Goal: Information Seeking & Learning: Learn about a topic

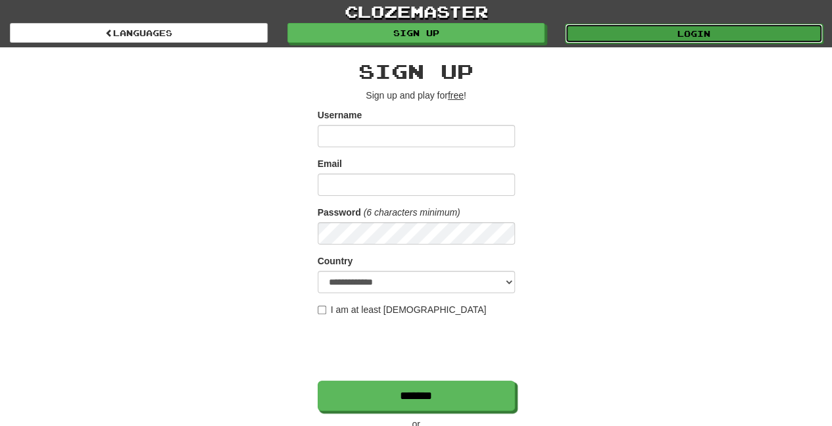
click at [644, 36] on link "Login" at bounding box center [694, 34] width 258 height 20
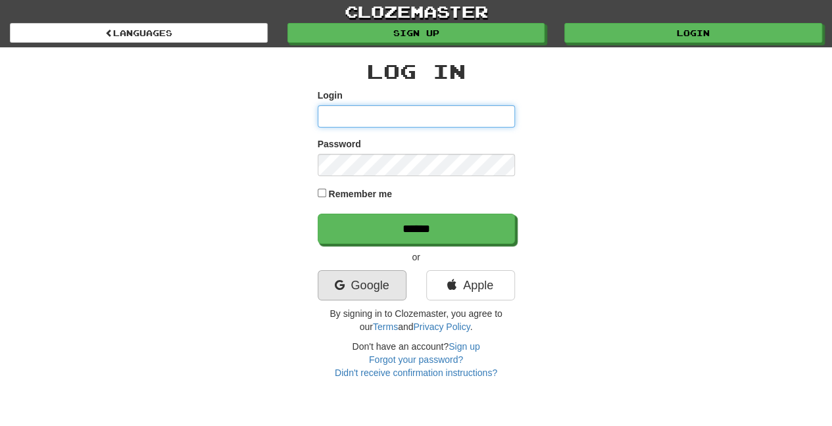
type input "**********"
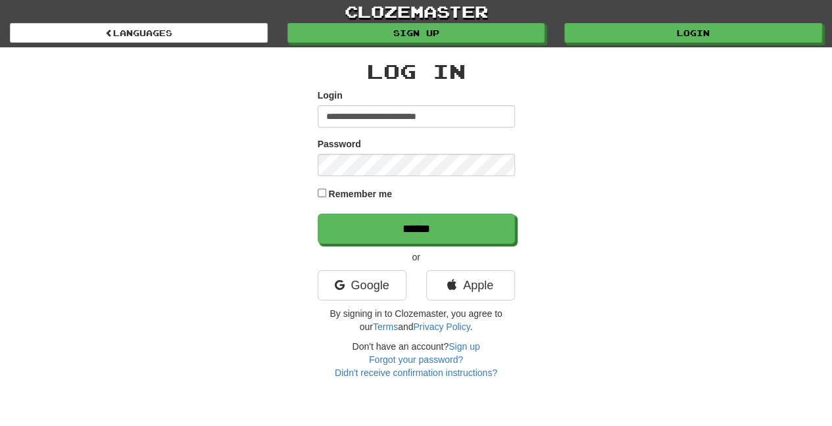
click at [344, 195] on label "Remember me" at bounding box center [360, 194] width 64 height 13
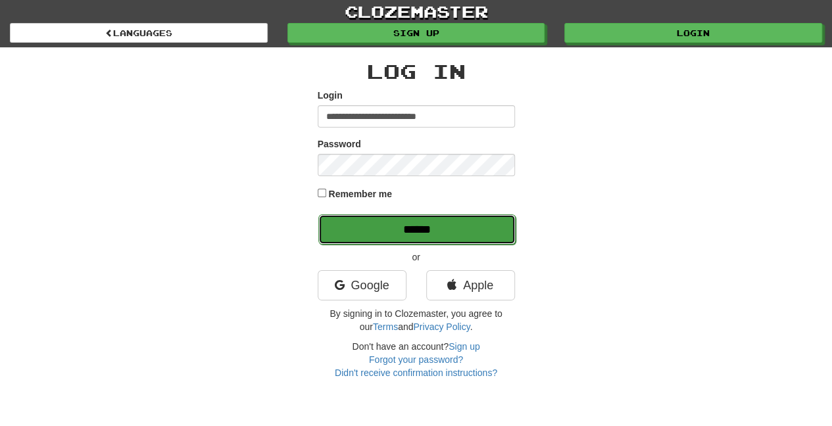
click at [346, 236] on input "******" at bounding box center [417, 230] width 197 height 30
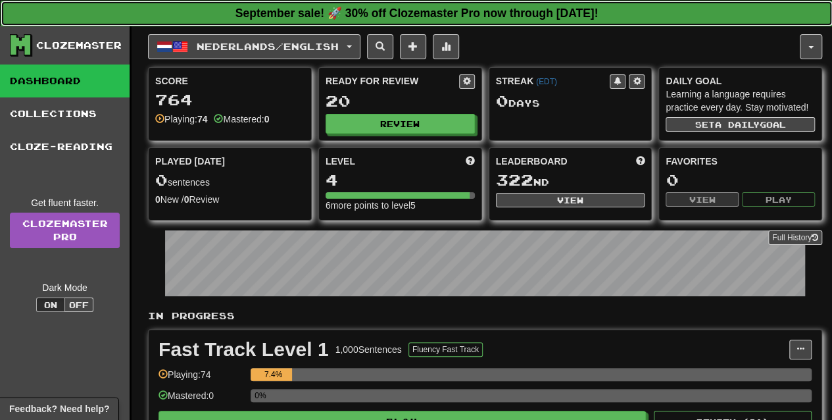
click at [571, 13] on strong "September sale! 🚀 30% off Clozemaster Pro now through Sunday September 21!" at bounding box center [417, 13] width 363 height 13
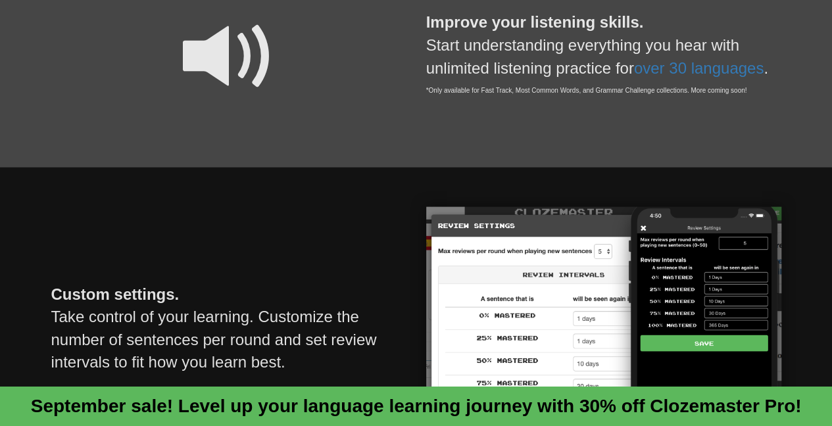
scroll to position [1204, 0]
click at [612, 186] on div "Custom settings. Take control of your learning. Customize the number of sentenc…" at bounding box center [416, 330] width 832 height 328
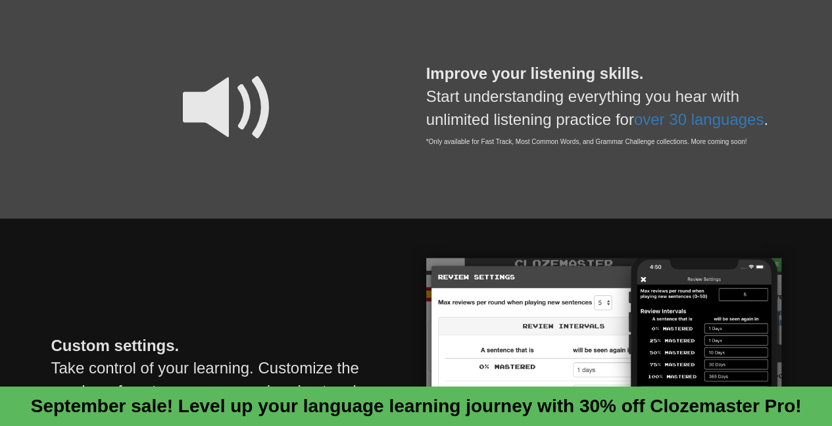
scroll to position [0, 0]
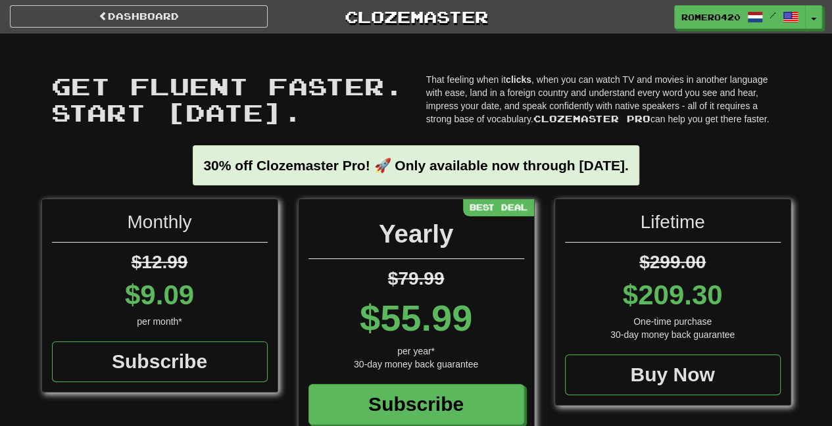
drag, startPoint x: 446, startPoint y: 290, endPoint x: 411, endPoint y: 20, distance: 272.1
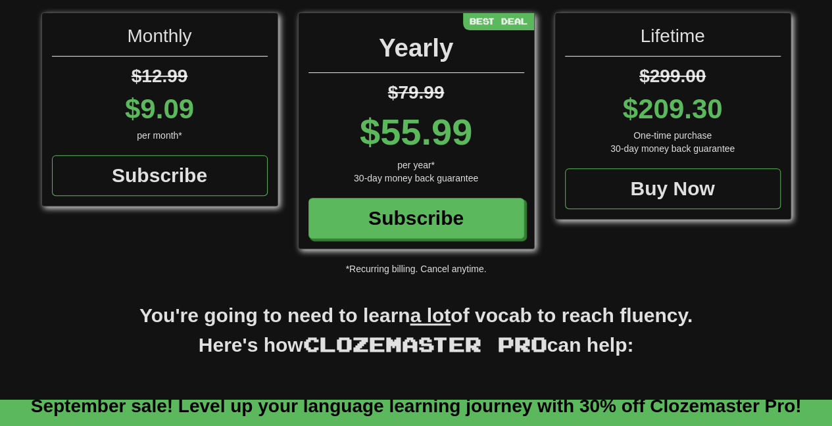
scroll to position [188, 0]
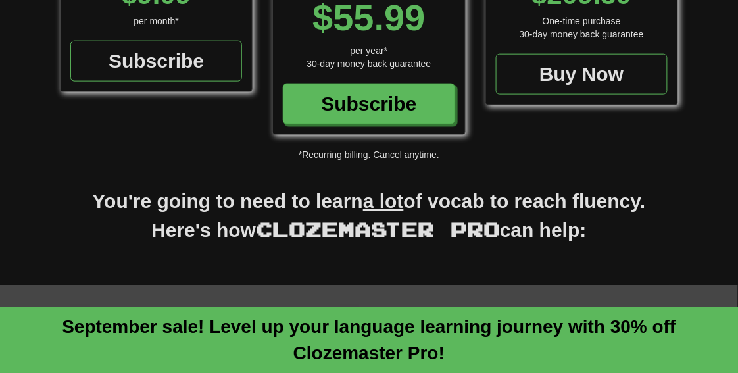
scroll to position [338, 0]
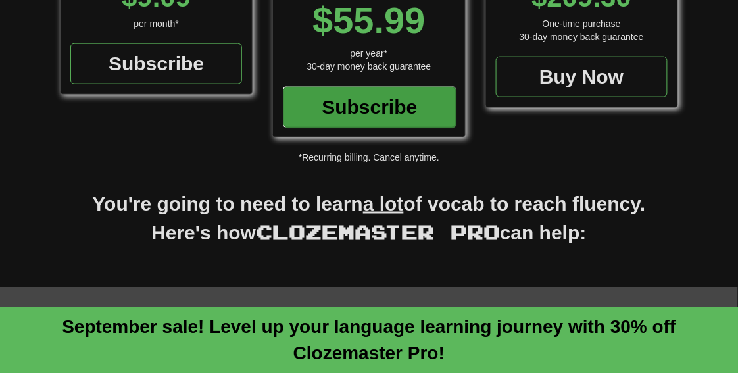
click at [341, 105] on div "Subscribe" at bounding box center [370, 107] width 172 height 41
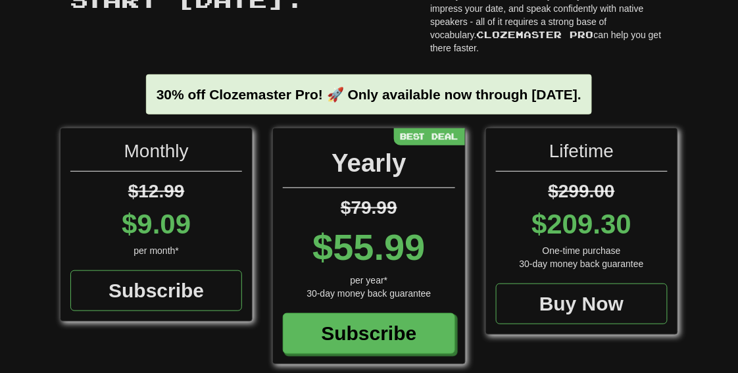
scroll to position [38, 0]
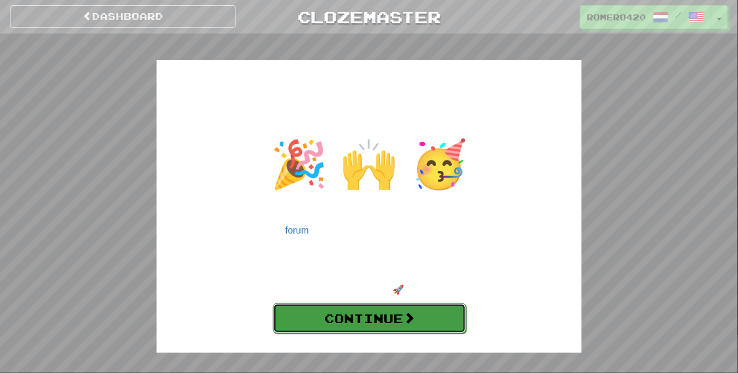
click at [405, 326] on link "Continue" at bounding box center [369, 318] width 193 height 30
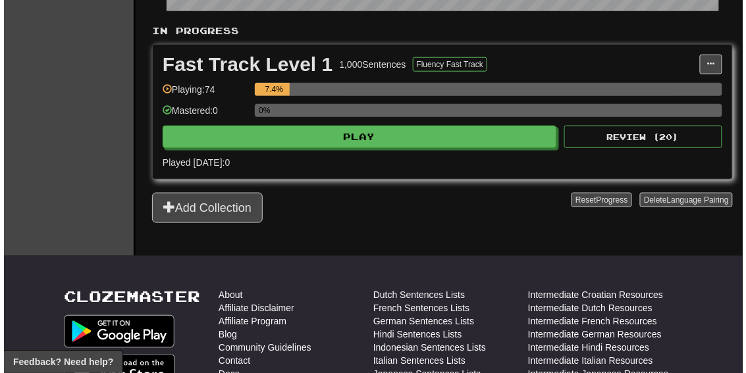
scroll to position [283, 0]
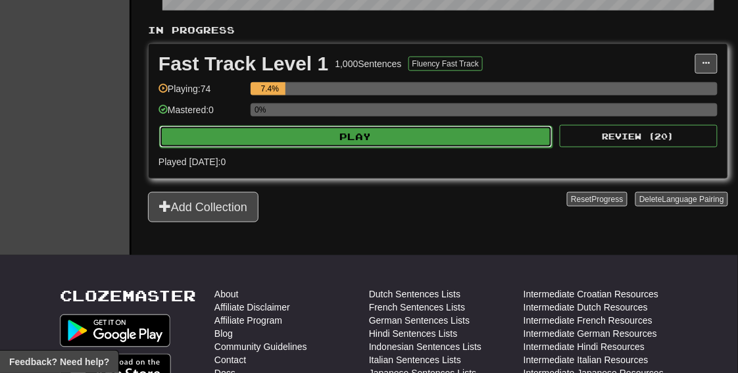
click at [350, 142] on button "Play" at bounding box center [356, 137] width 394 height 22
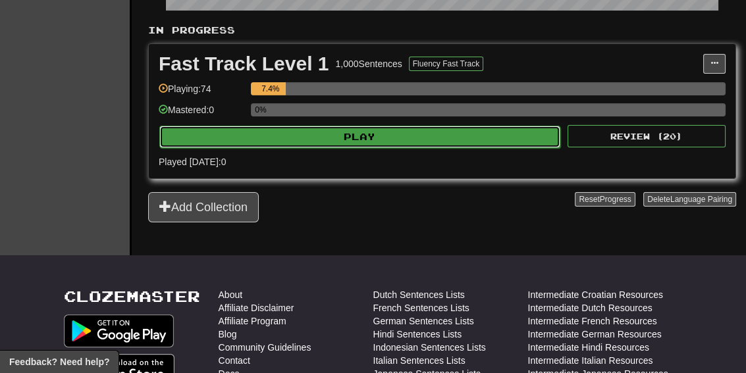
select select "**"
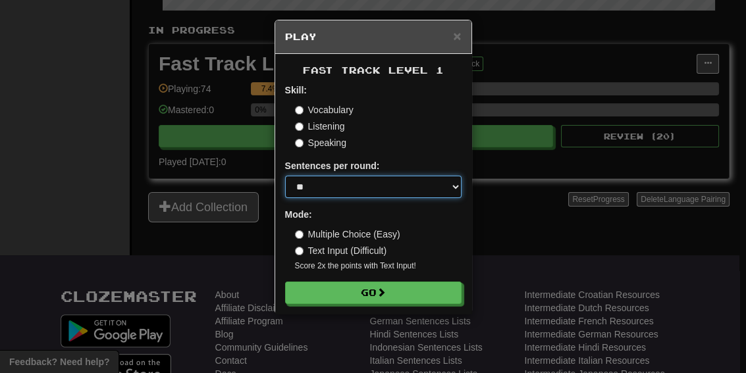
click at [370, 187] on select "* ** ** ** ** ** *** ********" at bounding box center [373, 187] width 176 height 22
click at [365, 176] on select "* ** ** ** ** ** *** ********" at bounding box center [373, 187] width 176 height 22
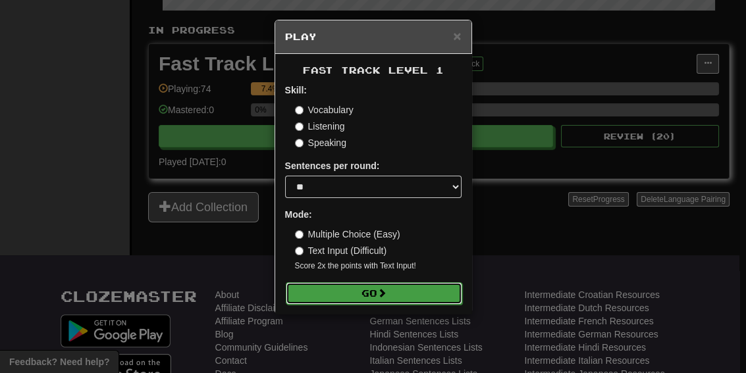
click at [384, 285] on button "Go" at bounding box center [374, 293] width 176 height 22
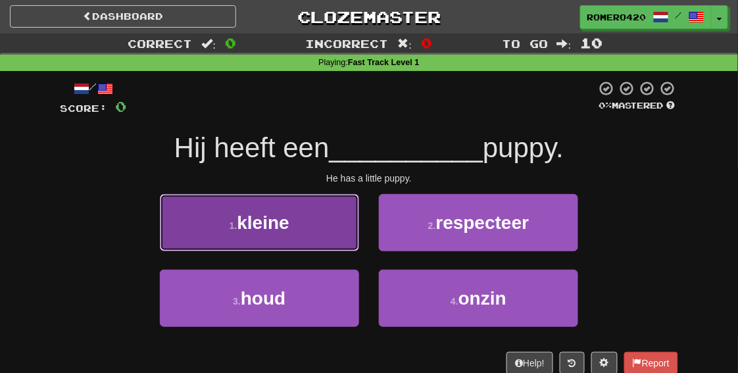
click at [285, 238] on button "1 . kleine" at bounding box center [259, 222] width 199 height 57
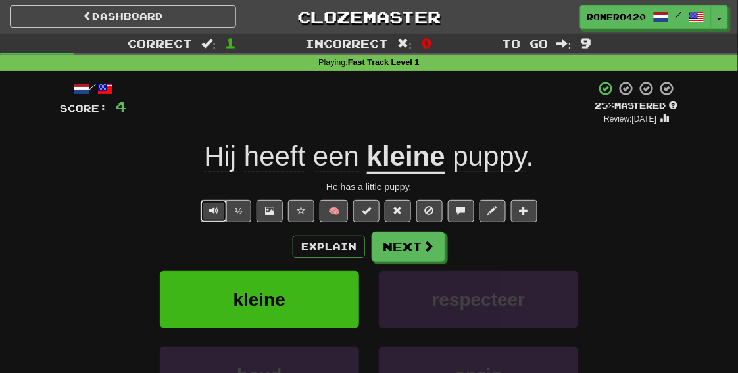
click at [215, 211] on span "Text-to-speech controls" at bounding box center [213, 210] width 9 height 9
click at [240, 209] on button "½" at bounding box center [238, 211] width 25 height 22
click at [247, 215] on button "½" at bounding box center [238, 211] width 25 height 22
click at [236, 209] on button "½" at bounding box center [238, 211] width 25 height 22
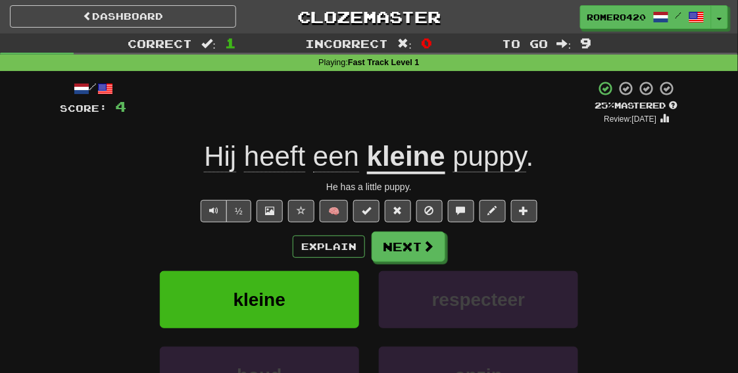
drag, startPoint x: 505, startPoint y: 153, endPoint x: 500, endPoint y: 113, distance: 40.5
click at [500, 113] on div "+ 4" at bounding box center [360, 102] width 469 height 45
click at [486, 164] on span "puppy" at bounding box center [489, 157] width 73 height 32
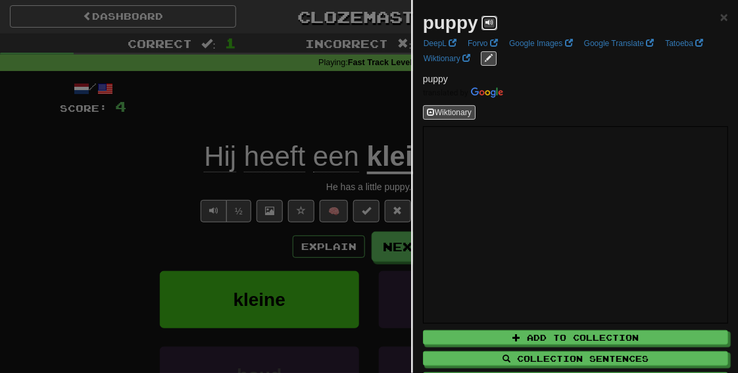
click at [487, 18] on span at bounding box center [490, 22] width 8 height 8
click at [488, 23] on span at bounding box center [490, 22] width 8 height 8
click at [497, 23] on button at bounding box center [490, 23] width 16 height 14
click at [490, 18] on span at bounding box center [490, 22] width 8 height 8
click at [485, 18] on button at bounding box center [490, 23] width 16 height 14
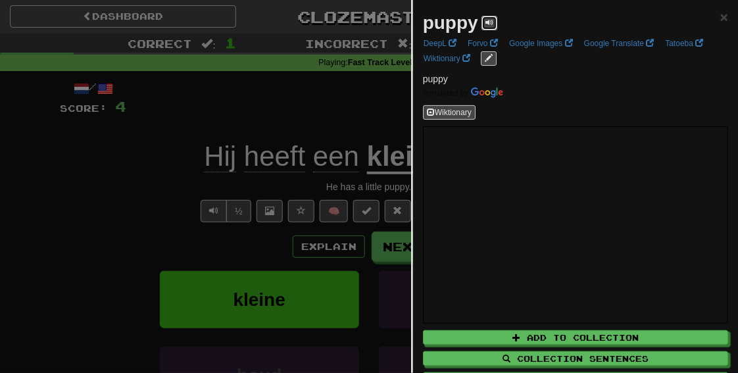
click at [492, 21] on span at bounding box center [490, 22] width 8 height 8
drag, startPoint x: 492, startPoint y: 21, endPoint x: 505, endPoint y: 6, distance: 19.6
click at [505, 6] on div "puppy × DeepL Forvo Google Images Google Translate Tatoeba Wiktionary puppy Wik…" at bounding box center [575, 212] width 325 height 424
click at [493, 21] on span at bounding box center [490, 22] width 8 height 8
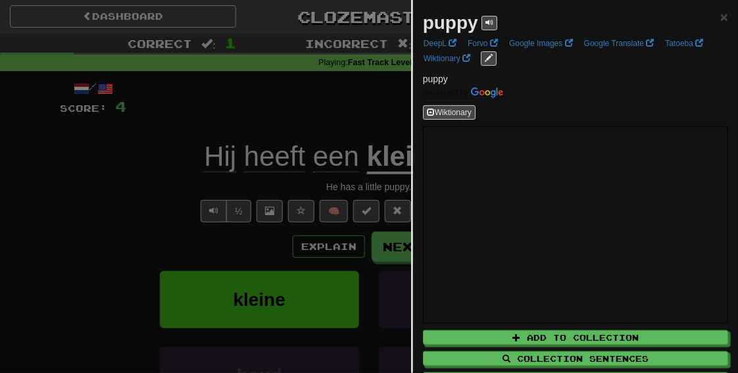
drag, startPoint x: 465, startPoint y: 28, endPoint x: 507, endPoint y: 18, distance: 42.5
click at [514, 18] on div "puppy ×" at bounding box center [575, 23] width 305 height 26
drag, startPoint x: 492, startPoint y: 21, endPoint x: 517, endPoint y: 8, distance: 28.8
click at [517, 8] on div "puppy × DeepL Forvo Google Images Google Translate Tatoeba Wiktionary puppy Wik…" at bounding box center [575, 212] width 325 height 424
click at [490, 28] on button at bounding box center [490, 23] width 16 height 14
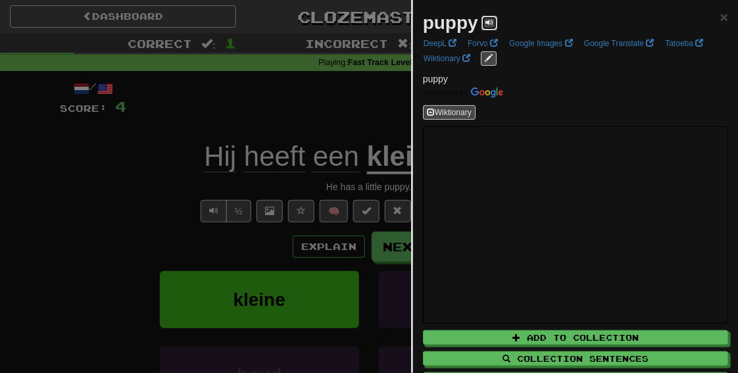
click at [491, 20] on span at bounding box center [490, 22] width 8 height 8
click at [721, 13] on span "×" at bounding box center [725, 16] width 8 height 15
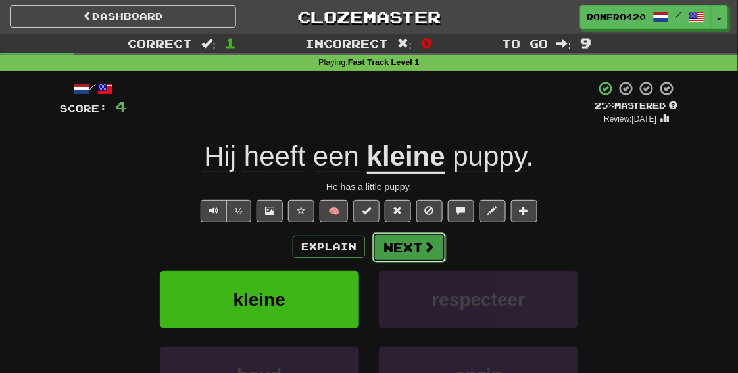
click at [411, 245] on button "Next" at bounding box center [409, 247] width 74 height 30
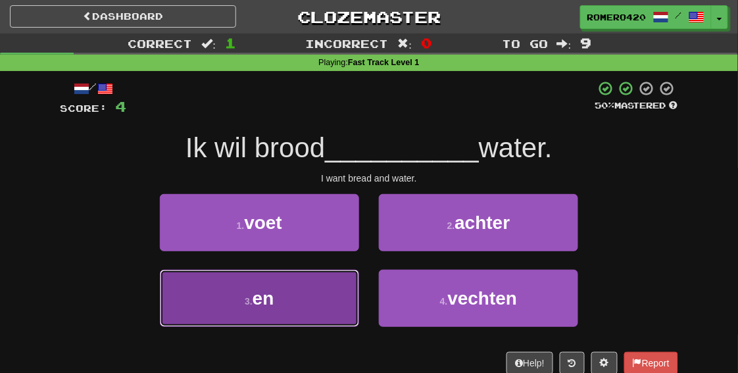
click at [313, 305] on button "3 . en" at bounding box center [259, 298] width 199 height 57
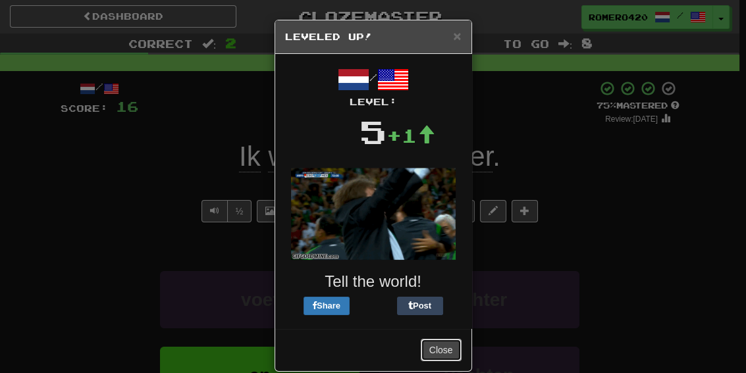
click at [438, 348] on button "Close" at bounding box center [441, 350] width 41 height 22
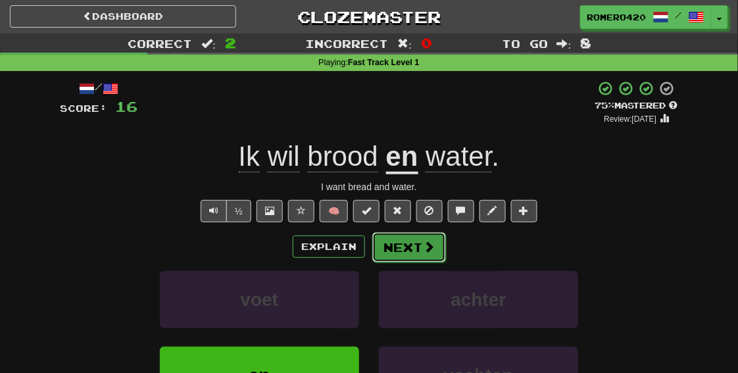
click at [392, 249] on button "Next" at bounding box center [409, 247] width 74 height 30
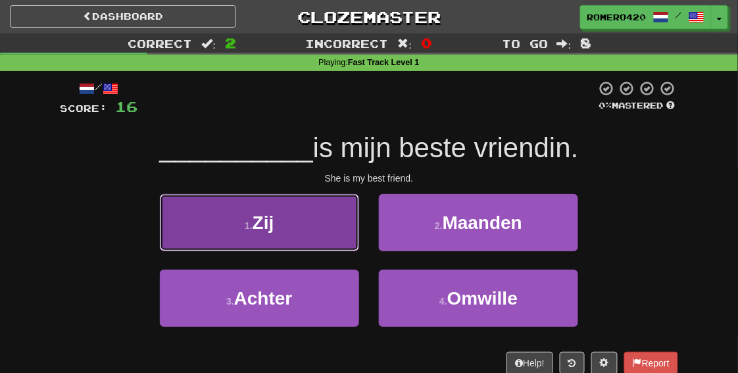
click at [339, 225] on button "1 . Zij" at bounding box center [259, 222] width 199 height 57
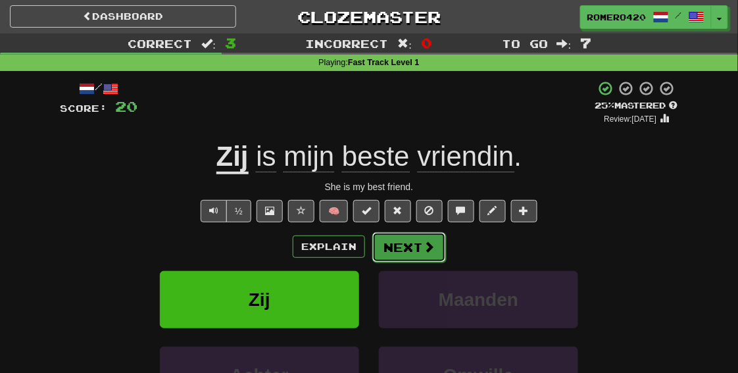
click at [431, 252] on span at bounding box center [429, 247] width 12 height 12
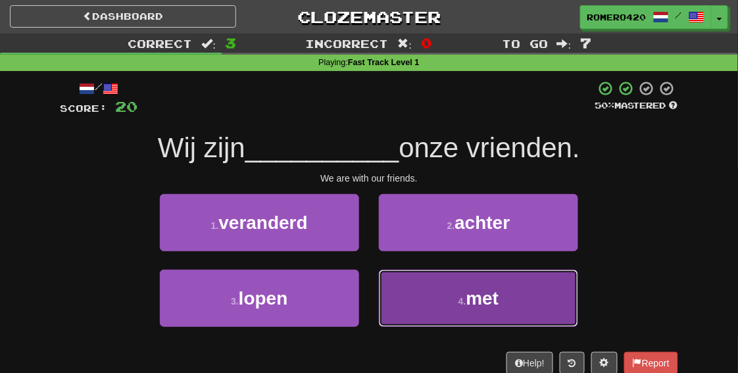
click at [427, 292] on button "4 . met" at bounding box center [478, 298] width 199 height 57
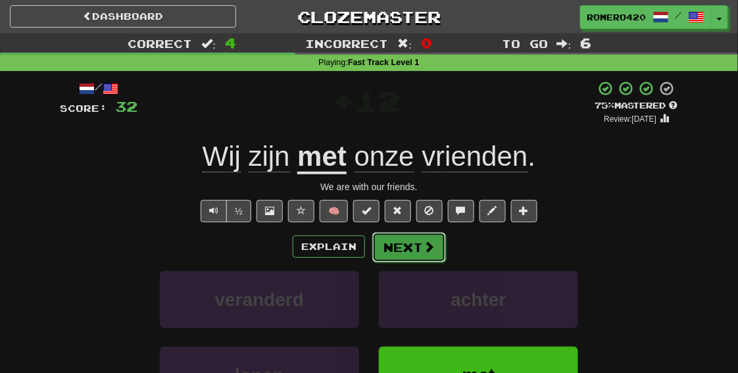
click at [423, 249] on span at bounding box center [429, 247] width 12 height 12
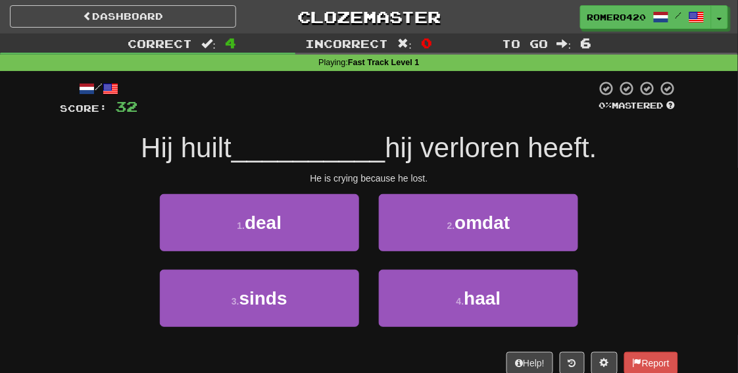
click at [211, 140] on span "Hij huilt" at bounding box center [186, 147] width 91 height 31
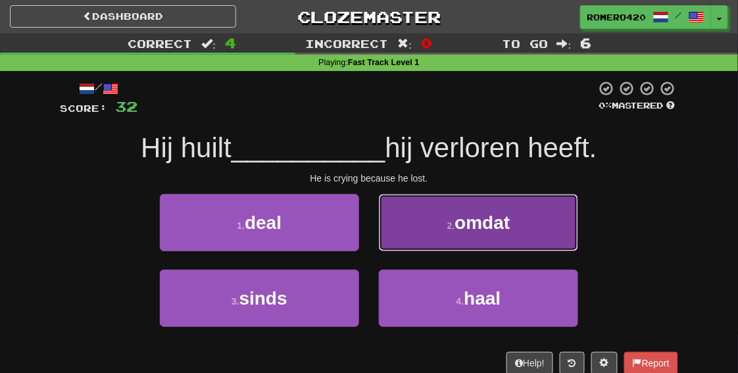
click at [417, 215] on button "2 . omdat" at bounding box center [478, 222] width 199 height 57
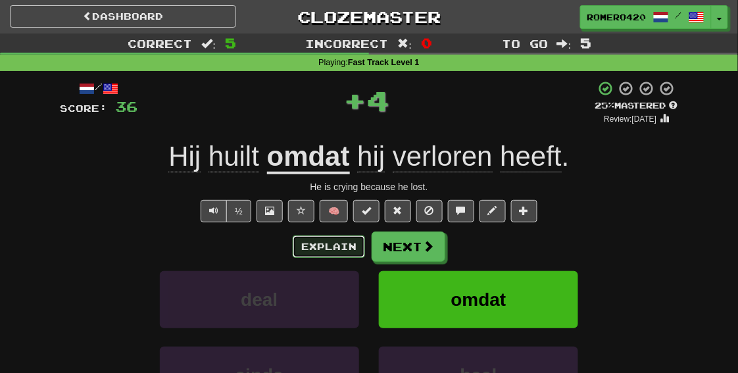
click at [325, 243] on button "Explain" at bounding box center [329, 247] width 72 height 22
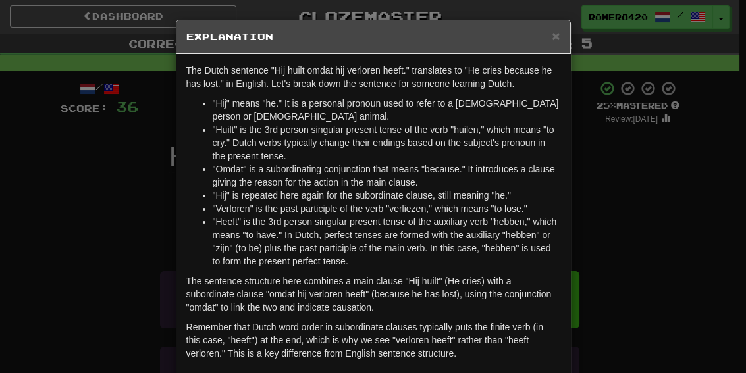
click at [598, 176] on div "× Explanation The Dutch sentence "Hij huilt omdat hij verloren heeft." translat…" at bounding box center [373, 186] width 746 height 373
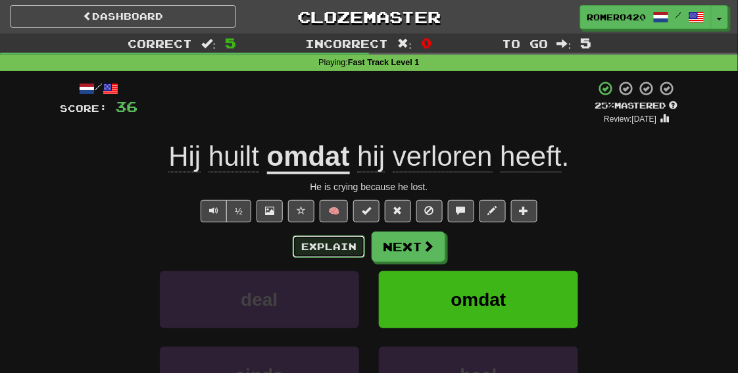
click at [333, 245] on button "Explain" at bounding box center [329, 247] width 72 height 22
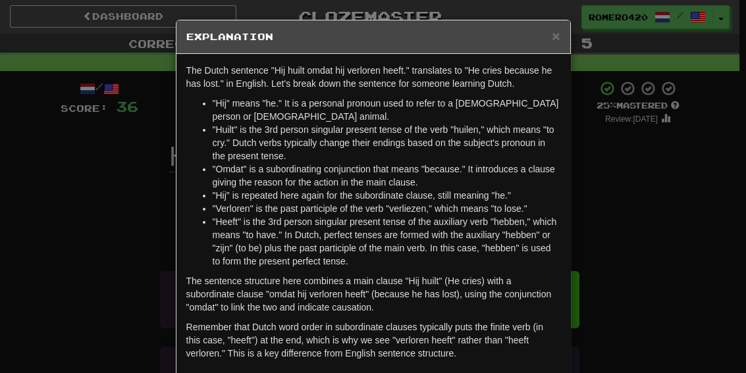
click at [628, 200] on div "× Explanation The Dutch sentence "Hij huilt omdat hij verloren heeft." translat…" at bounding box center [373, 186] width 746 height 373
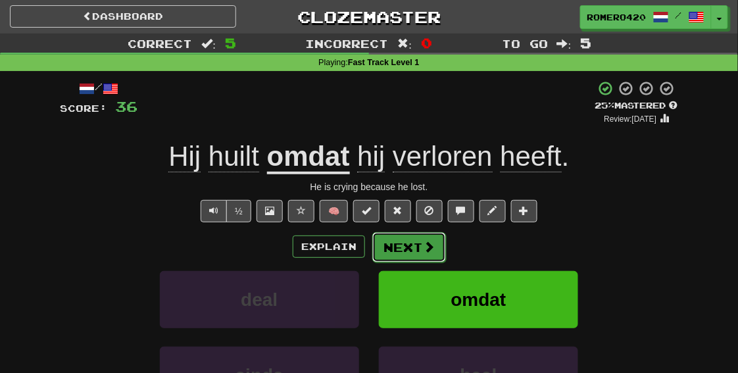
click at [399, 255] on button "Next" at bounding box center [409, 247] width 74 height 30
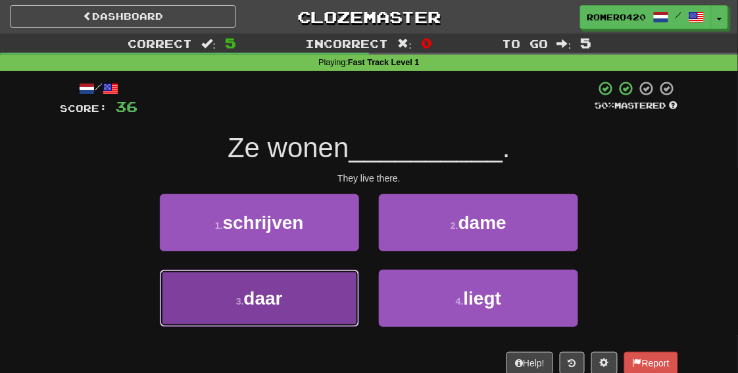
click at [317, 291] on button "3 . daar" at bounding box center [259, 298] width 199 height 57
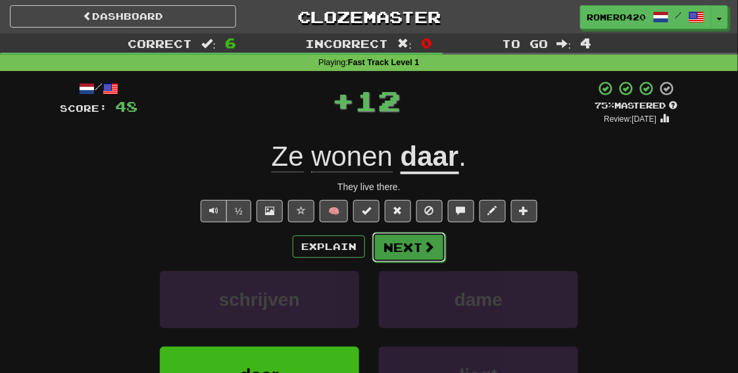
click at [419, 256] on button "Next" at bounding box center [409, 247] width 74 height 30
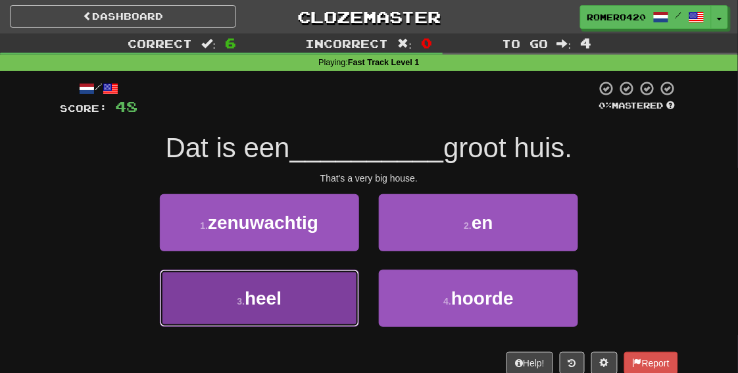
click at [313, 308] on button "3 . heel" at bounding box center [259, 298] width 199 height 57
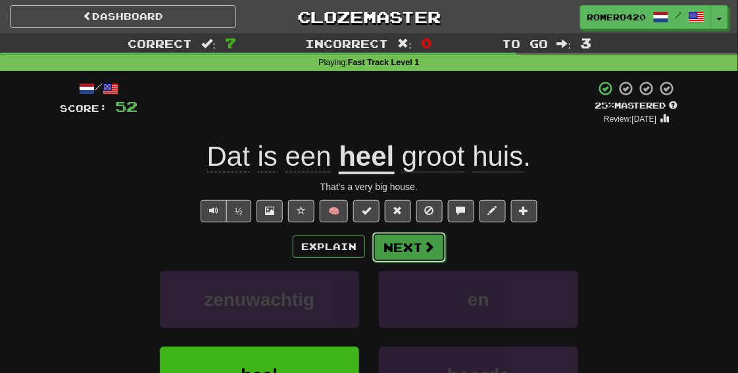
click at [414, 251] on button "Next" at bounding box center [409, 247] width 74 height 30
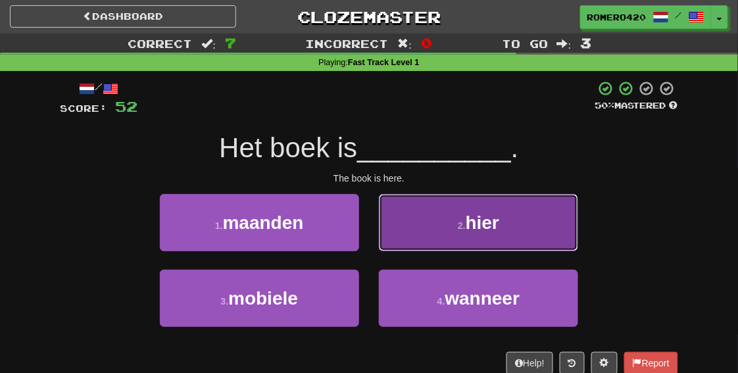
click at [521, 213] on button "2 . hier" at bounding box center [478, 222] width 199 height 57
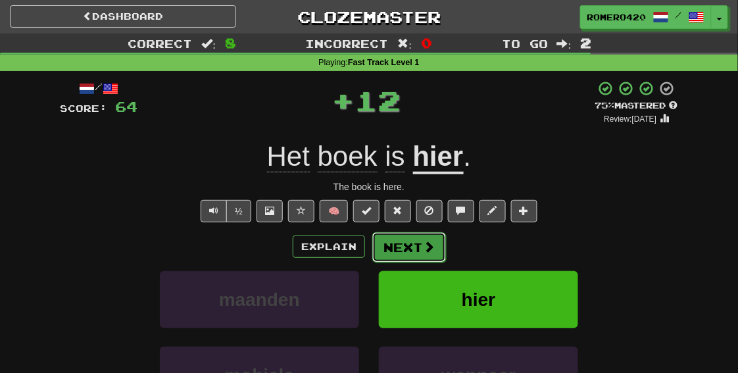
click at [399, 250] on button "Next" at bounding box center [409, 247] width 74 height 30
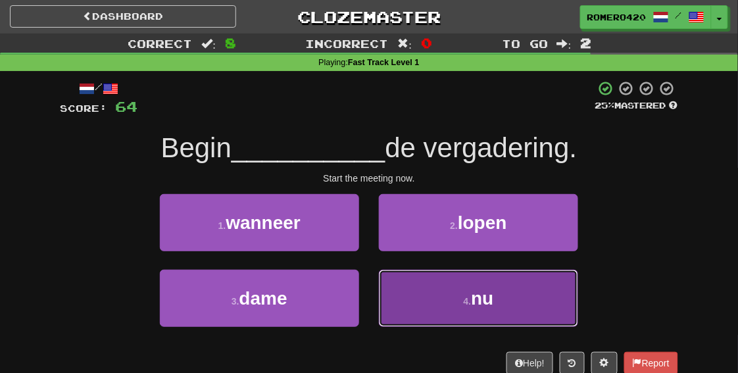
click at [459, 300] on button "4 . nu" at bounding box center [478, 298] width 199 height 57
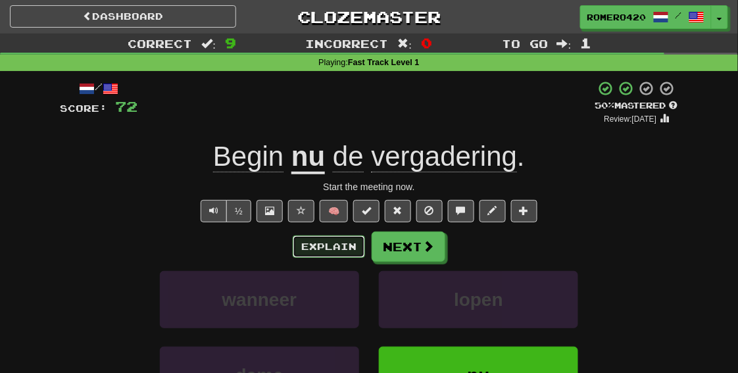
click at [348, 245] on button "Explain" at bounding box center [329, 247] width 72 height 22
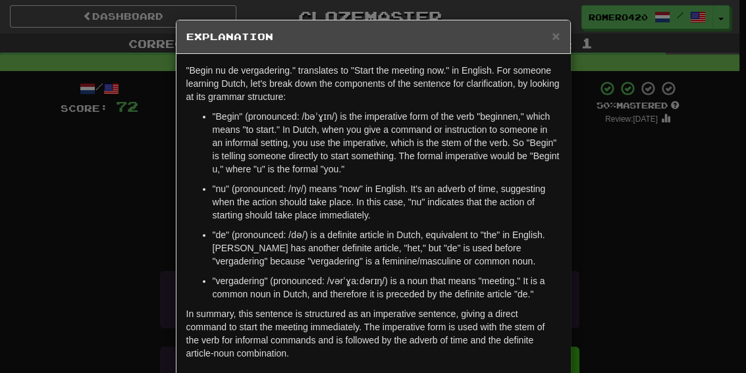
click at [560, 39] on div "× Explanation" at bounding box center [373, 37] width 394 height 34
click at [551, 36] on span "×" at bounding box center [555, 35] width 8 height 15
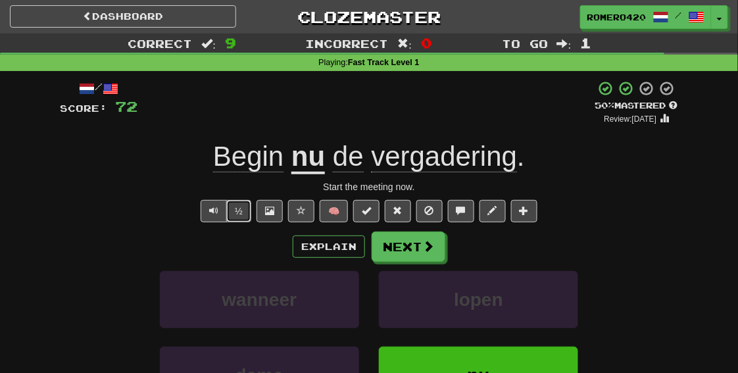
click at [236, 212] on button "½" at bounding box center [238, 211] width 25 height 22
click at [401, 255] on button "Next" at bounding box center [409, 247] width 74 height 30
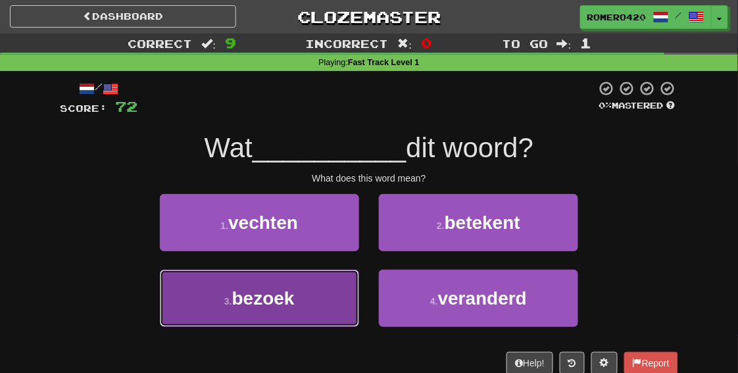
click at [344, 317] on button "3 . bezoek" at bounding box center [259, 298] width 199 height 57
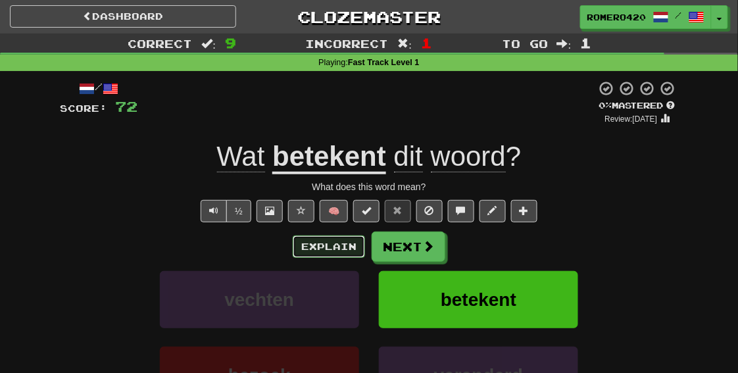
click at [348, 249] on button "Explain" at bounding box center [329, 247] width 72 height 22
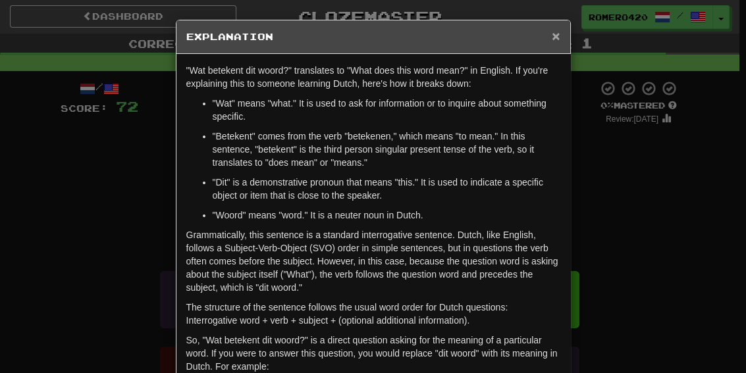
click at [555, 34] on span "×" at bounding box center [555, 35] width 8 height 15
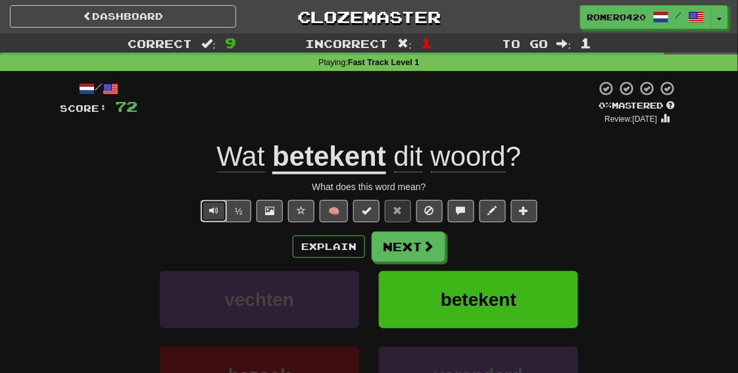
click at [219, 207] on button "Text-to-speech controls" at bounding box center [214, 211] width 26 height 22
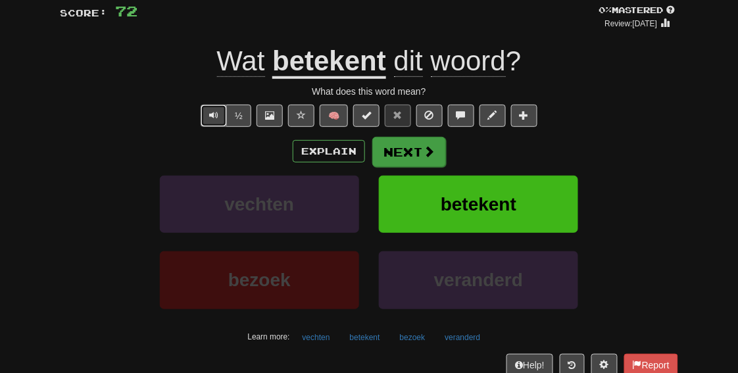
scroll to position [96, 0]
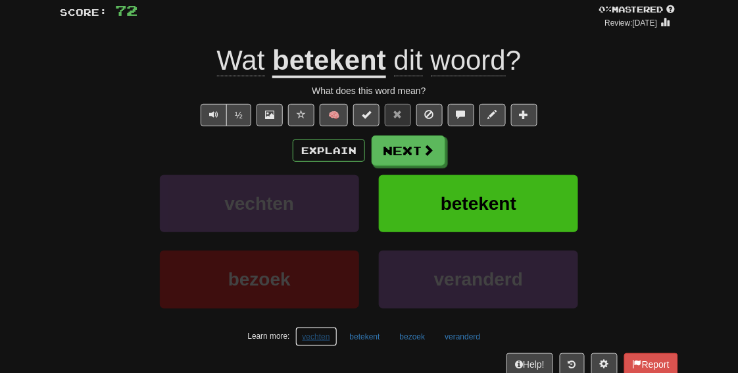
click at [336, 338] on button "vechten" at bounding box center [316, 337] width 42 height 20
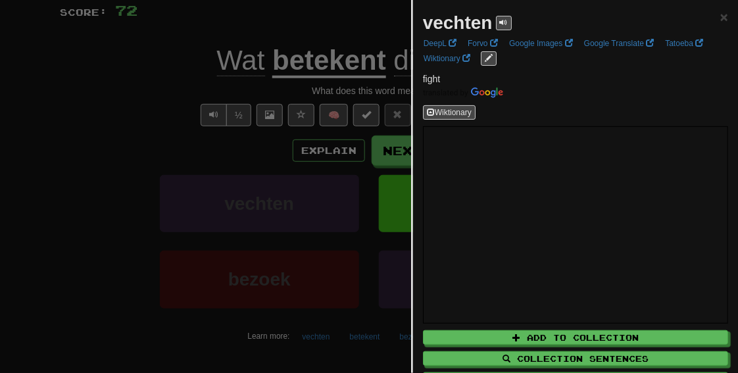
drag, startPoint x: 191, startPoint y: 128, endPoint x: 224, endPoint y: 138, distance: 34.4
click at [191, 128] on div at bounding box center [369, 186] width 738 height 373
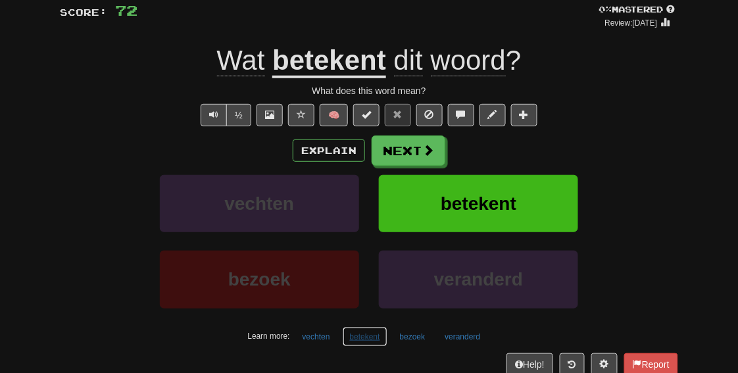
click at [370, 335] on button "betekent" at bounding box center [365, 337] width 45 height 20
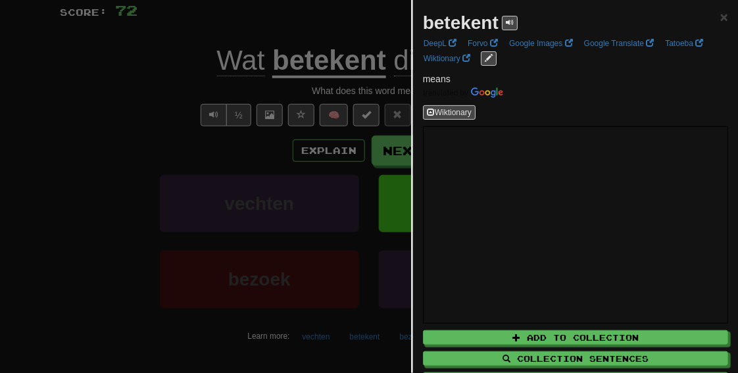
click at [330, 332] on div at bounding box center [369, 186] width 738 height 373
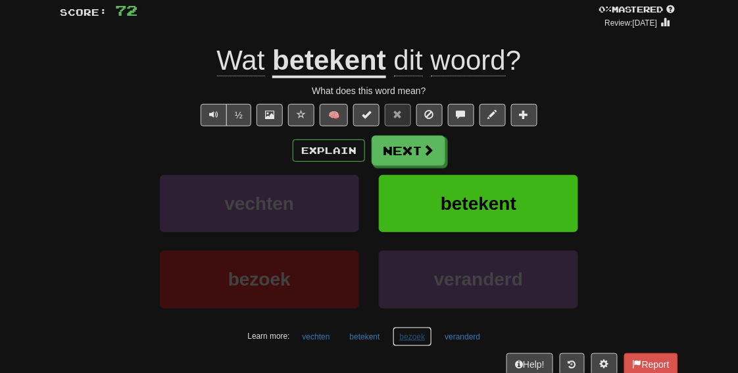
click at [409, 332] on button "bezoek" at bounding box center [413, 337] width 40 height 20
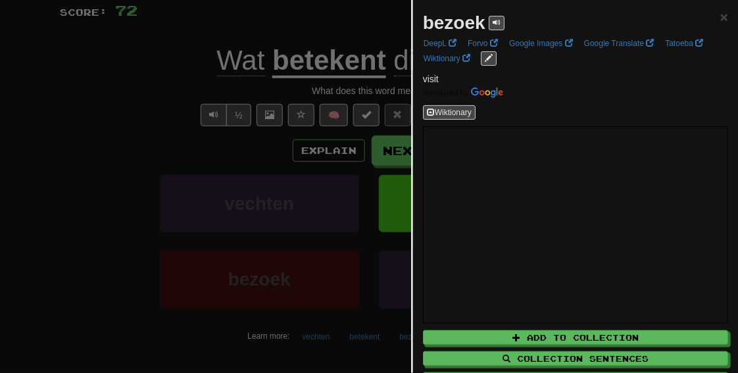
drag, startPoint x: 361, startPoint y: 322, endPoint x: 367, endPoint y: 323, distance: 6.7
click at [362, 322] on div at bounding box center [369, 186] width 738 height 373
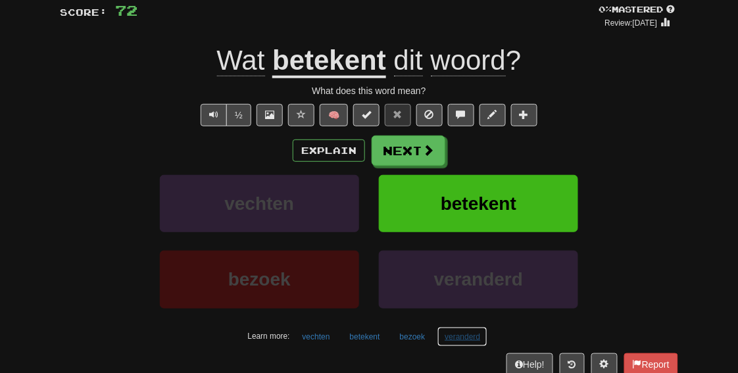
click at [456, 335] on button "veranderd" at bounding box center [463, 337] width 50 height 20
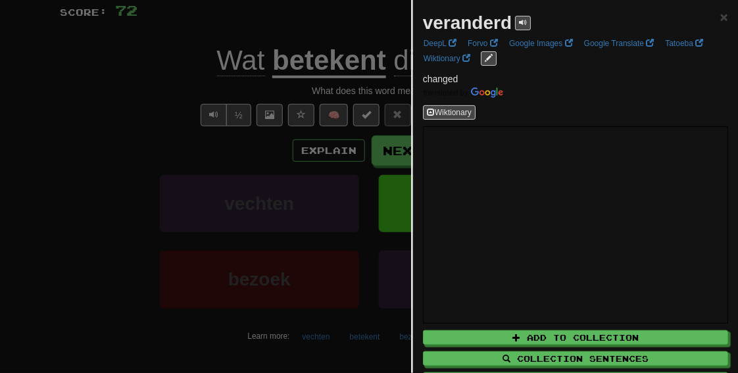
click at [122, 97] on div at bounding box center [369, 186] width 738 height 373
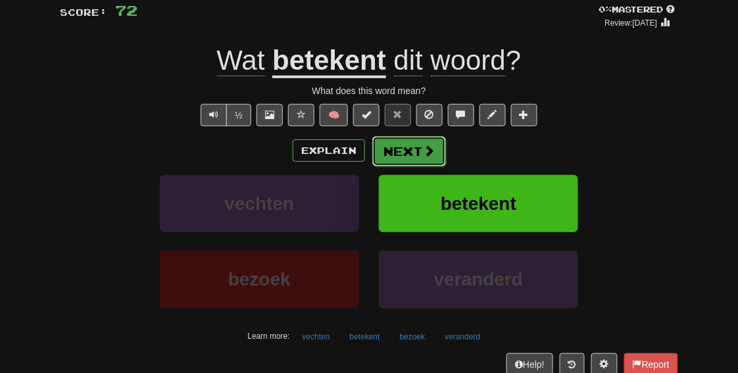
click at [391, 143] on button "Next" at bounding box center [409, 151] width 74 height 30
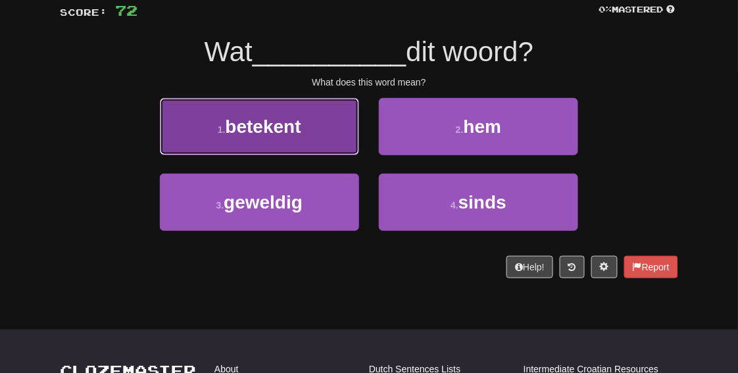
click at [314, 129] on button "1 . betekent" at bounding box center [259, 126] width 199 height 57
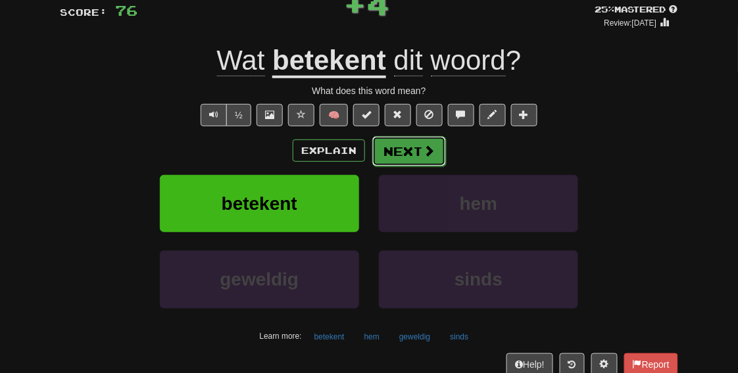
click at [397, 149] on button "Next" at bounding box center [409, 151] width 74 height 30
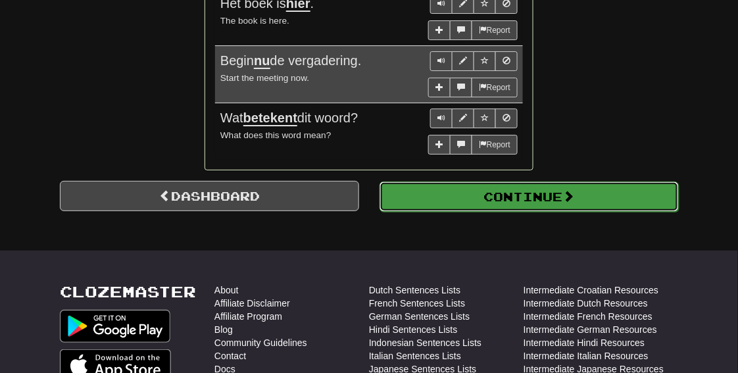
click at [486, 187] on button "Continue" at bounding box center [529, 197] width 299 height 30
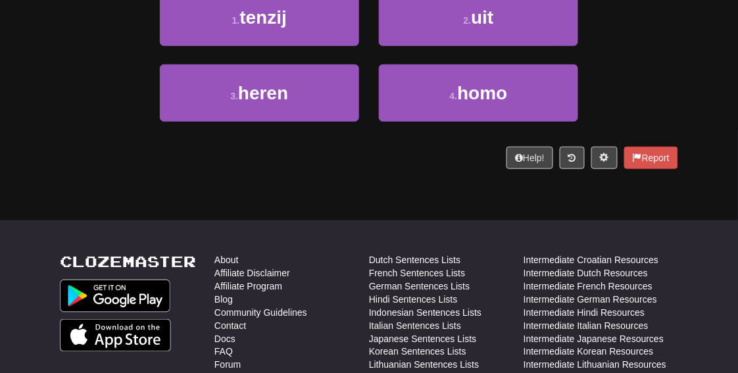
scroll to position [0, 0]
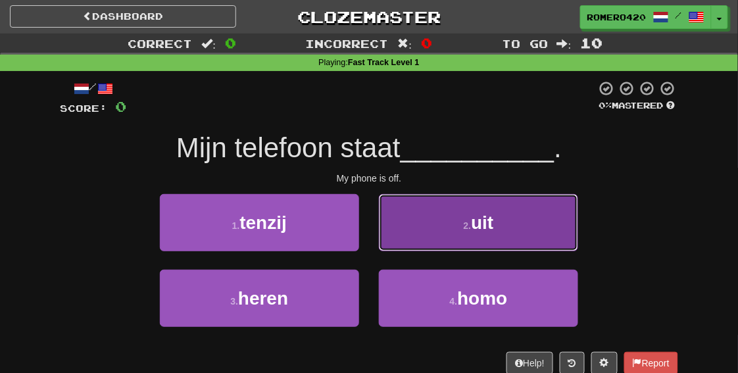
click at [471, 221] on small "2 ." at bounding box center [468, 225] width 8 height 11
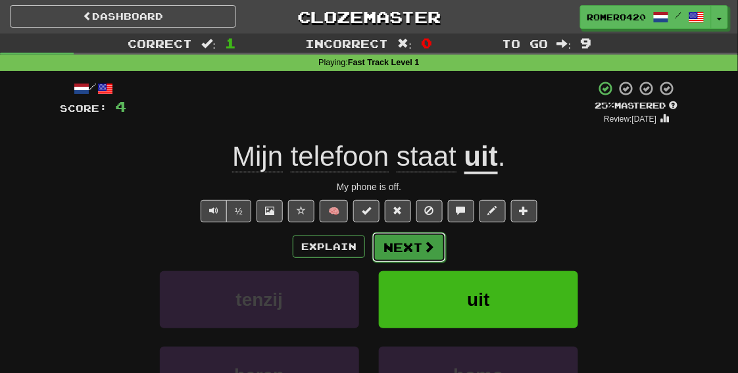
click at [401, 243] on button "Next" at bounding box center [409, 247] width 74 height 30
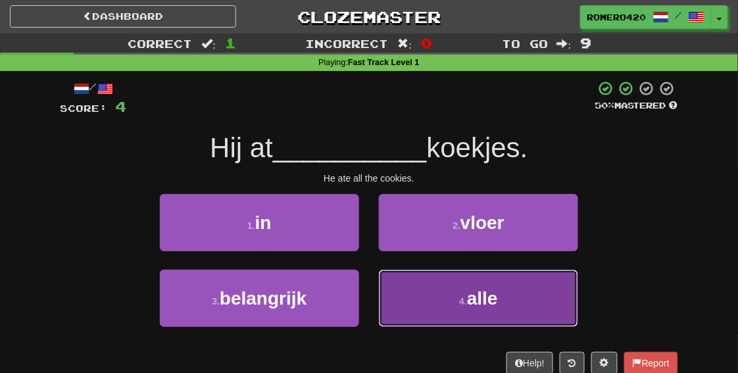
click at [482, 287] on button "4 . alle" at bounding box center [478, 298] width 199 height 57
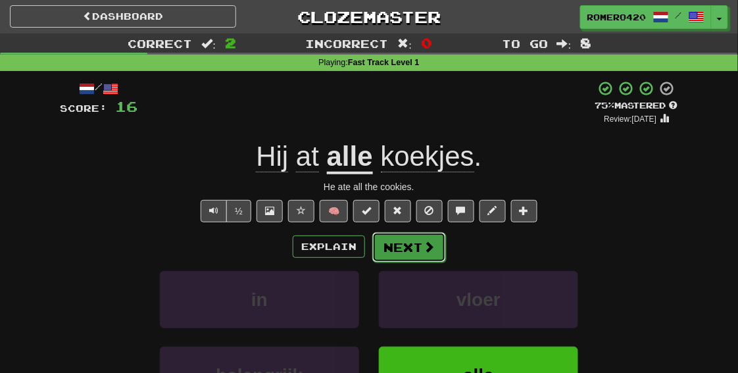
click at [386, 253] on button "Next" at bounding box center [409, 247] width 74 height 30
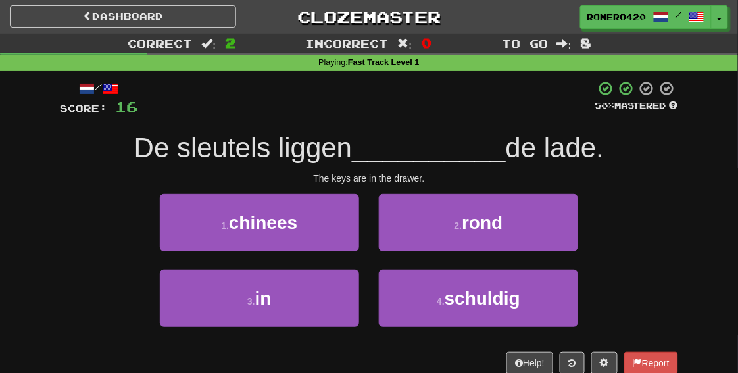
click at [467, 126] on div "/ Score: 16 50 % Mastered De sleutels liggen __________ de lade. The keys are i…" at bounding box center [369, 227] width 619 height 294
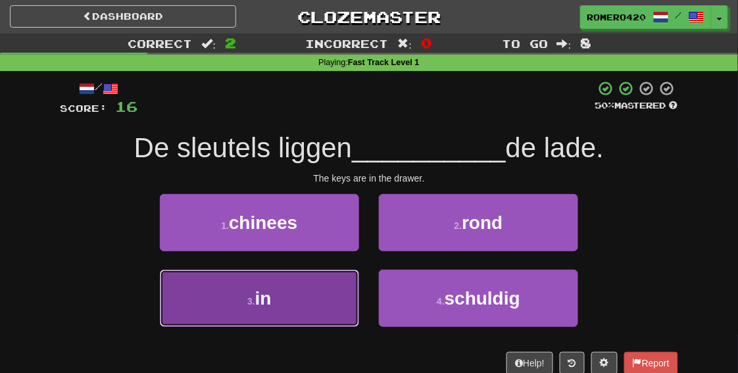
click at [276, 307] on button "3 . in" at bounding box center [259, 298] width 199 height 57
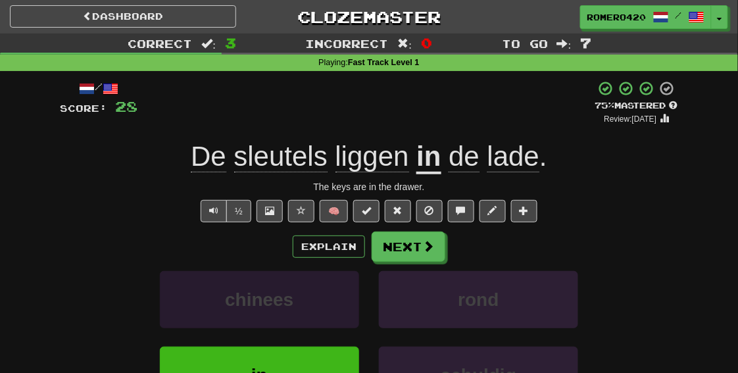
scroll to position [102, 0]
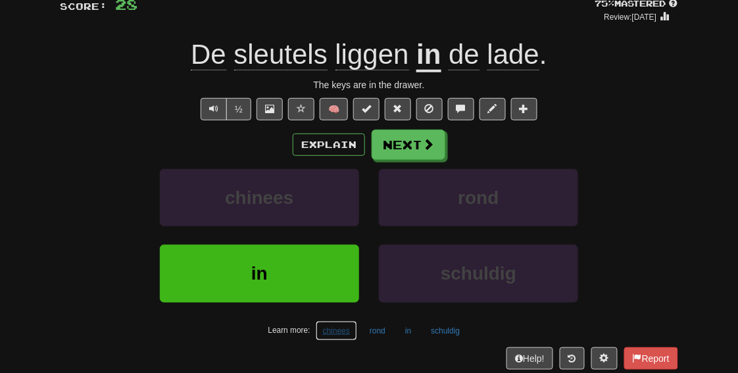
click at [320, 334] on button "chinees" at bounding box center [336, 331] width 41 height 20
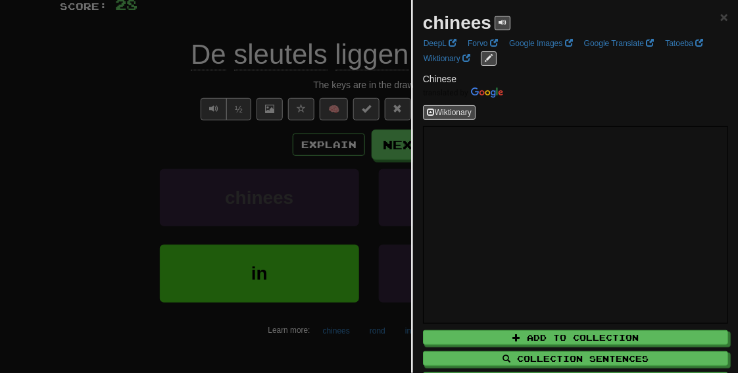
click at [199, 362] on div at bounding box center [369, 186] width 738 height 373
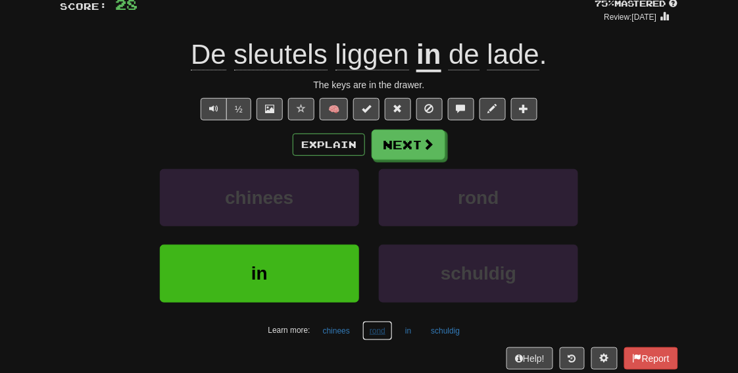
click at [379, 323] on button "rond" at bounding box center [378, 331] width 30 height 20
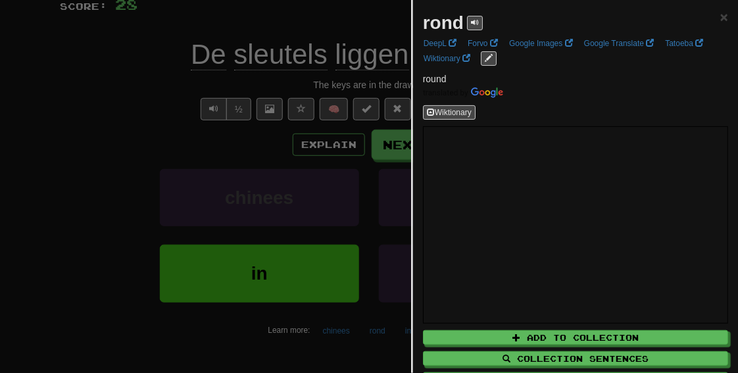
click at [373, 351] on div at bounding box center [369, 186] width 738 height 373
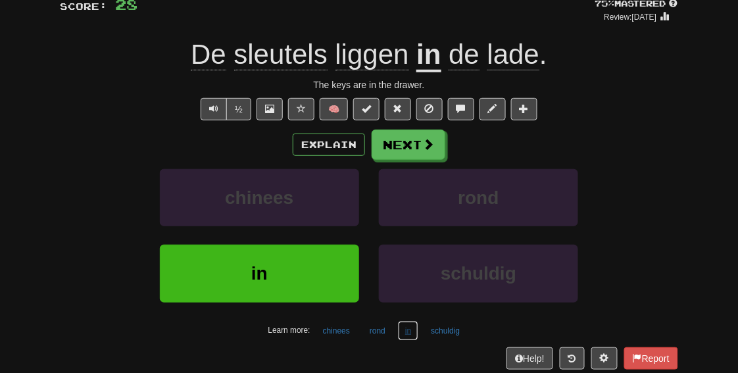
click at [407, 332] on button "in" at bounding box center [408, 331] width 20 height 20
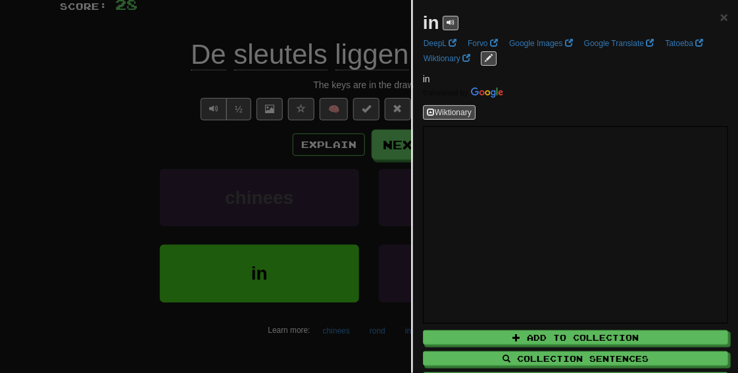
click at [361, 354] on div at bounding box center [369, 186] width 738 height 373
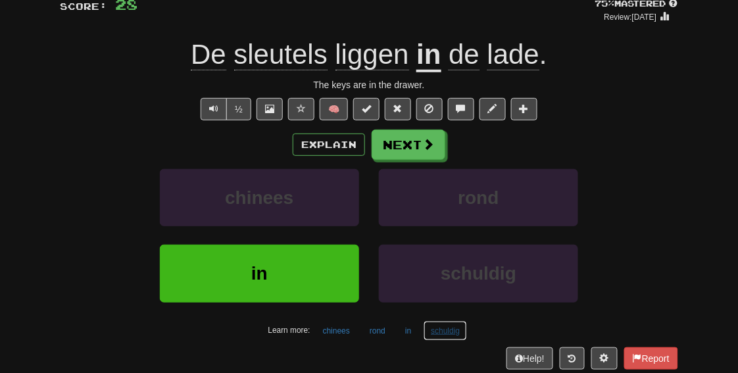
click at [450, 328] on button "schuldig" at bounding box center [445, 331] width 43 height 20
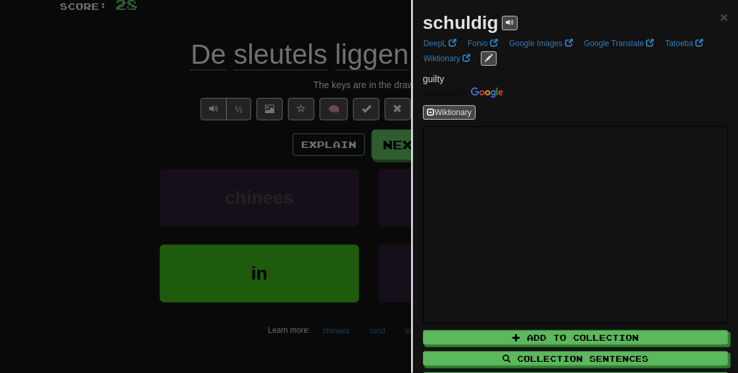
click at [510, 32] on div "schuldig" at bounding box center [470, 23] width 95 height 26
click at [511, 28] on button at bounding box center [510, 23] width 16 height 14
click at [161, 120] on div at bounding box center [369, 186] width 738 height 373
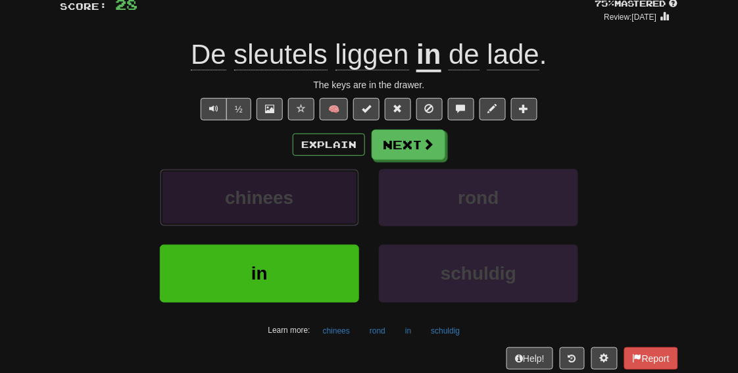
click at [292, 209] on button "chinees" at bounding box center [259, 197] width 199 height 57
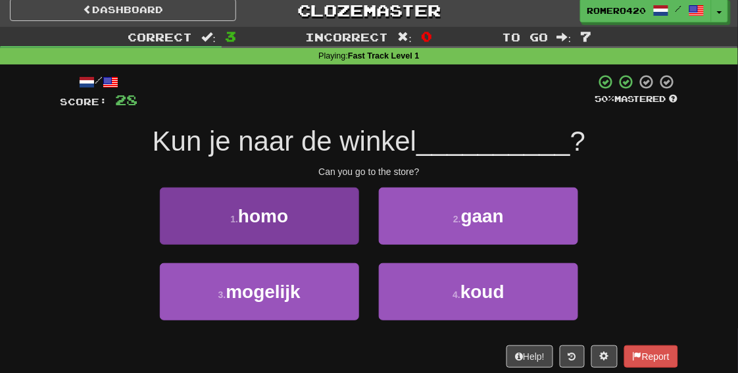
scroll to position [5, 0]
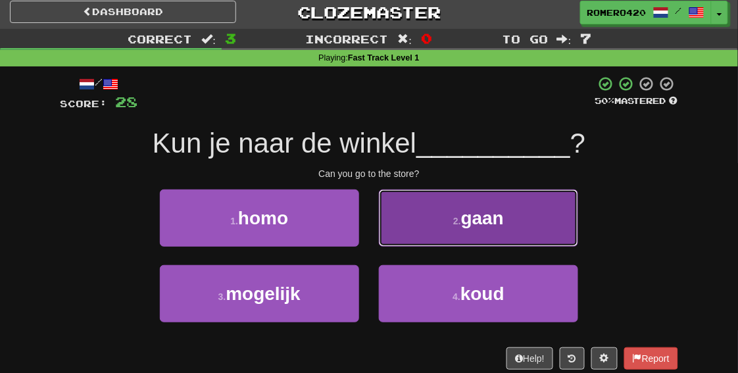
click at [475, 205] on button "2 . gaan" at bounding box center [478, 218] width 199 height 57
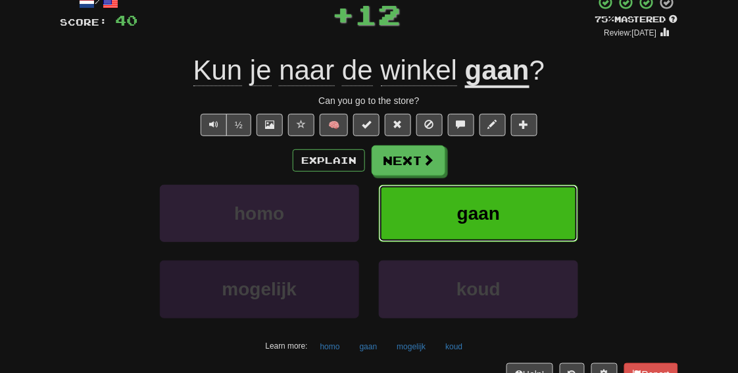
scroll to position [97, 0]
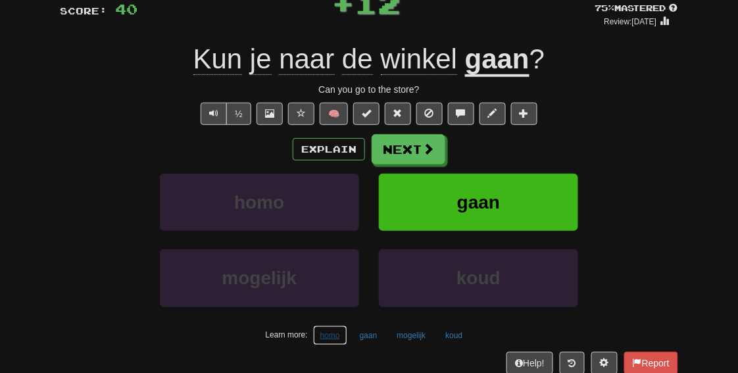
click at [332, 333] on button "homo" at bounding box center [330, 336] width 34 height 20
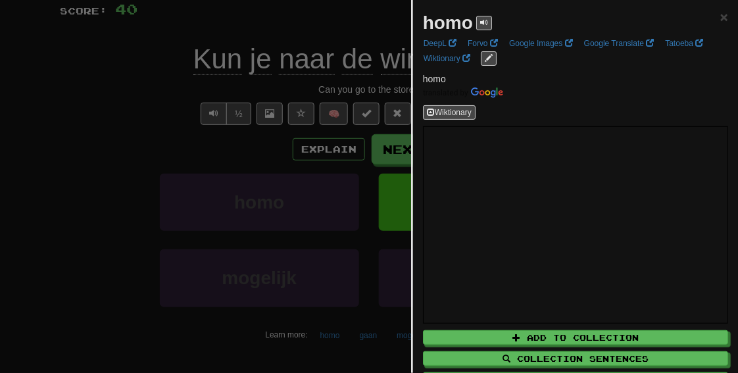
click at [36, 263] on div at bounding box center [369, 186] width 738 height 373
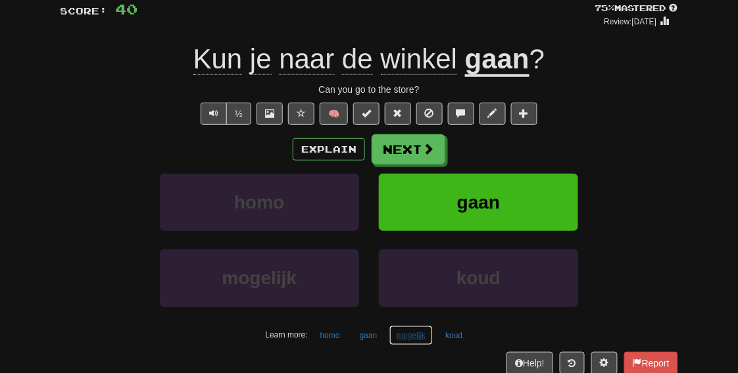
click at [400, 330] on button "mogelijk" at bounding box center [411, 336] width 43 height 20
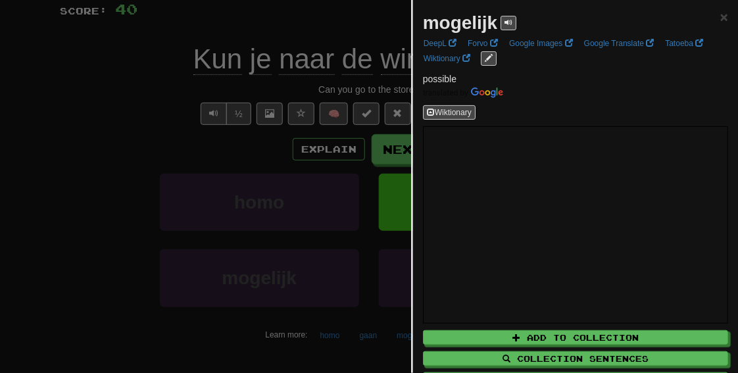
click at [7, 222] on div at bounding box center [369, 186] width 738 height 373
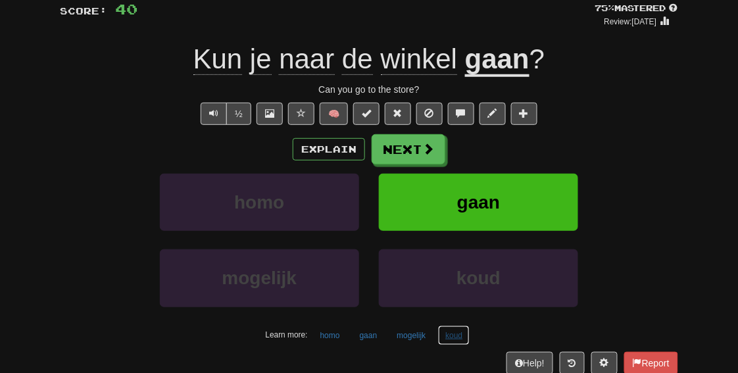
click at [458, 329] on button "koud" at bounding box center [454, 336] width 32 height 20
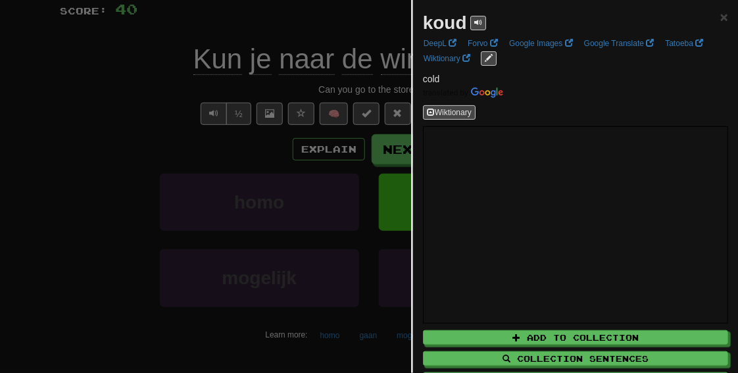
click at [134, 247] on div at bounding box center [369, 186] width 738 height 373
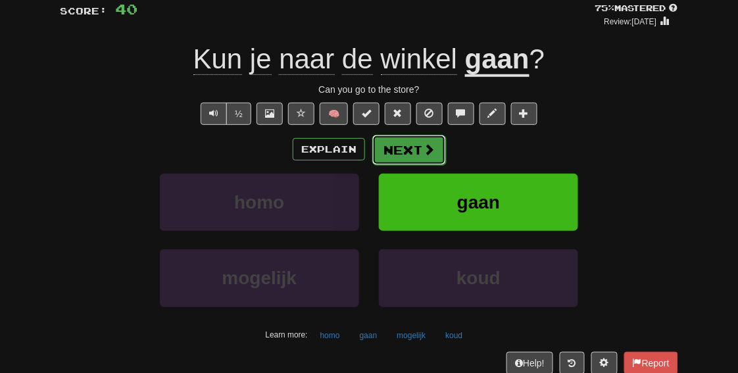
click at [418, 155] on button "Next" at bounding box center [409, 150] width 74 height 30
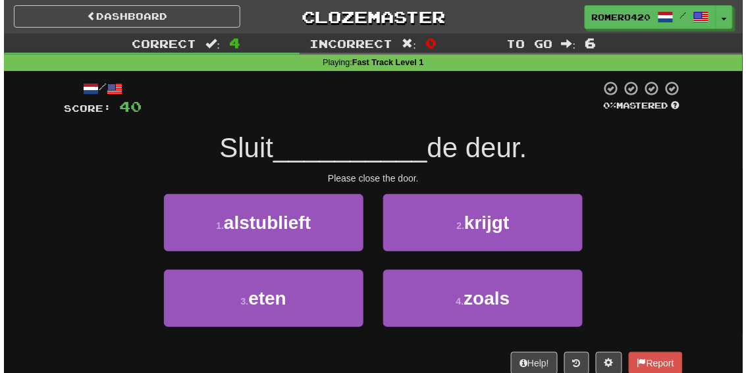
scroll to position [0, 0]
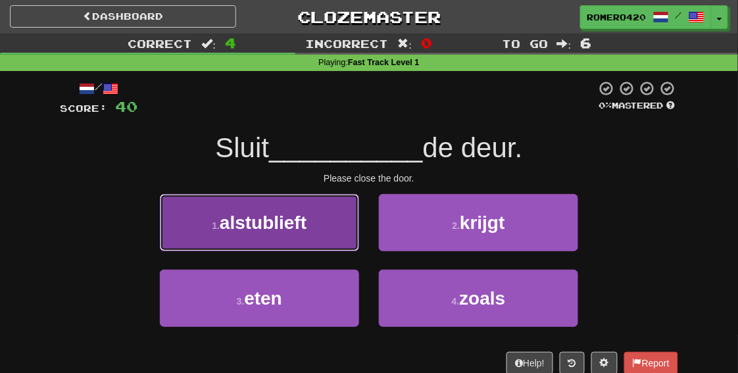
click at [334, 233] on button "1 . alstublieft" at bounding box center [259, 222] width 199 height 57
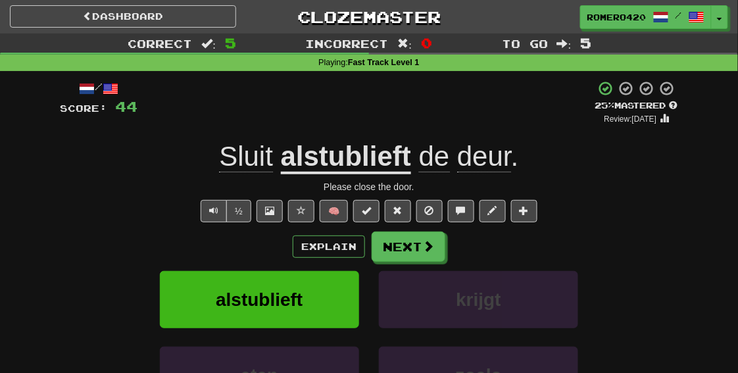
click at [333, 167] on u "alstublieft" at bounding box center [346, 158] width 130 height 34
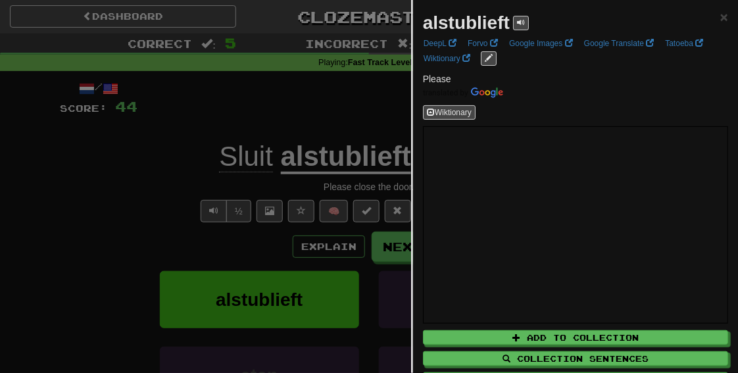
click at [162, 118] on div at bounding box center [369, 186] width 738 height 373
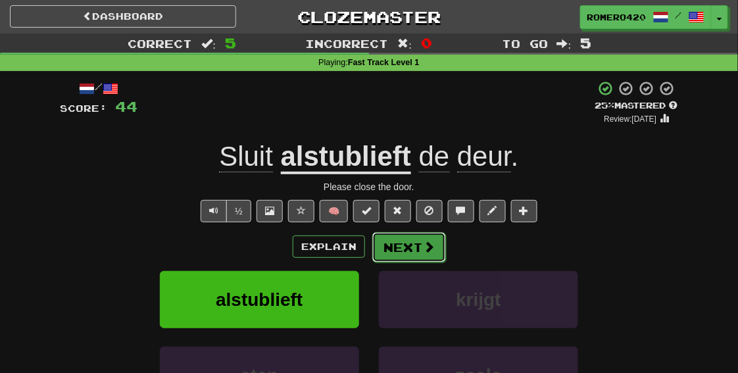
click at [409, 240] on button "Next" at bounding box center [409, 247] width 74 height 30
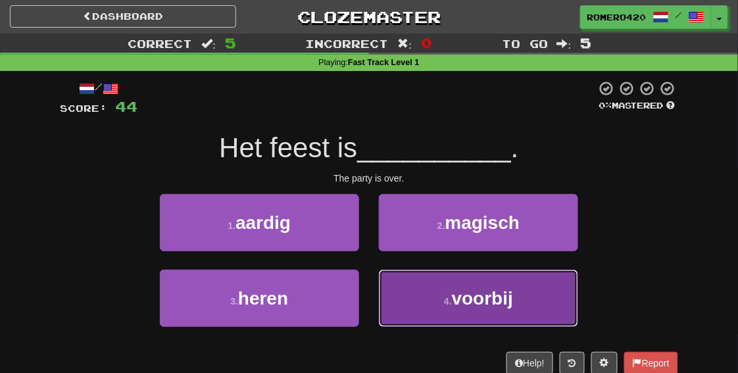
click at [446, 293] on button "4 . voorbij" at bounding box center [478, 298] width 199 height 57
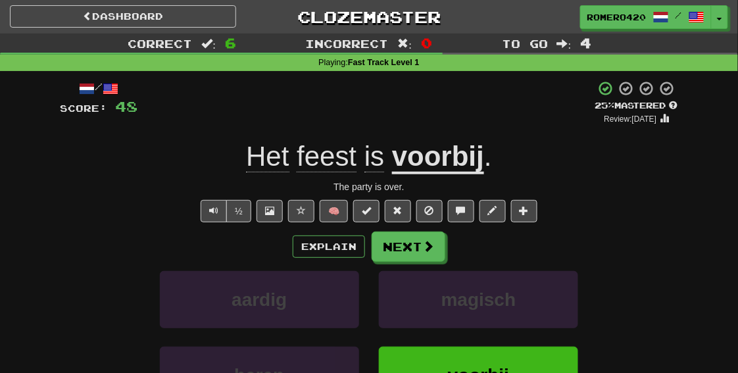
click at [431, 153] on u "voorbij" at bounding box center [438, 158] width 92 height 34
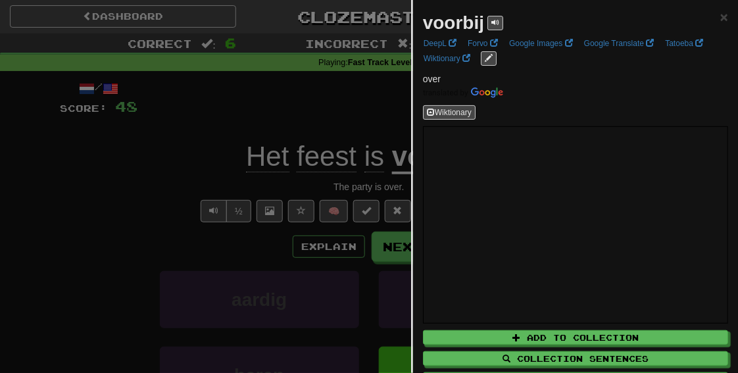
click at [96, 201] on div at bounding box center [369, 186] width 738 height 373
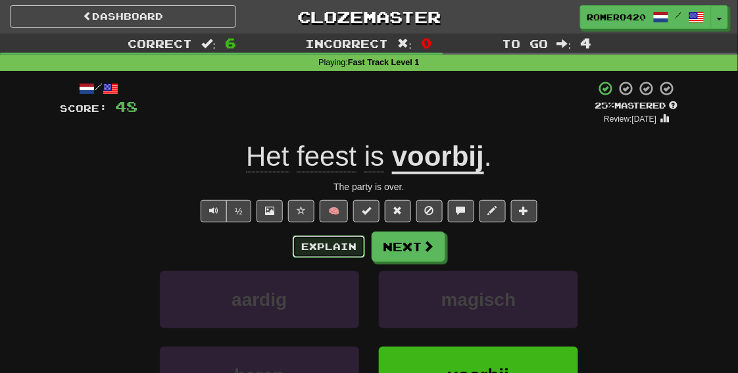
click at [342, 246] on button "Explain" at bounding box center [329, 247] width 72 height 22
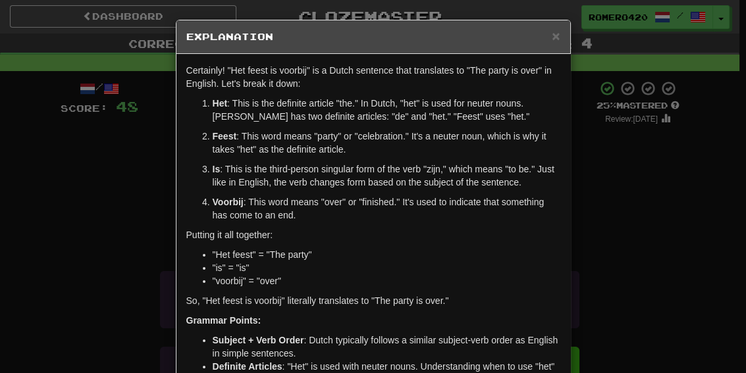
click at [653, 297] on div "× Explanation Certainly! "Het feest is voorbij" is a Dutch sentence that transl…" at bounding box center [373, 186] width 746 height 373
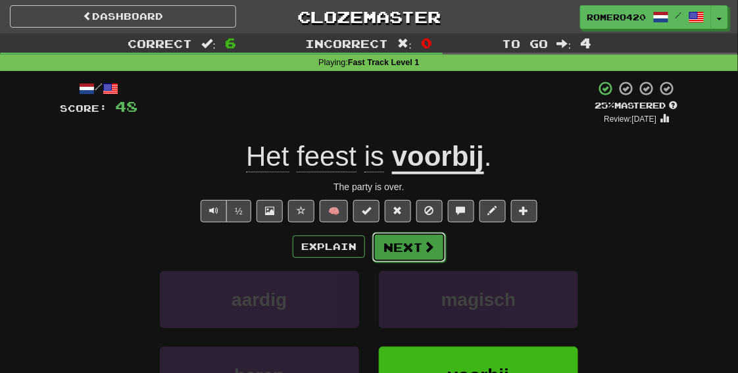
click at [395, 240] on button "Next" at bounding box center [409, 247] width 74 height 30
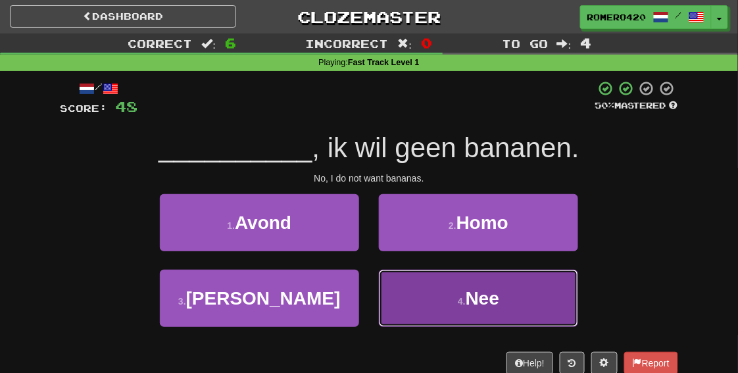
click at [491, 308] on span "Nee" at bounding box center [483, 298] width 34 height 20
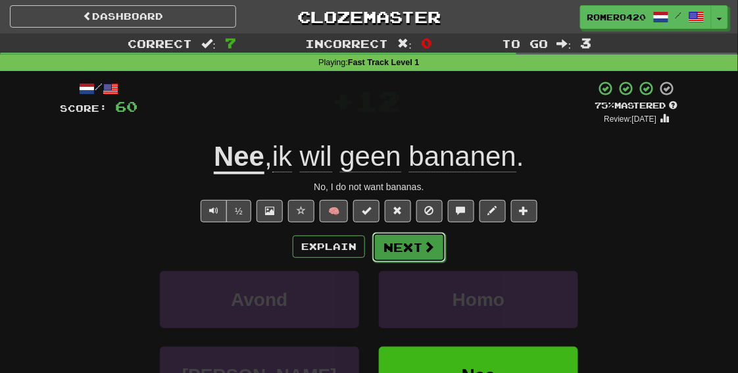
click at [415, 243] on button "Next" at bounding box center [409, 247] width 74 height 30
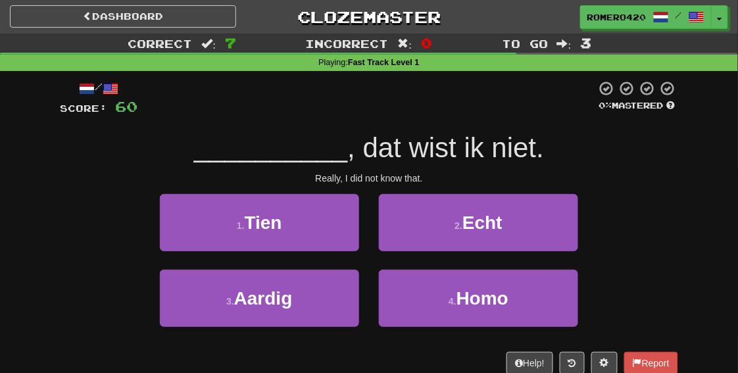
click at [692, 255] on div "Correct : 7 Incorrect : 0 To go : 3 Playing : Fast Track Level 1 / Score: 60 0 …" at bounding box center [369, 213] width 738 height 359
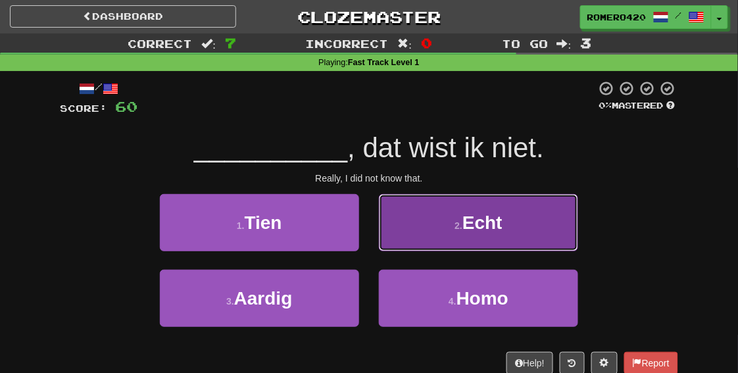
click at [449, 234] on button "2 . Echt" at bounding box center [478, 222] width 199 height 57
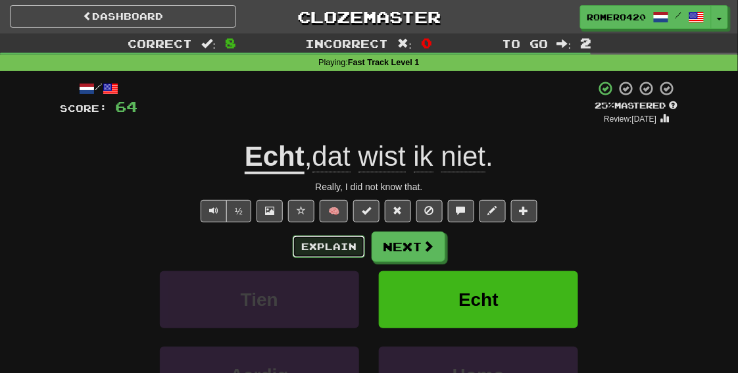
click at [340, 255] on button "Explain" at bounding box center [329, 247] width 72 height 22
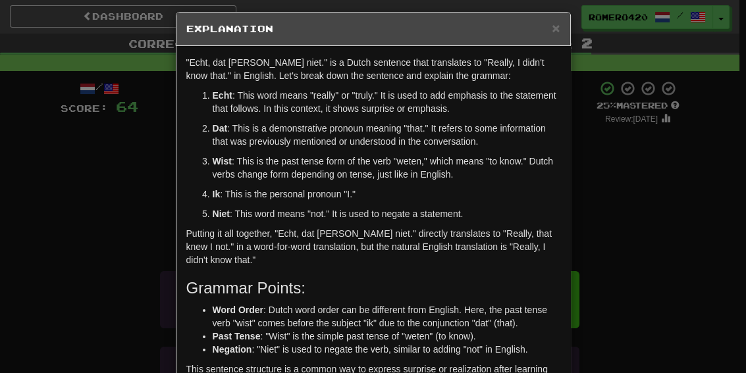
scroll to position [8, 0]
click at [686, 201] on div "× Explanation "Echt, dat wist ik niet." is a Dutch sentence that translates to …" at bounding box center [373, 186] width 746 height 373
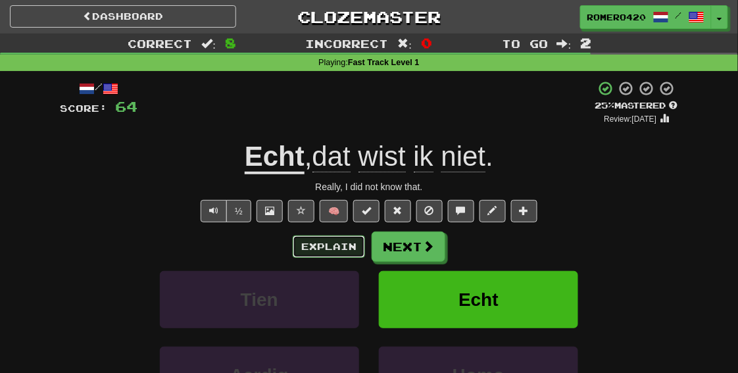
click at [332, 257] on button "Explain" at bounding box center [329, 247] width 72 height 22
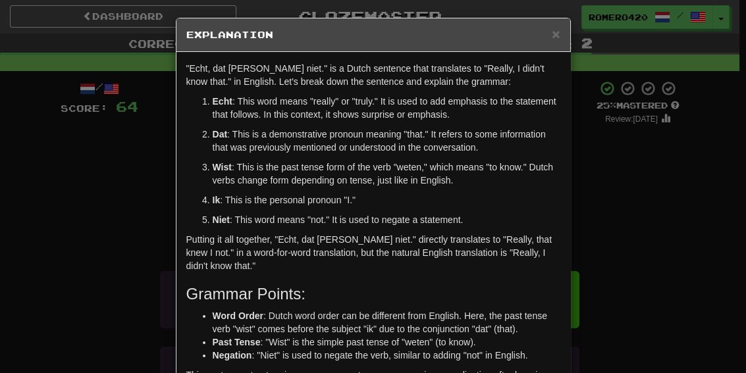
scroll to position [1, 0]
click at [654, 142] on div "× Explanation "Echt, dat wist ik niet." is a Dutch sentence that translates to …" at bounding box center [373, 186] width 746 height 373
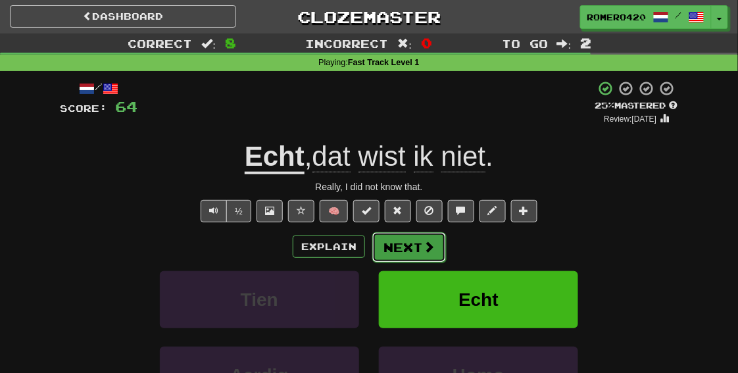
click at [428, 246] on span at bounding box center [429, 247] width 12 height 12
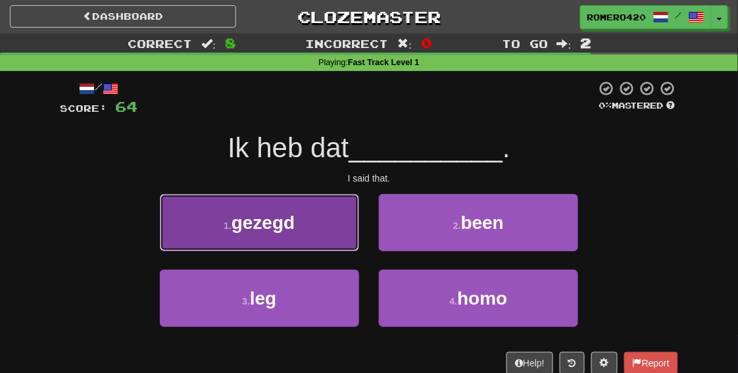
click at [319, 232] on button "1 . gezegd" at bounding box center [259, 222] width 199 height 57
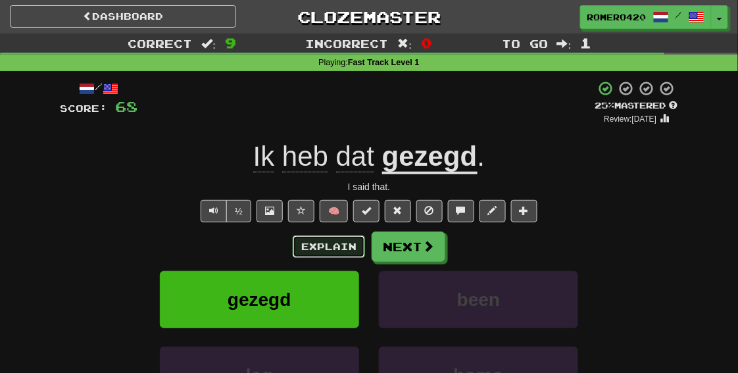
click at [328, 248] on button "Explain" at bounding box center [329, 247] width 72 height 22
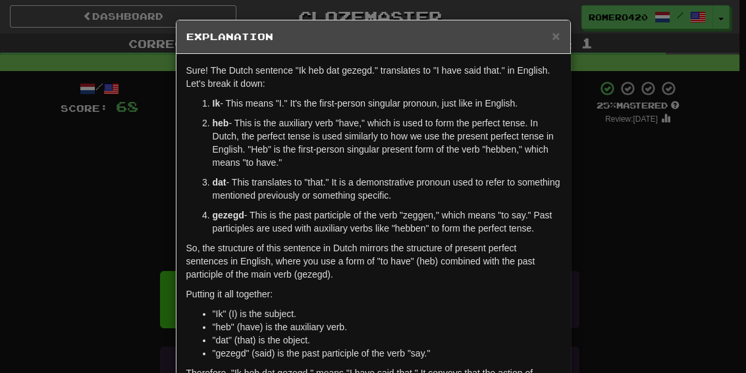
click at [692, 310] on div "× Explanation Sure! The Dutch sentence "Ik heb dat gezegd." translates to "I ha…" at bounding box center [373, 186] width 746 height 373
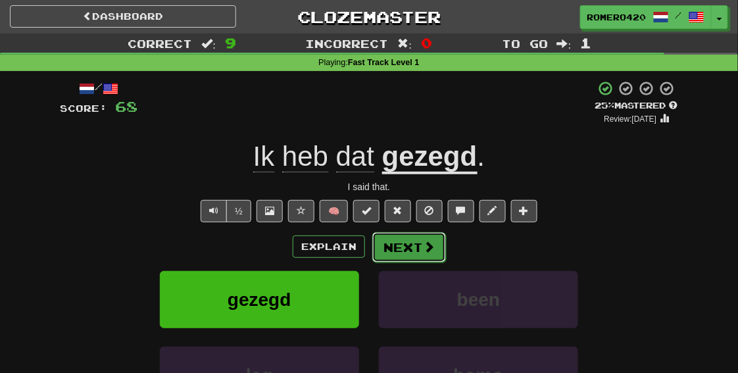
click at [423, 248] on span at bounding box center [429, 247] width 12 height 12
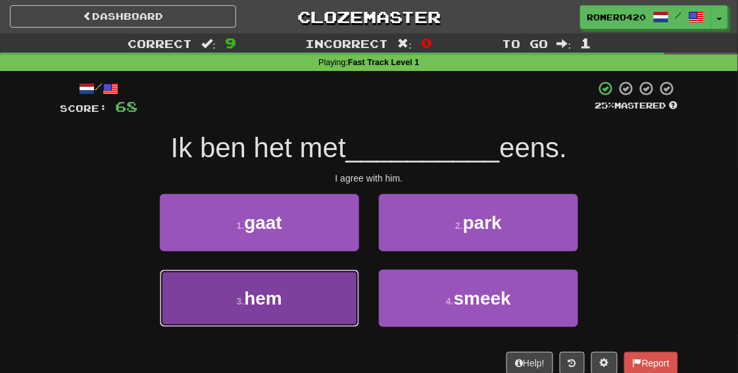
click at [334, 282] on button "3 . hem" at bounding box center [259, 298] width 199 height 57
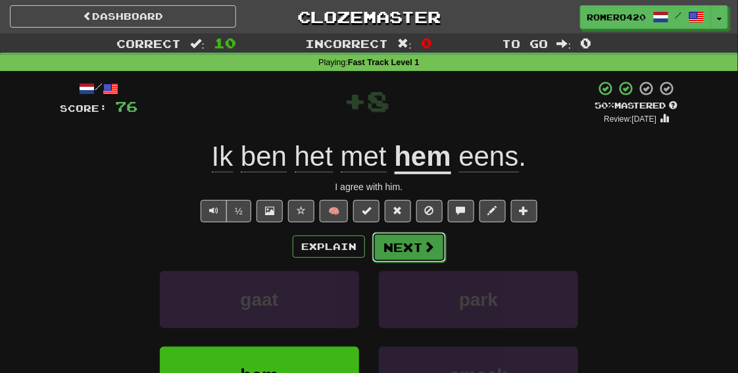
click at [436, 247] on button "Next" at bounding box center [409, 247] width 74 height 30
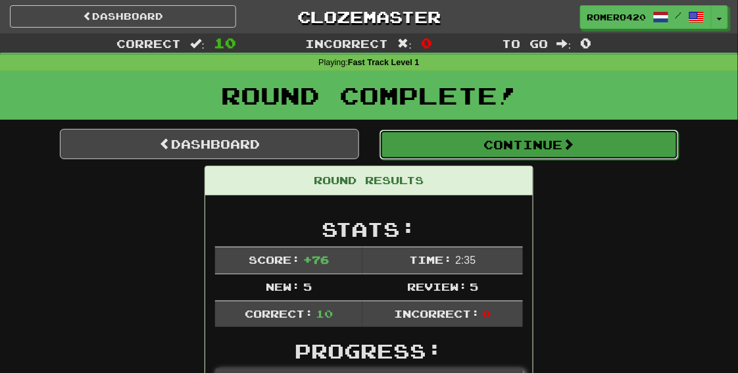
click at [516, 144] on button "Continue" at bounding box center [529, 145] width 299 height 30
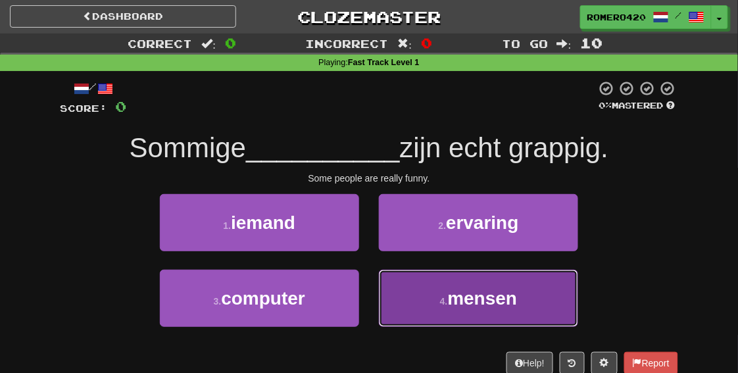
click at [489, 295] on span "mensen" at bounding box center [483, 298] width 70 height 20
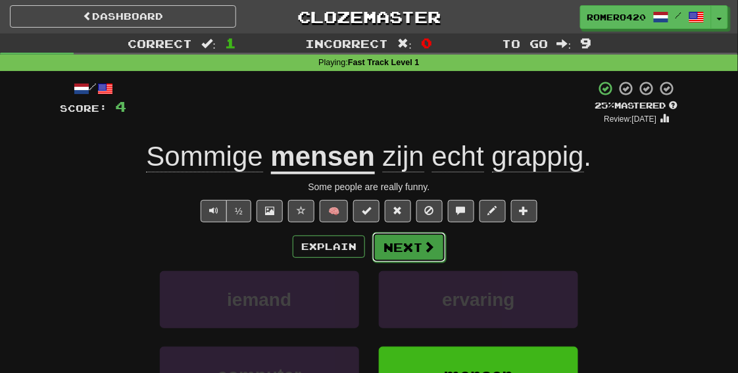
click at [409, 245] on button "Next" at bounding box center [409, 247] width 74 height 30
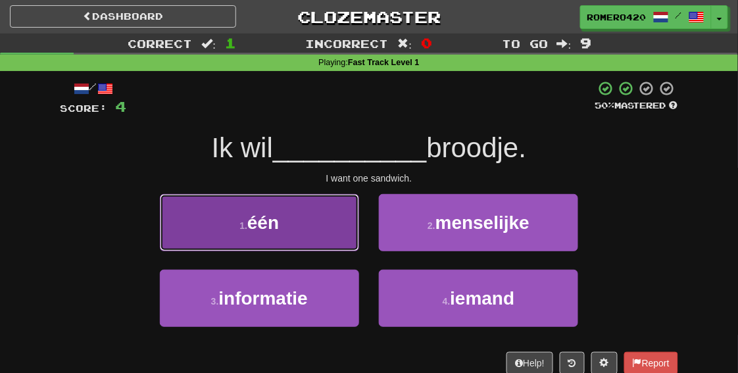
click at [287, 234] on button "1 . één" at bounding box center [259, 222] width 199 height 57
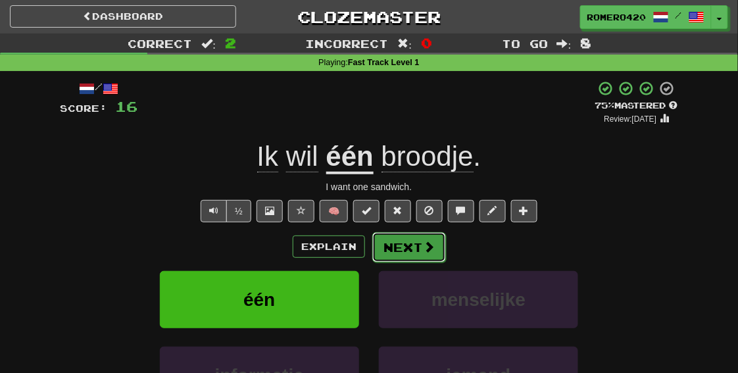
click at [412, 248] on button "Next" at bounding box center [409, 247] width 74 height 30
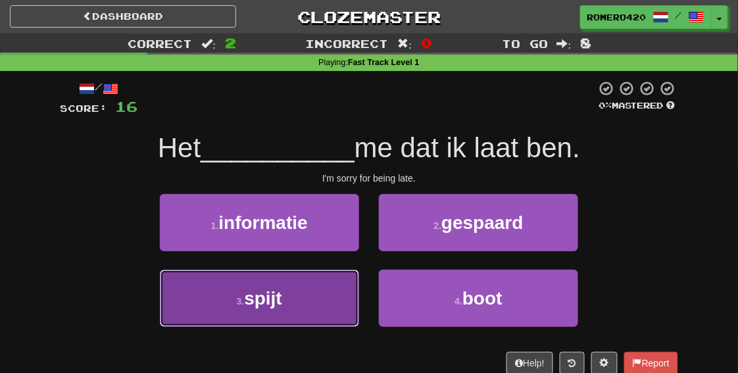
click at [319, 292] on button "3 . spijt" at bounding box center [259, 298] width 199 height 57
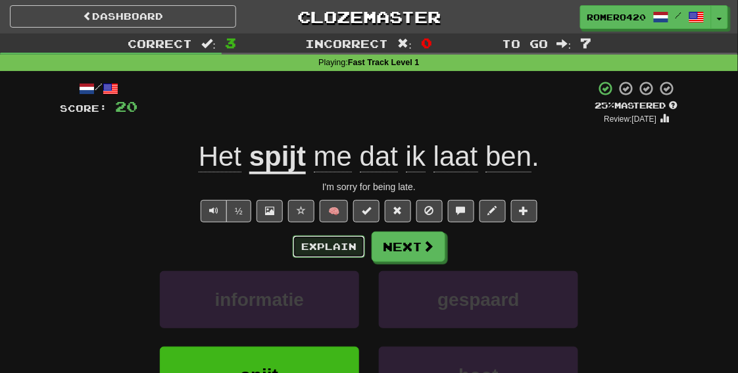
click at [340, 241] on button "Explain" at bounding box center [329, 247] width 72 height 22
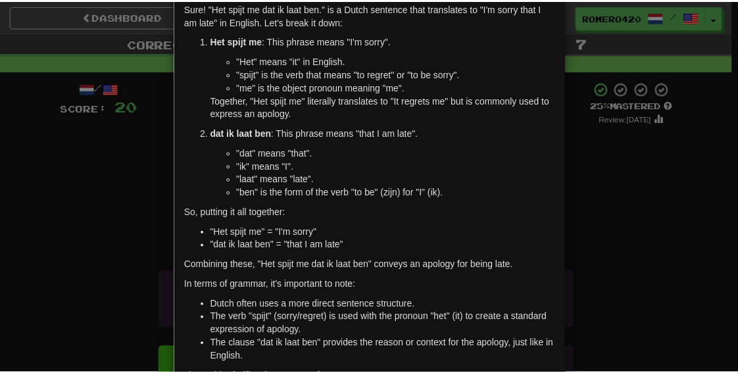
scroll to position [63, 0]
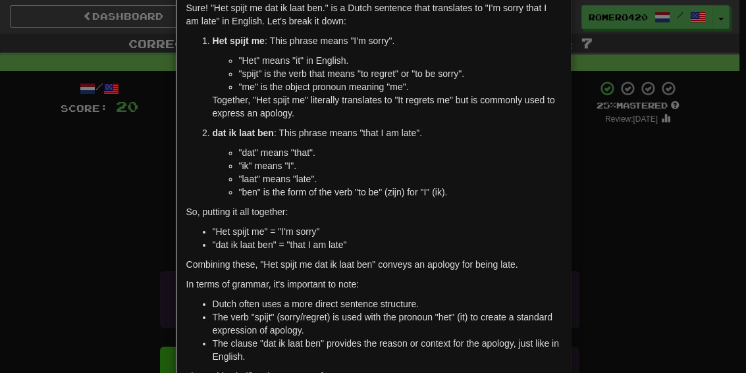
click at [705, 288] on div "× Explanation Sure! "Het spijt me dat ik laat ben." is a Dutch sentence that tr…" at bounding box center [373, 186] width 746 height 373
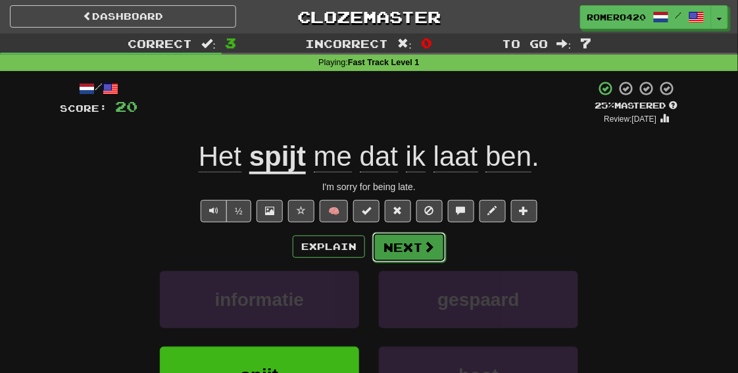
click at [435, 258] on button "Next" at bounding box center [409, 247] width 74 height 30
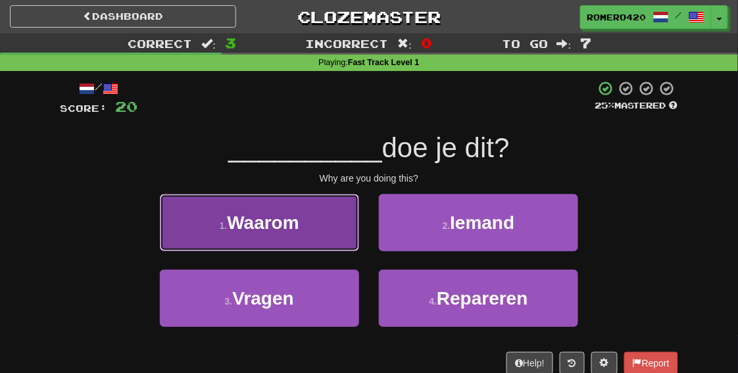
click at [330, 234] on button "1 . Waarom" at bounding box center [259, 222] width 199 height 57
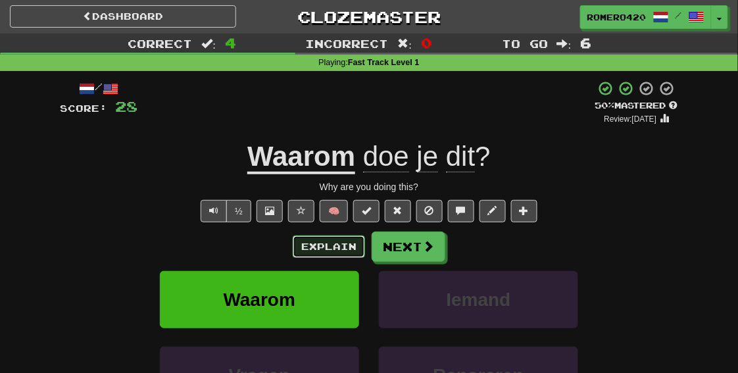
click at [342, 247] on button "Explain" at bounding box center [329, 247] width 72 height 22
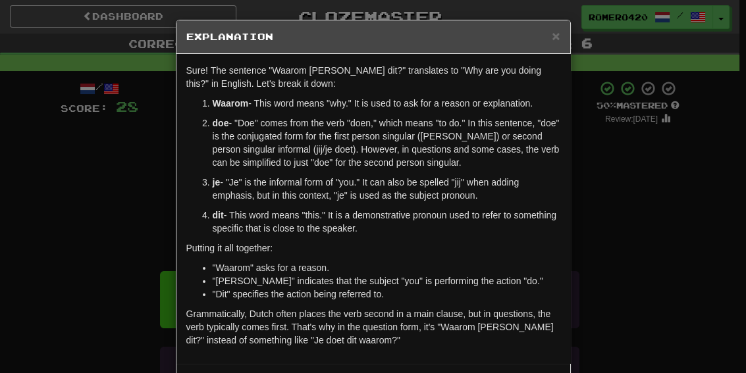
click at [725, 219] on div "× Explanation Sure! The sentence "Waarom doe je dit?" translates to "Why are yo…" at bounding box center [373, 186] width 746 height 373
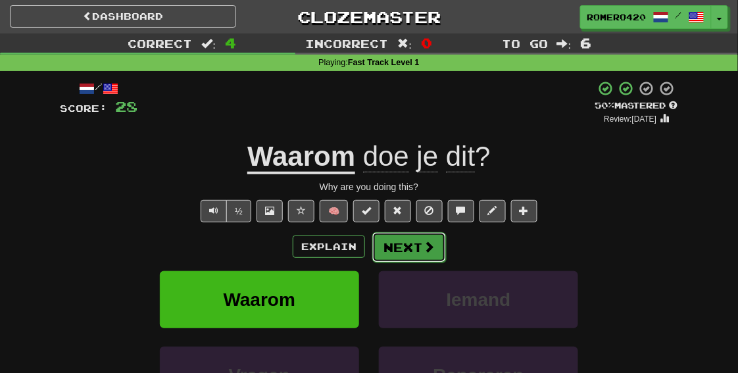
click at [434, 244] on span at bounding box center [429, 247] width 12 height 12
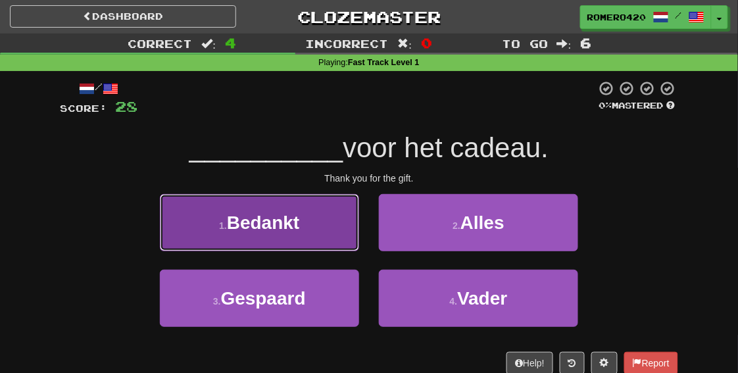
click at [309, 222] on button "1 . Bedankt" at bounding box center [259, 222] width 199 height 57
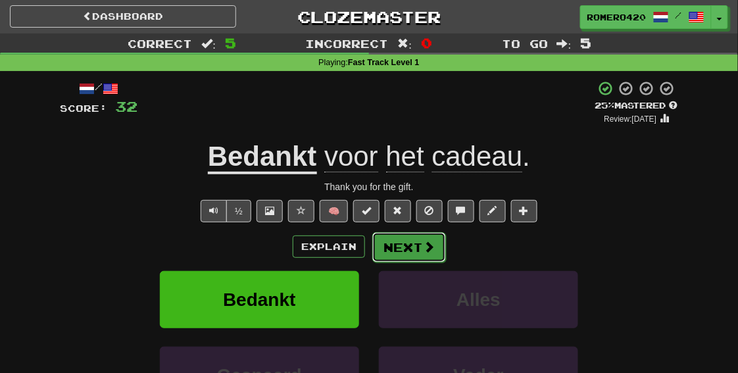
click at [426, 252] on span at bounding box center [429, 247] width 12 height 12
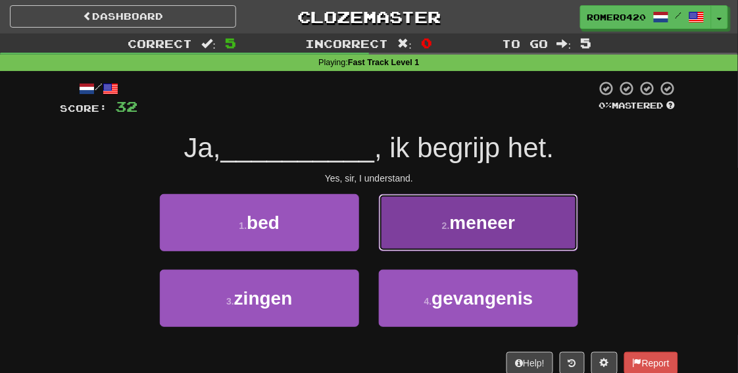
click at [452, 234] on button "2 . meneer" at bounding box center [478, 222] width 199 height 57
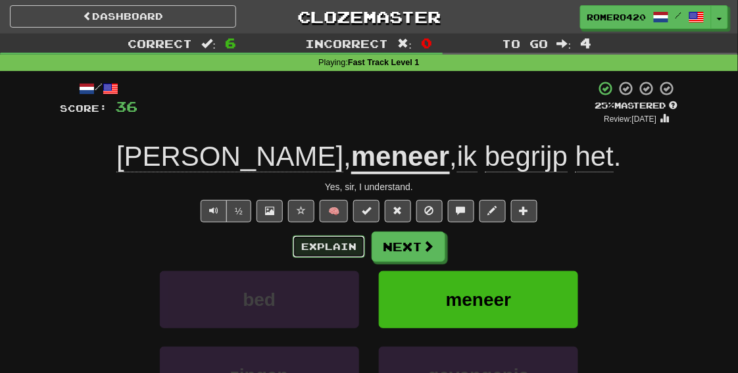
click at [342, 251] on button "Explain" at bounding box center [329, 247] width 72 height 22
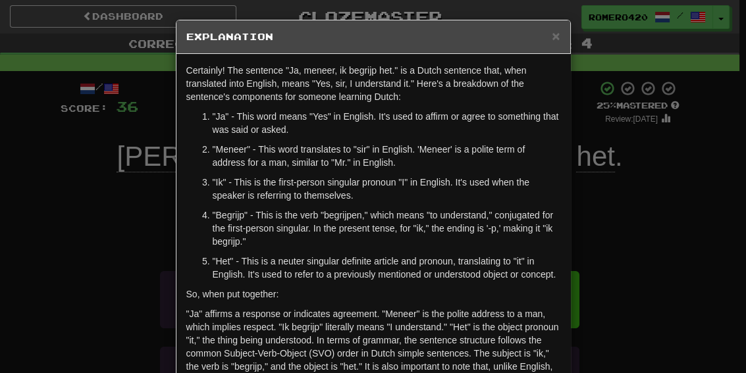
click at [649, 226] on div "× Explanation Certainly! The sentence "Ja, meneer, ik begrijp het." is a Dutch …" at bounding box center [373, 186] width 746 height 373
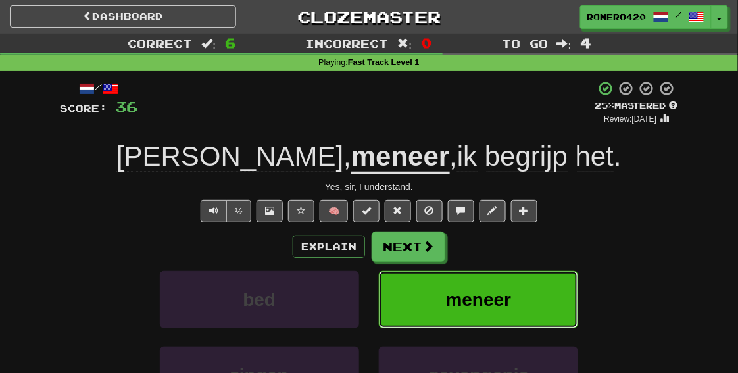
click at [520, 293] on button "meneer" at bounding box center [478, 299] width 199 height 57
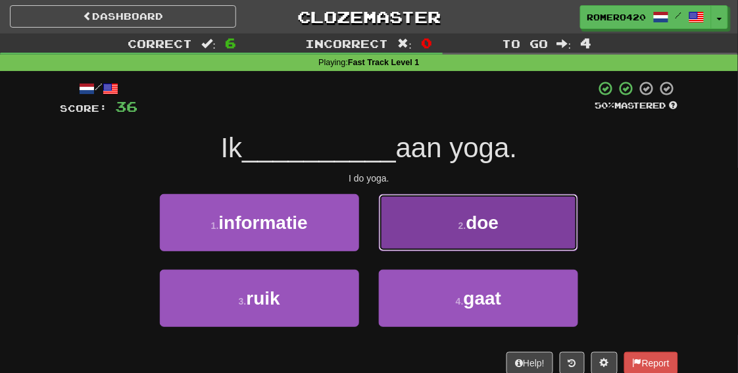
click at [471, 232] on span "doe" at bounding box center [483, 223] width 33 height 20
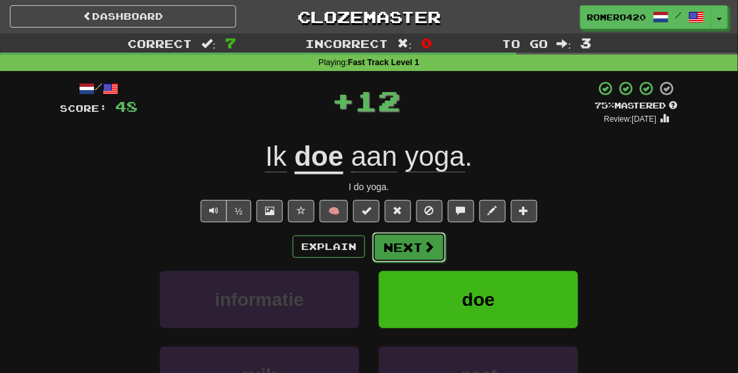
click at [424, 246] on span at bounding box center [429, 247] width 12 height 12
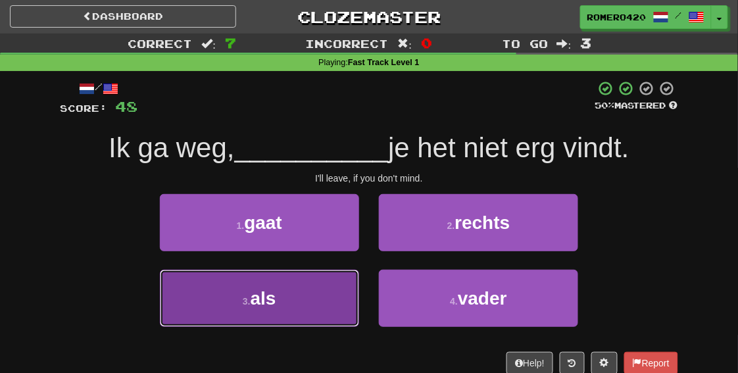
click at [265, 305] on span "als" at bounding box center [264, 298] width 26 height 20
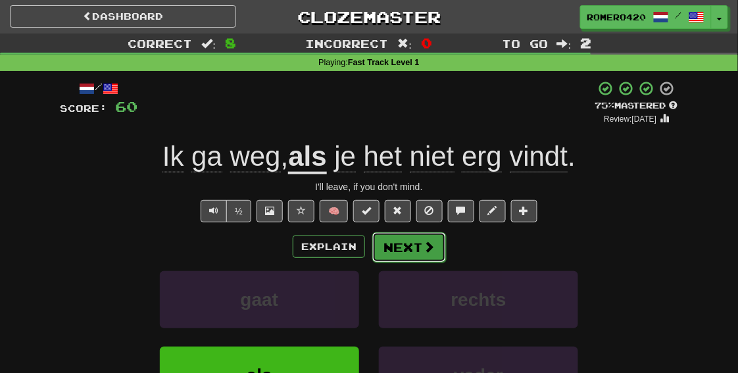
click at [432, 261] on button "Next" at bounding box center [409, 247] width 74 height 30
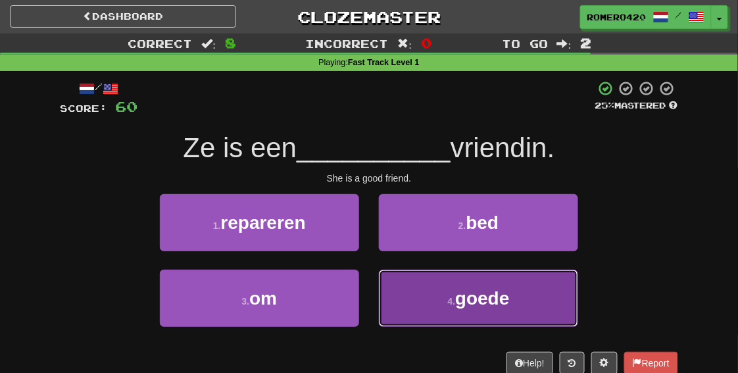
click at [449, 303] on small "4 ." at bounding box center [452, 301] width 8 height 11
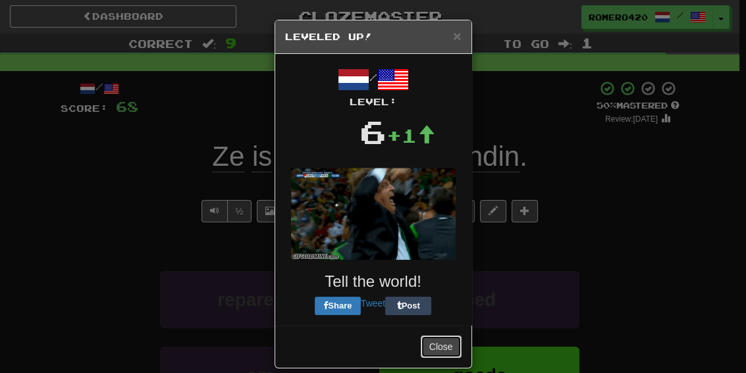
click at [442, 344] on button "Close" at bounding box center [441, 347] width 41 height 22
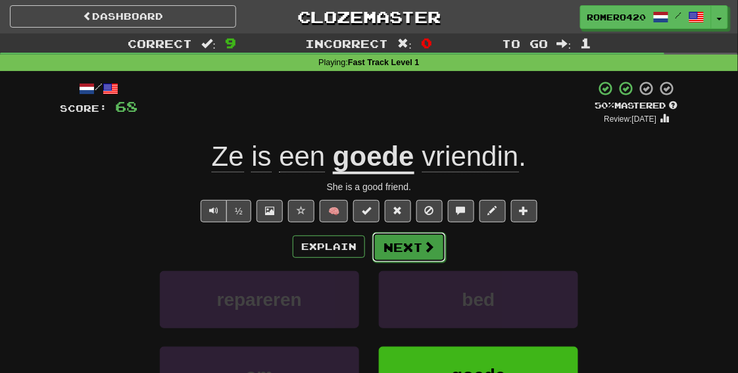
click at [426, 253] on span at bounding box center [429, 247] width 12 height 12
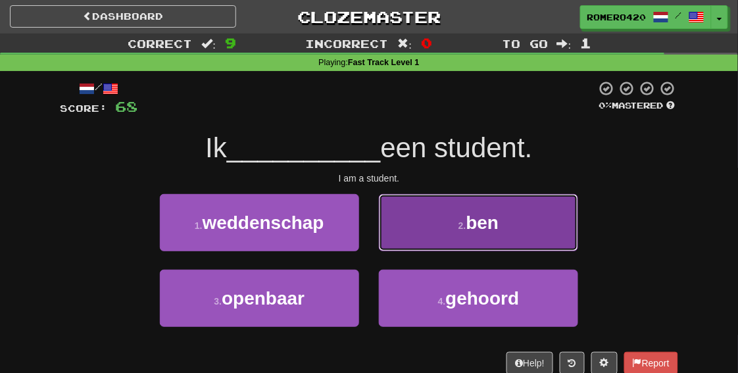
click at [482, 245] on button "2 . ben" at bounding box center [478, 222] width 199 height 57
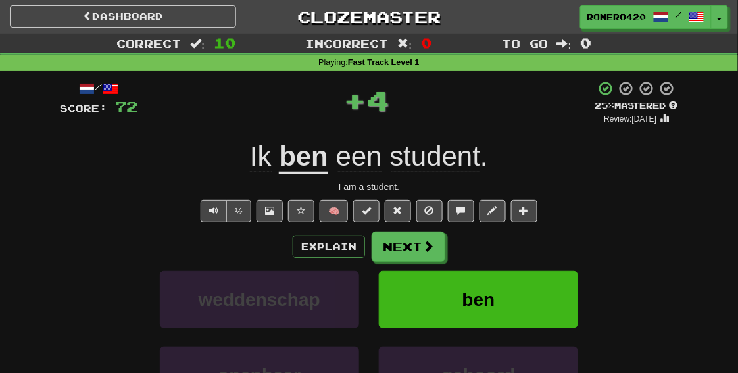
click at [431, 262] on div "Explain Next weddenschap ben openbaar gehoord Learn more: weddenschap ben openb…" at bounding box center [369, 337] width 619 height 211
click at [431, 250] on span at bounding box center [429, 247] width 12 height 12
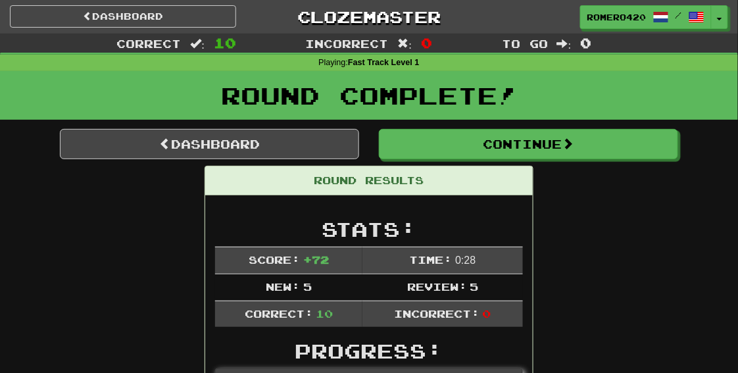
click at [494, 168] on div "Round Results" at bounding box center [369, 180] width 328 height 29
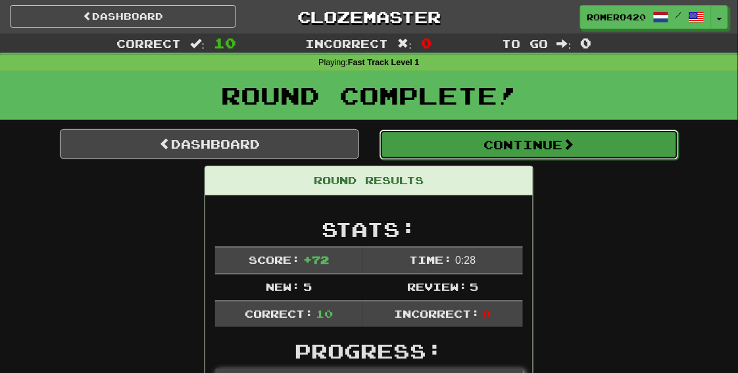
click at [503, 147] on button "Continue" at bounding box center [529, 145] width 299 height 30
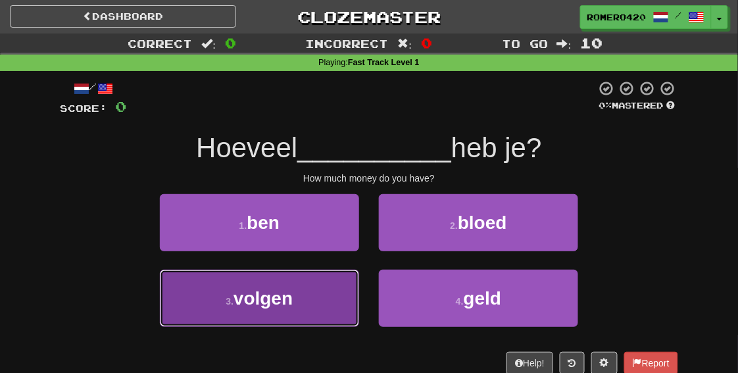
click at [282, 291] on span "volgen" at bounding box center [263, 298] width 59 height 20
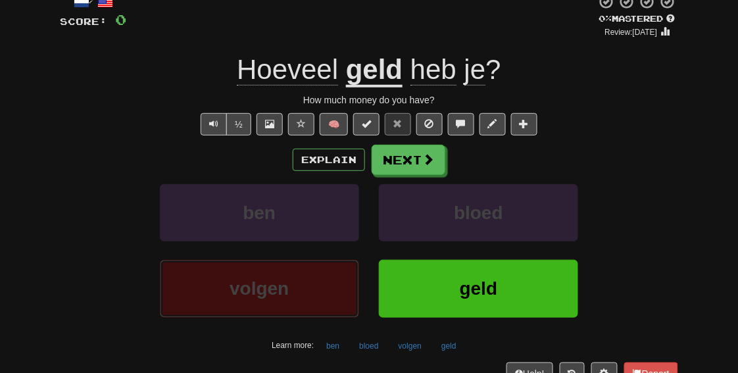
scroll to position [100, 0]
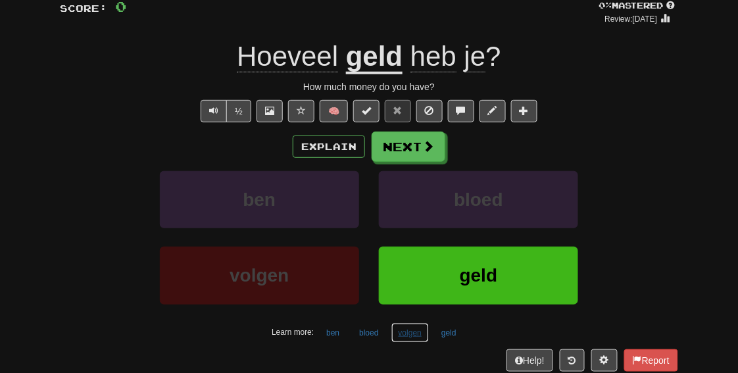
click at [420, 336] on button "volgen" at bounding box center [411, 333] width 38 height 20
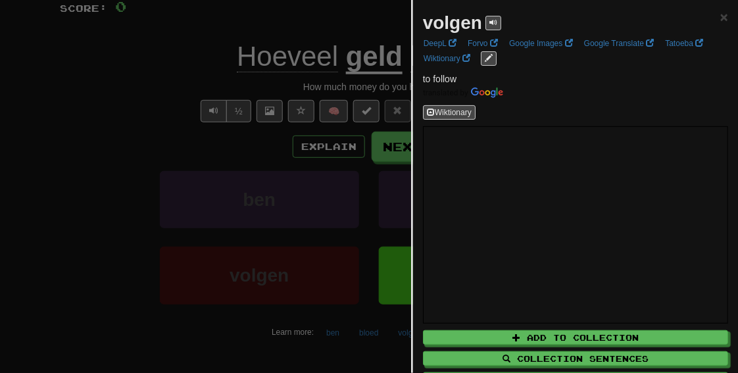
click at [196, 326] on div at bounding box center [369, 186] width 738 height 373
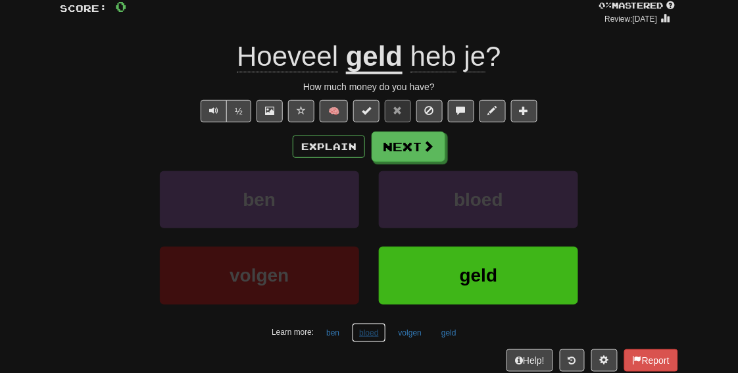
click at [359, 330] on button "bloed" at bounding box center [369, 333] width 34 height 20
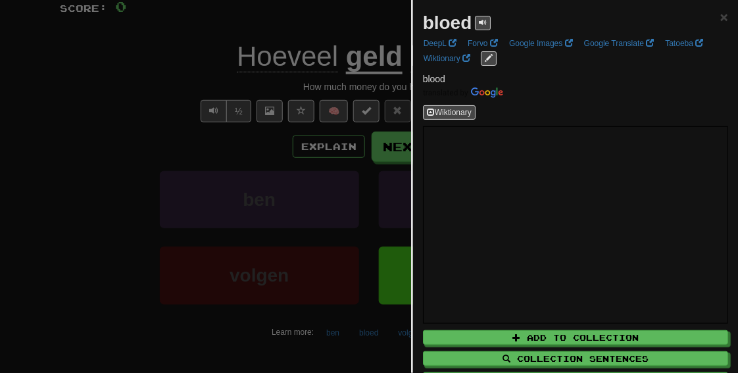
drag, startPoint x: 198, startPoint y: 326, endPoint x: 242, endPoint y: 326, distance: 44.1
click at [199, 326] on div at bounding box center [369, 186] width 738 height 373
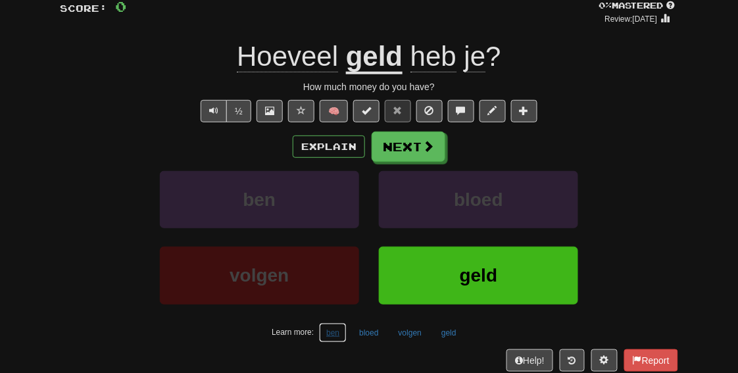
click at [338, 330] on button "ben" at bounding box center [333, 333] width 28 height 20
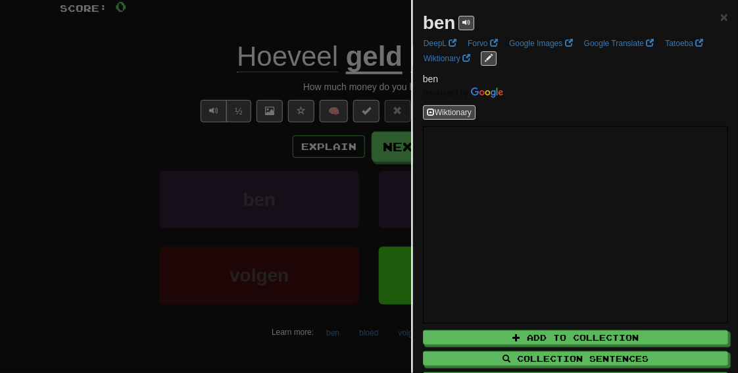
click at [202, 324] on div at bounding box center [369, 186] width 738 height 373
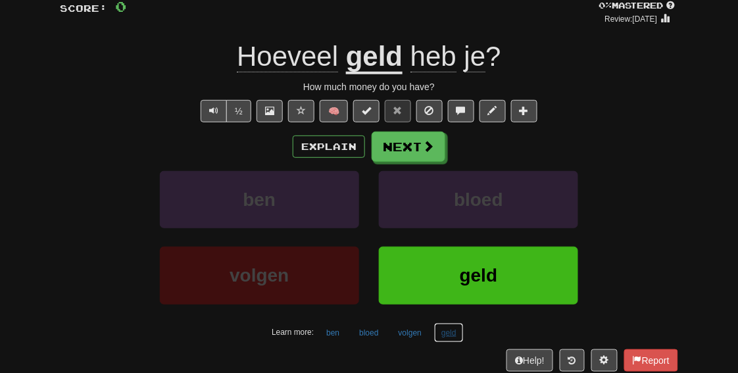
click at [451, 334] on button "geld" at bounding box center [449, 333] width 30 height 20
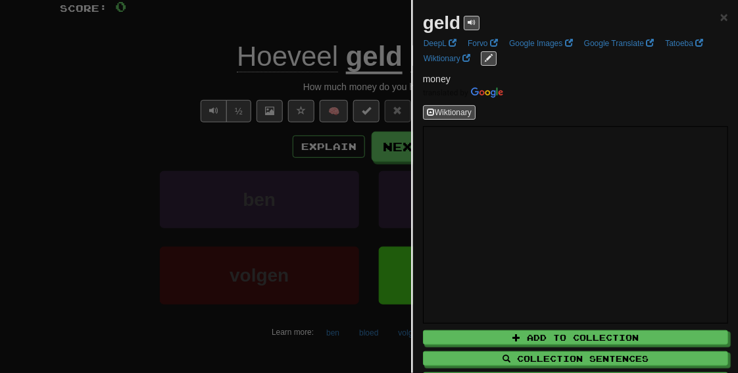
click at [212, 319] on div at bounding box center [369, 186] width 738 height 373
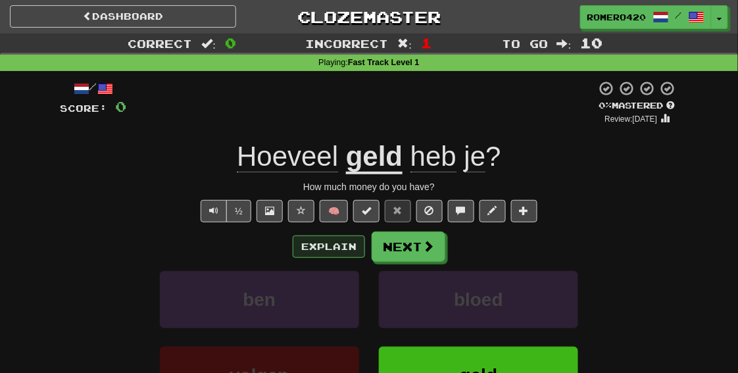
scroll to position [0, 0]
click at [247, 219] on button "½" at bounding box center [238, 211] width 25 height 22
click at [303, 157] on span "Hoeveel" at bounding box center [287, 157] width 101 height 32
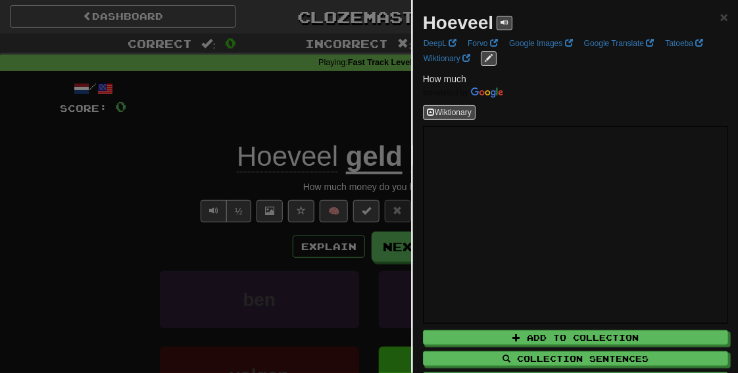
click at [336, 114] on div at bounding box center [369, 186] width 738 height 373
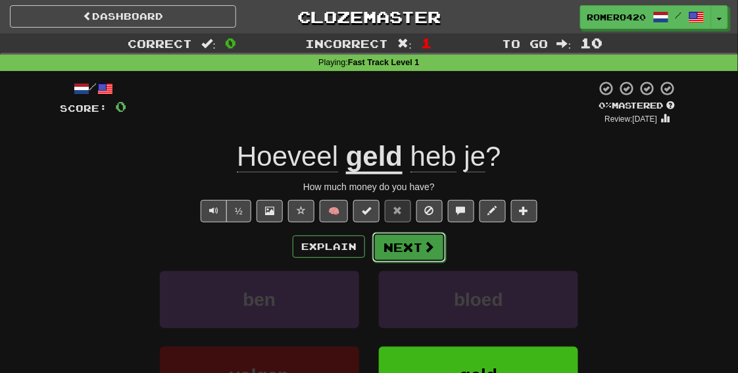
click at [406, 242] on button "Next" at bounding box center [409, 247] width 74 height 30
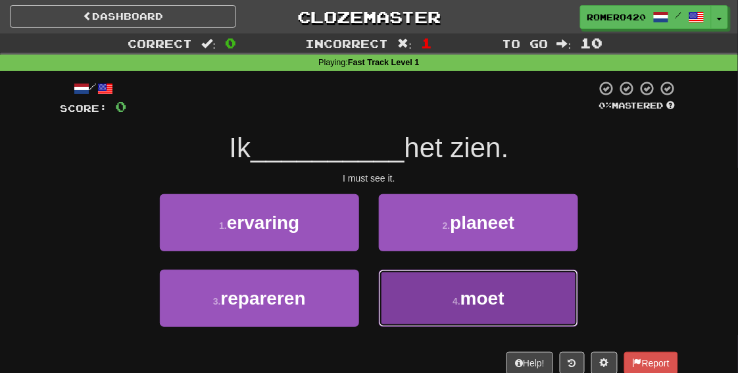
click at [479, 284] on button "4 . moet" at bounding box center [478, 298] width 199 height 57
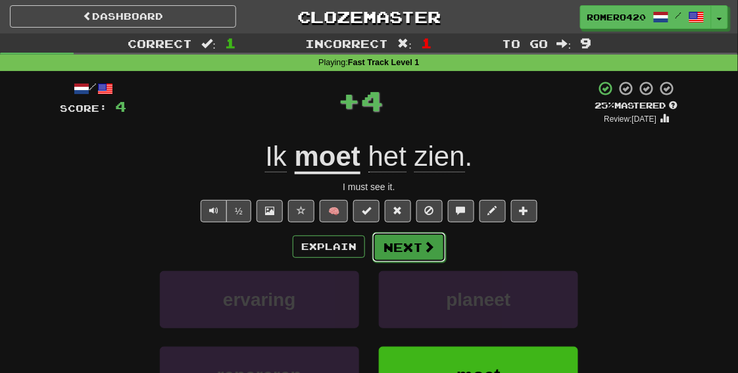
click at [416, 240] on button "Next" at bounding box center [409, 247] width 74 height 30
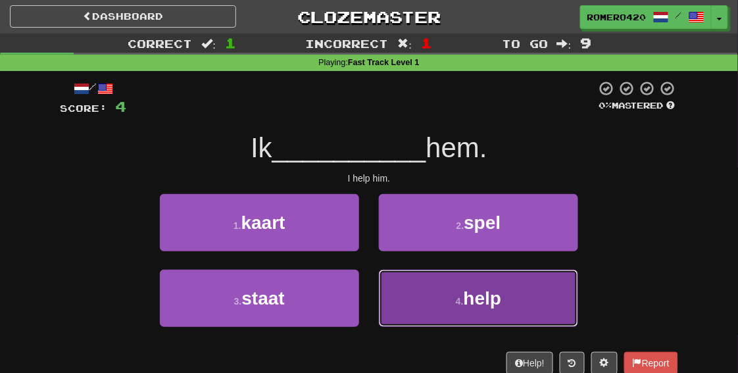
click at [473, 316] on button "4 . help" at bounding box center [478, 298] width 199 height 57
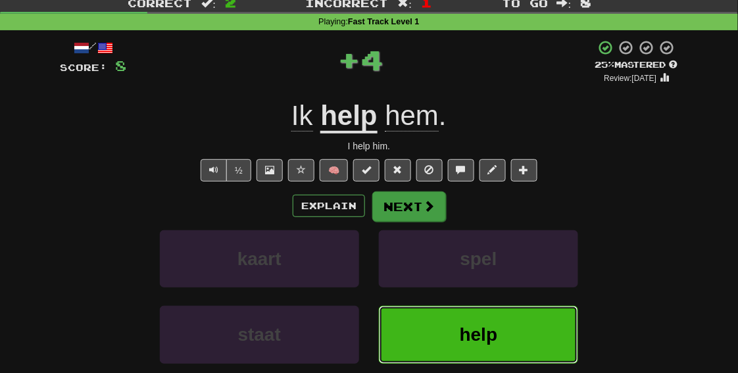
scroll to position [199, 0]
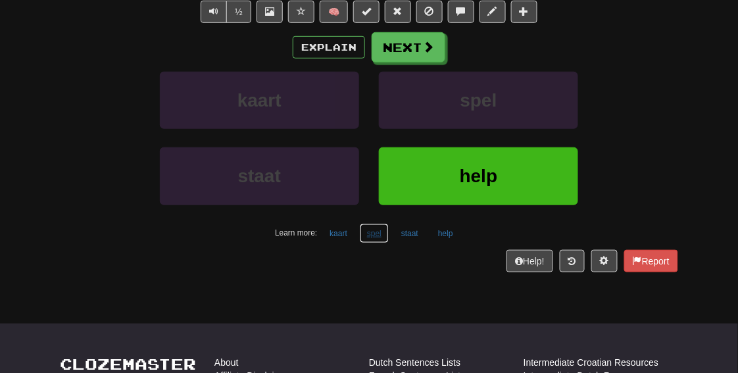
click at [376, 229] on button "spel" at bounding box center [374, 234] width 29 height 20
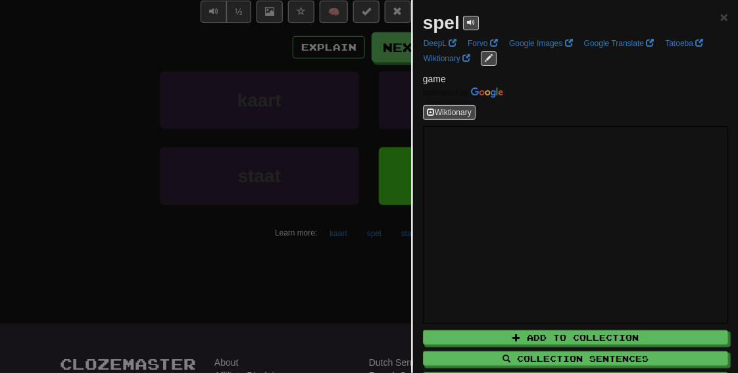
click at [204, 251] on div at bounding box center [369, 186] width 738 height 373
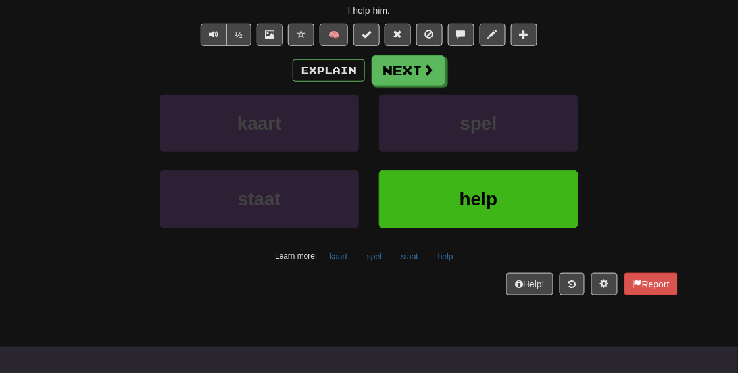
scroll to position [210, 0]
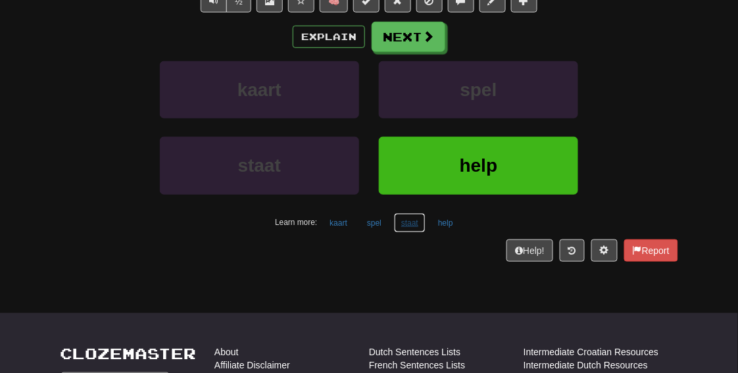
click at [412, 224] on button "staat" at bounding box center [410, 223] width 32 height 20
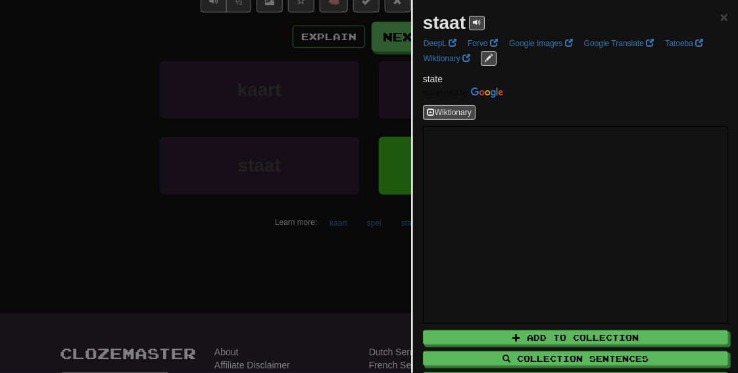
drag, startPoint x: 246, startPoint y: 243, endPoint x: 256, endPoint y: 251, distance: 12.2
click at [247, 244] on div at bounding box center [369, 186] width 738 height 373
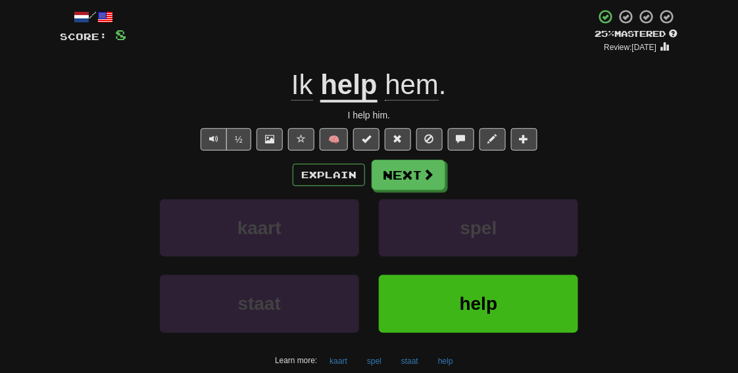
scroll to position [178, 0]
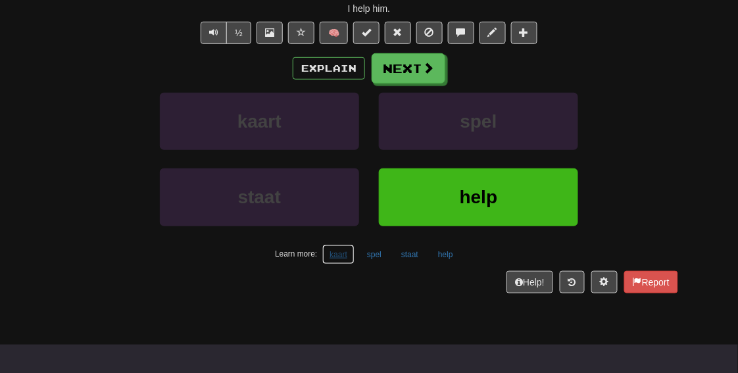
click at [336, 254] on button "kaart" at bounding box center [338, 255] width 32 height 20
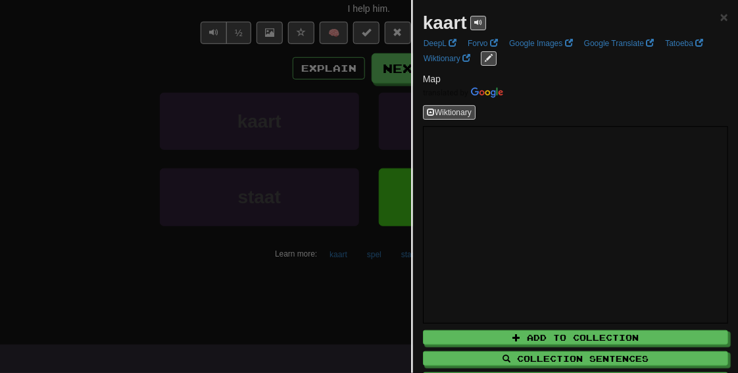
click at [208, 274] on div at bounding box center [369, 186] width 738 height 373
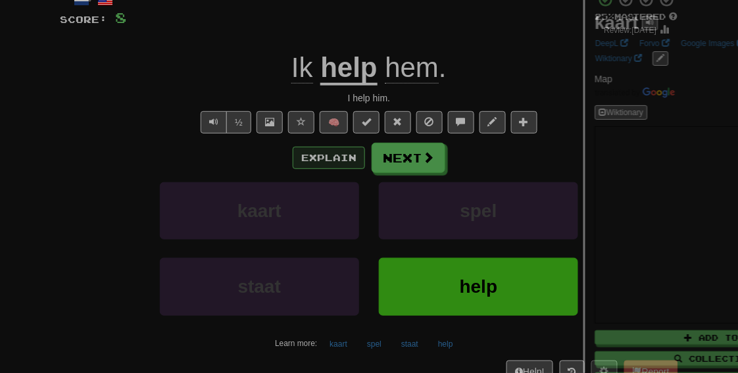
scroll to position [0, 0]
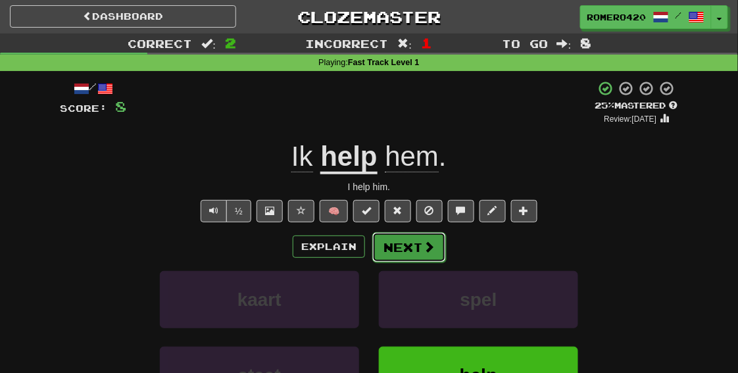
click at [402, 252] on button "Next" at bounding box center [409, 247] width 74 height 30
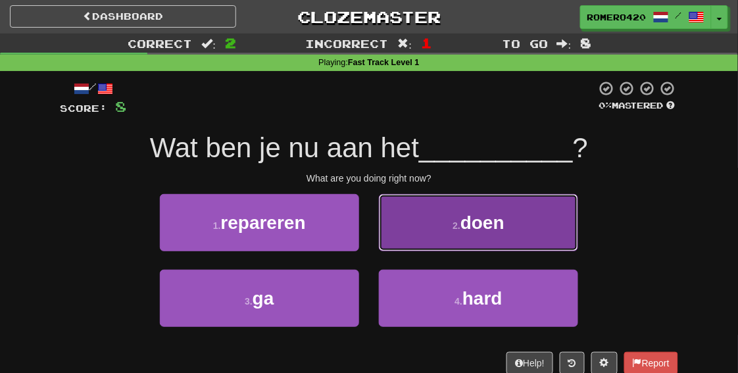
click at [432, 230] on button "2 . doen" at bounding box center [478, 222] width 199 height 57
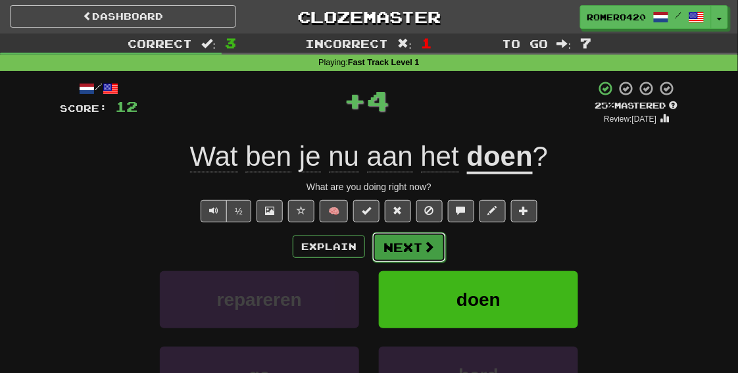
click at [411, 250] on button "Next" at bounding box center [409, 247] width 74 height 30
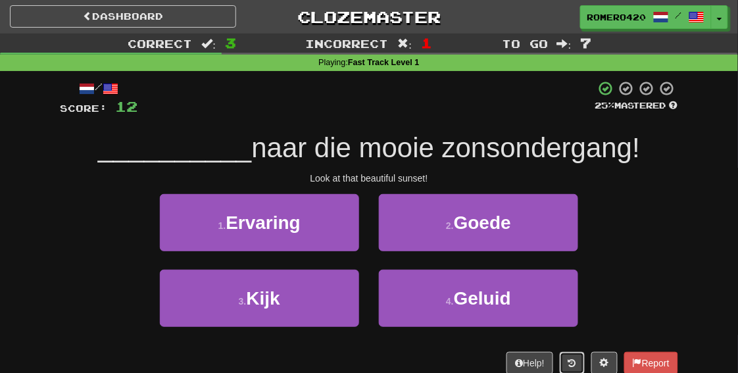
click at [571, 355] on button at bounding box center [572, 363] width 25 height 22
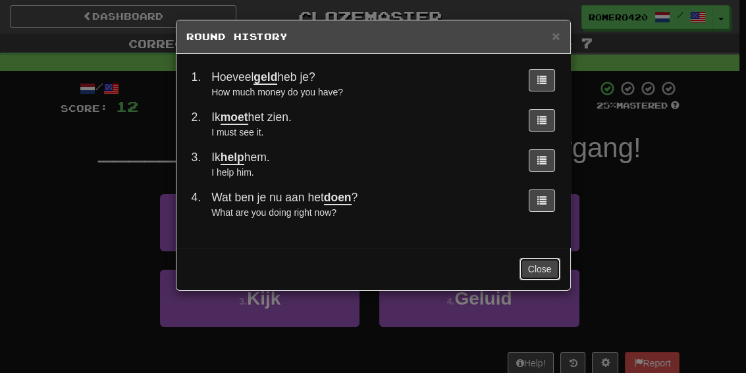
click at [538, 268] on button "Close" at bounding box center [539, 269] width 41 height 22
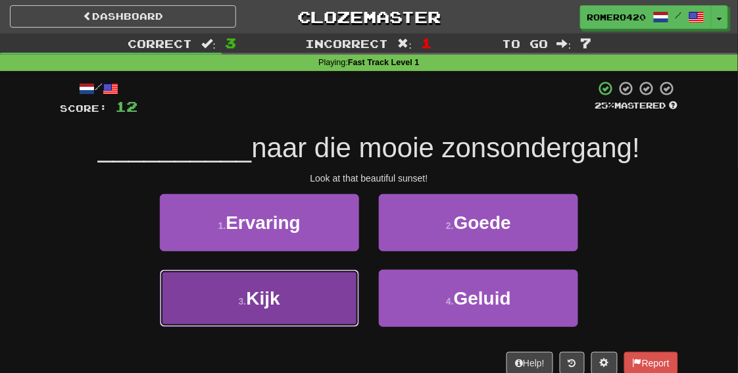
click at [290, 315] on button "3 . Kijk" at bounding box center [259, 298] width 199 height 57
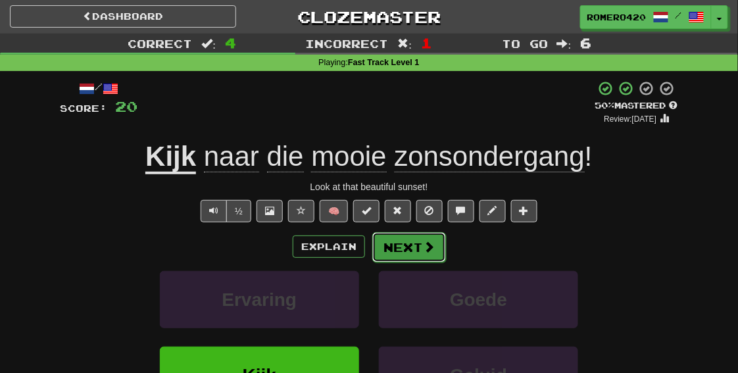
click at [430, 250] on span at bounding box center [429, 247] width 12 height 12
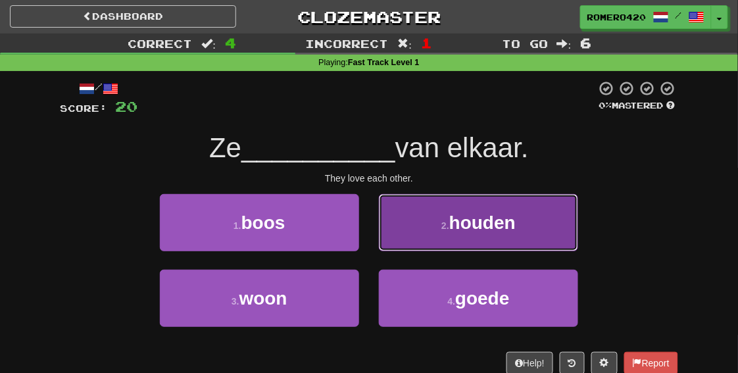
click at [438, 219] on button "2 . houden" at bounding box center [478, 222] width 199 height 57
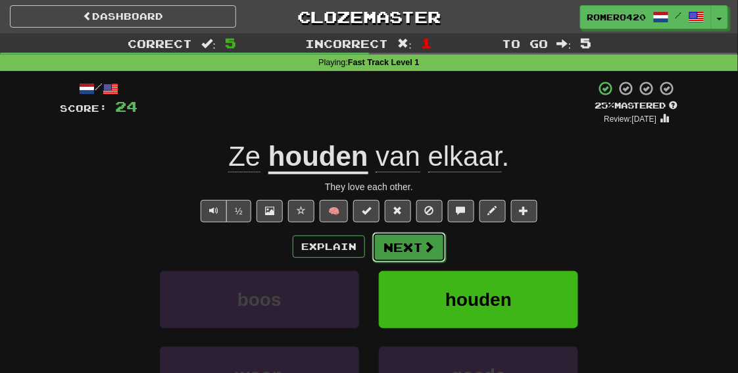
click at [398, 239] on button "Next" at bounding box center [409, 247] width 74 height 30
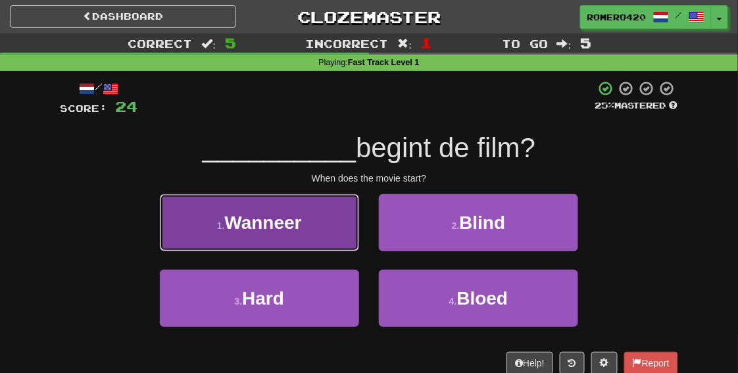
click at [331, 237] on button "1 . Wanneer" at bounding box center [259, 222] width 199 height 57
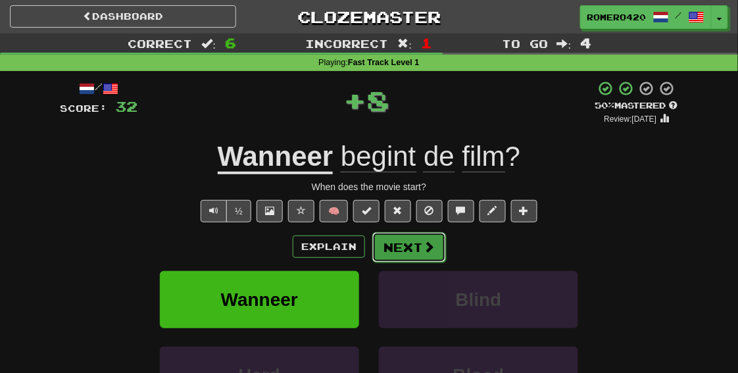
click at [416, 245] on button "Next" at bounding box center [409, 247] width 74 height 30
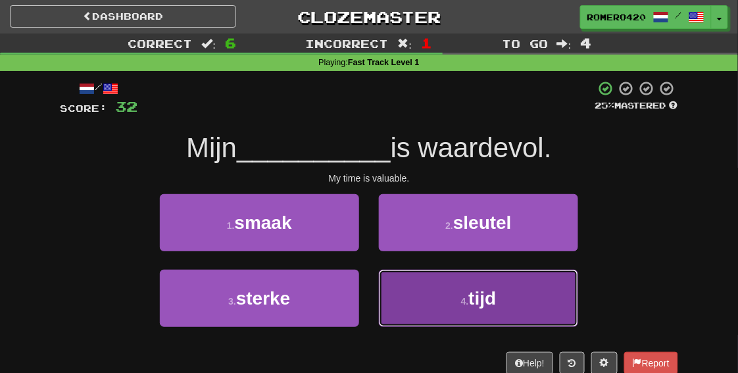
click at [464, 304] on small "4 ." at bounding box center [465, 301] width 8 height 11
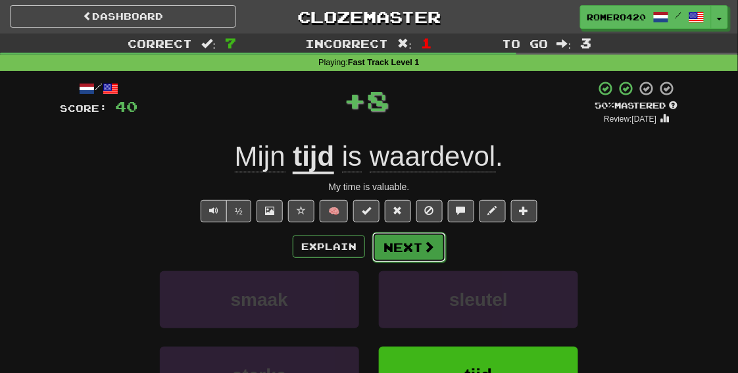
click at [416, 241] on button "Next" at bounding box center [409, 247] width 74 height 30
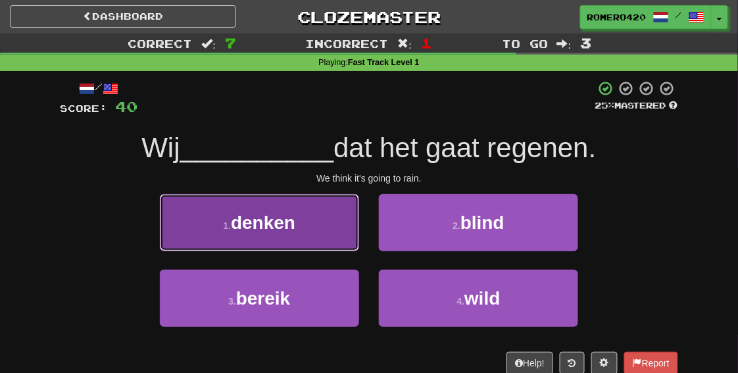
click at [310, 249] on button "1 . denken" at bounding box center [259, 222] width 199 height 57
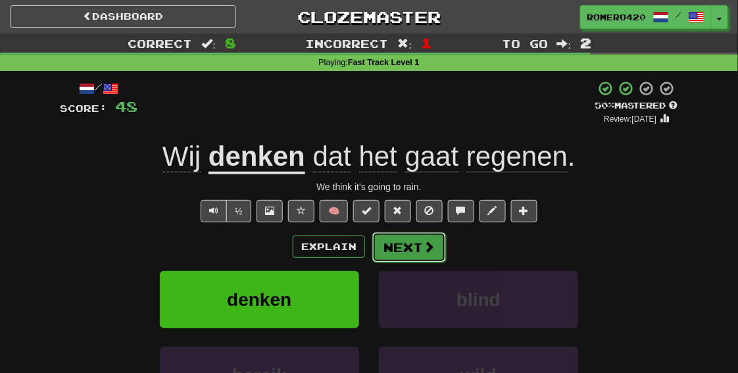
click at [410, 259] on button "Next" at bounding box center [409, 247] width 74 height 30
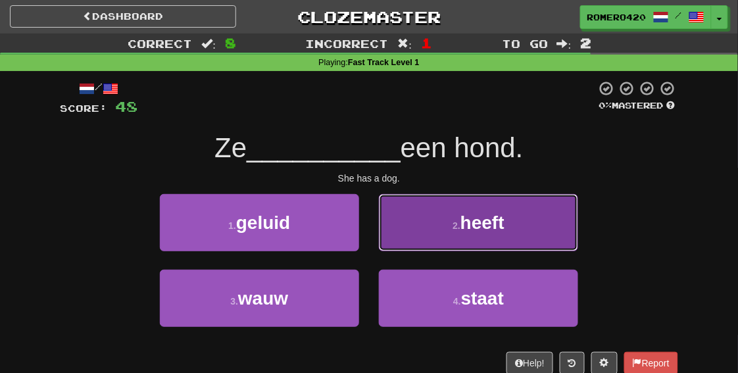
click at [484, 242] on button "2 . heeft" at bounding box center [478, 222] width 199 height 57
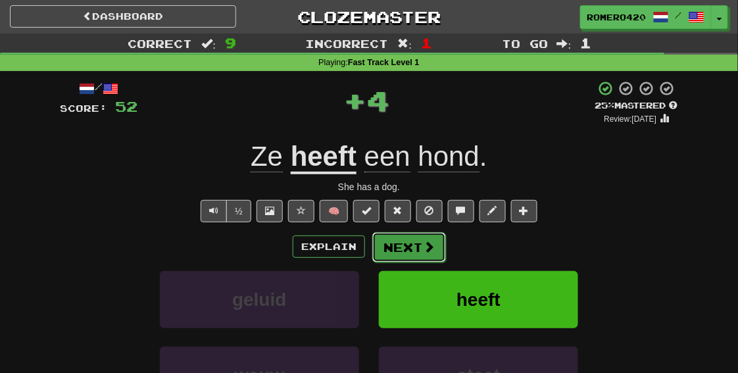
click at [428, 252] on span at bounding box center [429, 247] width 12 height 12
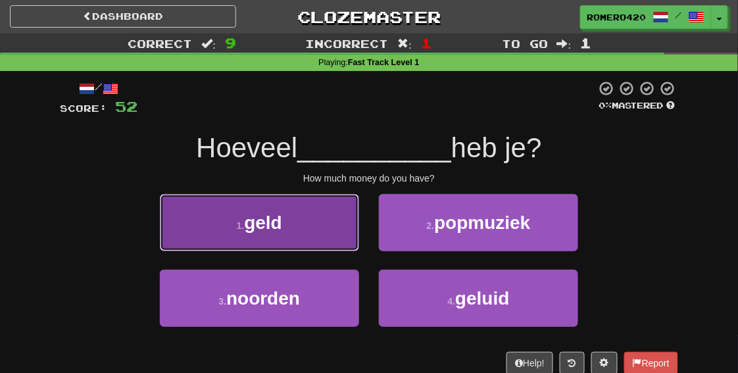
click at [282, 228] on span "geld" at bounding box center [263, 223] width 38 height 20
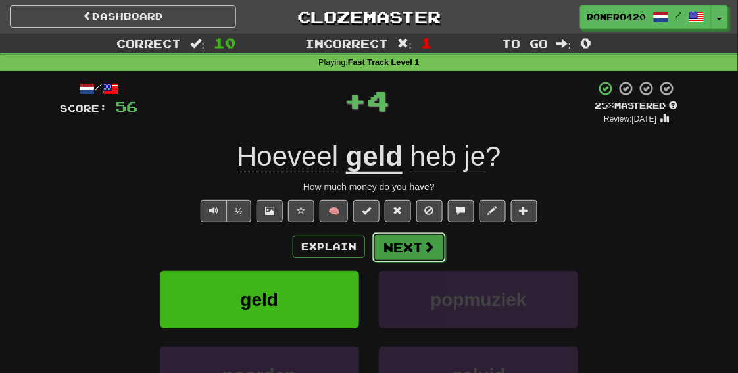
click at [411, 246] on button "Next" at bounding box center [409, 247] width 74 height 30
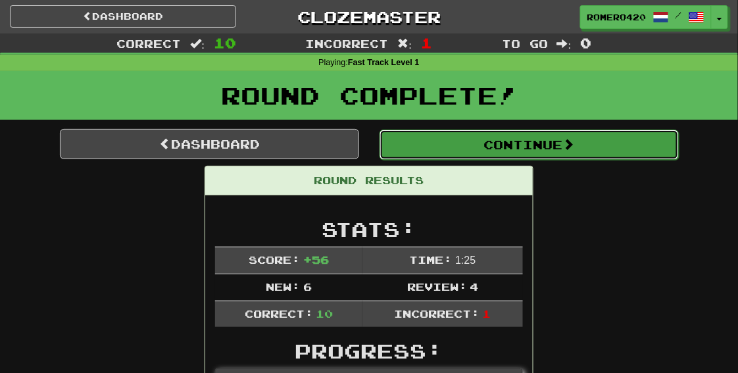
click at [471, 142] on button "Continue" at bounding box center [529, 145] width 299 height 30
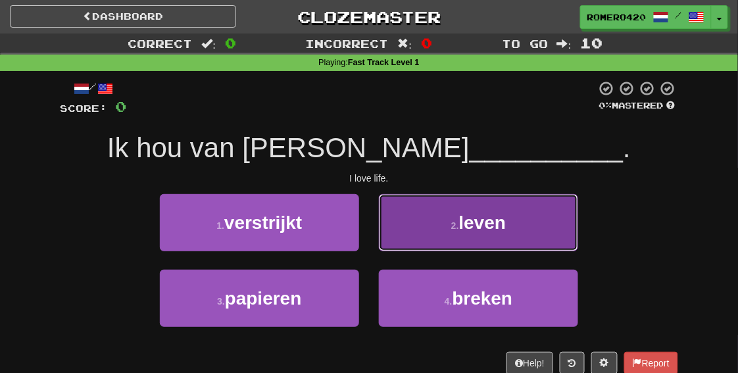
click at [471, 227] on span "leven" at bounding box center [482, 223] width 47 height 20
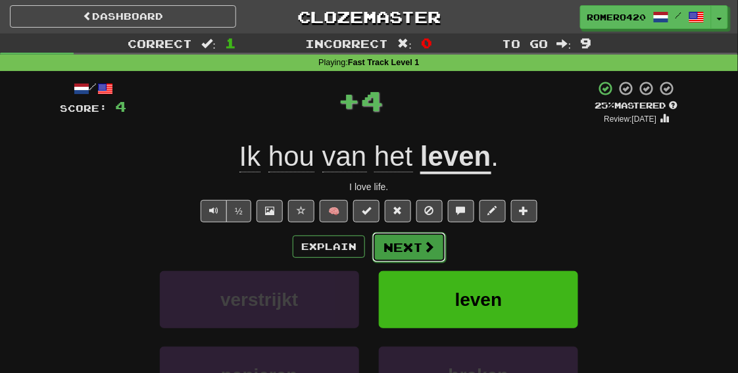
click at [397, 250] on button "Next" at bounding box center [409, 247] width 74 height 30
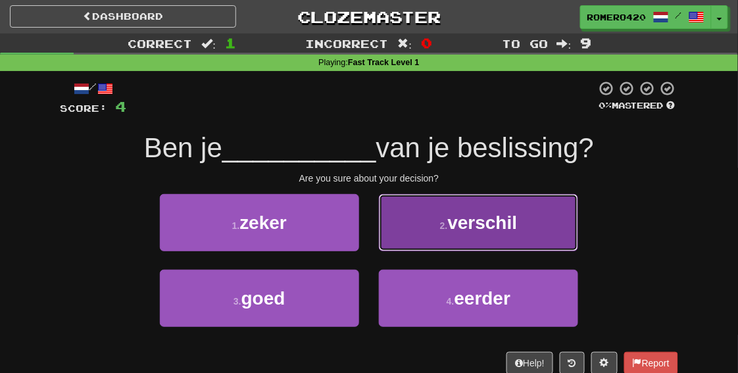
click at [390, 220] on button "2 . verschil" at bounding box center [478, 222] width 199 height 57
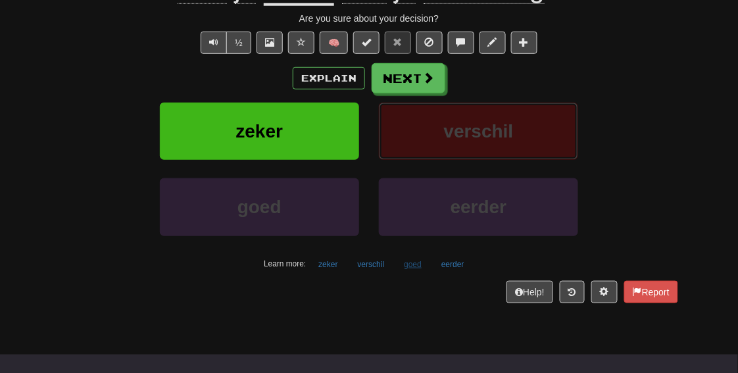
scroll to position [190, 0]
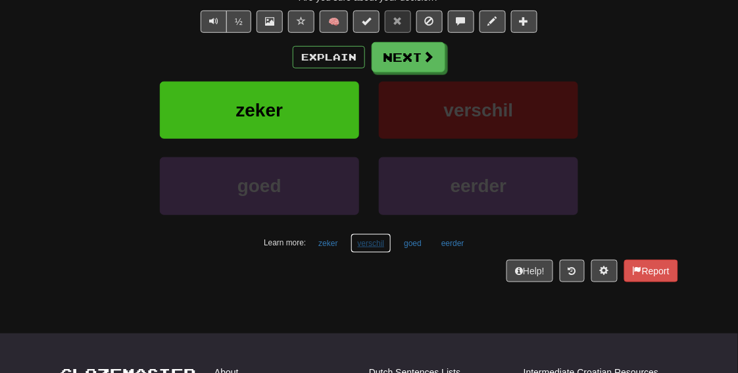
click at [369, 243] on button "verschil" at bounding box center [371, 244] width 41 height 20
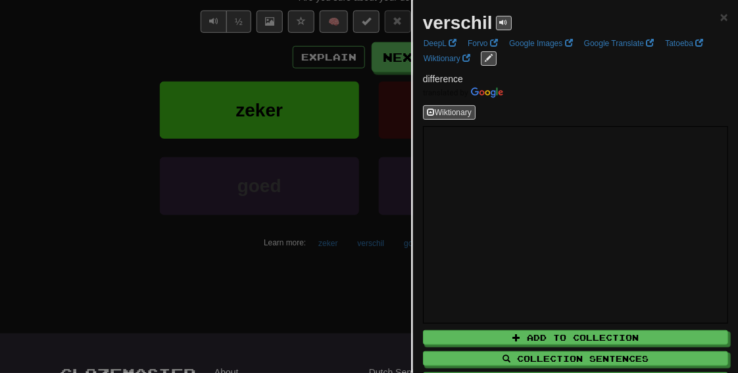
click at [356, 288] on div at bounding box center [369, 186] width 738 height 373
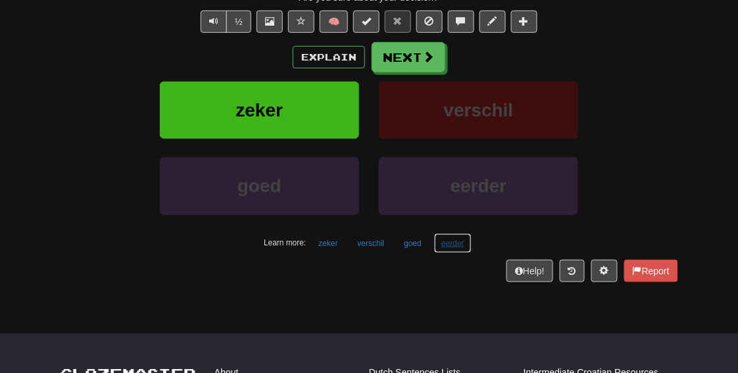
click at [459, 249] on button "eerder" at bounding box center [453, 244] width 38 height 20
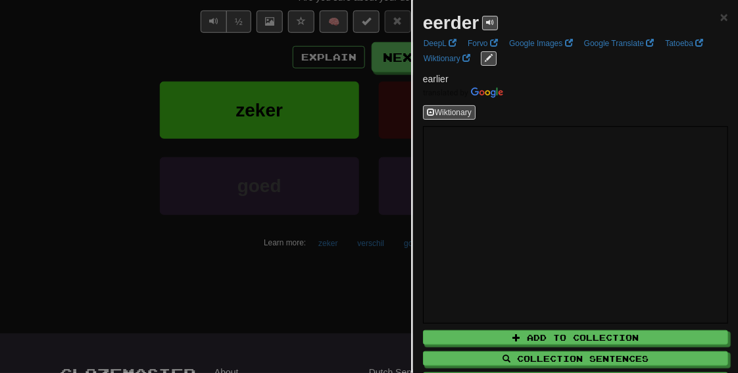
click at [381, 292] on div at bounding box center [369, 186] width 738 height 373
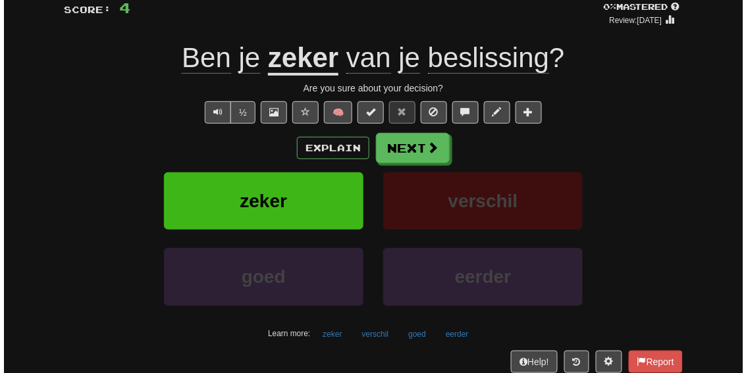
scroll to position [97, 0]
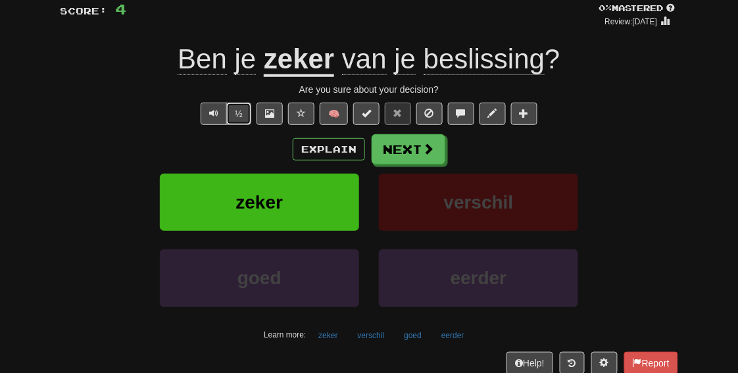
click at [244, 115] on button "½" at bounding box center [238, 114] width 25 height 22
click at [421, 158] on button "Next" at bounding box center [409, 150] width 74 height 30
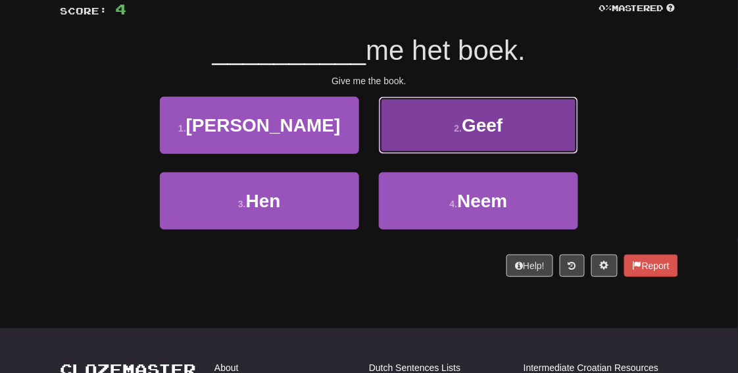
click at [494, 129] on span "Geef" at bounding box center [482, 125] width 41 height 20
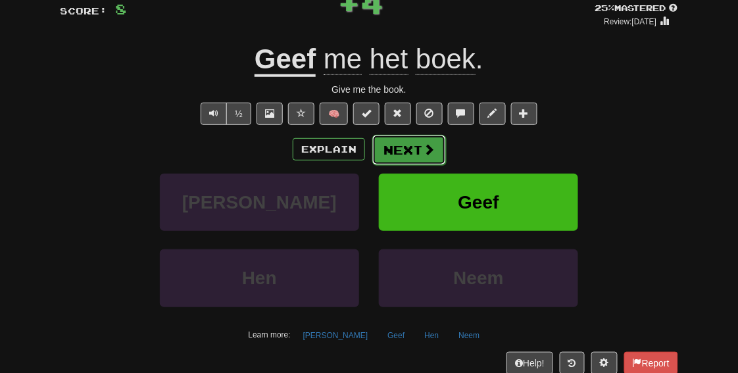
click at [407, 156] on button "Next" at bounding box center [409, 150] width 74 height 30
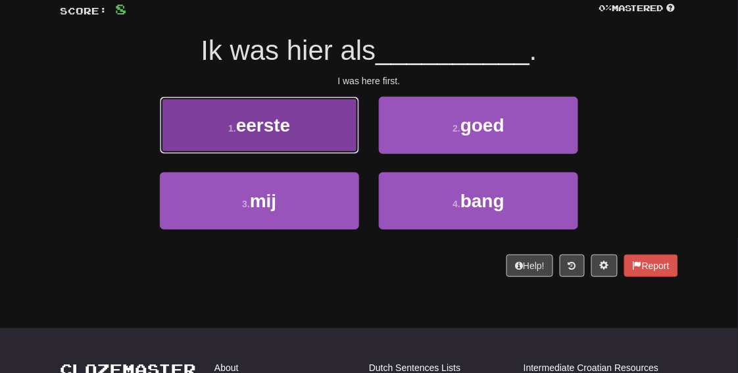
click at [329, 143] on button "1 . eerste" at bounding box center [259, 125] width 199 height 57
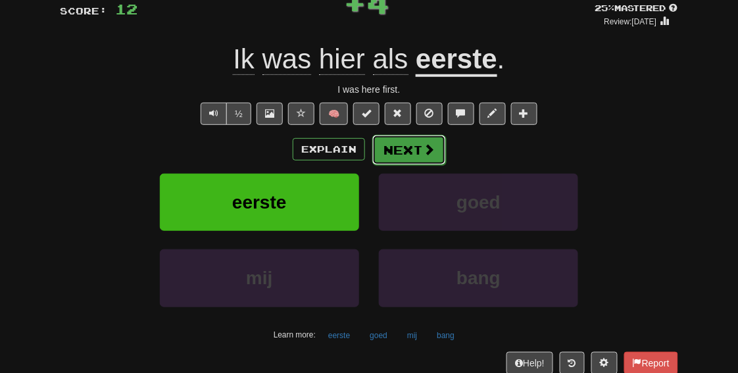
click at [419, 155] on button "Next" at bounding box center [409, 150] width 74 height 30
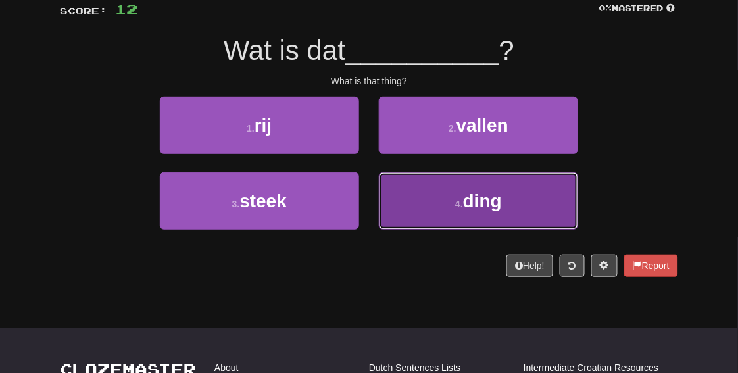
click at [463, 193] on button "4 . ding" at bounding box center [478, 200] width 199 height 57
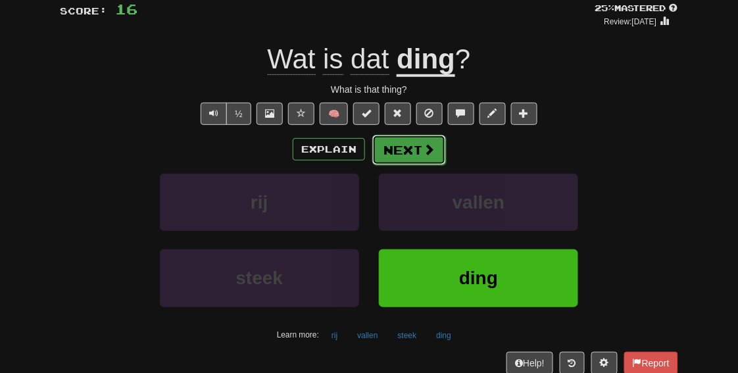
click at [418, 155] on button "Next" at bounding box center [409, 150] width 74 height 30
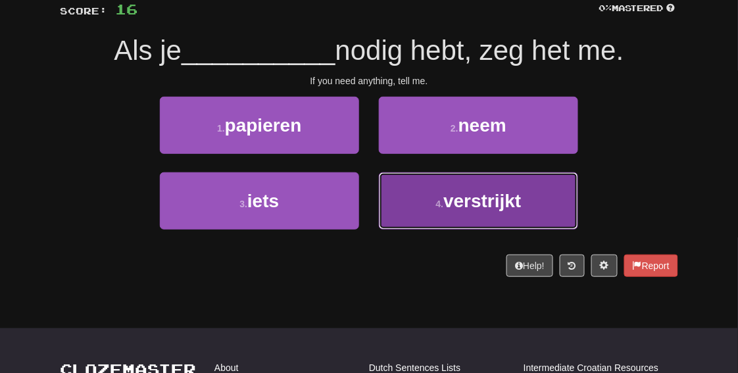
click at [478, 199] on span "verstrijkt" at bounding box center [483, 201] width 78 height 20
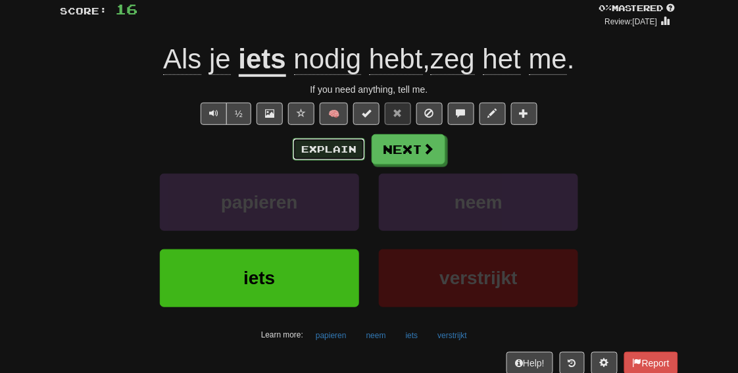
click at [334, 145] on button "Explain" at bounding box center [329, 149] width 72 height 22
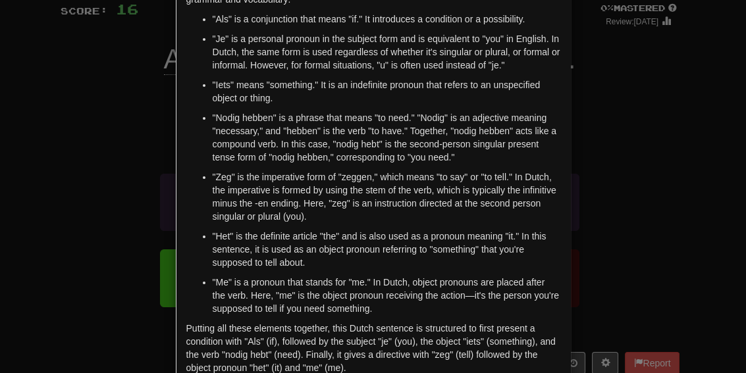
click at [650, 159] on div "× Explanation The sentence "Als je iets nodig hebt, zeg het me." is a Dutch sen…" at bounding box center [373, 186] width 746 height 373
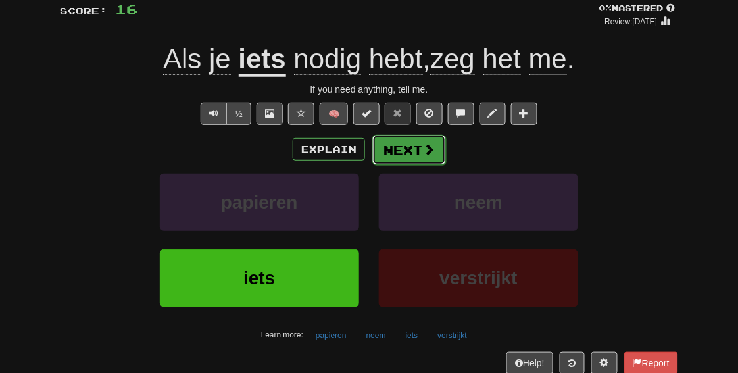
click at [434, 145] on button "Next" at bounding box center [409, 150] width 74 height 30
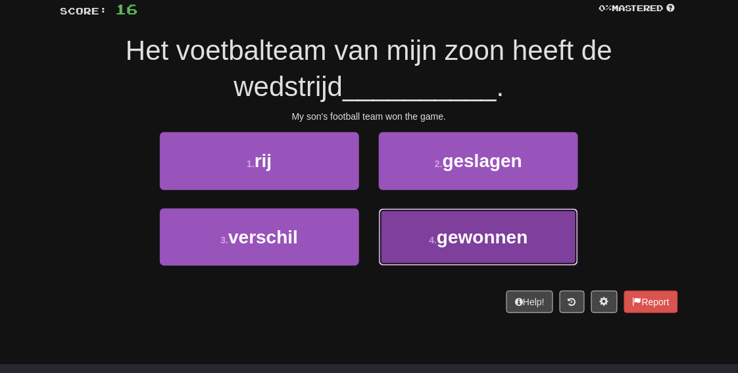
click at [513, 227] on span "gewonnen" at bounding box center [482, 237] width 91 height 20
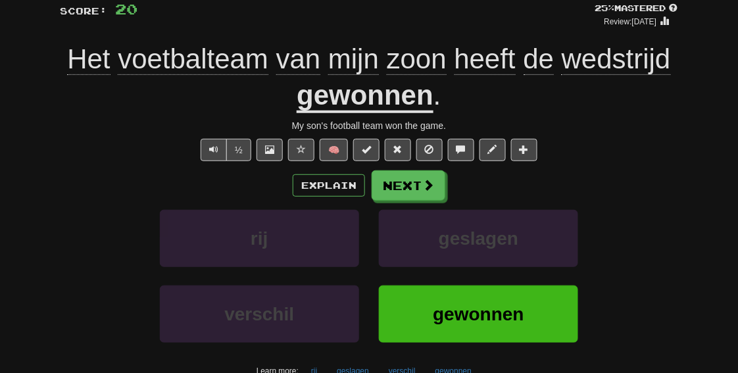
click at [381, 106] on u "gewonnen" at bounding box center [365, 97] width 137 height 34
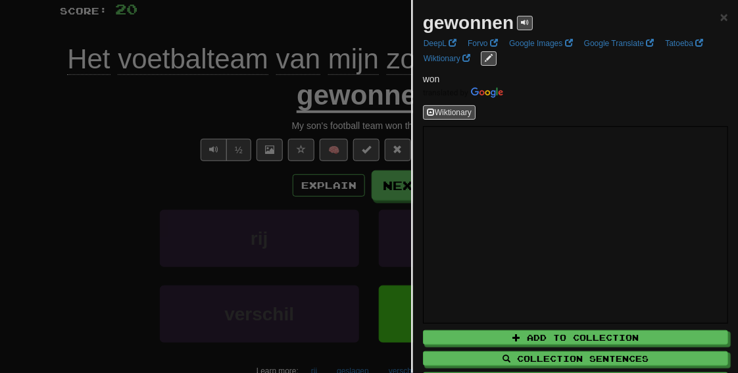
click at [116, 167] on div at bounding box center [369, 186] width 738 height 373
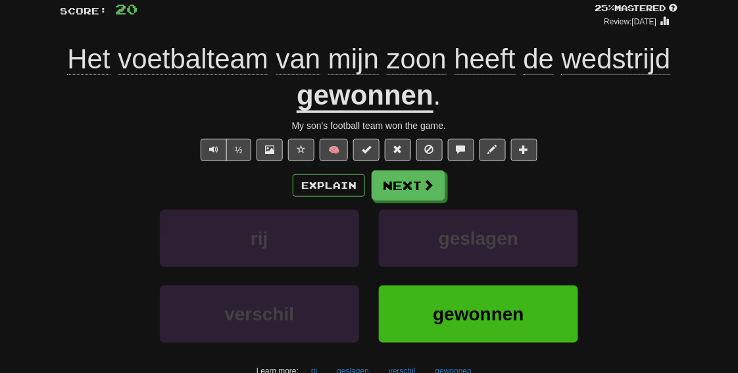
click at [397, 96] on u "gewonnen" at bounding box center [365, 97] width 137 height 34
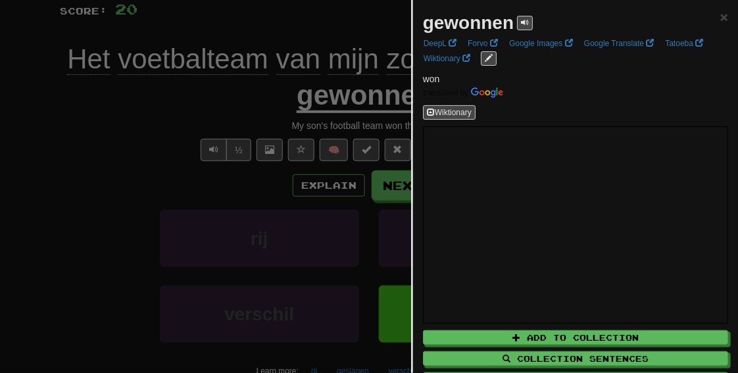
click at [303, 184] on div at bounding box center [369, 186] width 738 height 373
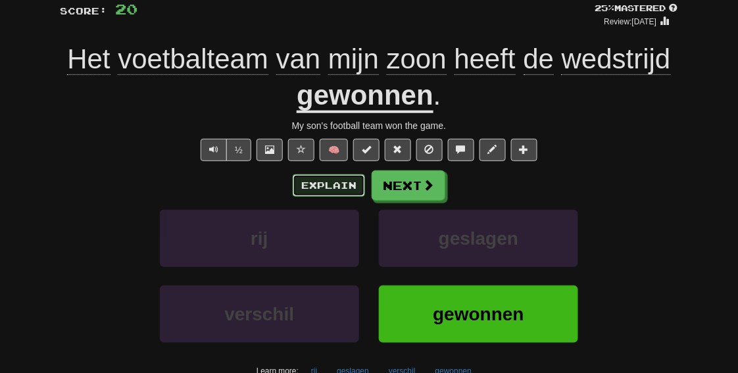
click at [315, 186] on button "Explain" at bounding box center [329, 185] width 72 height 22
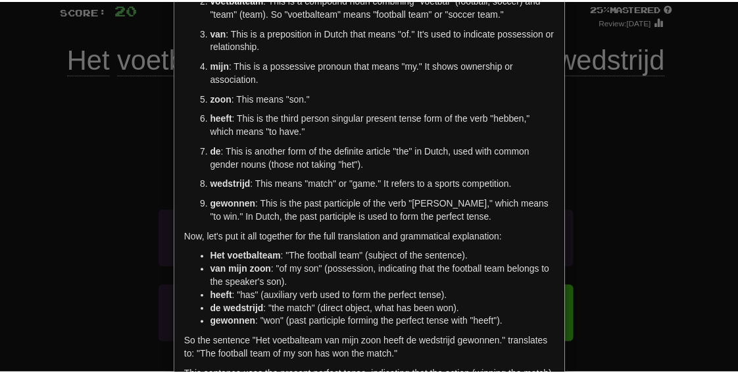
scroll to position [123, 0]
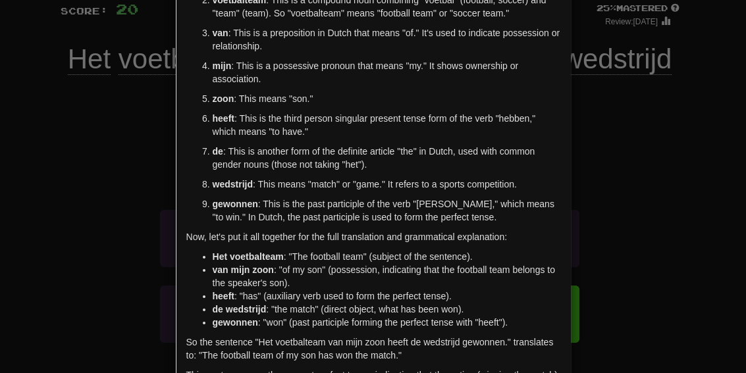
click at [626, 166] on div "× Explanation Sure! Let's break down the Dutch sentence "Het voetbalteam van mi…" at bounding box center [373, 186] width 746 height 373
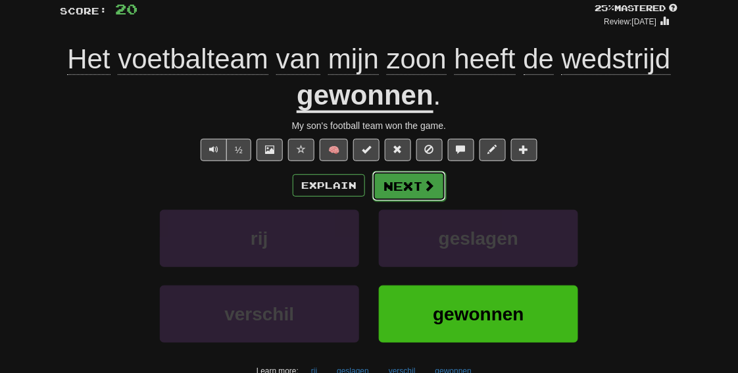
click at [410, 180] on button "Next" at bounding box center [409, 186] width 74 height 30
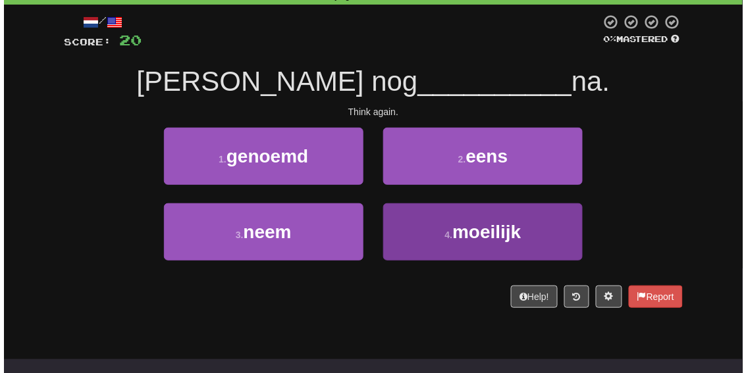
scroll to position [84, 0]
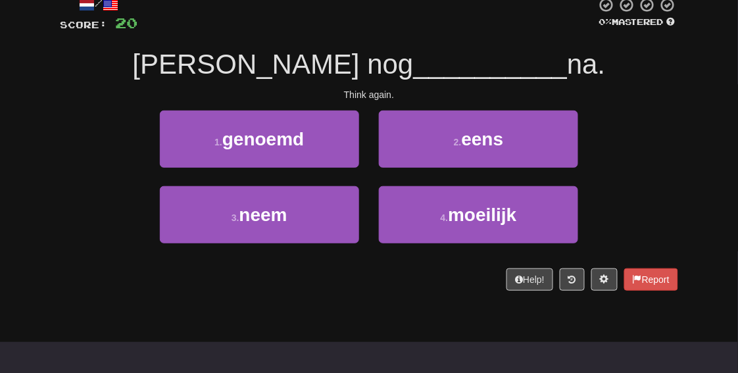
drag, startPoint x: 408, startPoint y: 63, endPoint x: 585, endPoint y: 51, distance: 177.4
click at [585, 51] on div "Denk nog __________ na." at bounding box center [369, 65] width 619 height 36
click at [224, 63] on span "Denk nog" at bounding box center [272, 64] width 281 height 31
click at [242, 67] on span "Denk nog" at bounding box center [272, 64] width 281 height 31
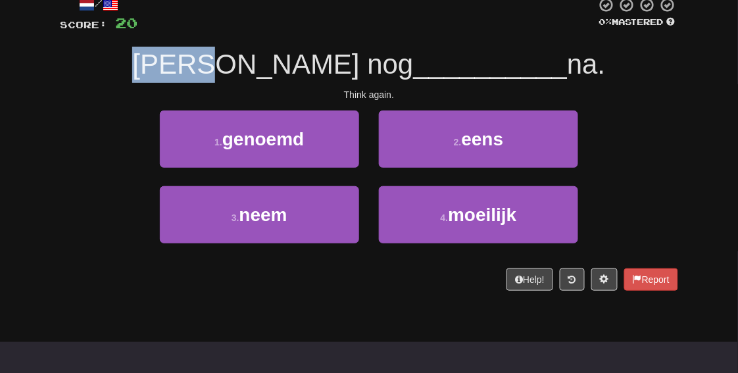
click at [242, 66] on span "Denk nog" at bounding box center [272, 64] width 281 height 31
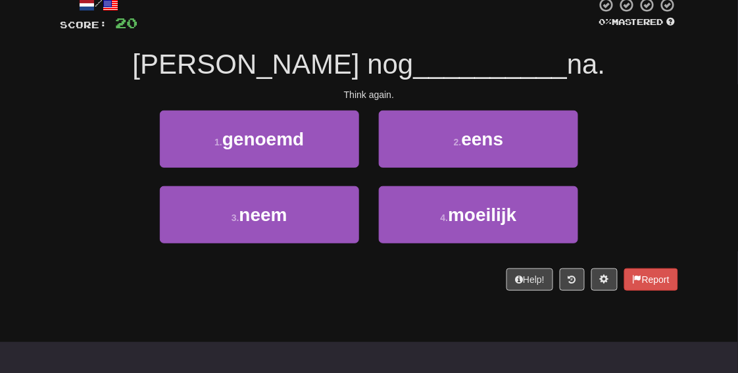
drag, startPoint x: 242, startPoint y: 66, endPoint x: 399, endPoint y: 47, distance: 158.4
click at [399, 47] on div "Denk nog __________ na." at bounding box center [369, 65] width 619 height 36
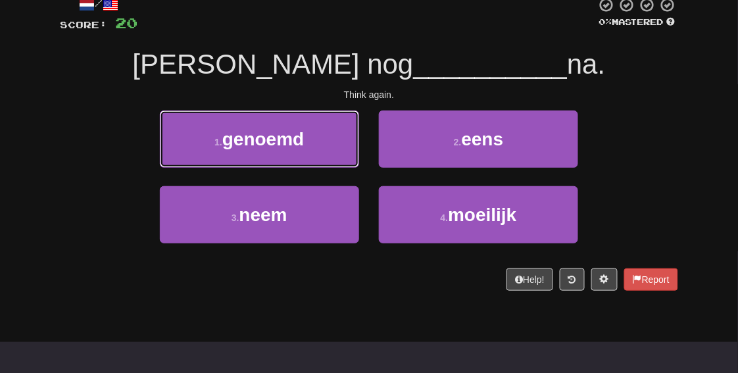
drag, startPoint x: 301, startPoint y: 143, endPoint x: 134, endPoint y: 149, distance: 167.3
click at [134, 149] on div "1 . genoemd 2 . eens" at bounding box center [369, 149] width 658 height 76
drag, startPoint x: 206, startPoint y: 143, endPoint x: 15, endPoint y: 141, distance: 190.9
click at [15, 141] on div "Correct : 5 Incorrect : 2 To go : 5 Playing : Fast Track Level 1 / Score: 20 0 …" at bounding box center [369, 129] width 738 height 359
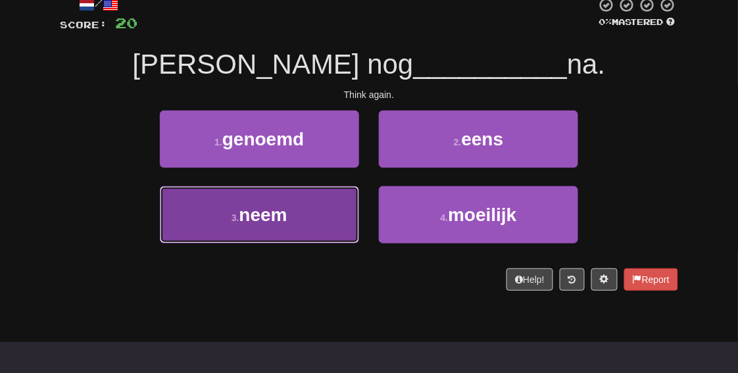
click at [297, 197] on button "3 . neem" at bounding box center [259, 214] width 199 height 57
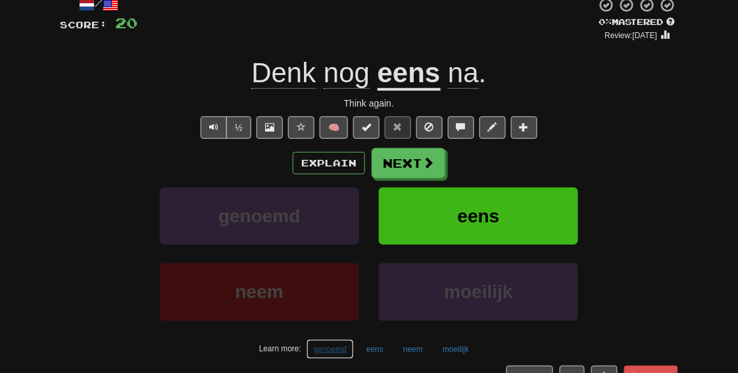
click at [334, 350] on button "genoemd" at bounding box center [330, 350] width 47 height 20
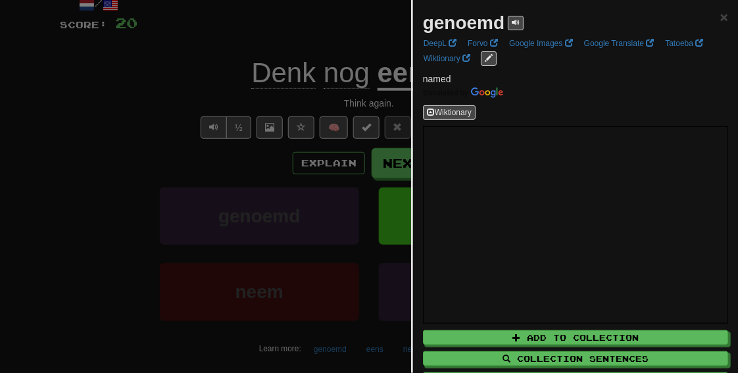
click at [163, 351] on div at bounding box center [369, 186] width 738 height 373
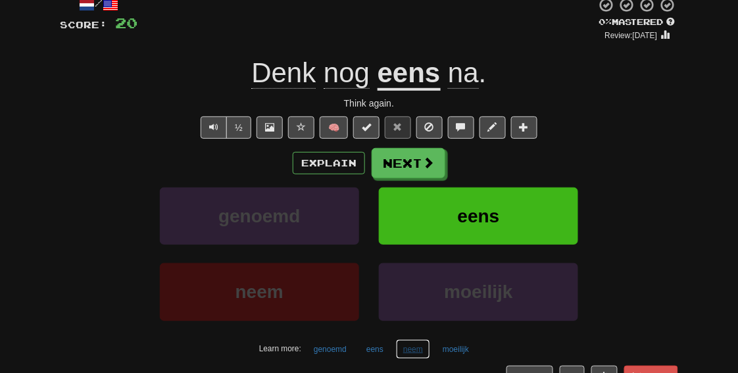
click at [416, 347] on button "neem" at bounding box center [413, 350] width 34 height 20
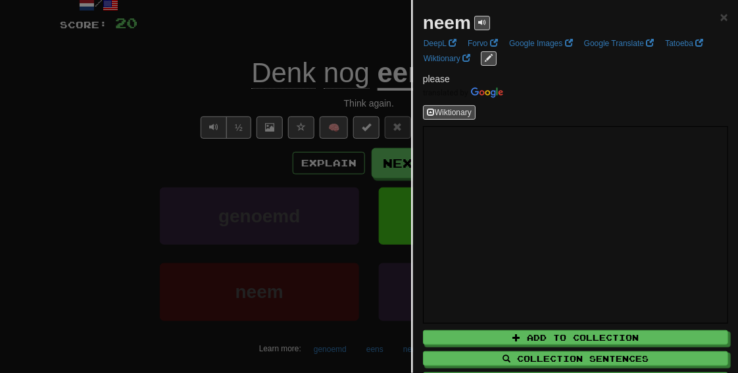
click at [216, 342] on div at bounding box center [369, 186] width 738 height 373
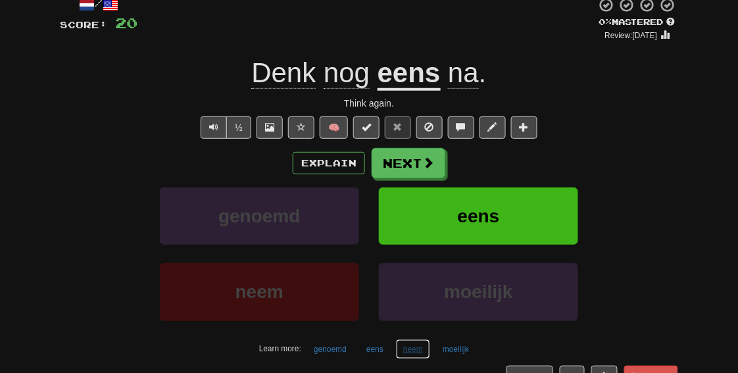
click at [411, 345] on button "neem" at bounding box center [413, 350] width 34 height 20
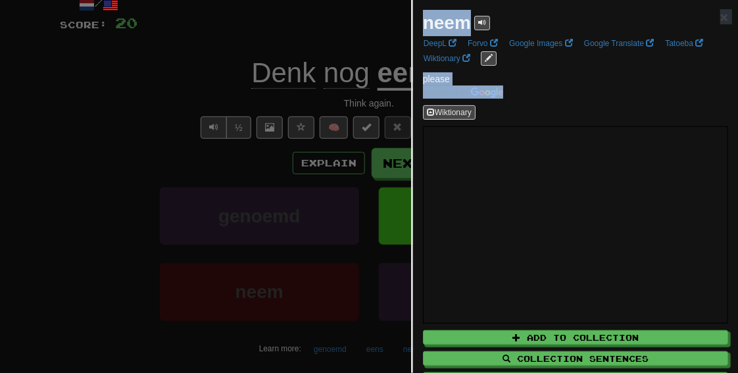
drag, startPoint x: 424, startPoint y: 17, endPoint x: 467, endPoint y: 92, distance: 86.7
click at [467, 92] on div "neem × DeepL Forvo Google Images Google Translate Tatoeba Wiktionary please Wik…" at bounding box center [575, 212] width 325 height 424
drag, startPoint x: 467, startPoint y: 92, endPoint x: 559, endPoint y: 83, distance: 92.6
click at [559, 83] on p "please" at bounding box center [575, 85] width 305 height 26
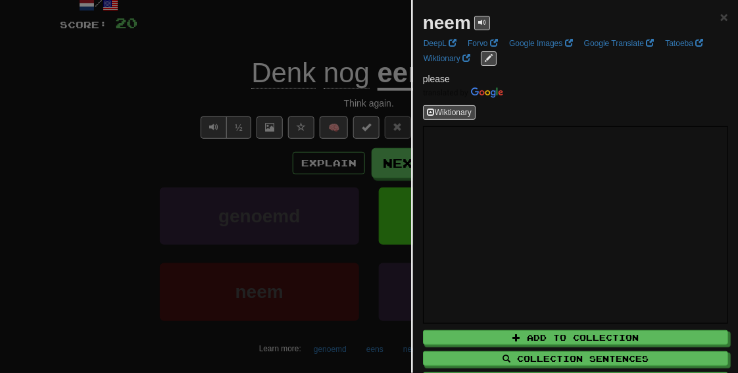
click at [512, 121] on div "neem × DeepL Forvo Google Images Google Translate Tatoeba Wiktionary please Wik…" at bounding box center [575, 212] width 325 height 424
click at [487, 57] on span "edit links" at bounding box center [489, 58] width 8 height 8
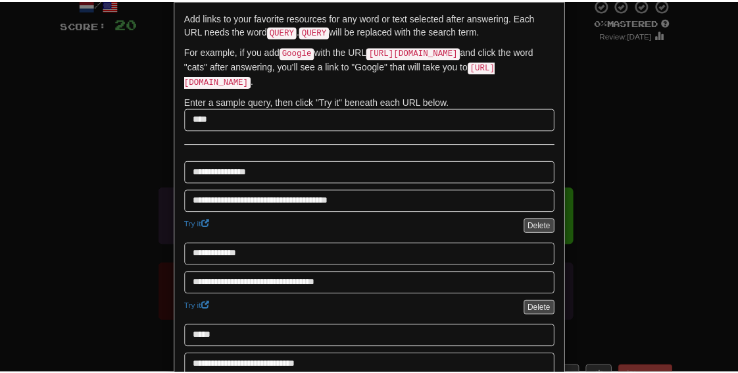
scroll to position [0, 0]
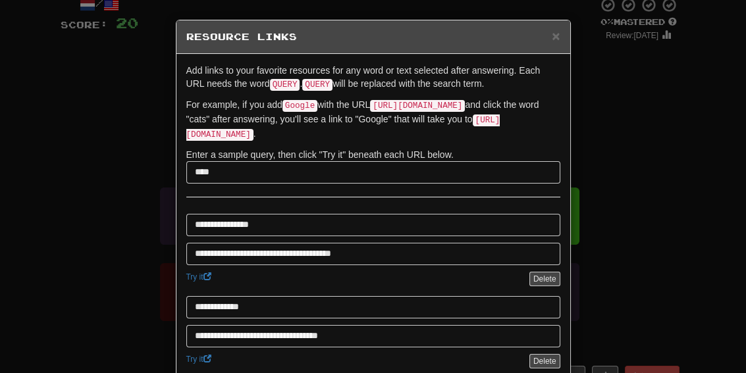
click at [681, 186] on div "**********" at bounding box center [373, 186] width 746 height 373
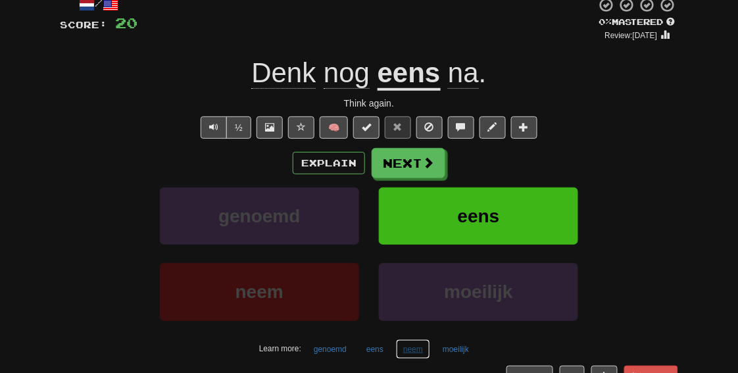
click at [416, 347] on button "neem" at bounding box center [413, 350] width 34 height 20
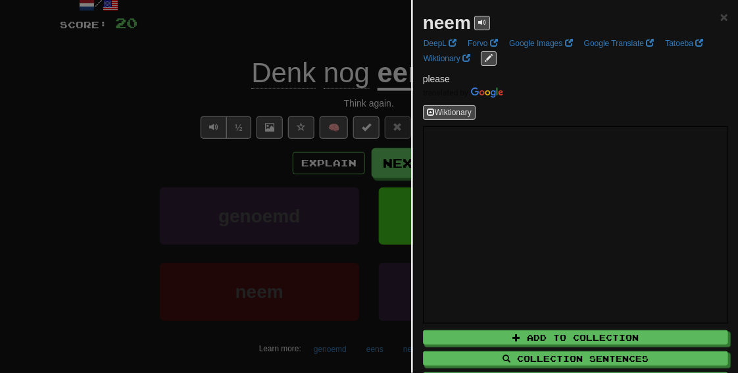
drag, startPoint x: 438, startPoint y: 82, endPoint x: 645, endPoint y: 74, distance: 206.8
click at [645, 74] on p "please" at bounding box center [575, 85] width 305 height 26
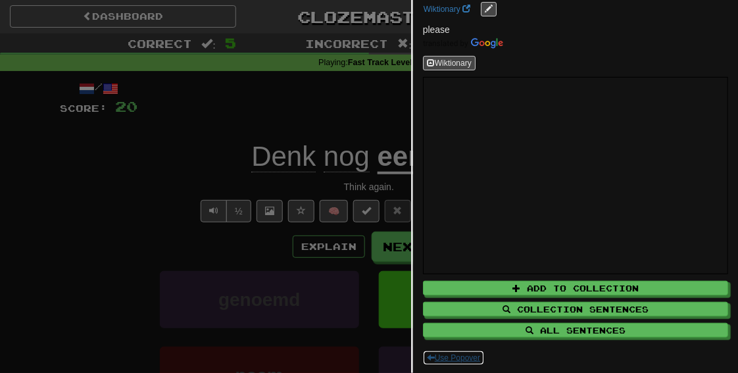
click at [474, 359] on button "Use Popover" at bounding box center [453, 358] width 61 height 14
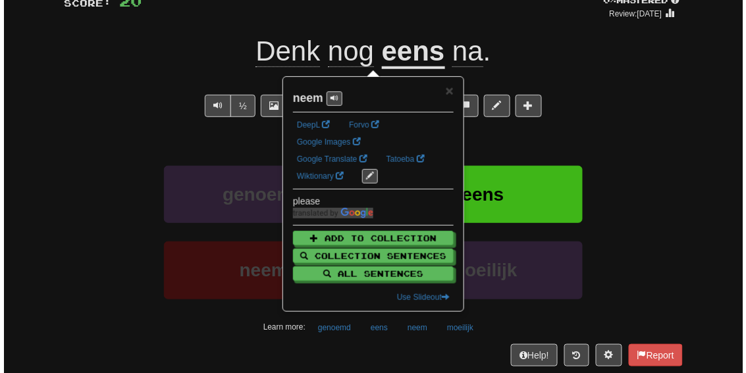
scroll to position [105, 0]
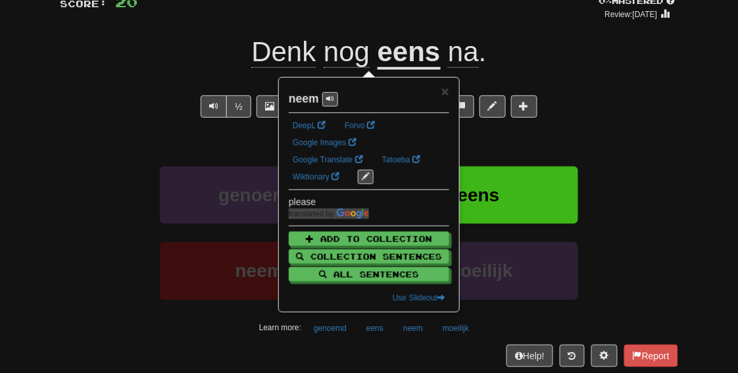
drag, startPoint x: 292, startPoint y: 97, endPoint x: 396, endPoint y: 86, distance: 104.6
click at [397, 84] on div "neem" at bounding box center [369, 95] width 161 height 23
click at [421, 207] on div "please" at bounding box center [369, 201] width 161 height 13
click at [369, 173] on span "edit links" at bounding box center [366, 176] width 8 height 8
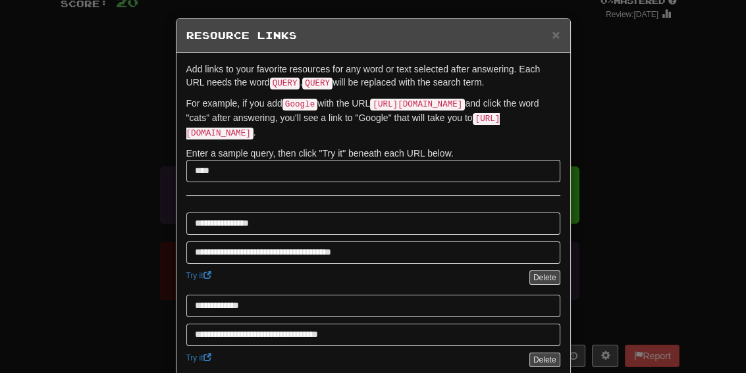
scroll to position [0, 0]
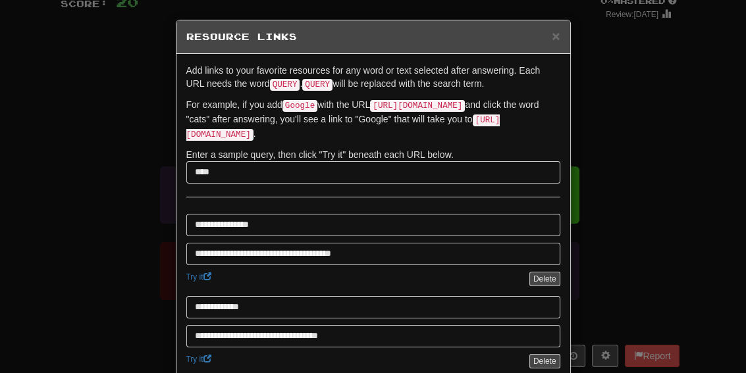
click at [671, 241] on div "**********" at bounding box center [373, 186] width 746 height 373
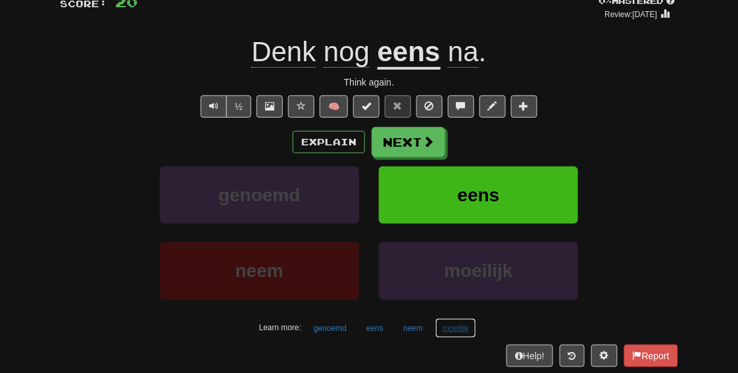
click at [467, 332] on button "moeilijk" at bounding box center [456, 329] width 41 height 20
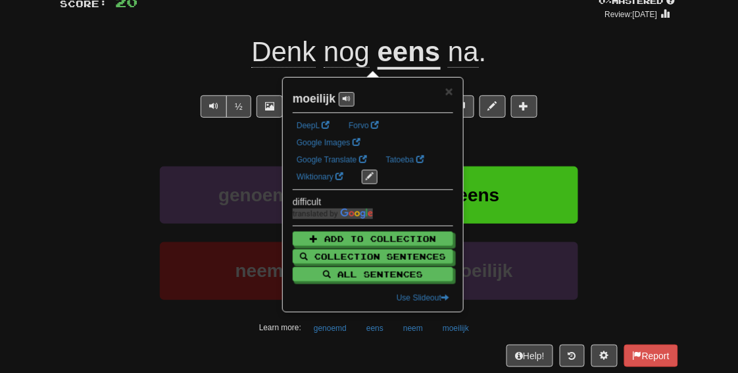
click at [353, 367] on div "/ Score: 20 0 % Mastered Review: 2025-09-19 Denk nog eens na . Think again. ½ 🧠…" at bounding box center [369, 175] width 619 height 419
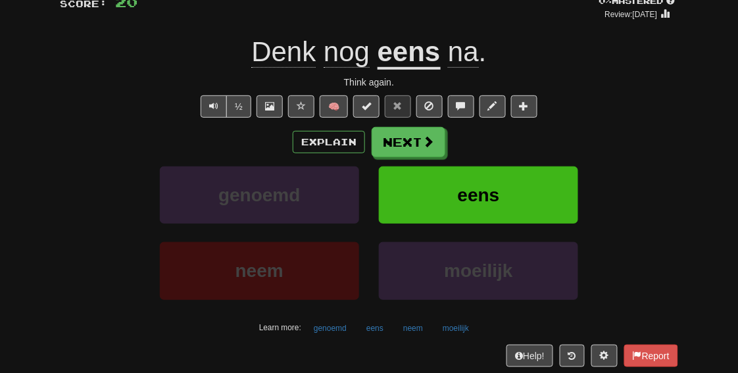
click at [682, 279] on div "/ Score: 20 0 % Mastered Review: 2025-09-19 Denk nog eens na . Think again. ½ 🧠…" at bounding box center [369, 175] width 638 height 419
click at [342, 145] on button "Explain" at bounding box center [329, 142] width 72 height 22
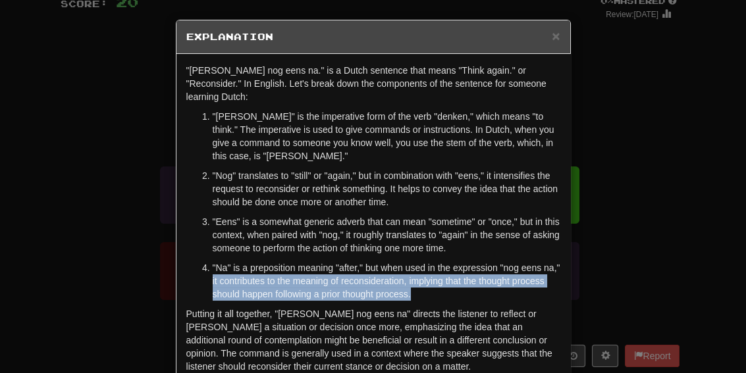
drag, startPoint x: 209, startPoint y: 269, endPoint x: 409, endPoint y: 277, distance: 200.9
click at [409, 277] on p ""Na" is a preposition meaning "after," but when used in the expression "nog een…" at bounding box center [386, 280] width 347 height 39
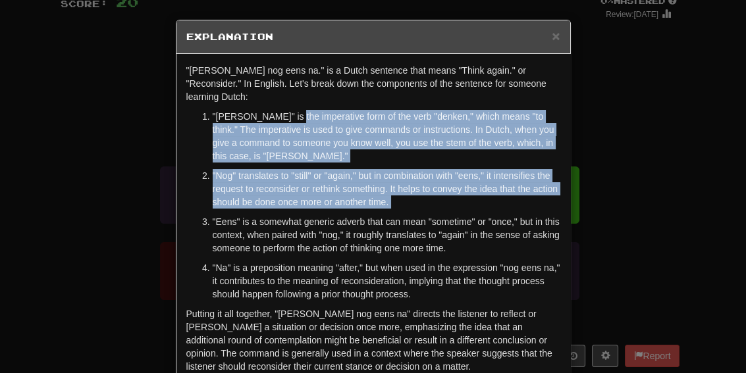
drag, startPoint x: 286, startPoint y: 105, endPoint x: 370, endPoint y: 197, distance: 124.8
click at [370, 197] on ol ""Denk" is the imperative form of the verb "denken," which means "to think." The…" at bounding box center [373, 205] width 374 height 191
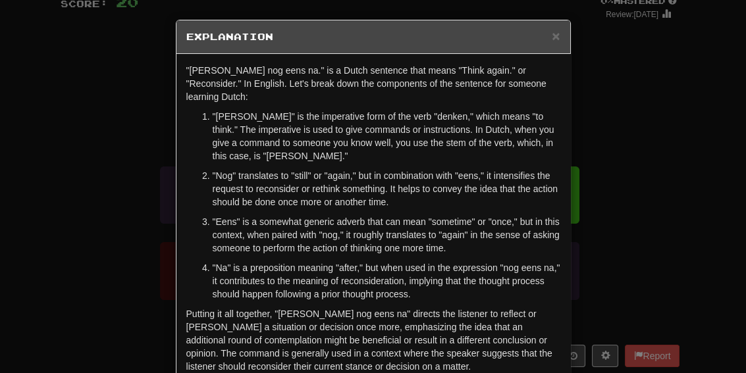
drag, startPoint x: 370, startPoint y: 197, endPoint x: 374, endPoint y: 214, distance: 17.6
click at [374, 215] on p ""Eens" is a somewhat generic adverb that can mean "sometime" or "once," but in …" at bounding box center [386, 234] width 347 height 39
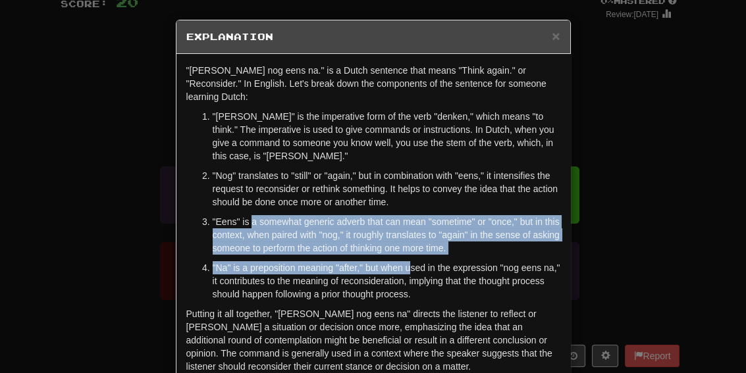
drag, startPoint x: 267, startPoint y: 216, endPoint x: 408, endPoint y: 261, distance: 148.4
click at [408, 261] on ol ""Denk" is the imperative form of the verb "denken," which means "to think." The…" at bounding box center [373, 205] width 374 height 191
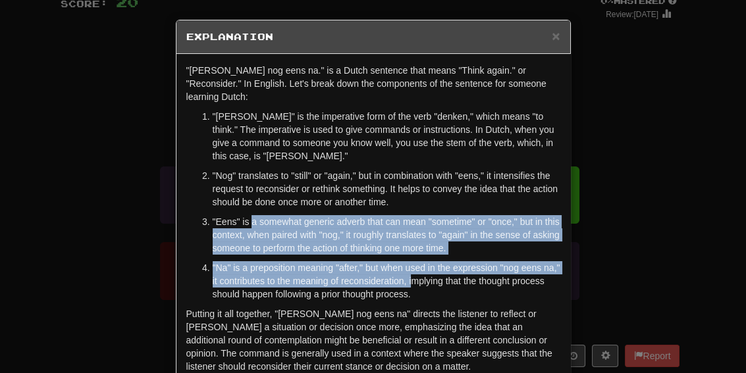
click at [397, 225] on p ""Eens" is a somewhat generic adverb that can mean "sometime" or "once," but in …" at bounding box center [386, 234] width 347 height 39
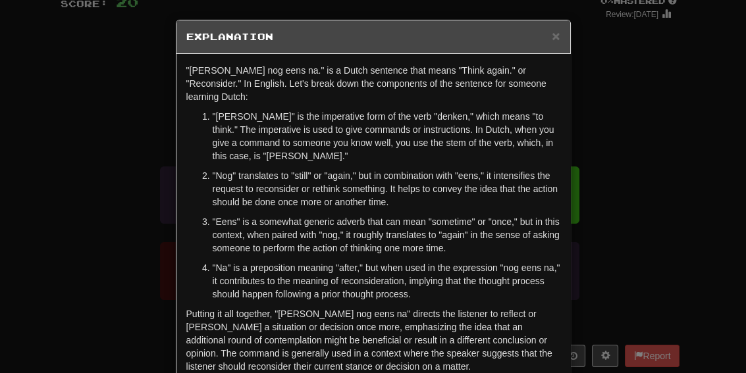
drag, startPoint x: 684, startPoint y: 130, endPoint x: 677, endPoint y: 132, distance: 6.7
click at [684, 130] on div "× Explanation "Denk nog eens na." is a Dutch sentence that means "Think again."…" at bounding box center [373, 186] width 746 height 373
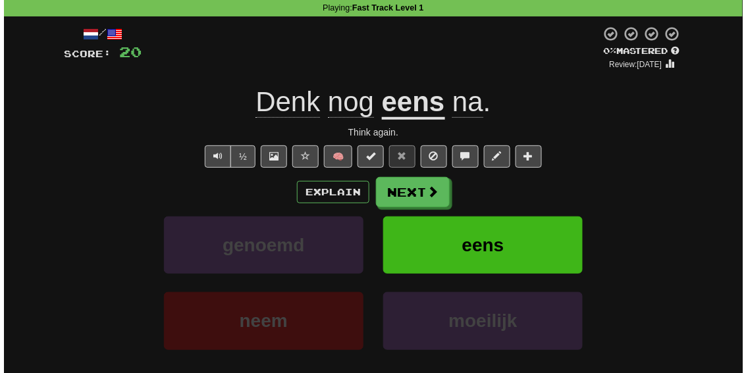
scroll to position [101, 0]
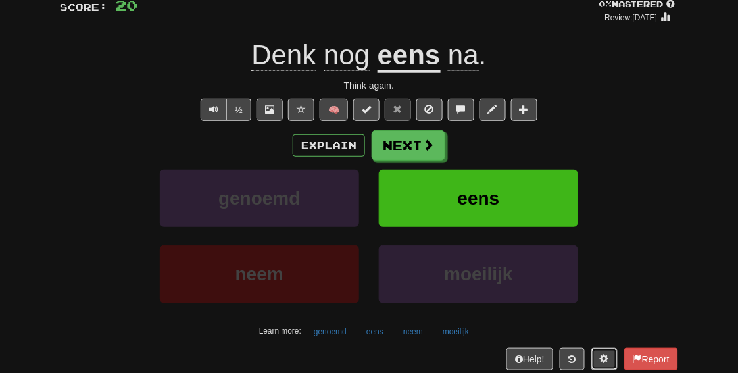
click at [600, 361] on span at bounding box center [604, 358] width 9 height 9
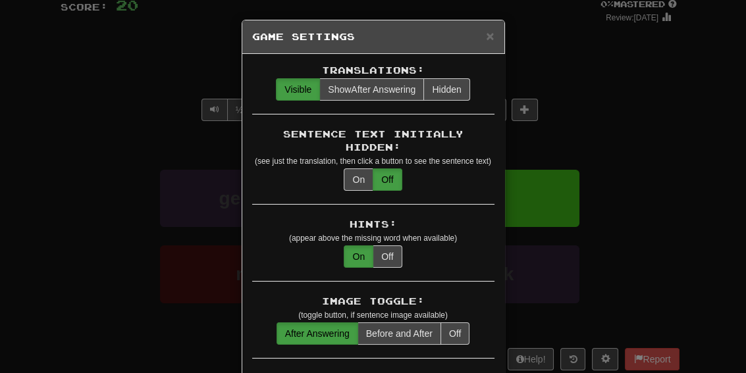
click at [661, 182] on div "× Game Settings Translations: Visible Show After Answering Hidden Sentence Text…" at bounding box center [373, 186] width 746 height 373
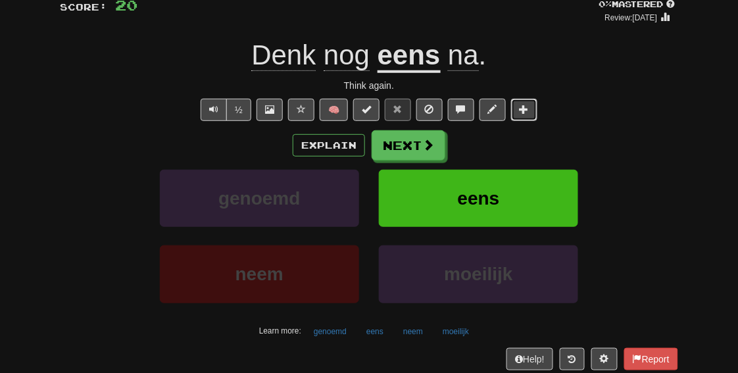
click at [519, 115] on button at bounding box center [524, 110] width 26 height 22
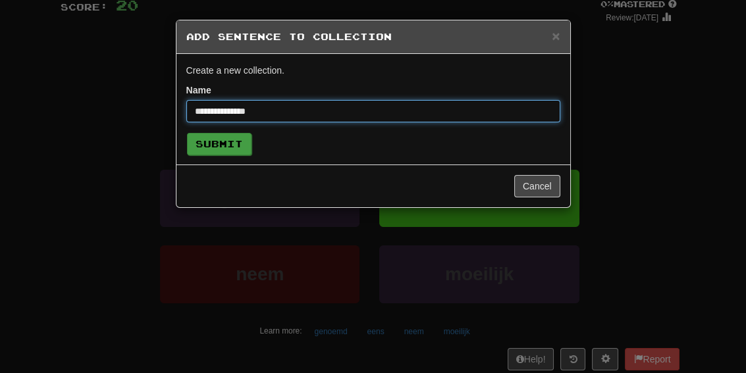
type input "**********"
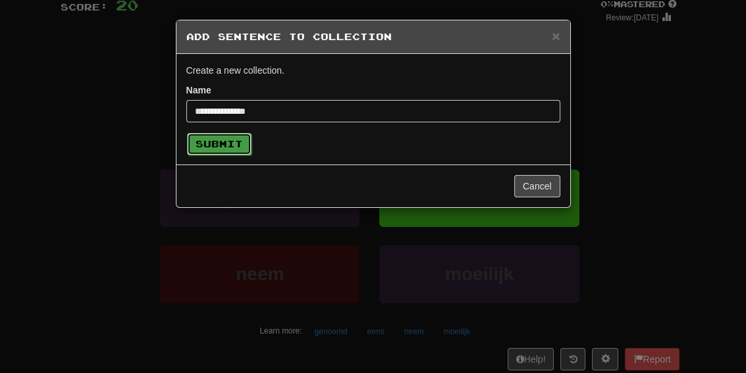
click at [190, 140] on button "Submit" at bounding box center [219, 144] width 64 height 22
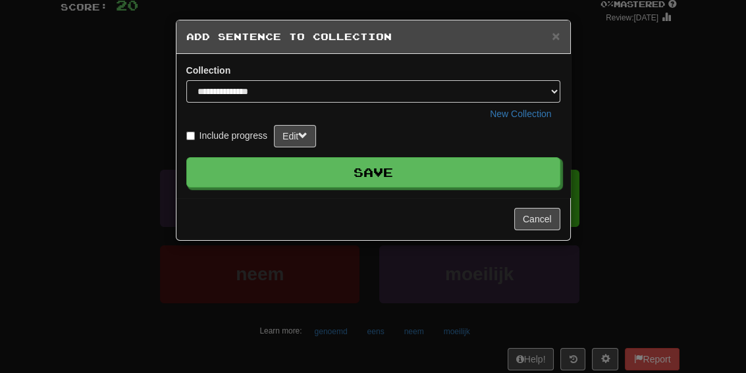
click at [201, 134] on label "Include progress" at bounding box center [227, 135] width 82 height 13
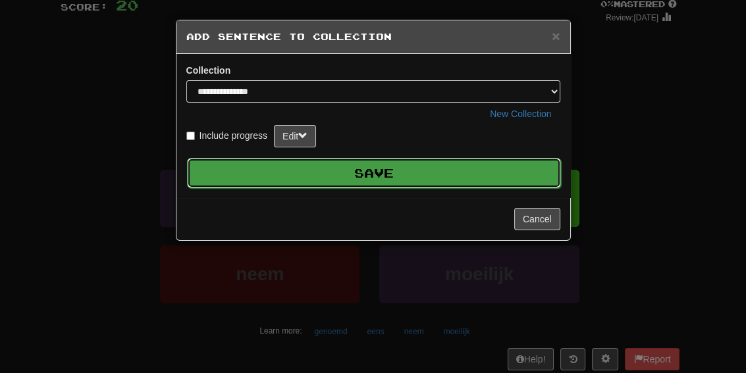
click at [443, 173] on button "Save" at bounding box center [374, 173] width 374 height 30
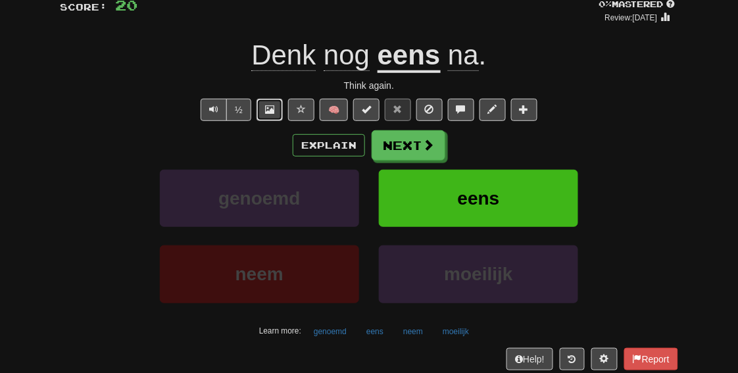
click at [267, 109] on span at bounding box center [269, 109] width 9 height 9
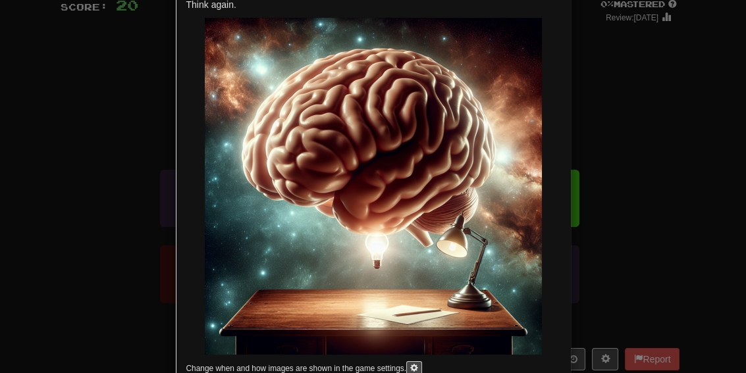
scroll to position [73, 0]
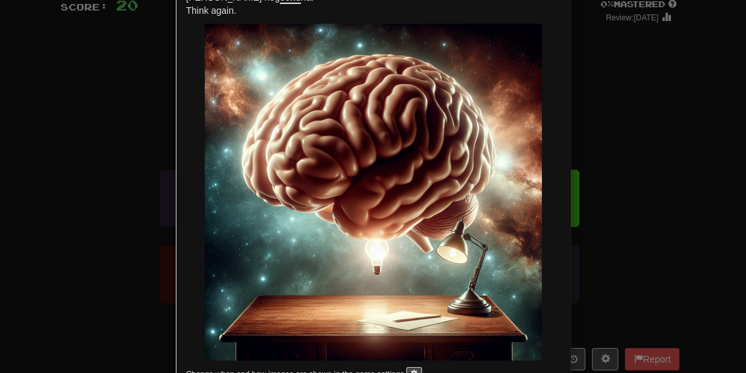
drag, startPoint x: 555, startPoint y: 275, endPoint x: 546, endPoint y: 240, distance: 36.2
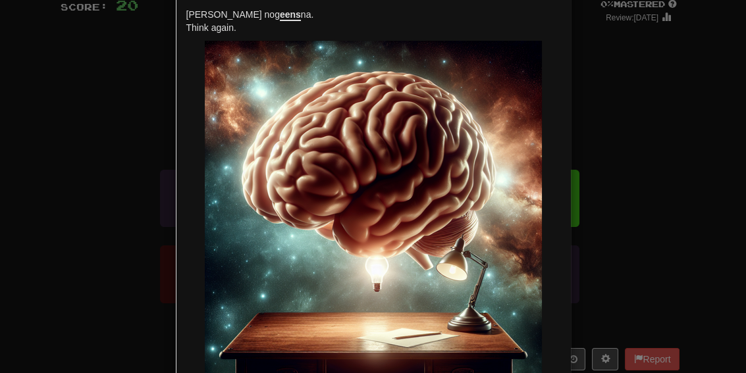
scroll to position [47, 0]
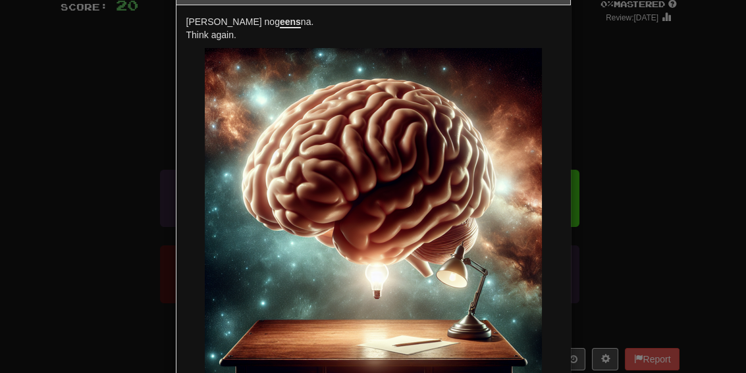
drag, startPoint x: 549, startPoint y: 258, endPoint x: 547, endPoint y: 224, distance: 34.3
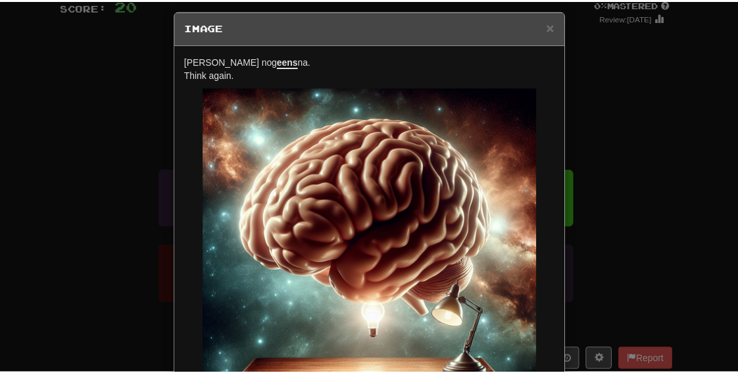
scroll to position [0, 0]
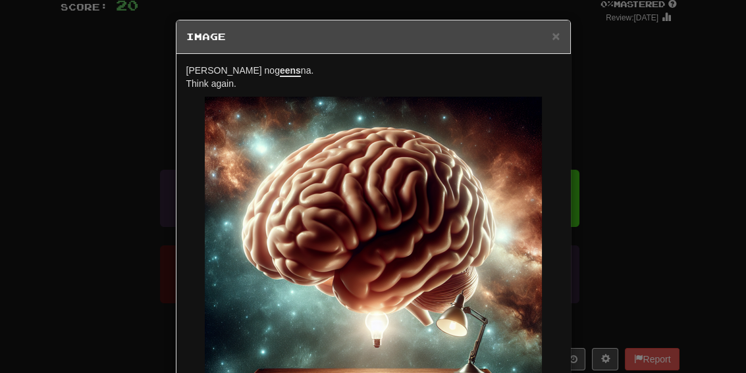
click at [637, 261] on div "× Image Denk nog eens na. Think again. Change when and how images are shown in …" at bounding box center [373, 186] width 746 height 373
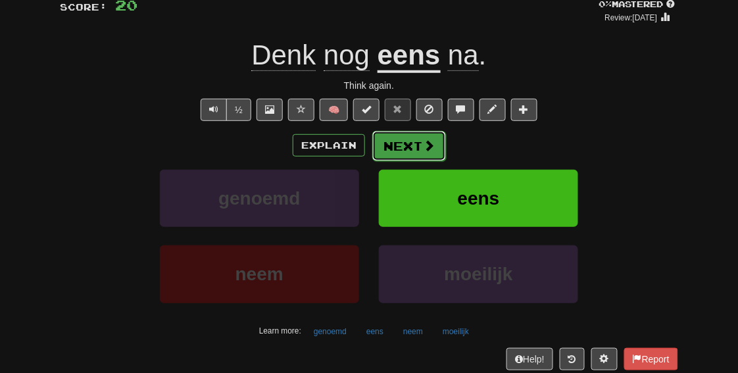
click at [417, 147] on button "Next" at bounding box center [409, 146] width 74 height 30
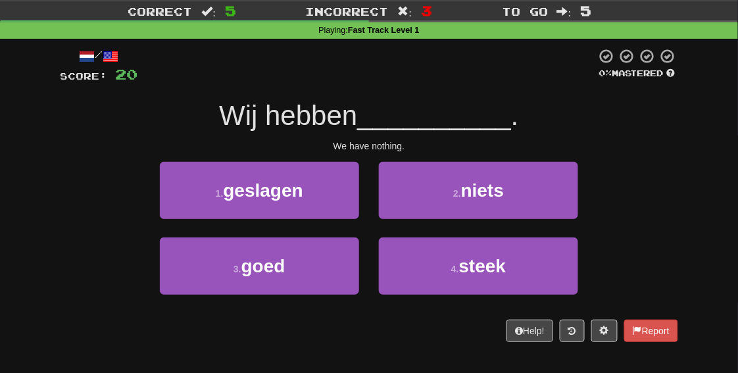
scroll to position [8, 0]
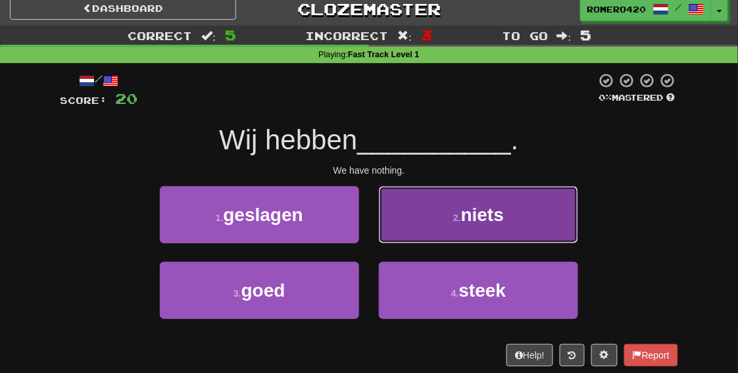
click at [434, 218] on button "2 . niets" at bounding box center [478, 214] width 199 height 57
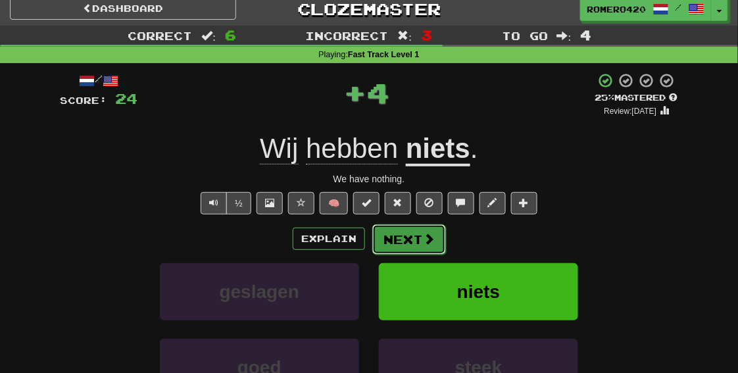
click at [410, 239] on button "Next" at bounding box center [409, 239] width 74 height 30
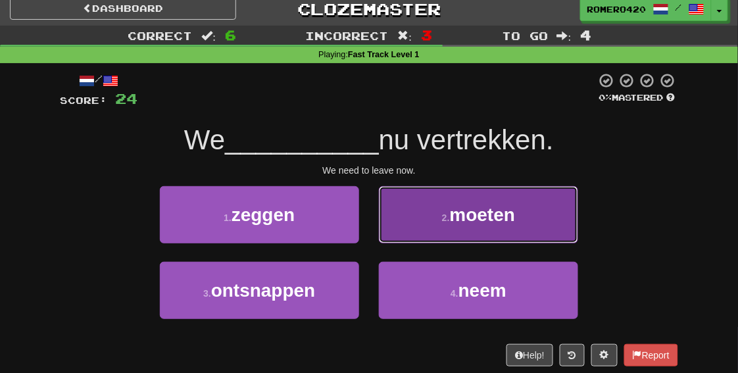
click at [461, 218] on span "moeten" at bounding box center [483, 215] width 66 height 20
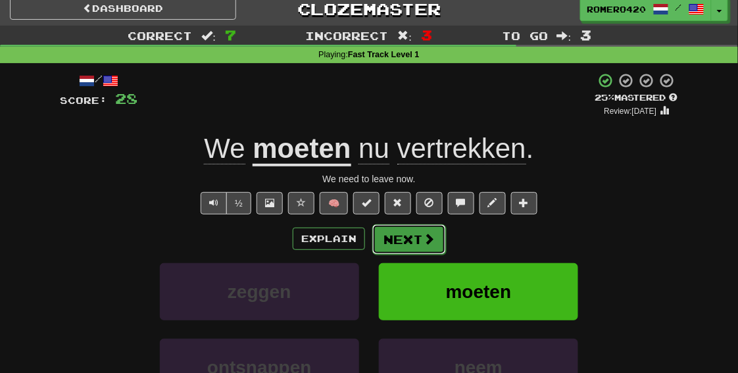
click at [424, 245] on button "Next" at bounding box center [409, 239] width 74 height 30
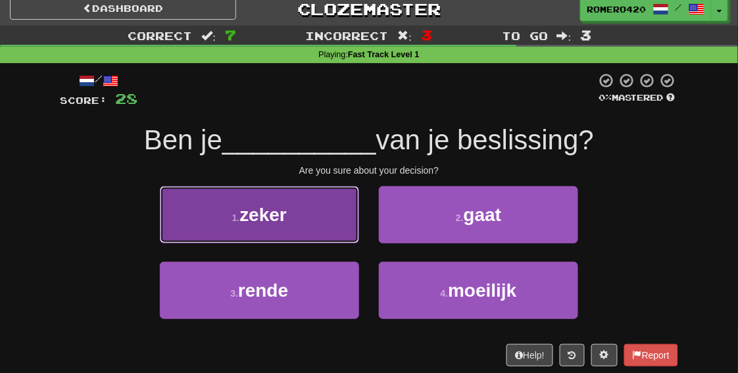
click at [269, 213] on span "zeker" at bounding box center [263, 215] width 47 height 20
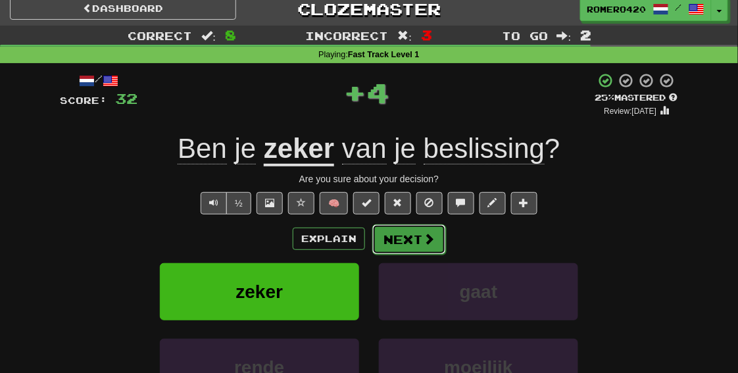
click at [406, 245] on button "Next" at bounding box center [409, 239] width 74 height 30
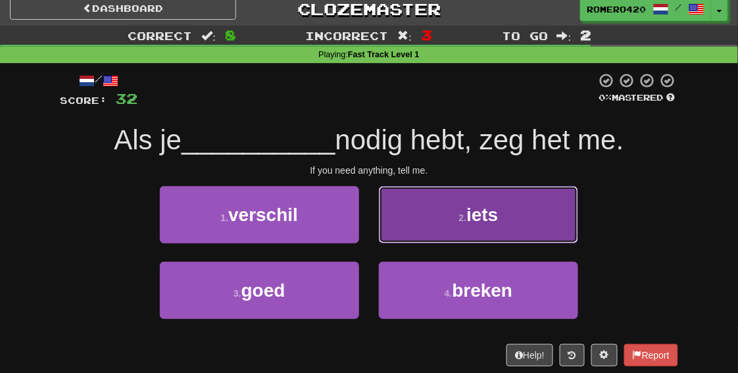
click at [440, 228] on button "2 . iets" at bounding box center [478, 214] width 199 height 57
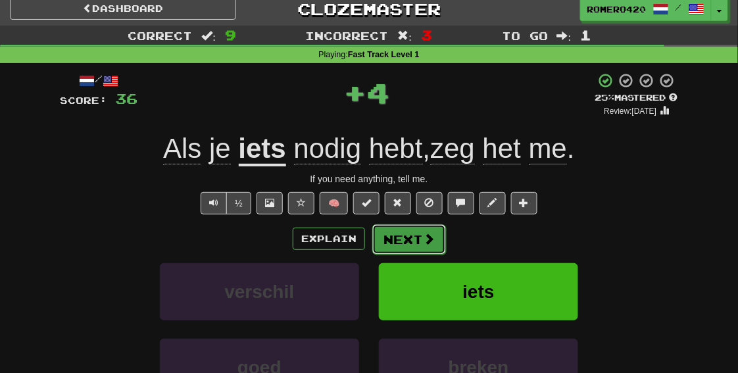
click at [415, 245] on button "Next" at bounding box center [409, 239] width 74 height 30
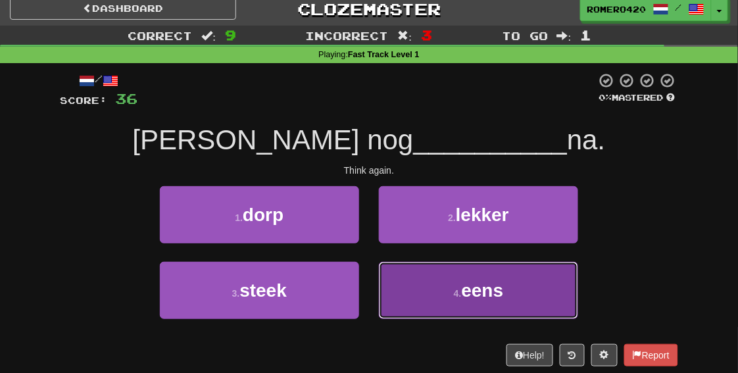
click at [453, 304] on button "4 . eens" at bounding box center [478, 290] width 199 height 57
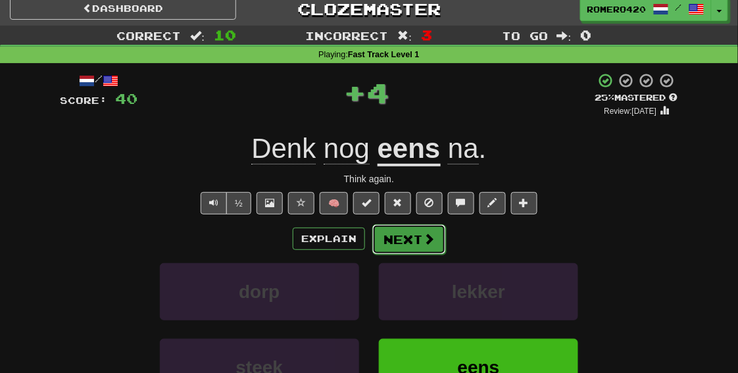
click at [421, 246] on button "Next" at bounding box center [409, 239] width 74 height 30
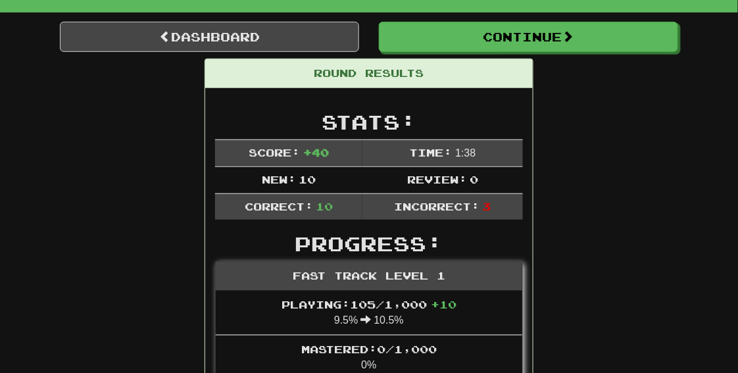
scroll to position [0, 0]
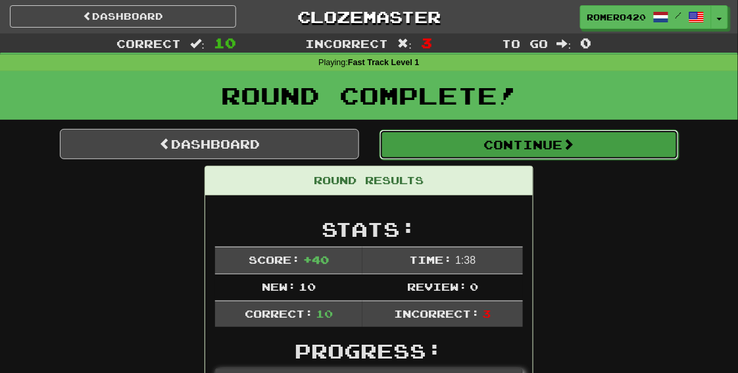
click at [437, 140] on button "Continue" at bounding box center [529, 145] width 299 height 30
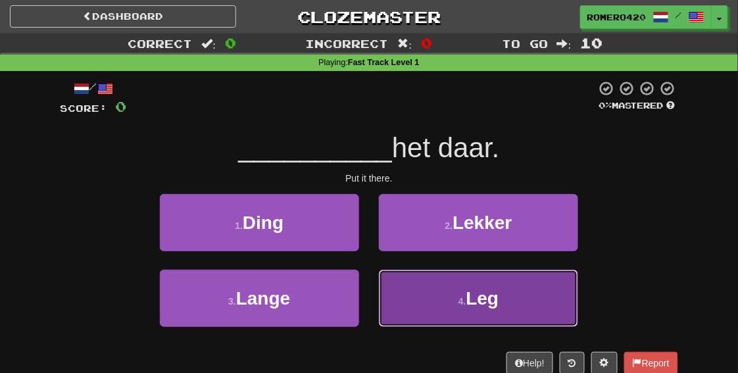
click at [444, 304] on button "4 . Leg" at bounding box center [478, 298] width 199 height 57
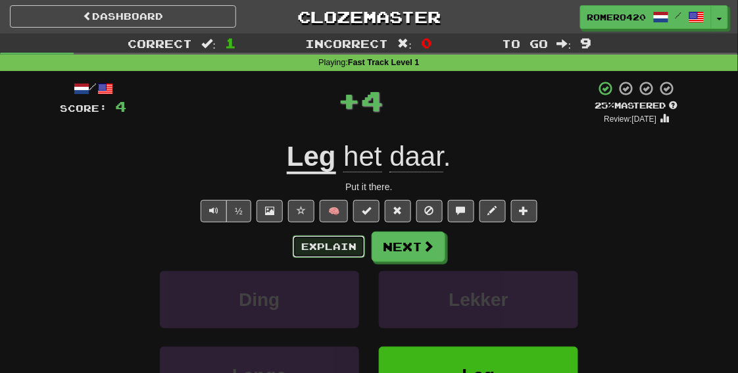
click at [352, 239] on button "Explain" at bounding box center [329, 247] width 72 height 22
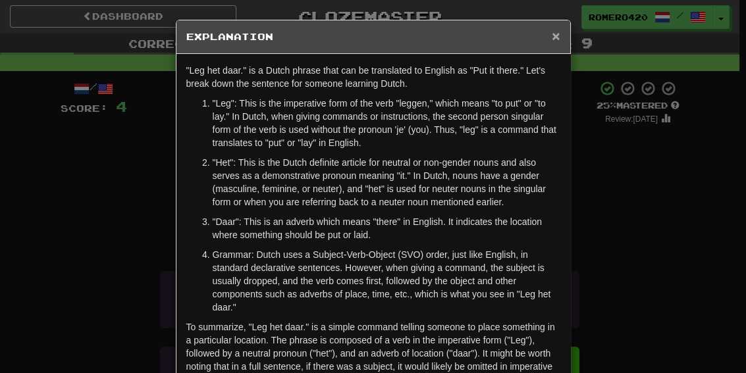
click at [555, 38] on span "×" at bounding box center [555, 35] width 8 height 15
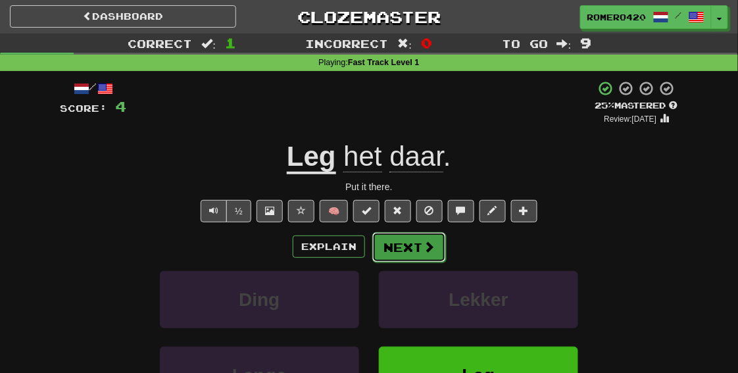
click at [427, 242] on span at bounding box center [429, 247] width 12 height 12
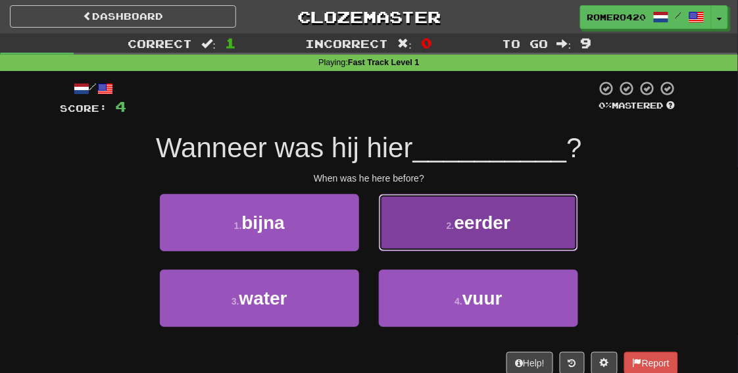
click at [438, 225] on button "2 . eerder" at bounding box center [478, 222] width 199 height 57
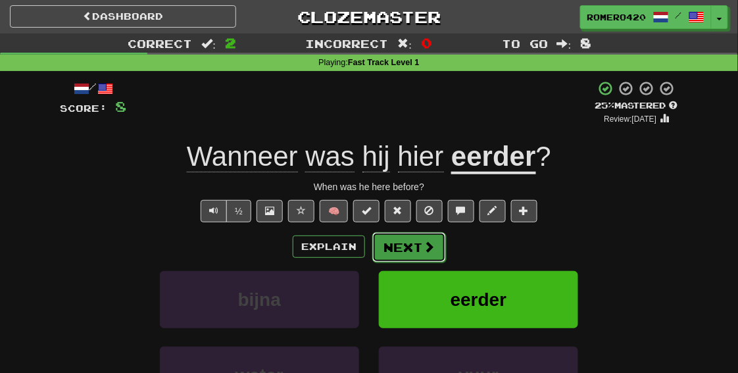
click at [413, 243] on button "Next" at bounding box center [409, 247] width 74 height 30
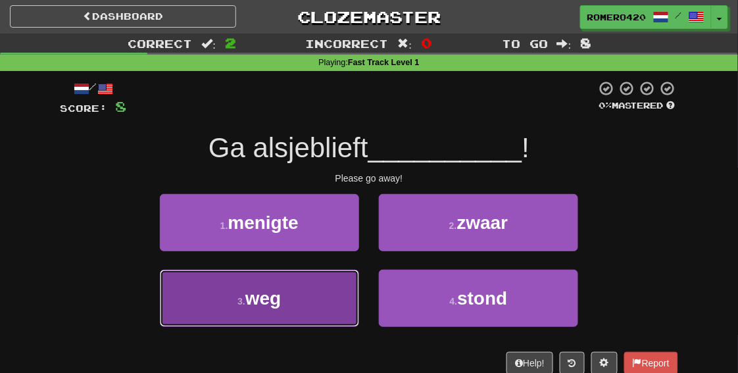
click at [290, 319] on button "3 . weg" at bounding box center [259, 298] width 199 height 57
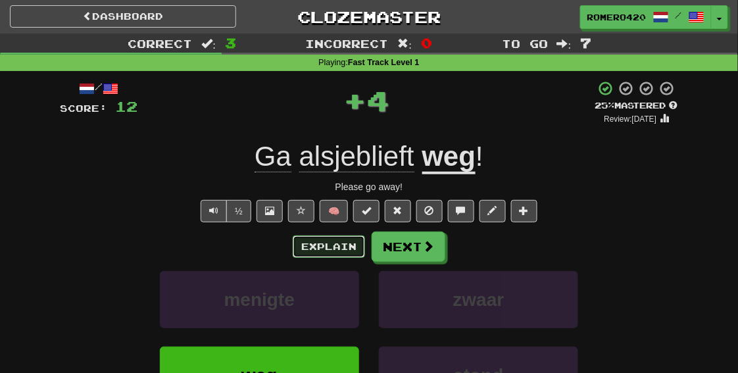
click at [342, 248] on button "Explain" at bounding box center [329, 247] width 72 height 22
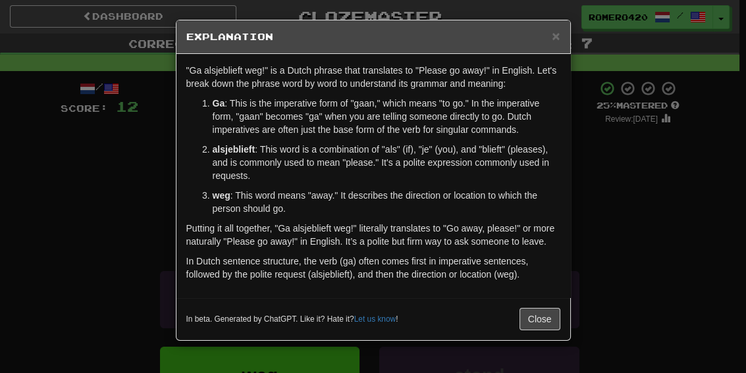
click at [637, 191] on div "× Explanation "Ga alsjeblieft weg!" is a Dutch phrase that translates to "Pleas…" at bounding box center [373, 186] width 746 height 373
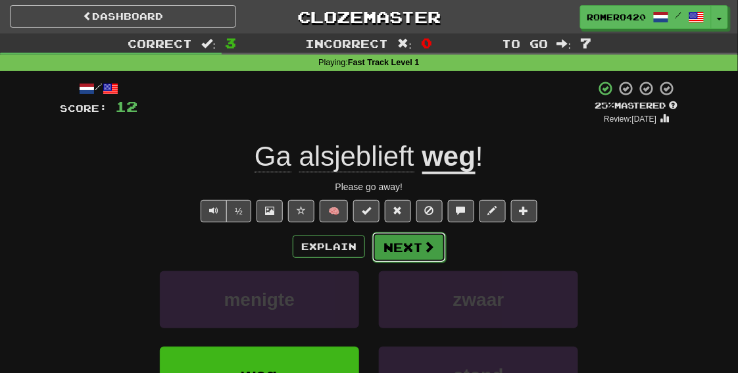
click at [423, 249] on span at bounding box center [429, 247] width 12 height 12
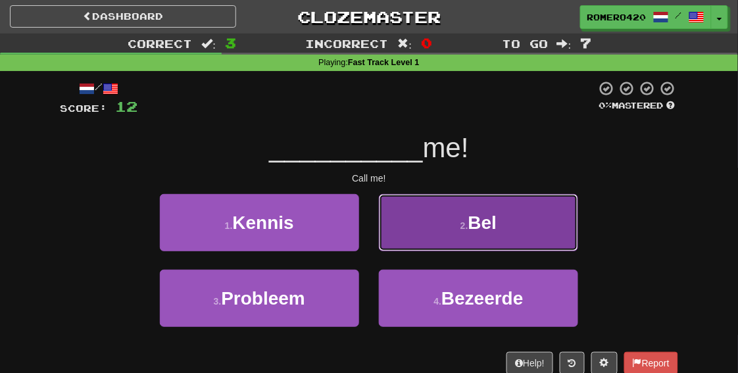
click at [524, 224] on button "2 . Bel" at bounding box center [478, 222] width 199 height 57
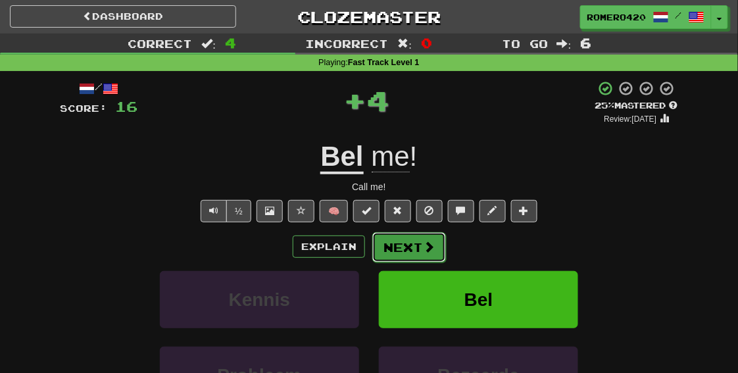
click at [386, 255] on button "Next" at bounding box center [409, 247] width 74 height 30
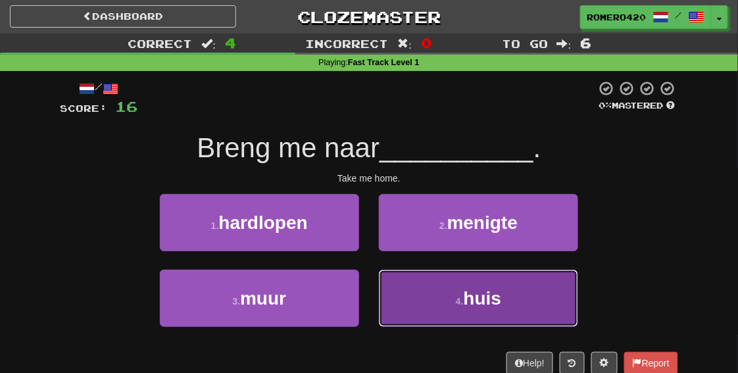
click at [503, 290] on button "4 . huis" at bounding box center [478, 298] width 199 height 57
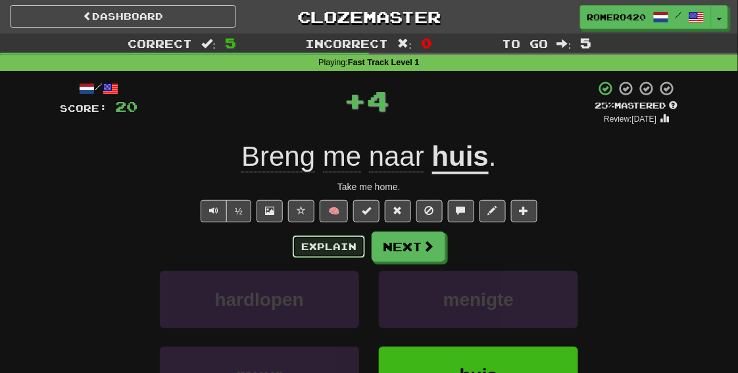
click at [354, 253] on button "Explain" at bounding box center [329, 247] width 72 height 22
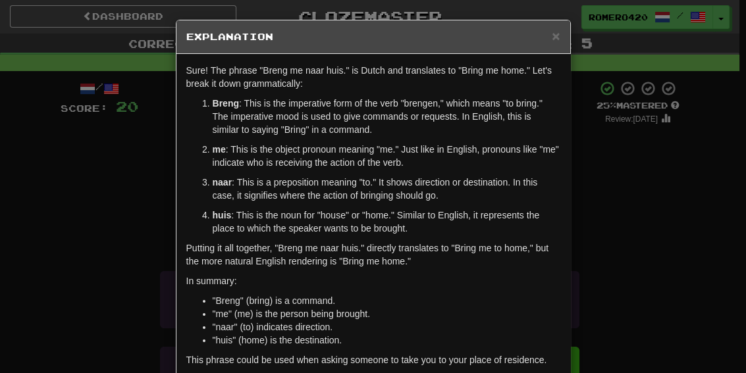
click at [628, 205] on div "× Explanation Sure! The phrase "Breng me naar huis." is Dutch and translates to…" at bounding box center [373, 186] width 746 height 373
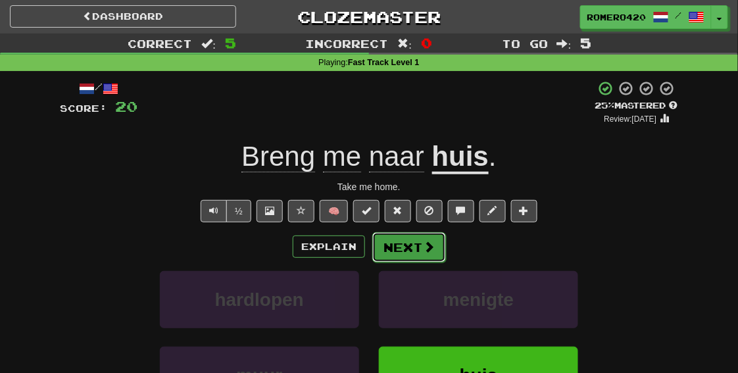
click at [395, 256] on button "Next" at bounding box center [409, 247] width 74 height 30
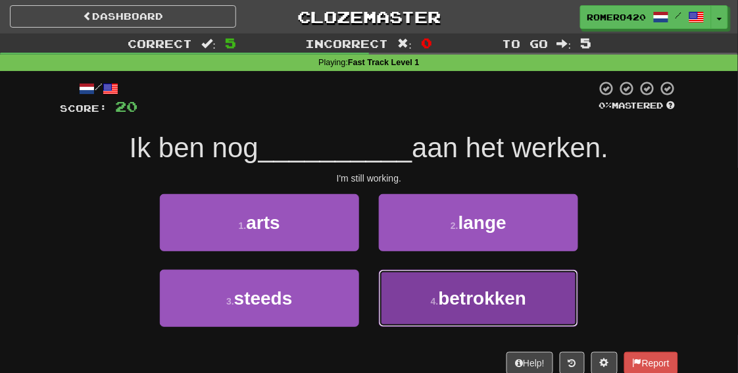
click at [534, 307] on button "4 . betrokken" at bounding box center [478, 298] width 199 height 57
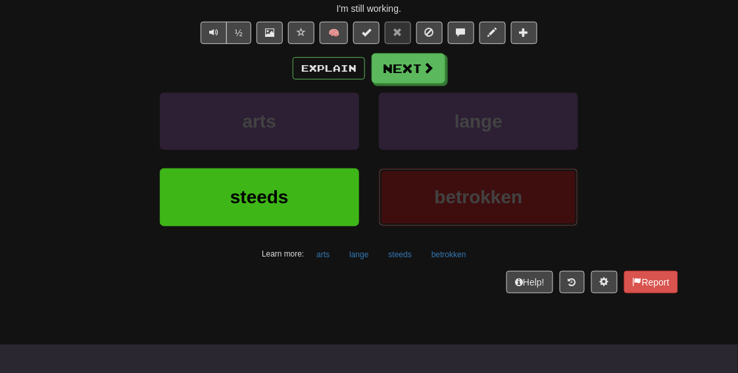
scroll to position [91, 0]
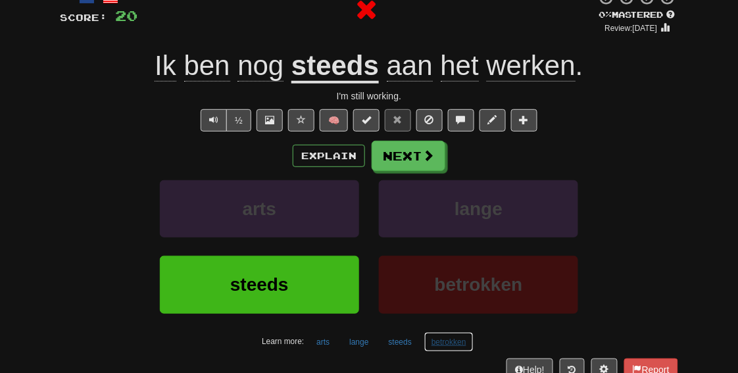
click at [449, 340] on button "betrokken" at bounding box center [448, 342] width 49 height 20
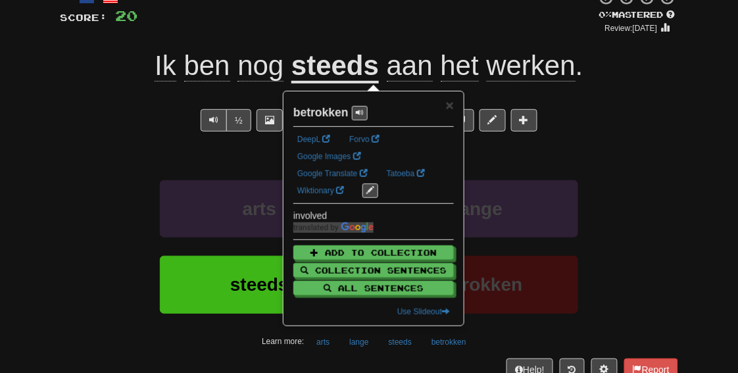
click at [663, 214] on div "arts lange" at bounding box center [369, 218] width 658 height 76
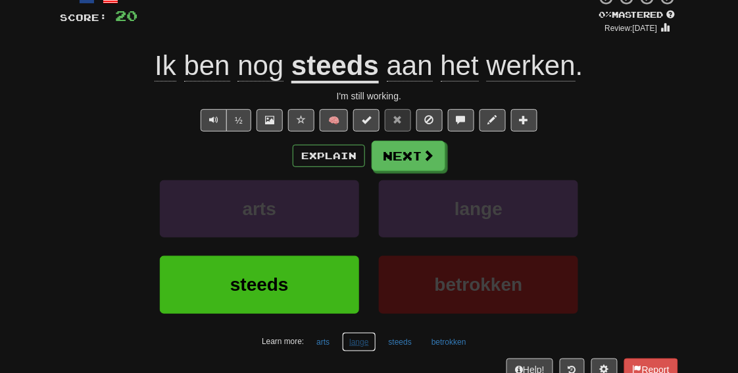
click at [369, 345] on button "lange" at bounding box center [359, 342] width 34 height 20
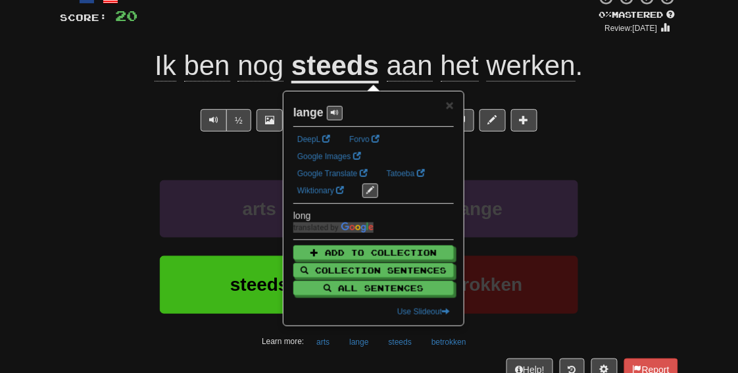
click at [671, 257] on div "steeds betrokken" at bounding box center [369, 294] width 658 height 76
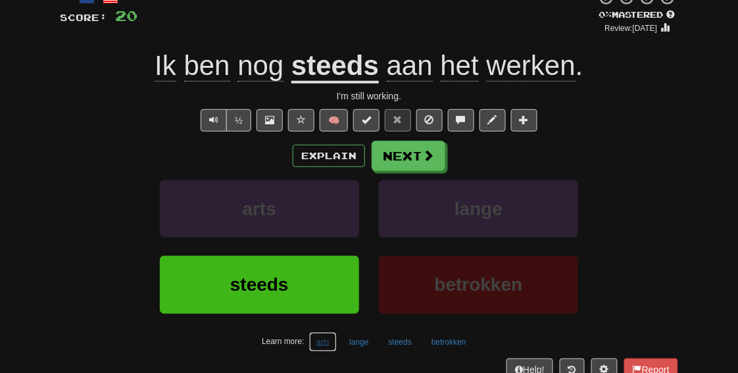
click at [325, 345] on button "arts" at bounding box center [323, 342] width 28 height 20
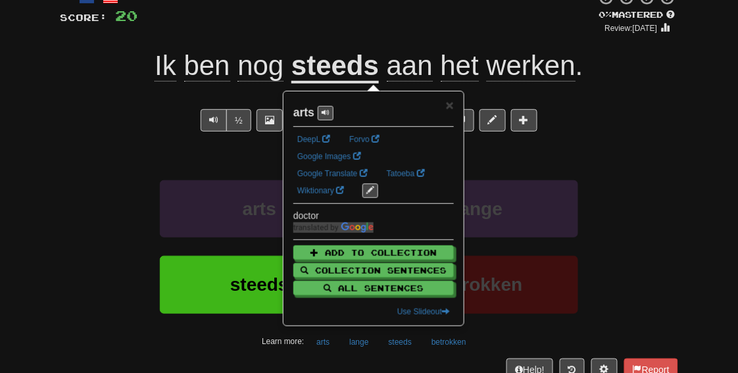
click at [666, 150] on div "Explain Next" at bounding box center [369, 156] width 619 height 30
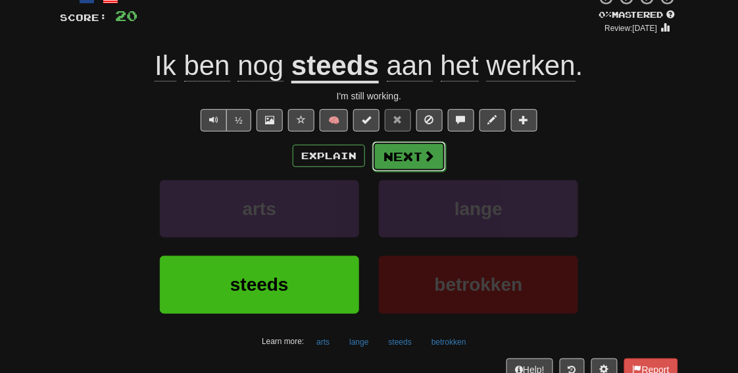
click at [404, 155] on button "Next" at bounding box center [409, 156] width 74 height 30
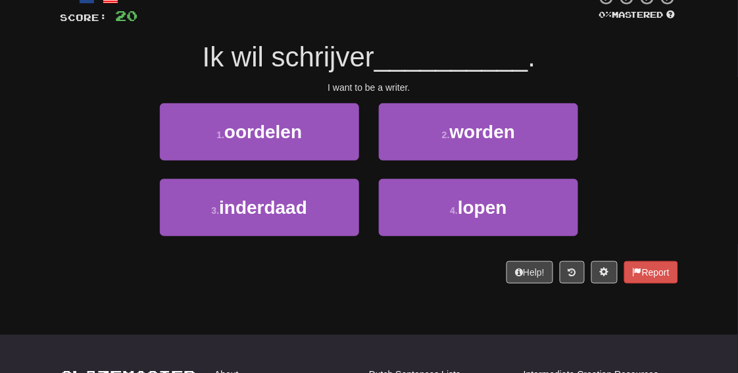
drag, startPoint x: 301, startPoint y: 51, endPoint x: 397, endPoint y: 45, distance: 97.0
click at [395, 45] on span "Ik wil schrijver __________ ." at bounding box center [370, 56] width 334 height 31
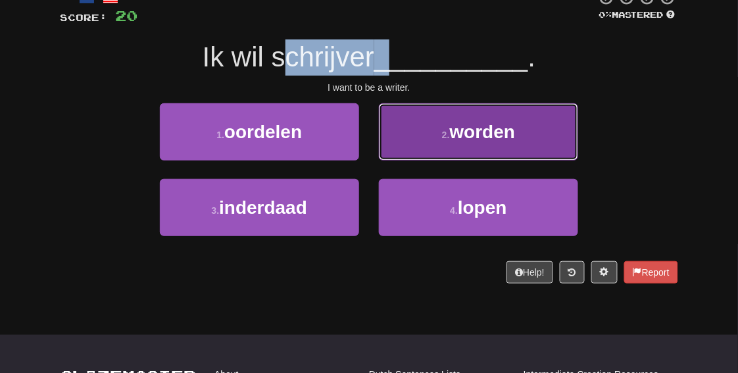
drag, startPoint x: 397, startPoint y: 45, endPoint x: 491, endPoint y: 116, distance: 117.8
click at [491, 116] on button "2 . worden" at bounding box center [478, 131] width 199 height 57
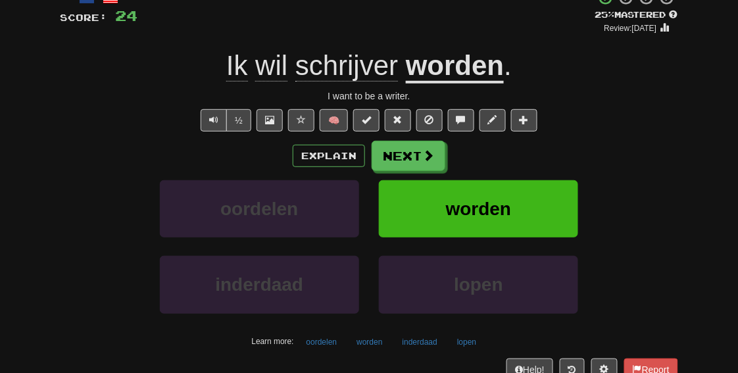
click at [557, 21] on div "+ 4" at bounding box center [367, 11] width 458 height 45
click at [357, 158] on button "Explain" at bounding box center [329, 156] width 72 height 22
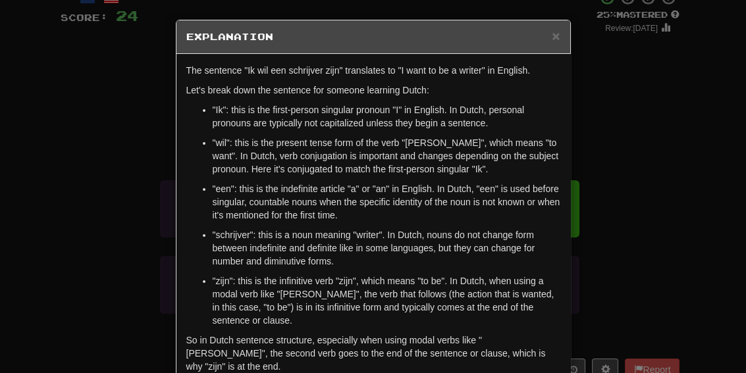
click at [642, 168] on div "× Explanation The sentence "Ik wil een schrijver zijn" translates to "I want to…" at bounding box center [373, 186] width 746 height 373
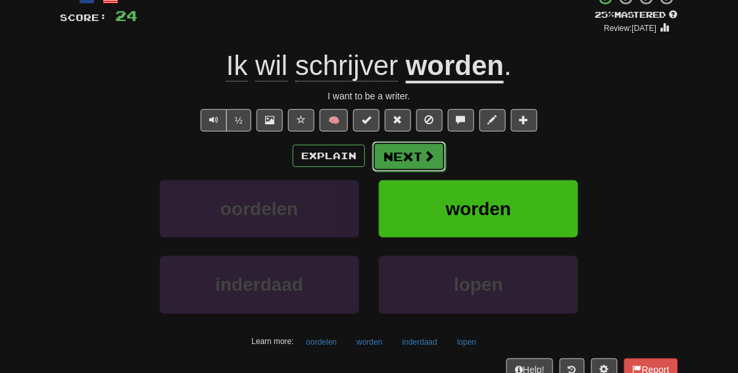
click at [393, 151] on button "Next" at bounding box center [409, 156] width 74 height 30
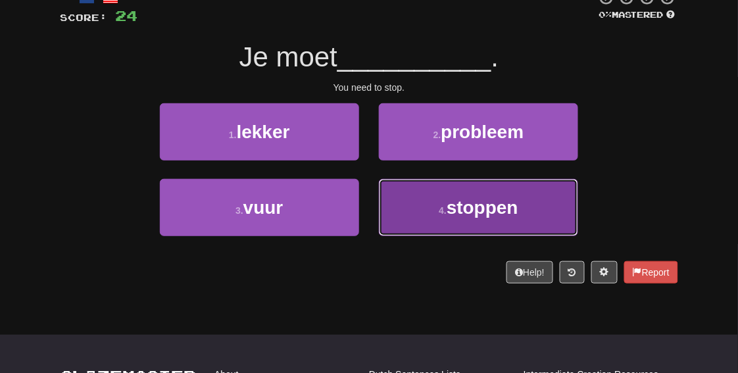
click at [444, 197] on button "4 . stoppen" at bounding box center [478, 207] width 199 height 57
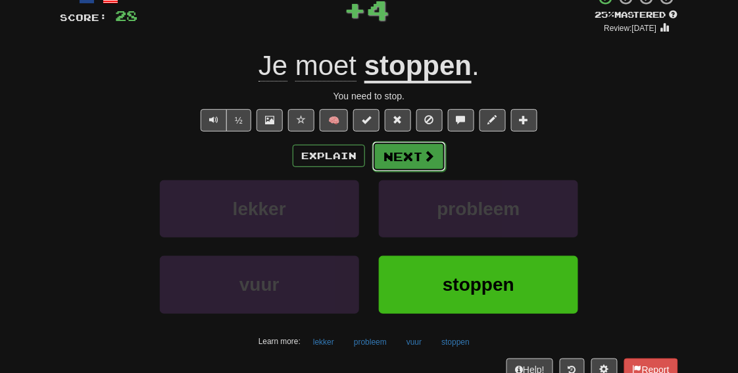
click at [413, 168] on button "Next" at bounding box center [409, 156] width 74 height 30
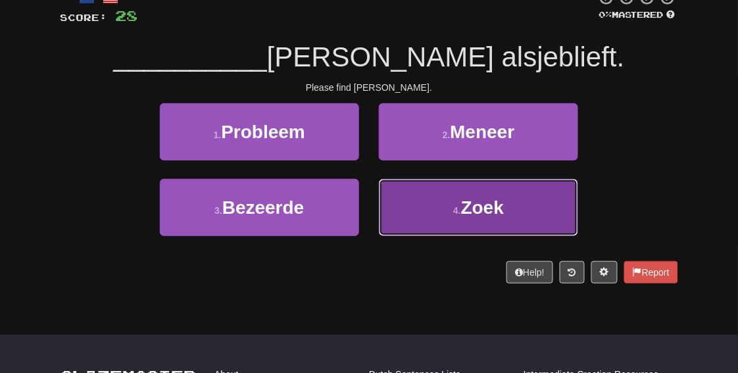
click at [500, 217] on span "Zoek" at bounding box center [482, 207] width 43 height 20
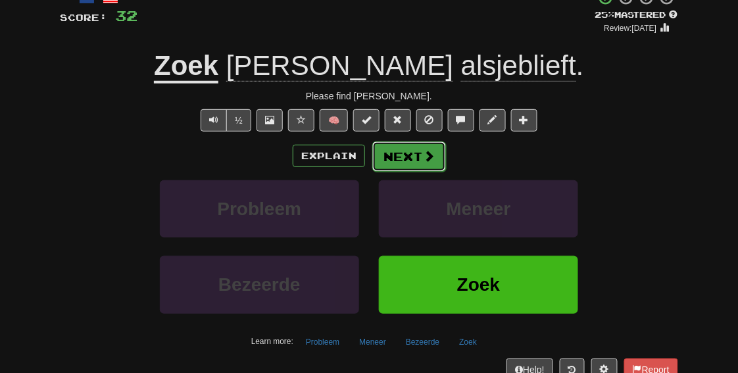
click at [397, 145] on button "Next" at bounding box center [409, 156] width 74 height 30
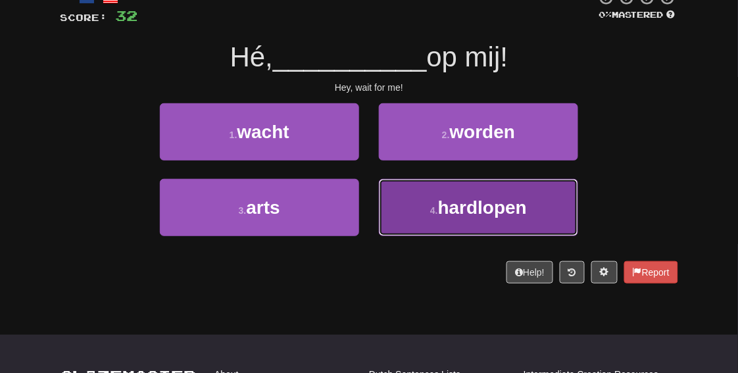
click at [428, 219] on button "4 . hardlopen" at bounding box center [478, 207] width 199 height 57
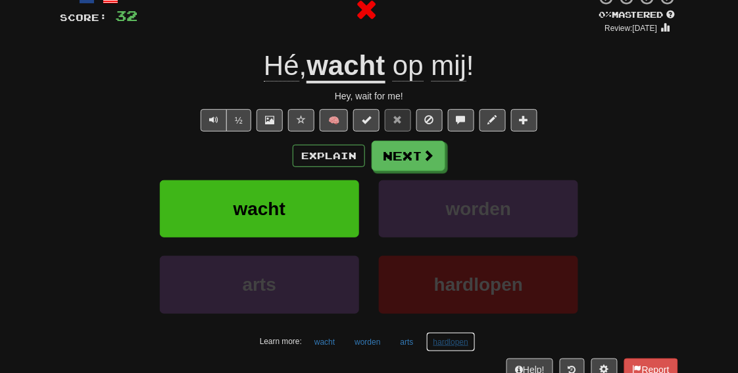
click at [447, 335] on button "hardlopen" at bounding box center [450, 342] width 49 height 20
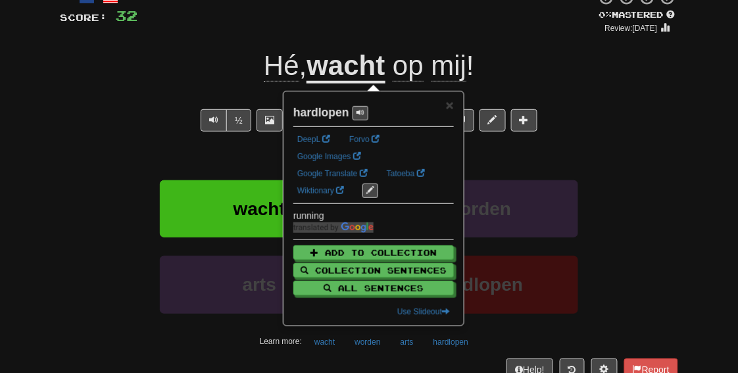
click at [724, 293] on div "Correct : 8 Incorrect : 2 To go : 2 Playing : Fast Track Level 1 / Score: 32 0 …" at bounding box center [369, 171] width 738 height 457
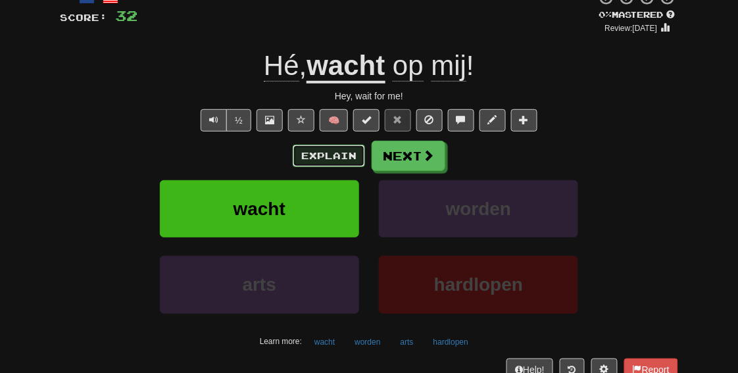
click at [345, 155] on button "Explain" at bounding box center [329, 156] width 72 height 22
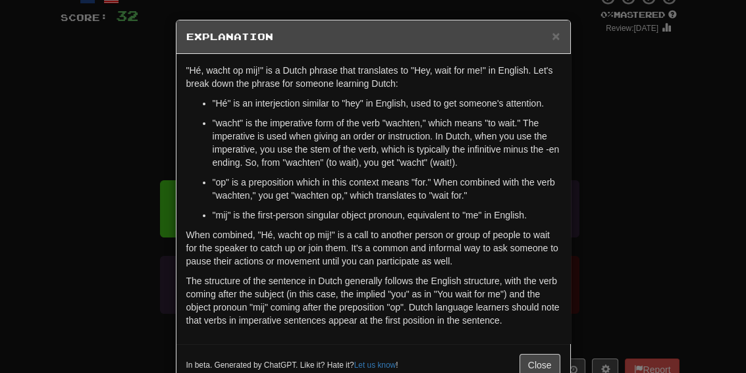
click at [673, 145] on div "× Explanation "Hé, wacht op mij!" is a Dutch phrase that translates to "Hey, wa…" at bounding box center [373, 186] width 746 height 373
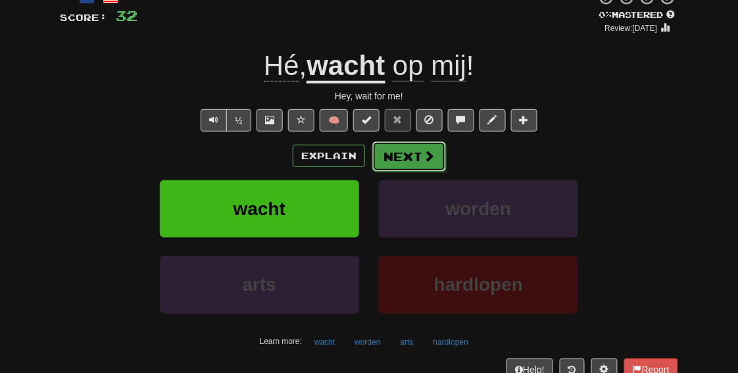
click at [419, 153] on button "Next" at bounding box center [409, 156] width 74 height 30
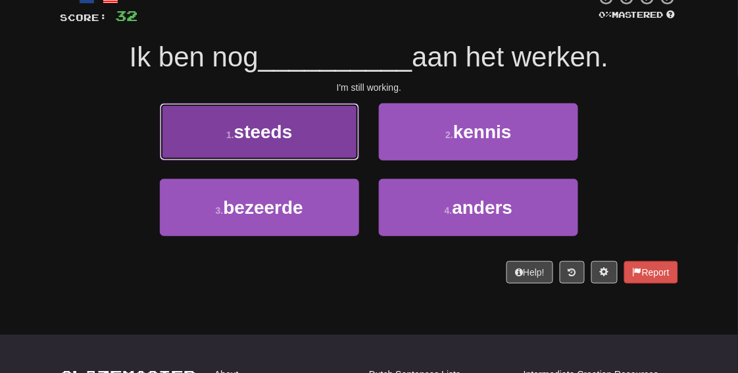
click at [309, 116] on button "1 . steeds" at bounding box center [259, 131] width 199 height 57
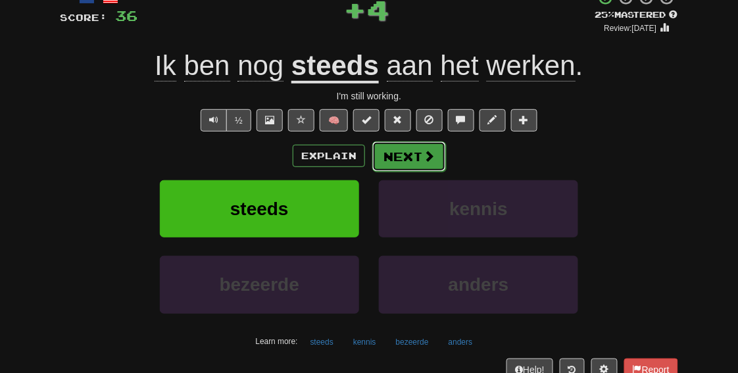
click at [406, 163] on button "Next" at bounding box center [409, 156] width 74 height 30
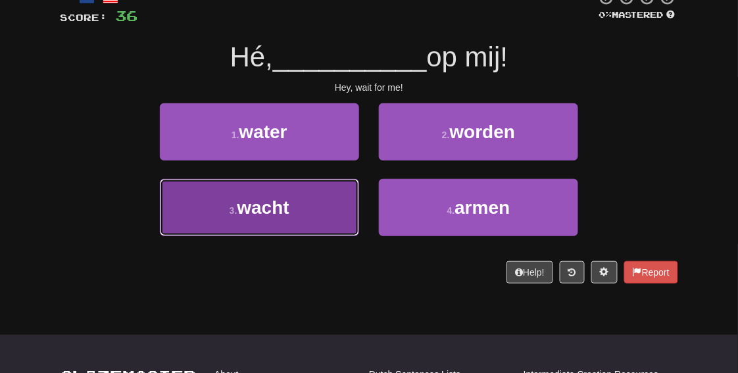
click at [300, 207] on button "3 . wacht" at bounding box center [259, 207] width 199 height 57
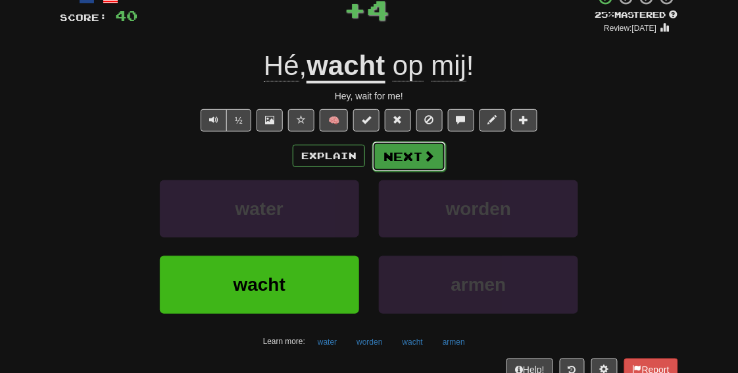
click at [401, 165] on button "Next" at bounding box center [409, 156] width 74 height 30
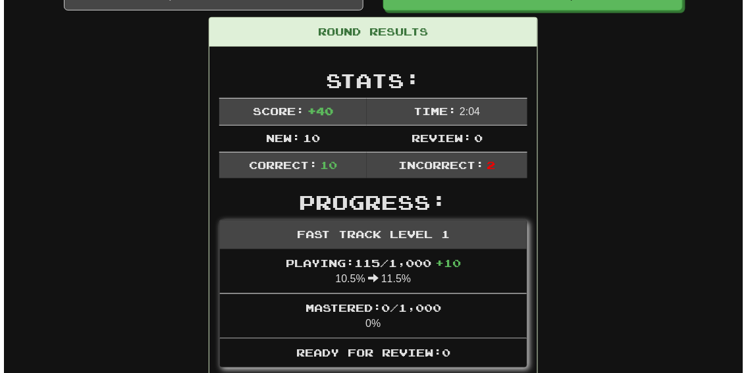
scroll to position [0, 0]
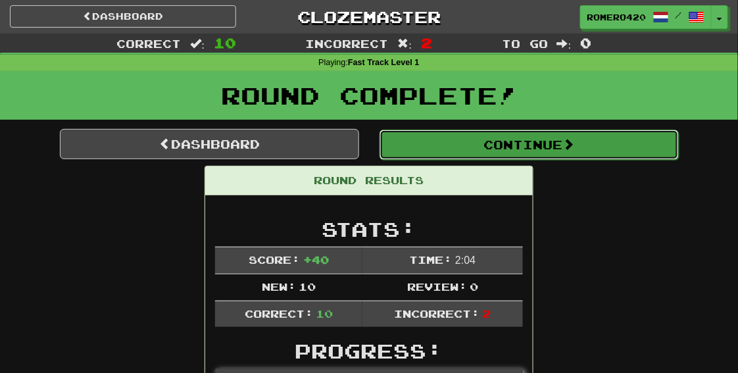
click at [468, 138] on button "Continue" at bounding box center [529, 145] width 299 height 30
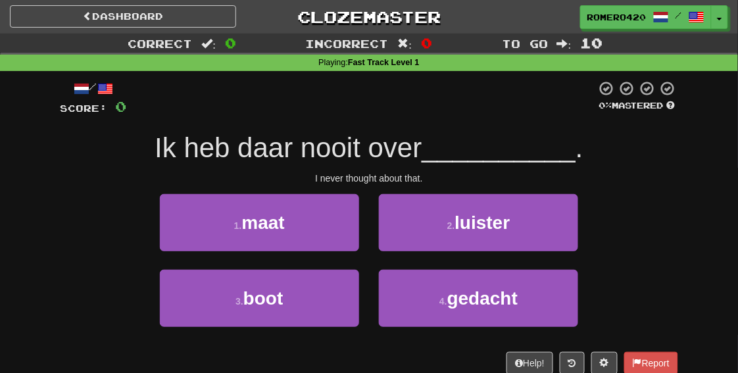
click at [648, 240] on div "1 . maat 2 . luister" at bounding box center [369, 232] width 658 height 76
click at [535, 362] on button "Help!" at bounding box center [530, 363] width 47 height 22
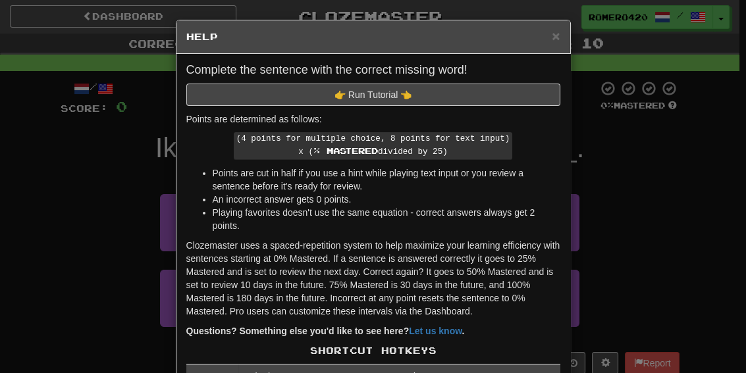
click at [673, 274] on div "× Help Complete the sentence with the correct missing word! 👉 Run Tutorial 👈 Po…" at bounding box center [373, 186] width 746 height 373
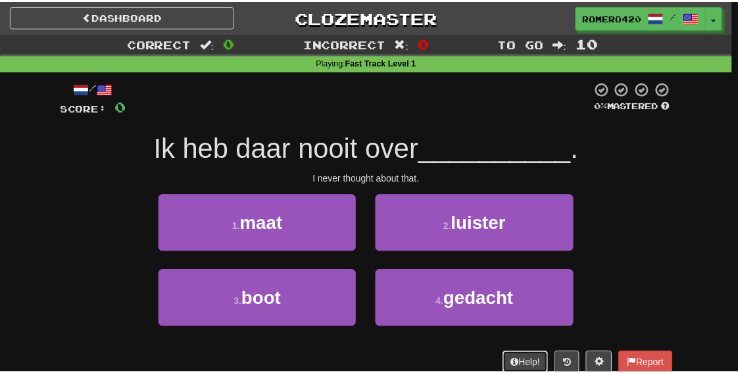
scroll to position [1, 0]
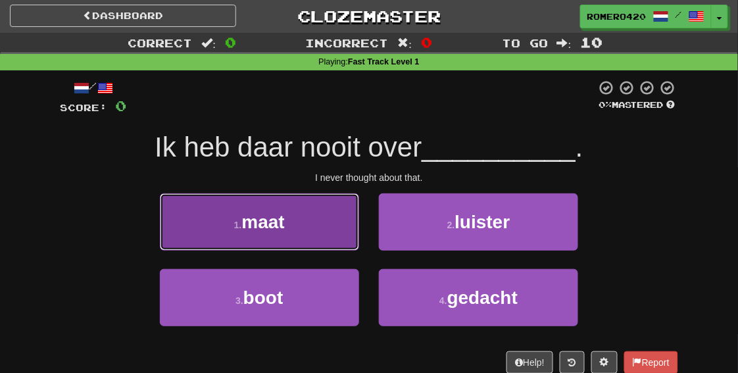
click at [305, 234] on button "1 . maat" at bounding box center [259, 221] width 199 height 57
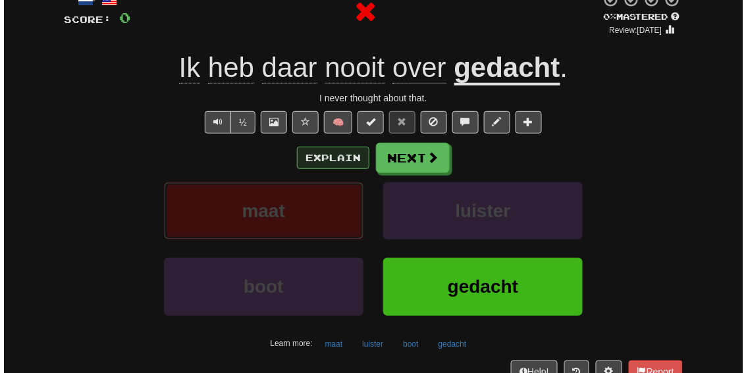
scroll to position [88, 0]
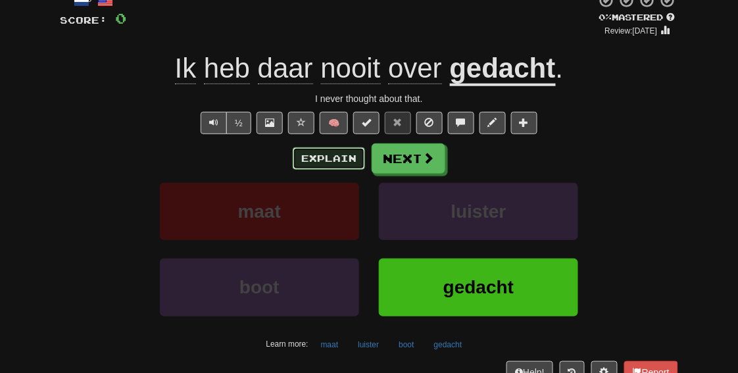
click at [340, 166] on button "Explain" at bounding box center [329, 158] width 72 height 22
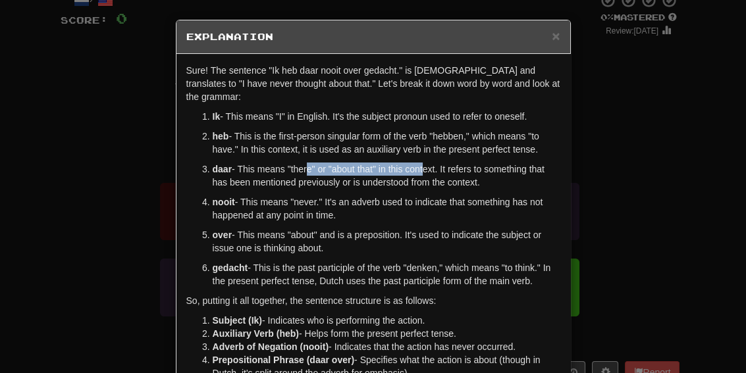
drag, startPoint x: 300, startPoint y: 153, endPoint x: 417, endPoint y: 159, distance: 116.6
click at [417, 163] on p "daar - This means "there" or "about that" in this context. It refers to somethi…" at bounding box center [386, 176] width 347 height 26
drag, startPoint x: 417, startPoint y: 159, endPoint x: 406, endPoint y: 188, distance: 30.8
click at [407, 195] on p "nooit - This means "never." It's an adverb used to indicate that something has …" at bounding box center [386, 208] width 347 height 26
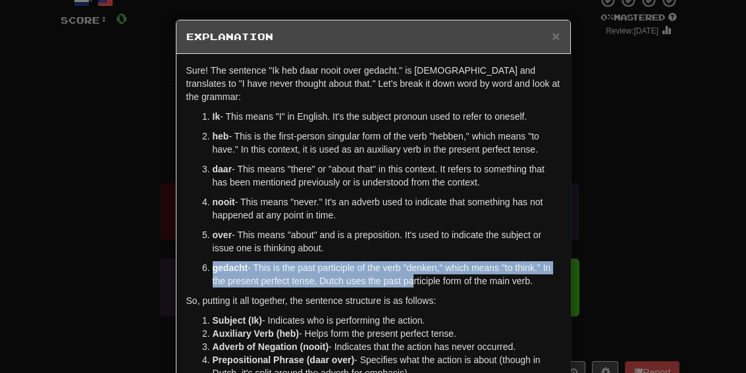
drag, startPoint x: 329, startPoint y: 245, endPoint x: 403, endPoint y: 262, distance: 76.3
click at [403, 262] on ol "Ik - This means "I" in English. It's the subject pronoun used to refer to onese…" at bounding box center [373, 199] width 374 height 178
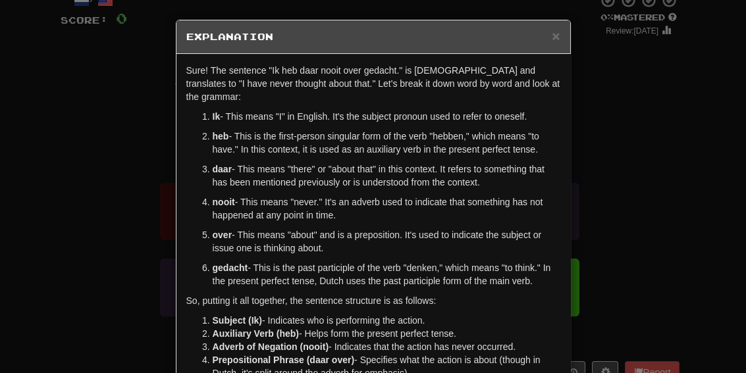
drag, startPoint x: 403, startPoint y: 262, endPoint x: 378, endPoint y: 281, distance: 31.5
click at [378, 294] on p "So, putting it all together, the sentence structure is as follows:" at bounding box center [373, 300] width 374 height 13
click at [626, 163] on div "× Explanation Sure! The sentence "Ik heb daar nooit over gedacht." is Dutch and…" at bounding box center [373, 186] width 746 height 373
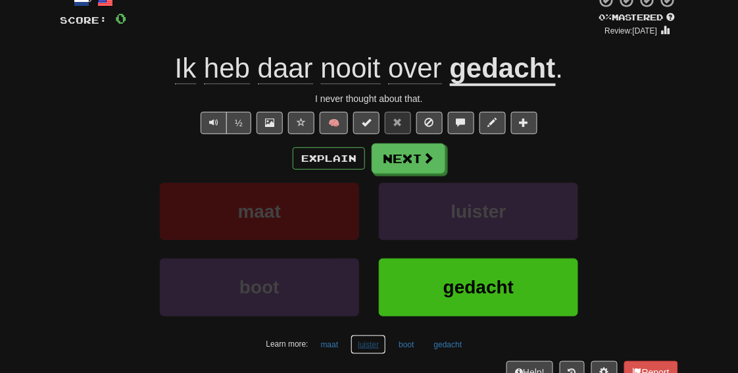
click at [377, 340] on button "luister" at bounding box center [369, 345] width 36 height 20
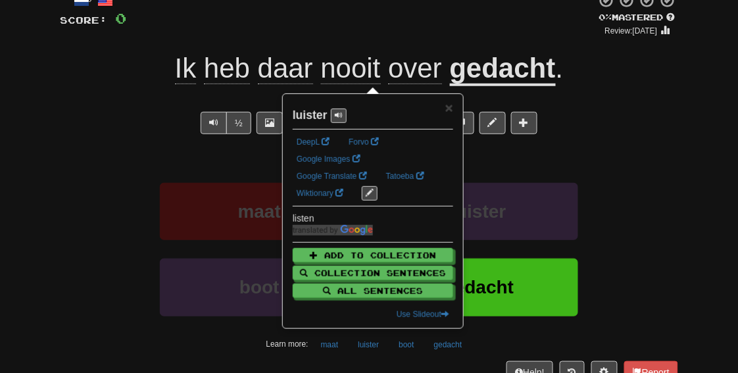
click at [126, 280] on div "boot gedacht" at bounding box center [369, 297] width 658 height 76
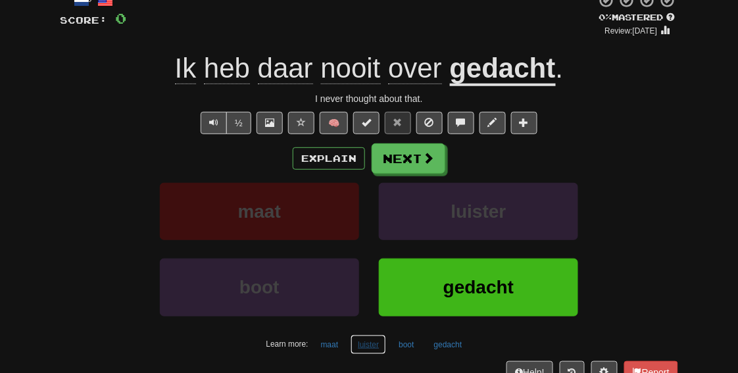
click at [371, 342] on button "luister" at bounding box center [369, 345] width 36 height 20
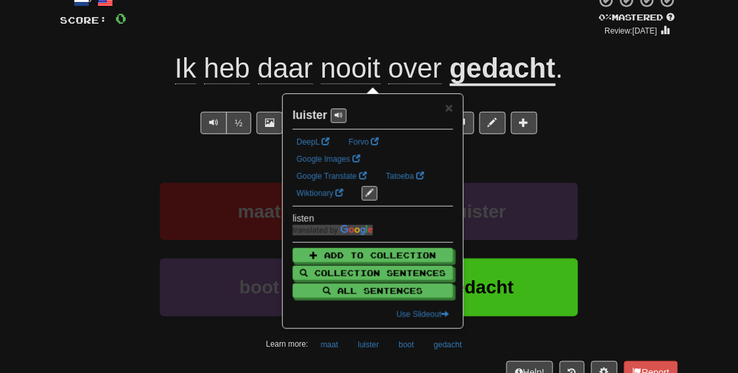
drag, startPoint x: 184, startPoint y: 336, endPoint x: 397, endPoint y: 357, distance: 214.3
click at [191, 336] on div "Learn more: maat luister boot gedacht" at bounding box center [369, 345] width 638 height 20
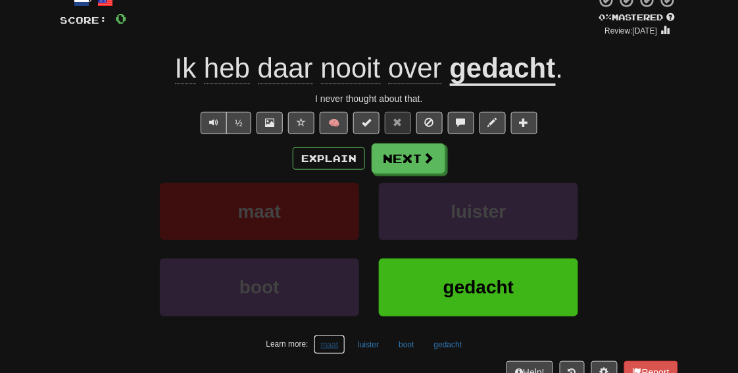
click at [342, 347] on button "maat" at bounding box center [330, 345] width 32 height 20
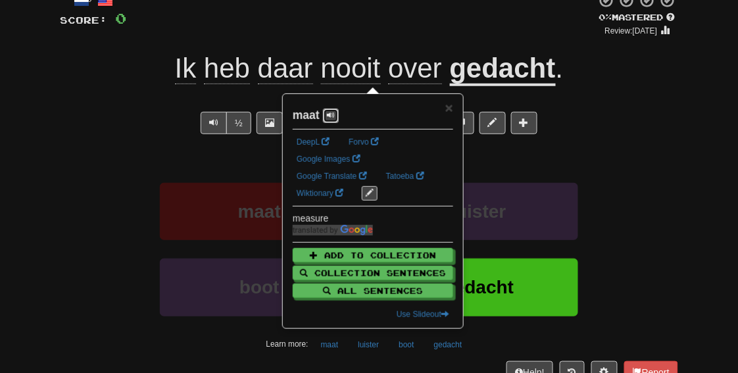
click at [328, 113] on span at bounding box center [331, 115] width 8 height 8
drag, startPoint x: 366, startPoint y: 342, endPoint x: 357, endPoint y: 280, distance: 63.2
click at [366, 342] on button "luister" at bounding box center [369, 345] width 36 height 20
click at [341, 114] on span at bounding box center [339, 115] width 8 height 8
click at [342, 118] on button at bounding box center [339, 116] width 16 height 14
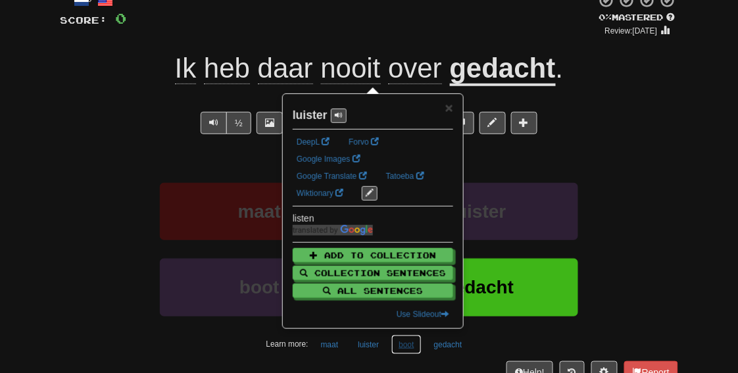
click at [405, 345] on button "boot" at bounding box center [407, 345] width 30 height 20
click at [332, 120] on button at bounding box center [329, 116] width 16 height 14
click at [615, 161] on div "Explain Next" at bounding box center [369, 158] width 619 height 30
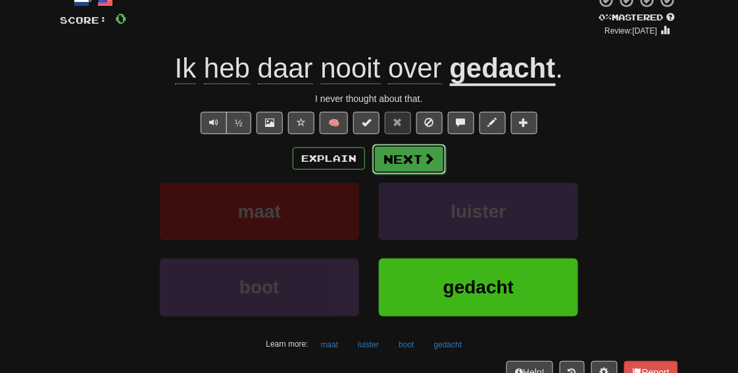
click at [399, 158] on button "Next" at bounding box center [409, 159] width 74 height 30
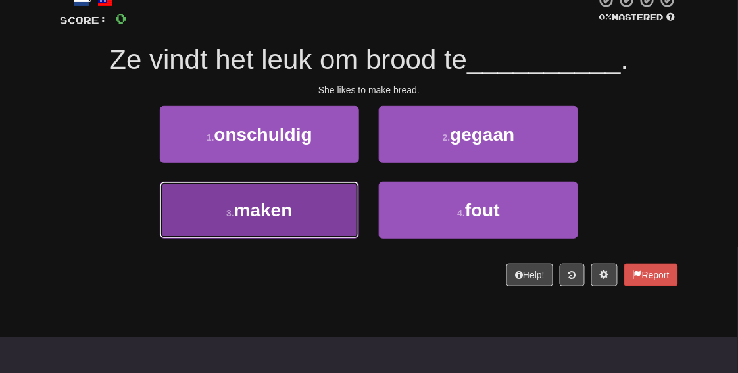
click at [319, 204] on button "3 . maken" at bounding box center [259, 210] width 199 height 57
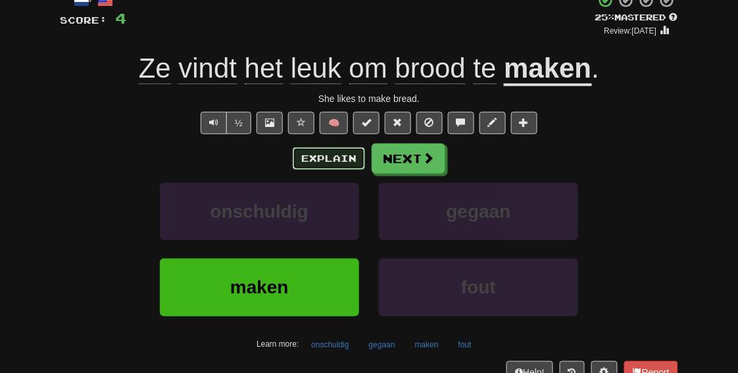
click at [317, 162] on button "Explain" at bounding box center [329, 158] width 72 height 22
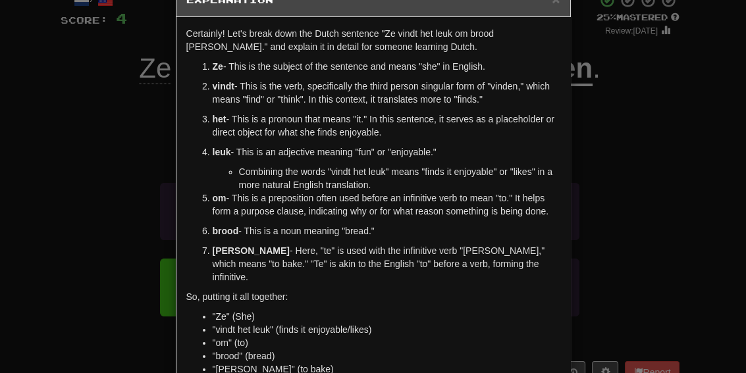
scroll to position [42, 0]
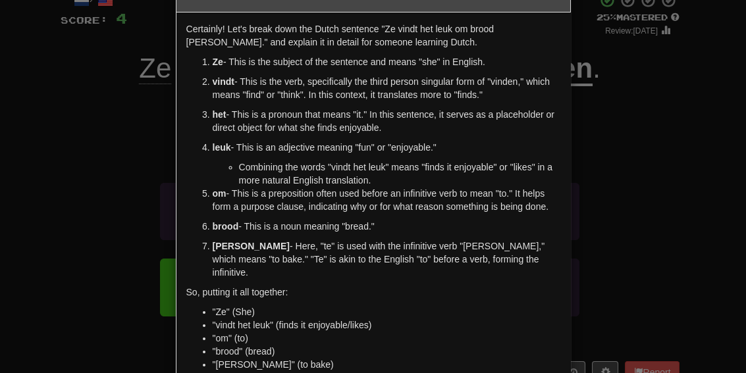
drag, startPoint x: 323, startPoint y: 176, endPoint x: 336, endPoint y: 205, distance: 32.4
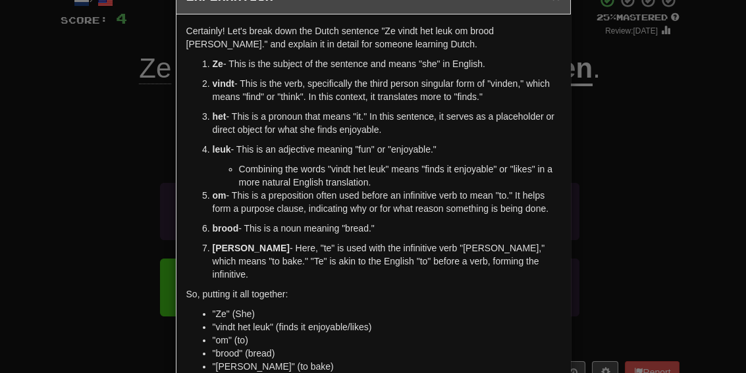
scroll to position [38, 0]
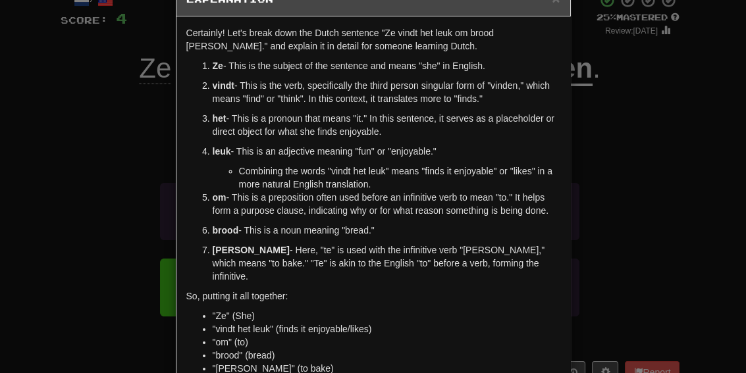
drag, startPoint x: 347, startPoint y: 250, endPoint x: 348, endPoint y: 232, distance: 18.5
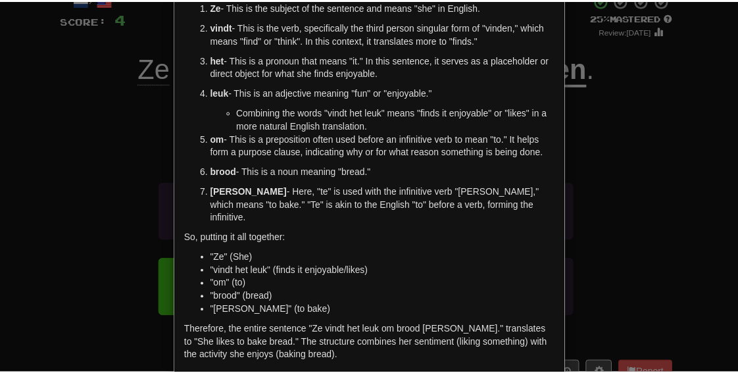
scroll to position [96, 0]
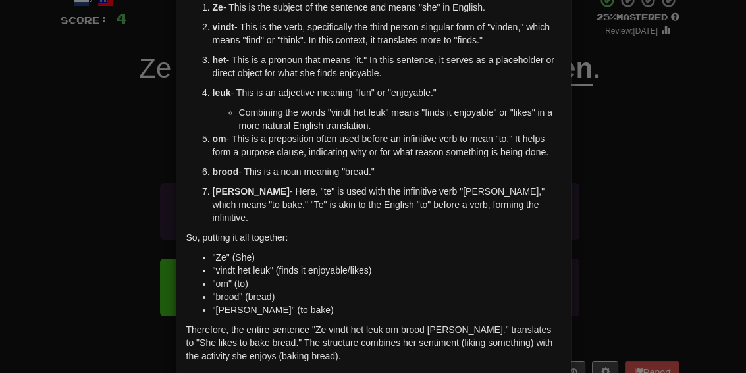
click at [684, 148] on div "× Explanation Certainly! Let's break down the Dutch sentence "Ze vindt het leuk…" at bounding box center [373, 186] width 746 height 373
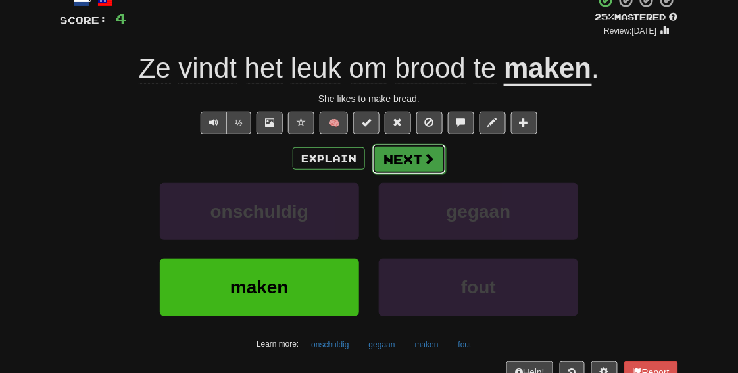
click at [419, 153] on button "Next" at bounding box center [409, 159] width 74 height 30
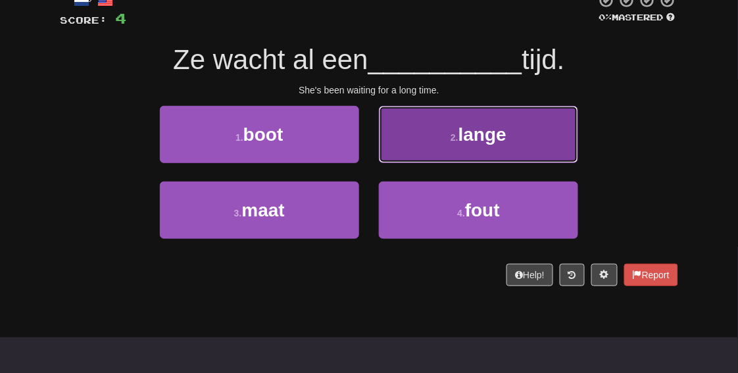
click at [478, 152] on button "2 . lange" at bounding box center [478, 134] width 199 height 57
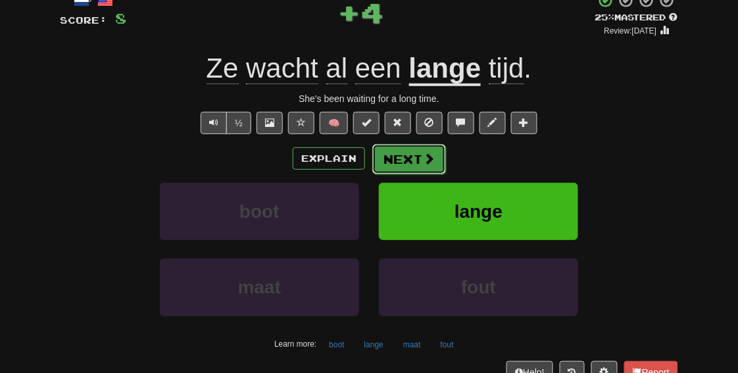
click at [419, 159] on button "Next" at bounding box center [409, 159] width 74 height 30
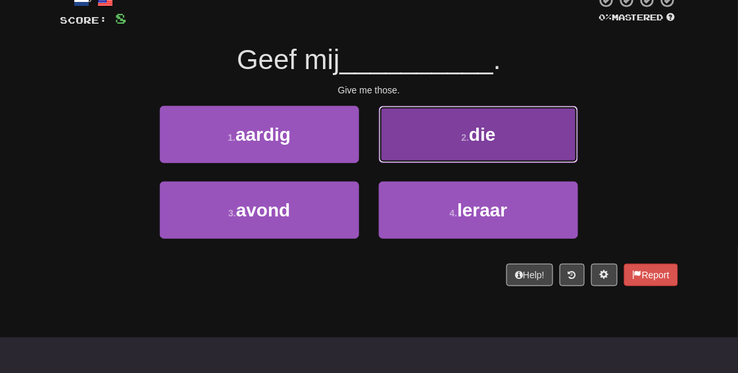
click at [521, 140] on button "2 . die" at bounding box center [478, 134] width 199 height 57
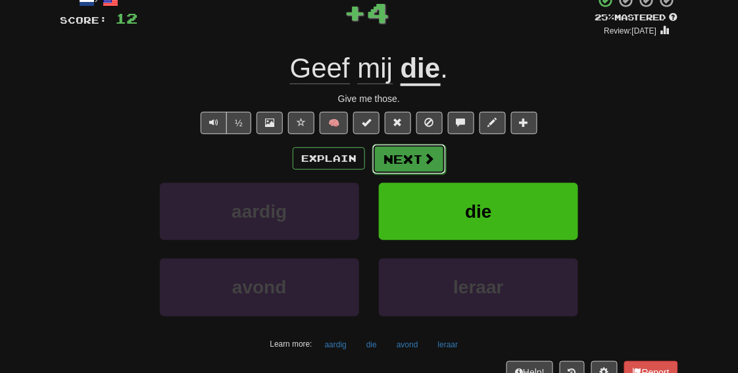
click at [434, 159] on button "Next" at bounding box center [409, 159] width 74 height 30
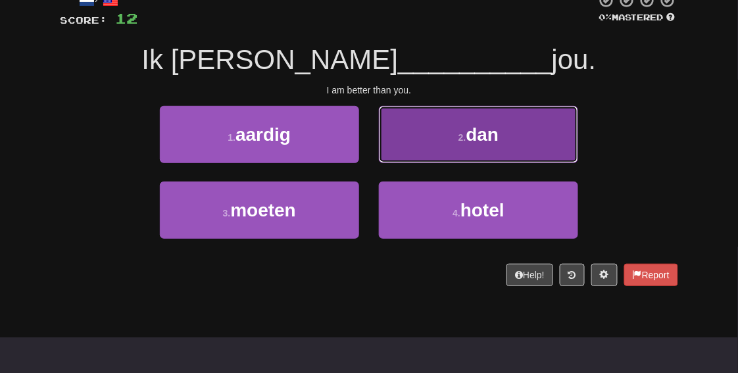
click at [470, 119] on button "2 . dan" at bounding box center [478, 134] width 199 height 57
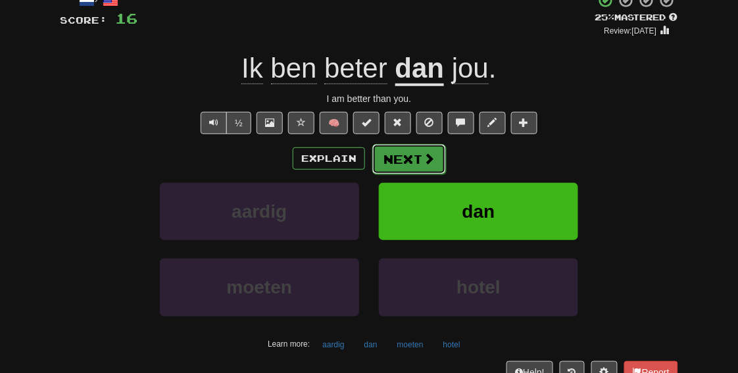
click at [420, 158] on button "Next" at bounding box center [409, 159] width 74 height 30
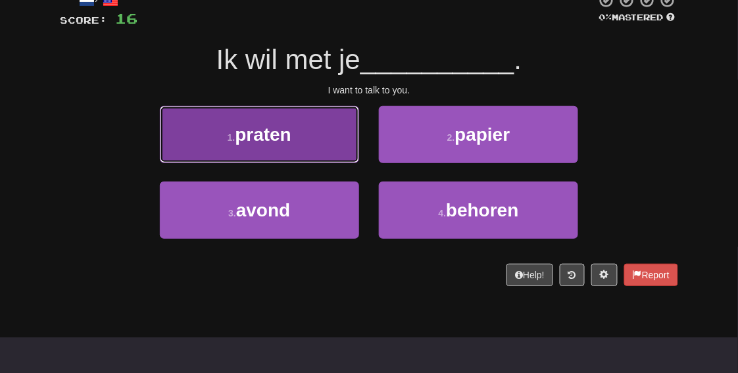
click at [288, 156] on button "1 . praten" at bounding box center [259, 134] width 199 height 57
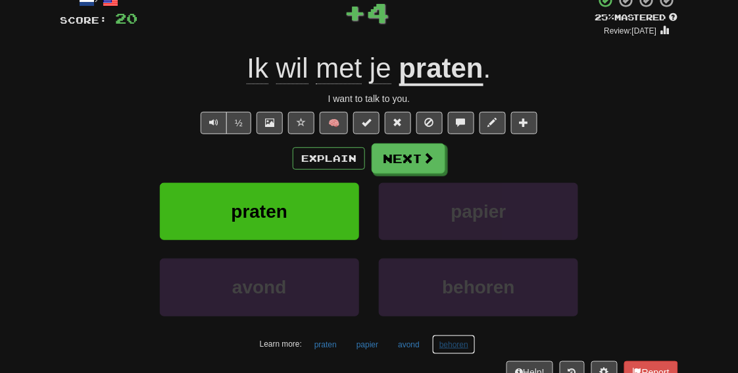
click at [442, 351] on button "behoren" at bounding box center [453, 345] width 43 height 20
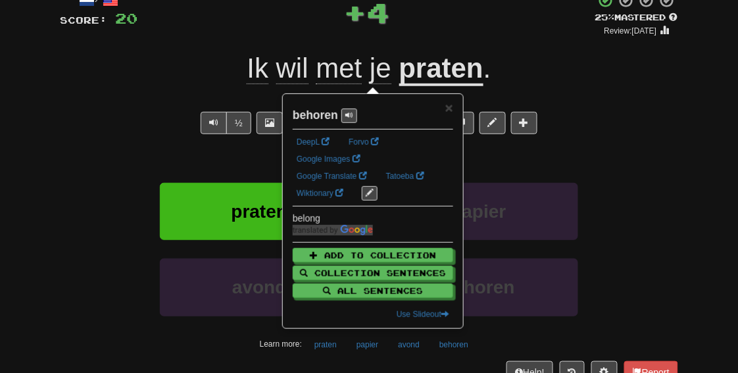
click at [513, 161] on div "Explain Next" at bounding box center [369, 158] width 619 height 30
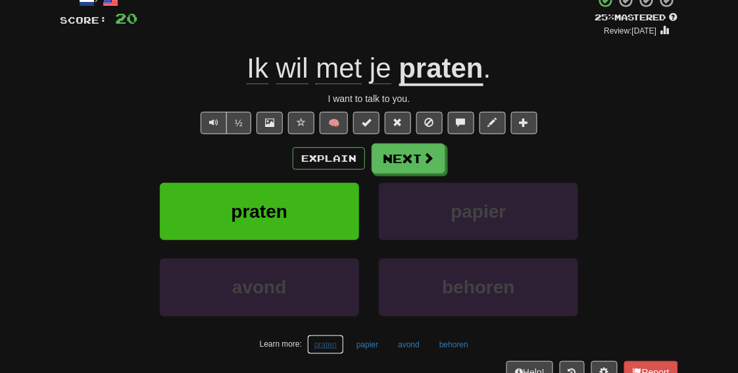
click at [326, 342] on button "praten" at bounding box center [325, 345] width 37 height 20
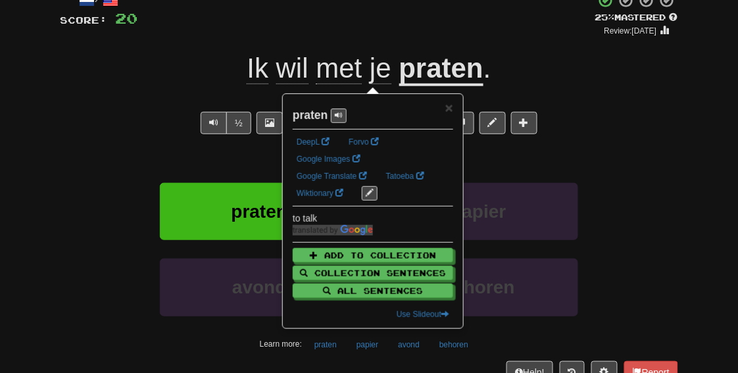
click at [78, 116] on div "½ 🧠" at bounding box center [369, 123] width 619 height 22
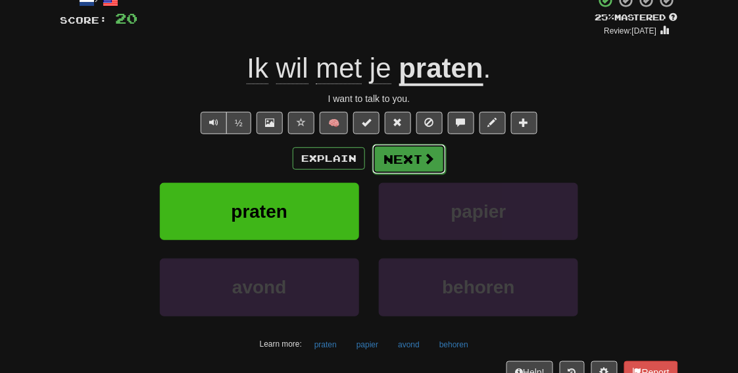
click at [423, 163] on span at bounding box center [429, 159] width 12 height 12
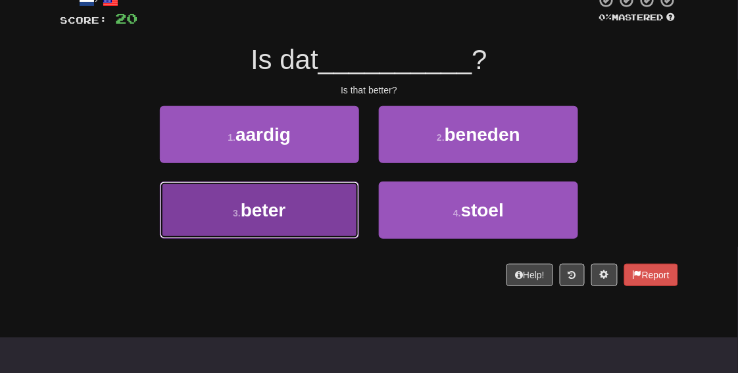
click at [298, 226] on button "3 . beter" at bounding box center [259, 210] width 199 height 57
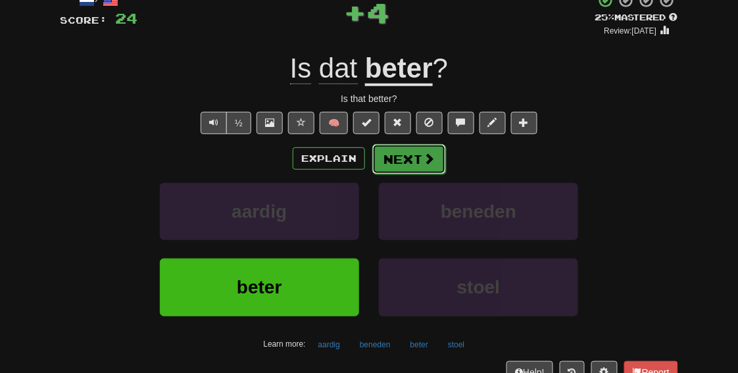
click at [403, 163] on button "Next" at bounding box center [409, 159] width 74 height 30
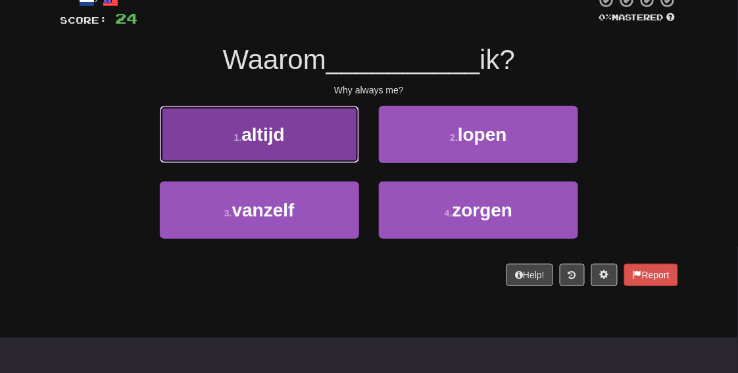
click at [336, 125] on button "1 . altijd" at bounding box center [259, 134] width 199 height 57
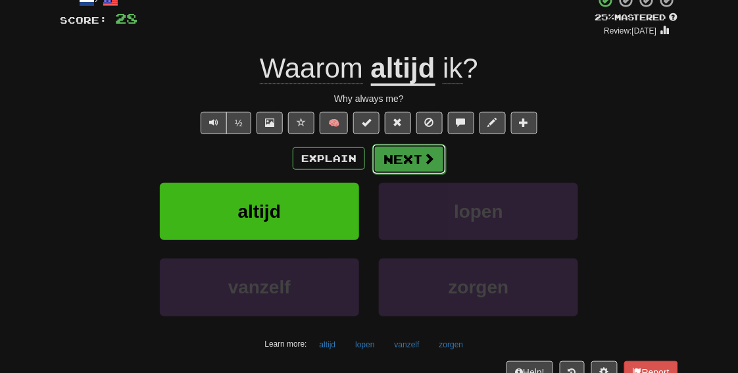
click at [418, 160] on button "Next" at bounding box center [409, 159] width 74 height 30
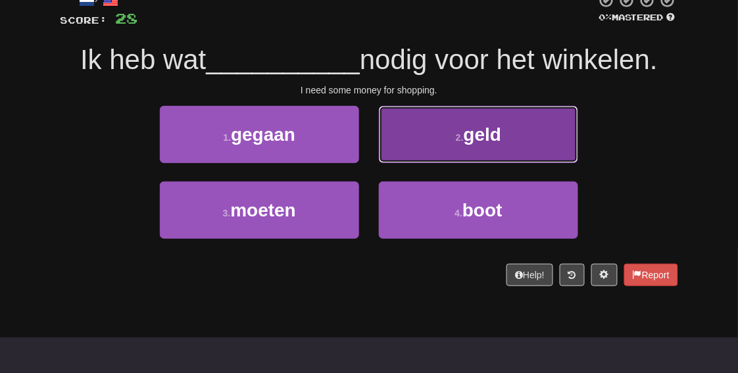
click at [426, 124] on button "2 . geld" at bounding box center [478, 134] width 199 height 57
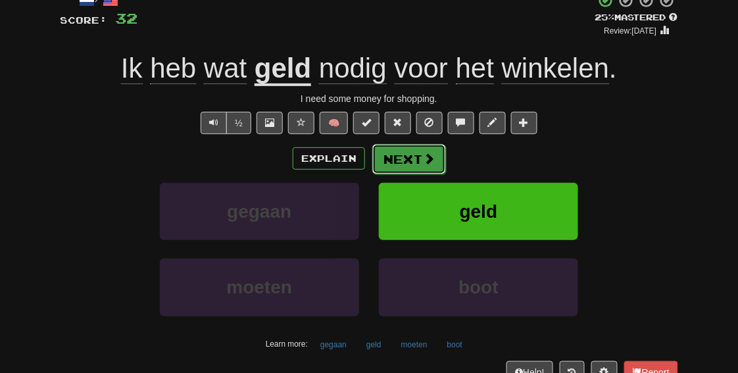
click at [410, 154] on button "Next" at bounding box center [409, 159] width 74 height 30
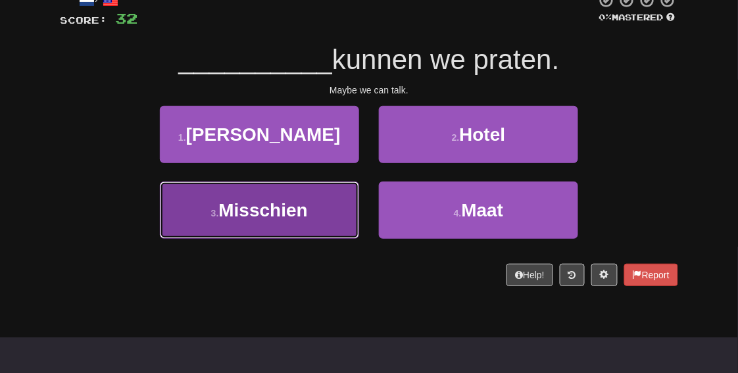
click at [249, 205] on span "Misschien" at bounding box center [262, 210] width 89 height 20
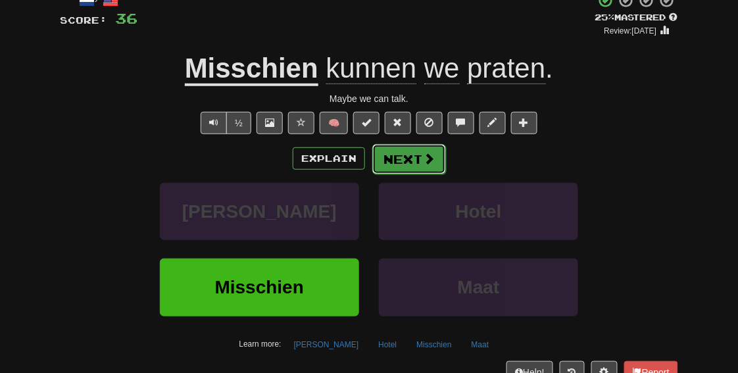
click at [411, 156] on button "Next" at bounding box center [409, 159] width 74 height 30
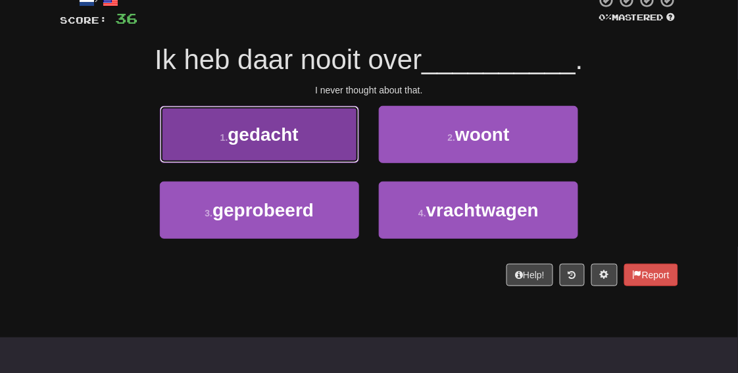
click at [313, 149] on button "1 . gedacht" at bounding box center [259, 134] width 199 height 57
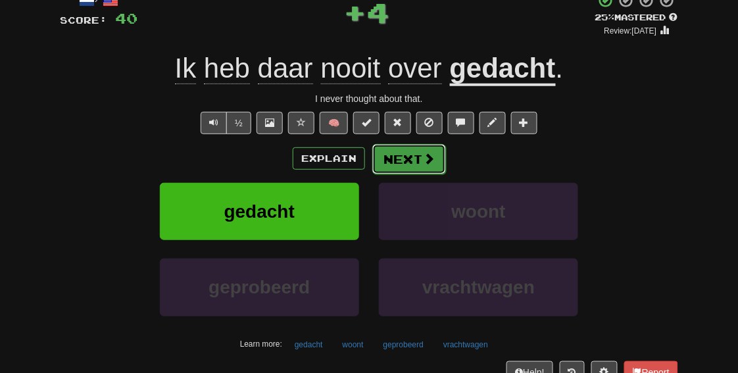
click at [425, 165] on span at bounding box center [429, 159] width 12 height 12
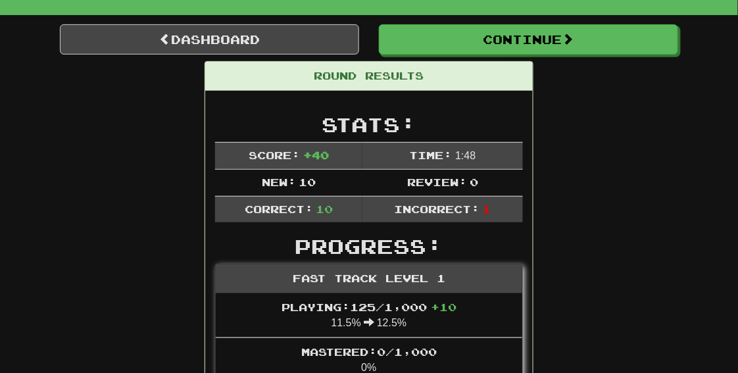
scroll to position [0, 0]
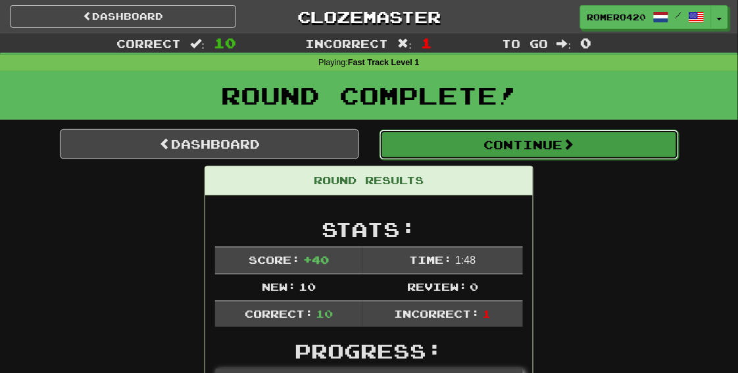
click at [540, 144] on button "Continue" at bounding box center [529, 145] width 299 height 30
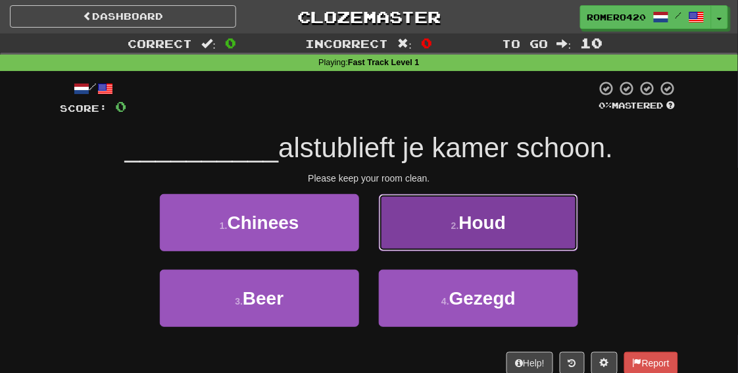
click at [528, 207] on button "2 . Houd" at bounding box center [478, 222] width 199 height 57
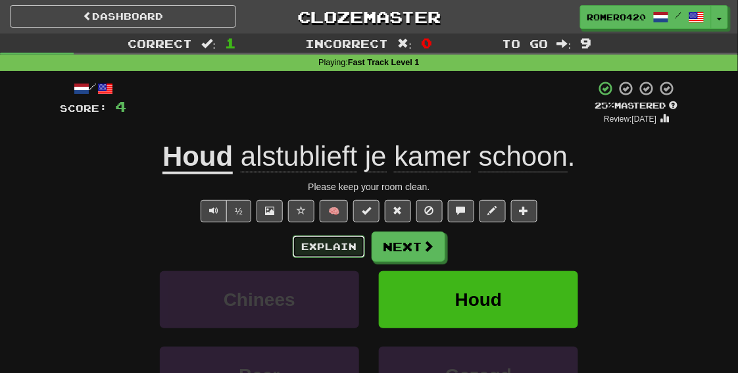
click at [337, 246] on button "Explain" at bounding box center [329, 247] width 72 height 22
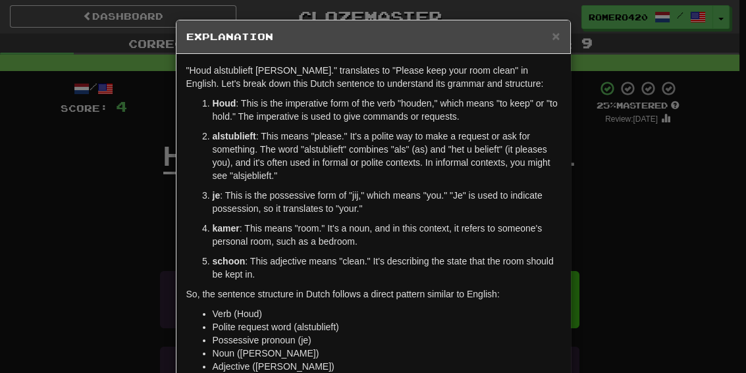
click at [676, 200] on div "× Explanation "Houd alstublieft je kamer schoon." translates to "Please keep yo…" at bounding box center [373, 186] width 746 height 373
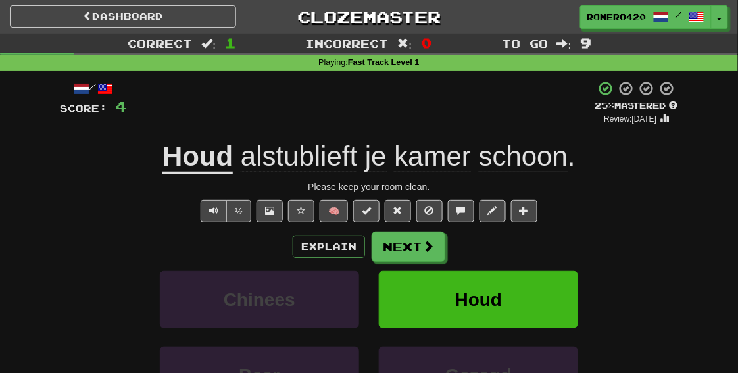
click at [213, 158] on u "Houd" at bounding box center [198, 158] width 70 height 34
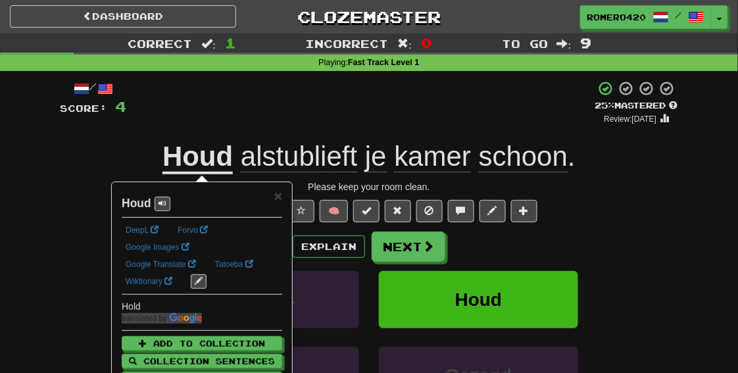
click at [625, 199] on div "/ Score: 4 + 4 25 % Mastered Review: 2025-09-20 Houd alstublieft je kamer schoo…" at bounding box center [369, 275] width 619 height 391
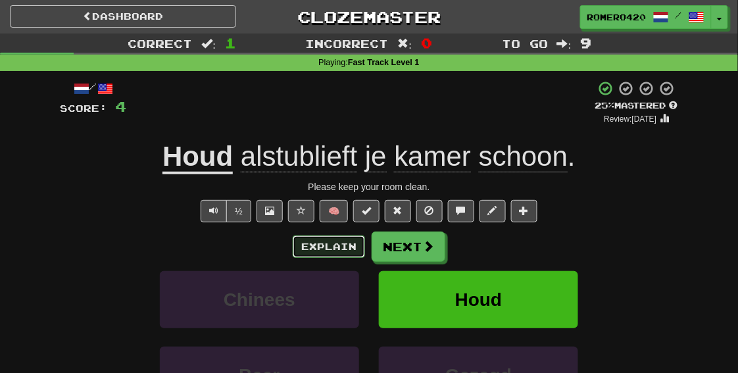
click at [348, 238] on button "Explain" at bounding box center [329, 247] width 72 height 22
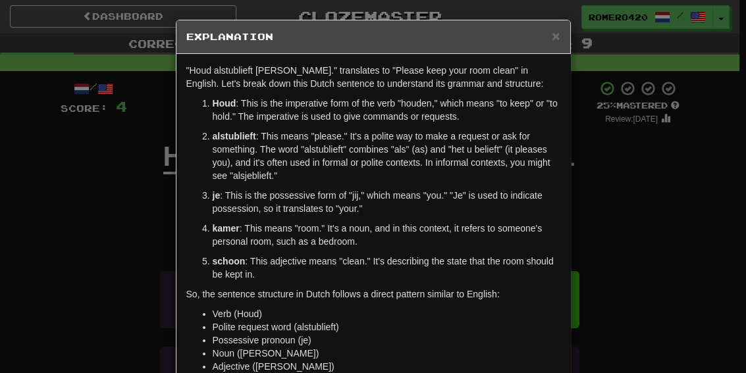
click at [686, 179] on div "× Explanation "Houd alstublieft je kamer schoon." translates to "Please keep yo…" at bounding box center [373, 186] width 746 height 373
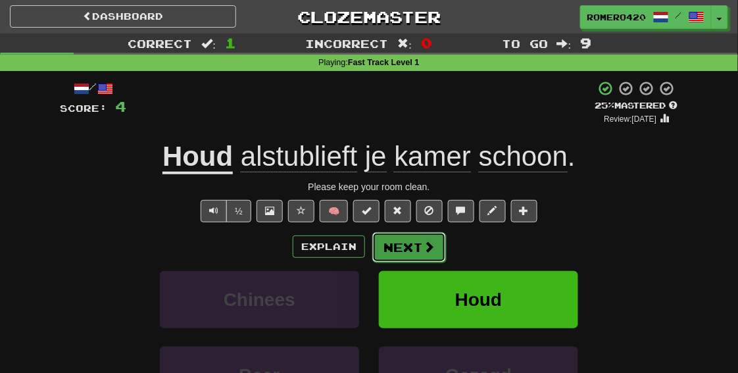
click at [404, 250] on button "Next" at bounding box center [409, 247] width 74 height 30
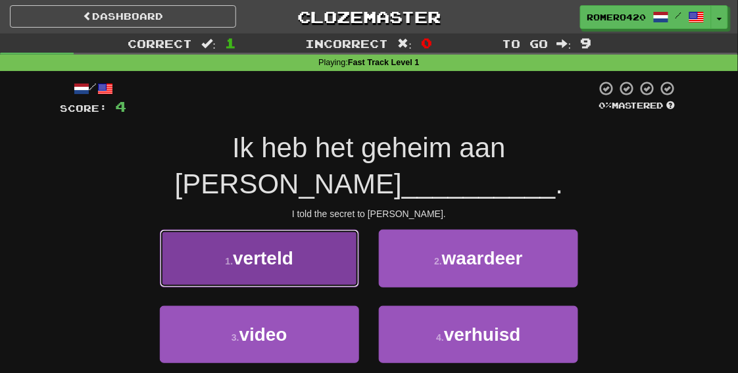
click at [245, 230] on button "1 . verteld" at bounding box center [259, 258] width 199 height 57
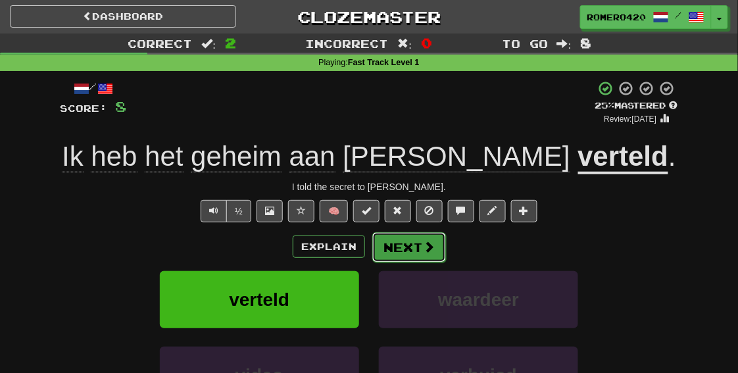
click at [412, 250] on button "Next" at bounding box center [409, 247] width 74 height 30
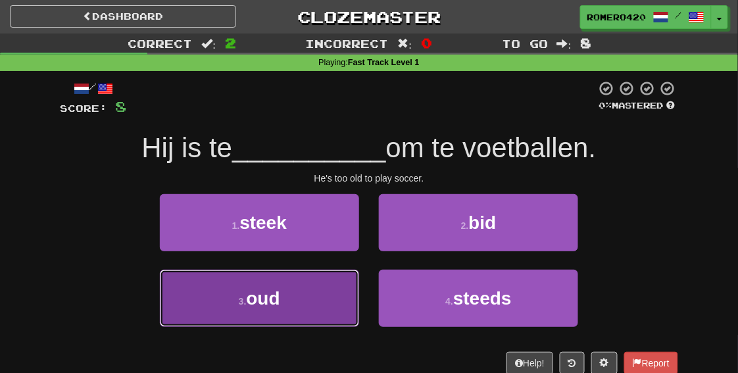
click at [312, 305] on button "3 . oud" at bounding box center [259, 298] width 199 height 57
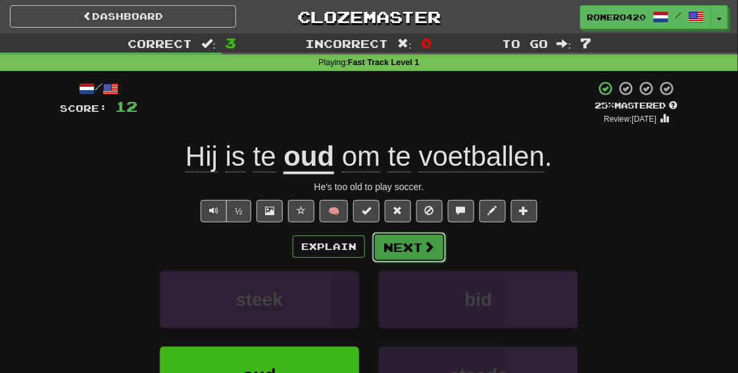
click at [421, 253] on button "Next" at bounding box center [409, 247] width 74 height 30
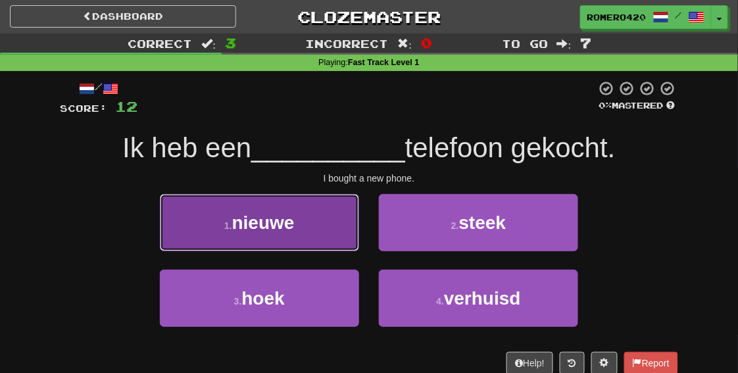
click at [306, 216] on button "1 . nieuwe" at bounding box center [259, 222] width 199 height 57
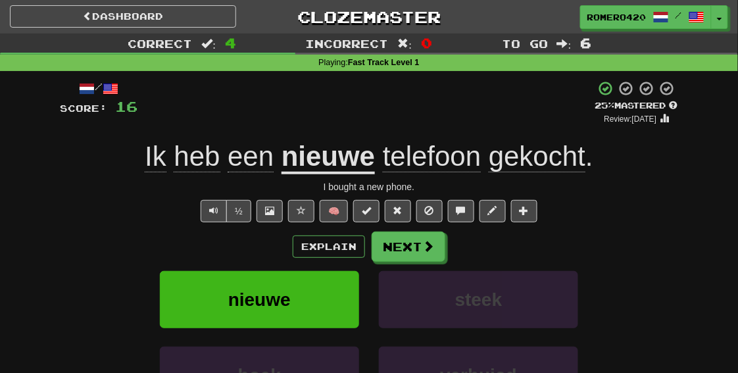
click at [324, 156] on u "nieuwe" at bounding box center [328, 158] width 93 height 34
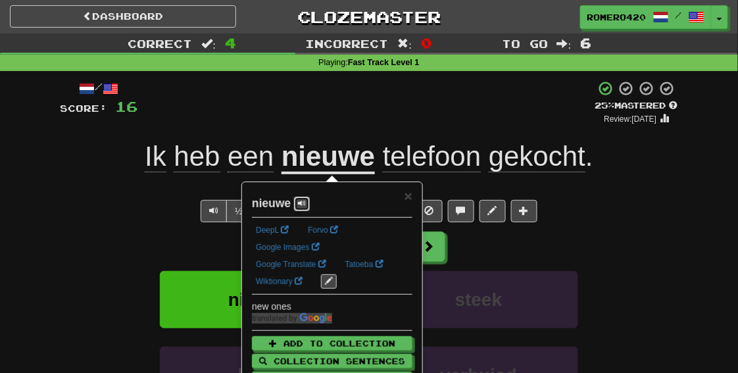
click at [301, 201] on span at bounding box center [302, 203] width 8 height 8
click at [300, 205] on span at bounding box center [302, 203] width 8 height 8
click at [656, 247] on div "Explain Next" at bounding box center [369, 247] width 619 height 30
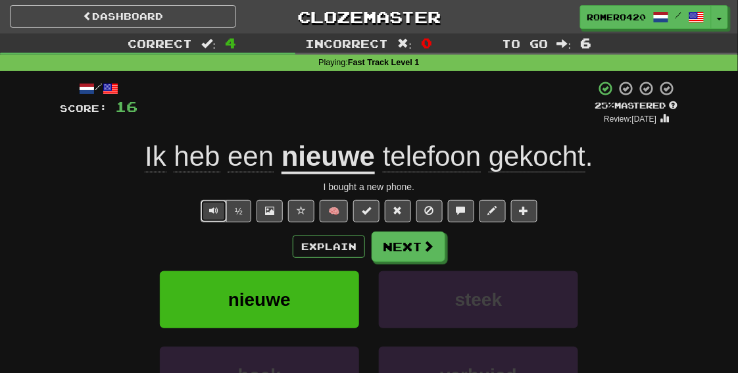
click at [211, 209] on span "Text-to-speech controls" at bounding box center [213, 210] width 9 height 9
click at [239, 215] on button "½" at bounding box center [238, 211] width 25 height 22
click at [320, 253] on button "Explain" at bounding box center [329, 247] width 72 height 22
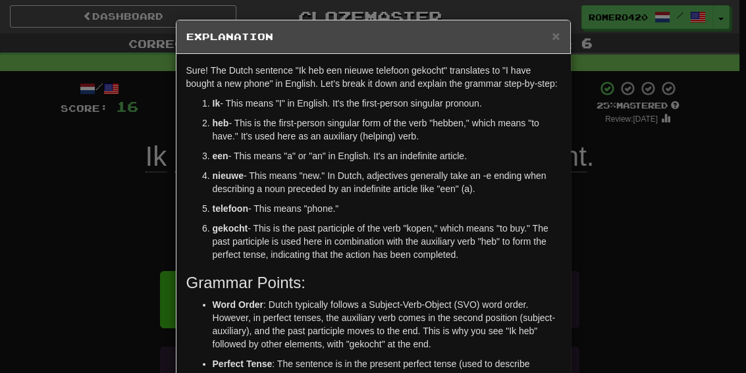
click at [610, 224] on div "× Explanation Sure! The Dutch sentence "Ik heb een nieuwe telefoon gekocht" tra…" at bounding box center [373, 186] width 746 height 373
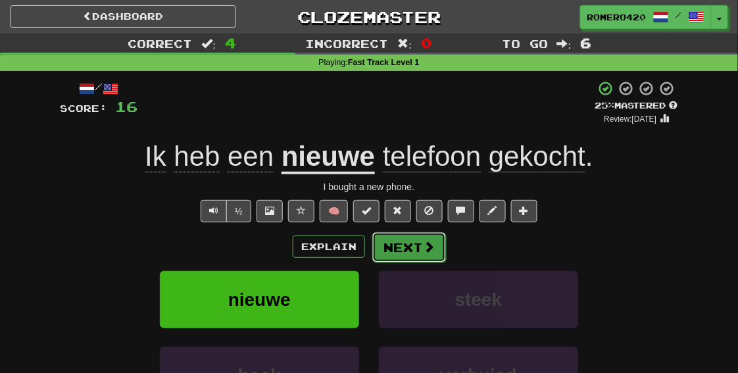
click at [415, 255] on button "Next" at bounding box center [409, 247] width 74 height 30
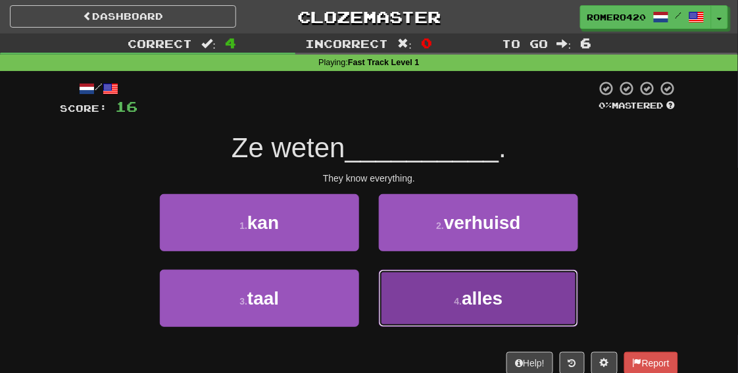
click at [460, 307] on small "4 ." at bounding box center [459, 301] width 8 height 11
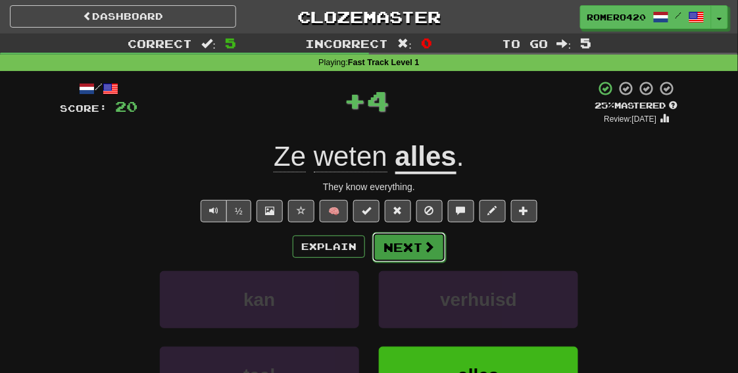
click at [428, 251] on span at bounding box center [429, 247] width 12 height 12
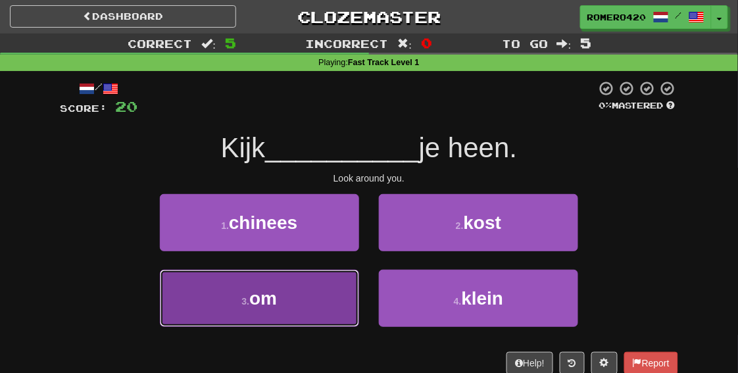
click at [296, 286] on button "3 . om" at bounding box center [259, 298] width 199 height 57
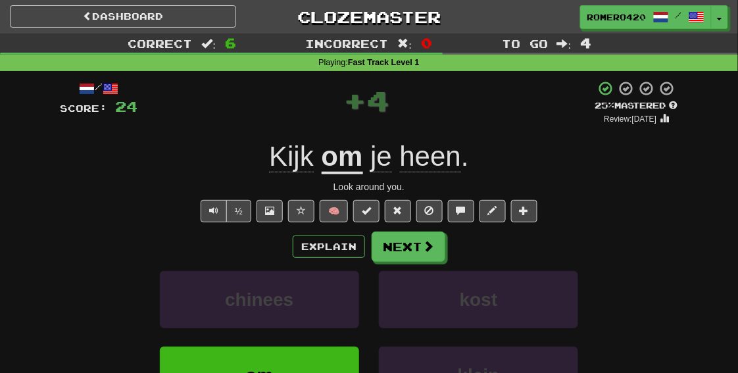
click at [433, 165] on span "heen" at bounding box center [430, 157] width 61 height 32
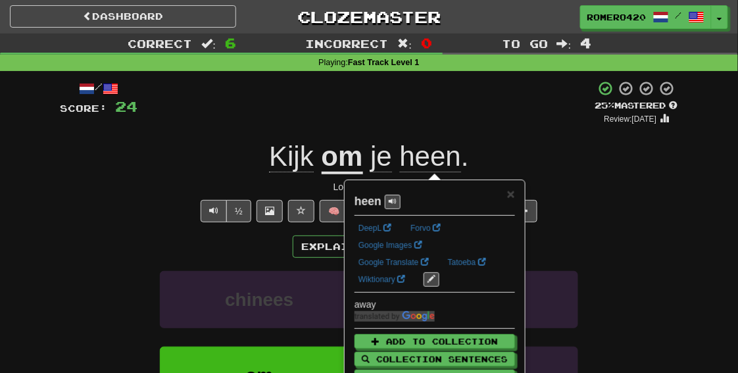
click at [484, 151] on div "Kijk om je heen ." at bounding box center [369, 157] width 619 height 36
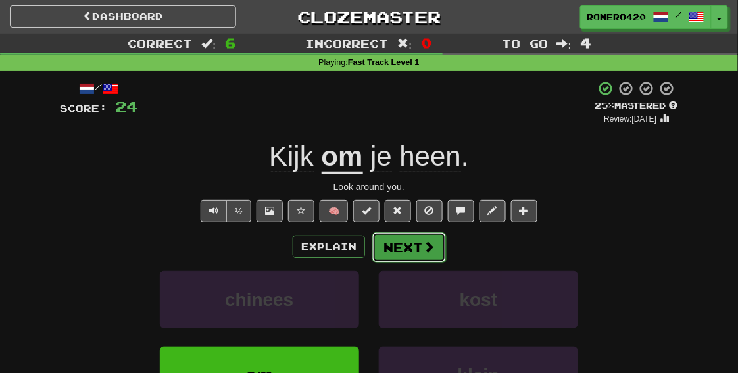
click at [403, 255] on button "Next" at bounding box center [409, 247] width 74 height 30
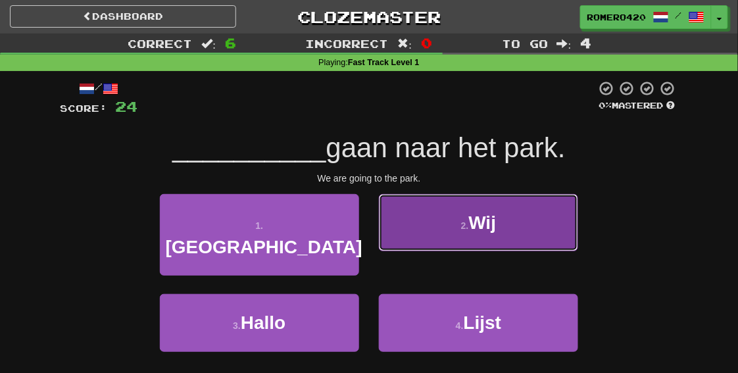
click at [503, 217] on button "2 . Wij" at bounding box center [478, 222] width 199 height 57
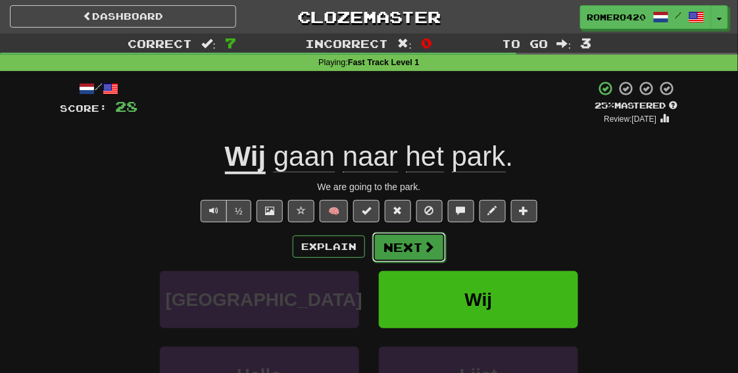
click at [400, 251] on button "Next" at bounding box center [409, 247] width 74 height 30
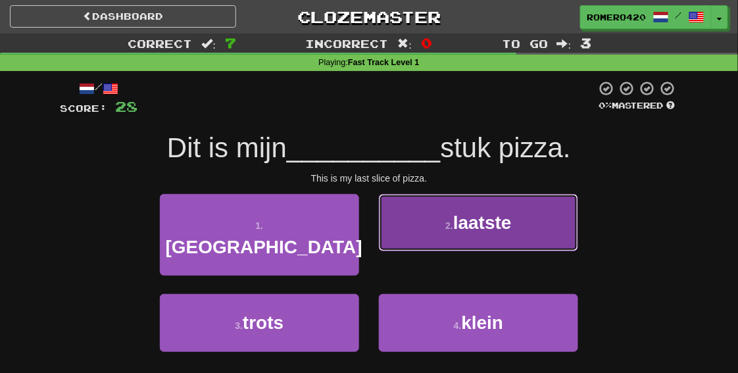
click at [478, 211] on button "2 . laatste" at bounding box center [478, 222] width 199 height 57
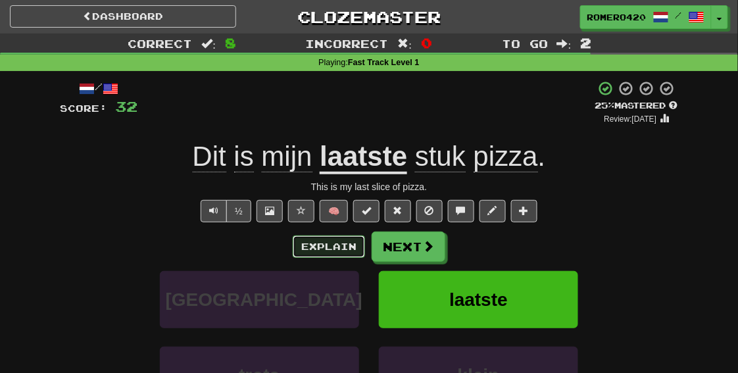
click at [341, 244] on button "Explain" at bounding box center [329, 247] width 72 height 22
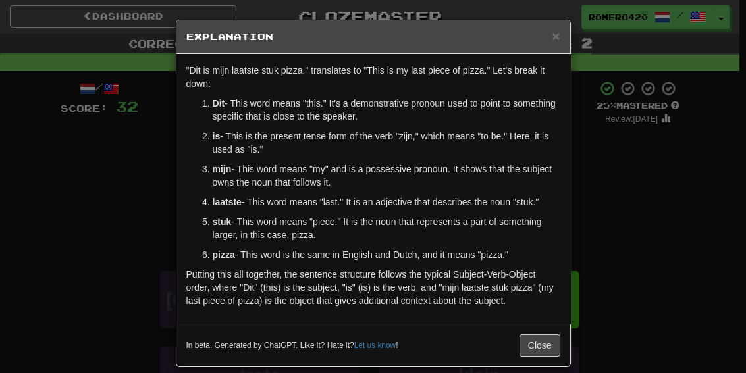
click at [657, 263] on div "× Explanation "Dit is mijn laatste stuk pizza." translates to "This is my last …" at bounding box center [373, 186] width 746 height 373
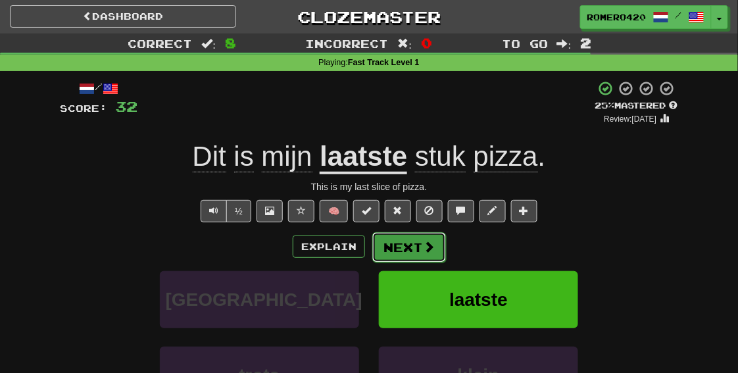
click at [401, 255] on button "Next" at bounding box center [409, 247] width 74 height 30
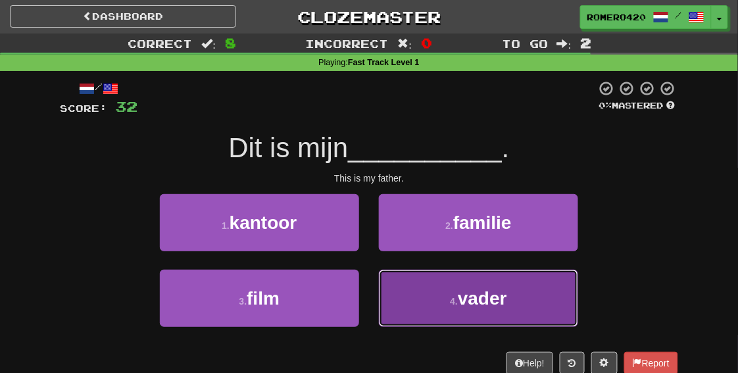
click at [469, 286] on button "4 . vader" at bounding box center [478, 298] width 199 height 57
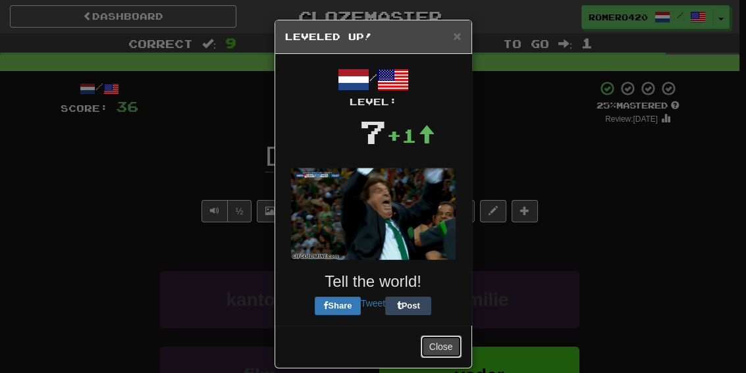
click at [430, 347] on button "Close" at bounding box center [441, 347] width 41 height 22
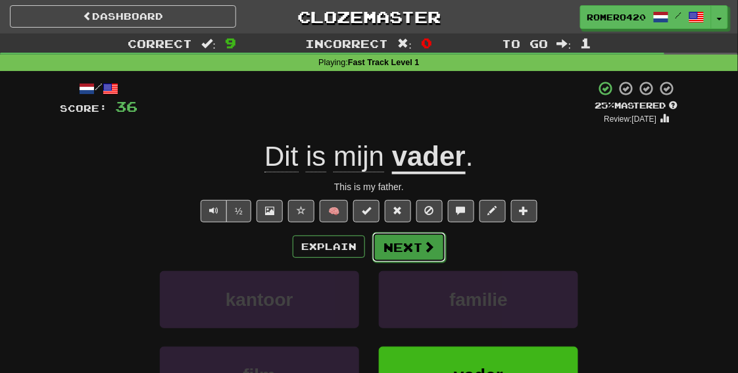
click at [421, 255] on button "Next" at bounding box center [409, 247] width 74 height 30
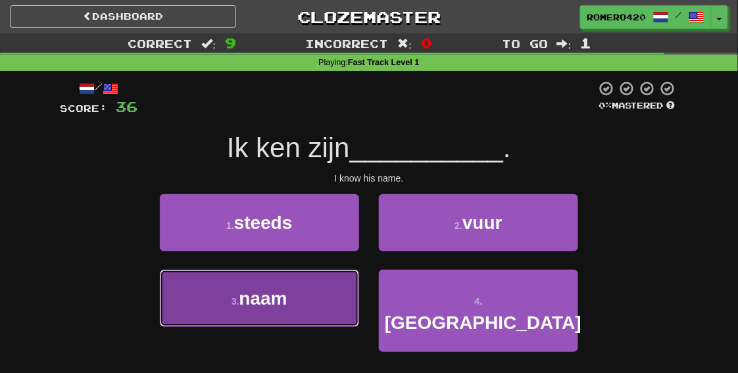
click at [278, 315] on button "3 . naam" at bounding box center [259, 298] width 199 height 57
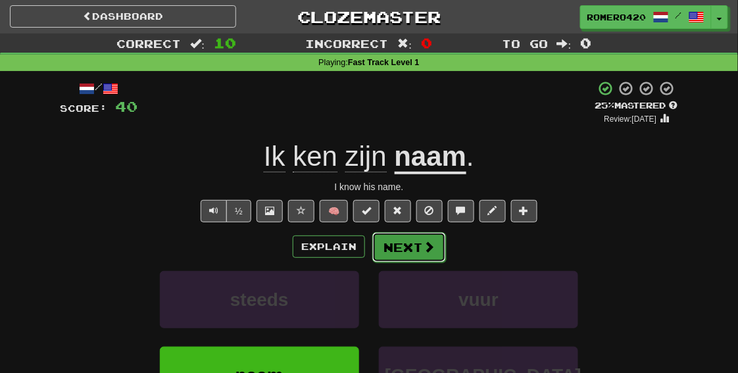
click at [402, 251] on button "Next" at bounding box center [409, 247] width 74 height 30
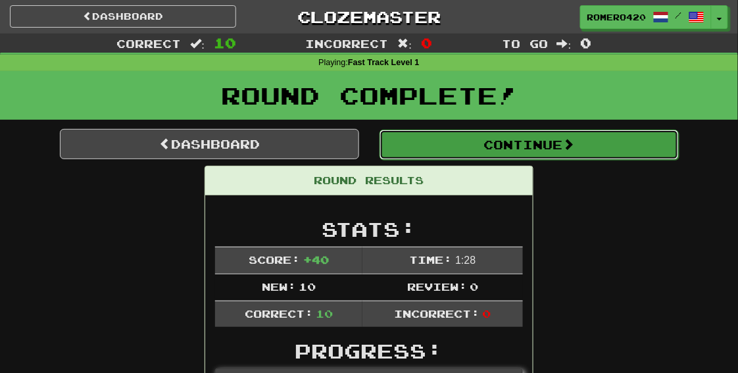
click at [469, 146] on button "Continue" at bounding box center [529, 145] width 299 height 30
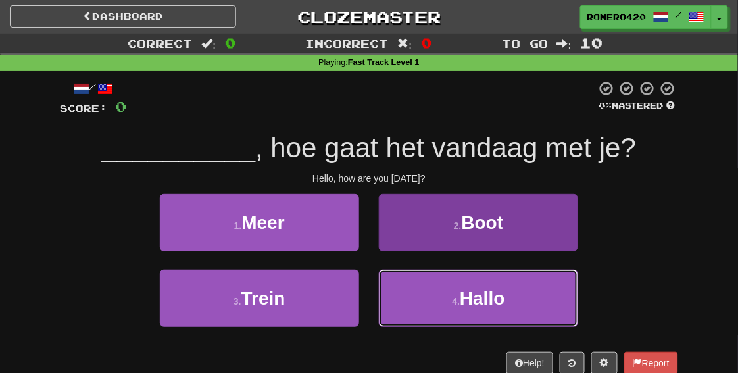
click at [482, 315] on button "4 . Hallo" at bounding box center [478, 298] width 199 height 57
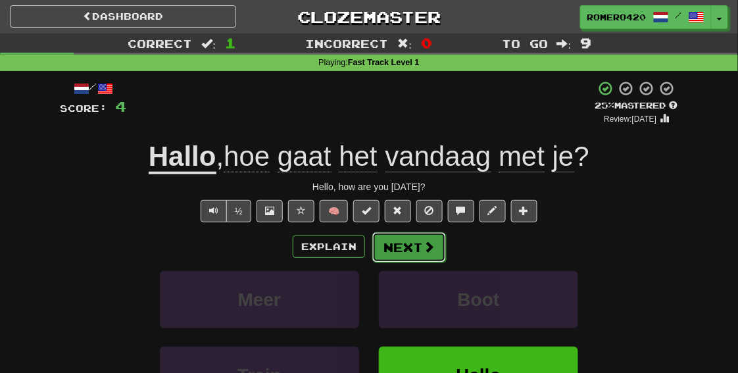
click at [421, 243] on button "Next" at bounding box center [409, 247] width 74 height 30
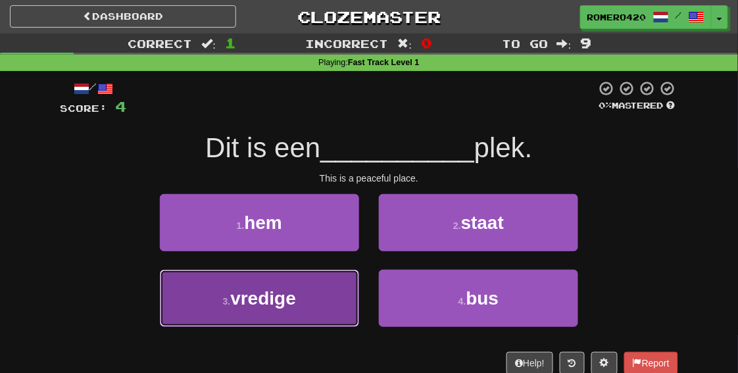
click at [324, 295] on button "3 . vredige" at bounding box center [259, 298] width 199 height 57
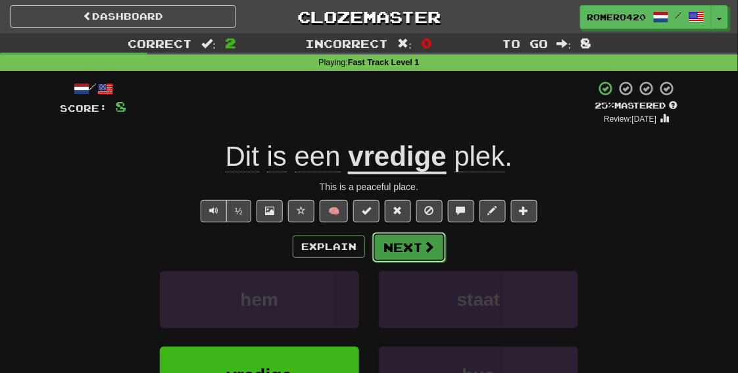
click at [432, 250] on span at bounding box center [429, 247] width 12 height 12
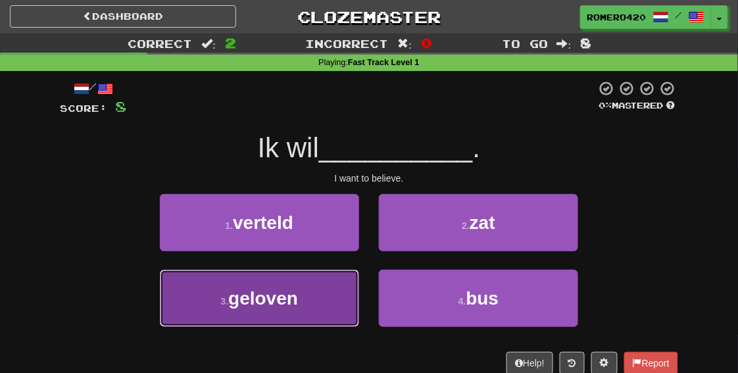
click at [278, 313] on button "3 . geloven" at bounding box center [259, 298] width 199 height 57
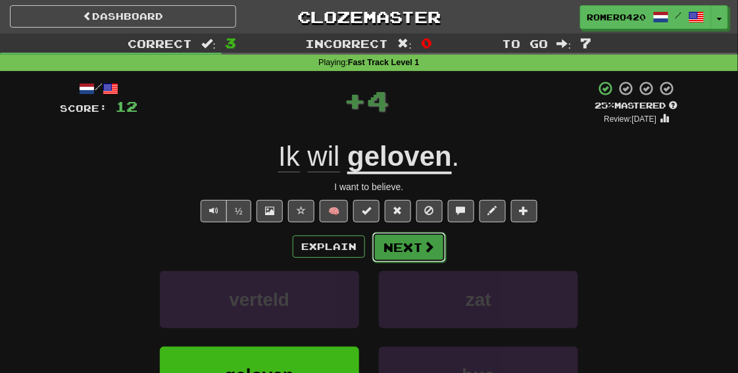
click at [396, 248] on button "Next" at bounding box center [409, 247] width 74 height 30
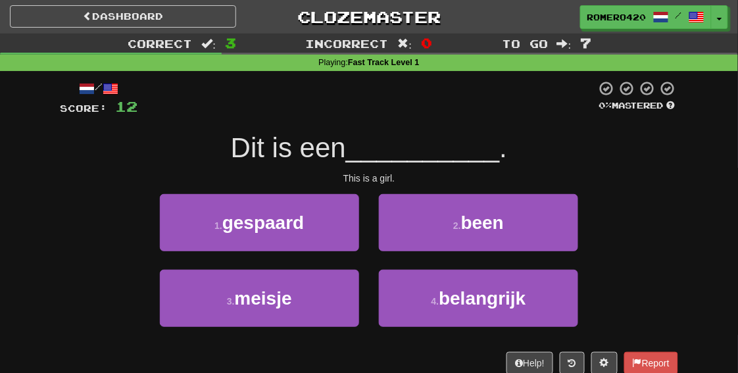
click at [208, 262] on div "1 . gespaard" at bounding box center [259, 232] width 219 height 76
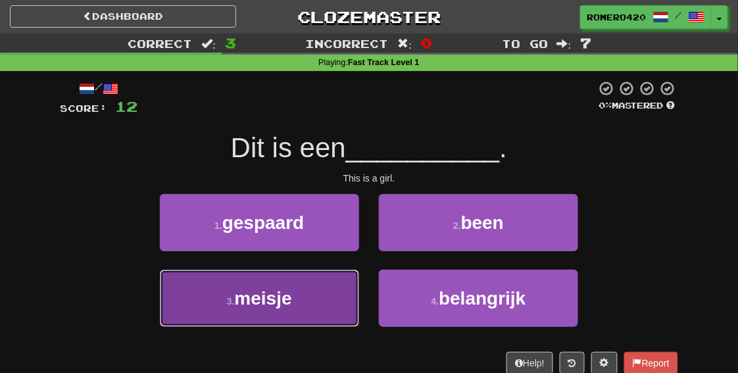
click at [220, 290] on button "3 . meisje" at bounding box center [259, 298] width 199 height 57
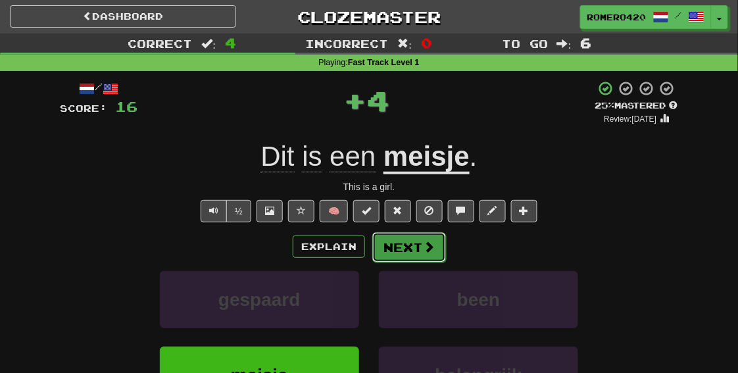
click at [426, 250] on span at bounding box center [429, 247] width 12 height 12
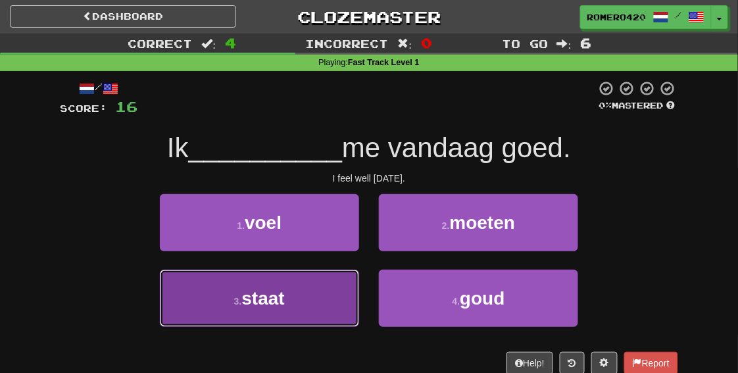
click at [328, 294] on button "3 . staat" at bounding box center [259, 298] width 199 height 57
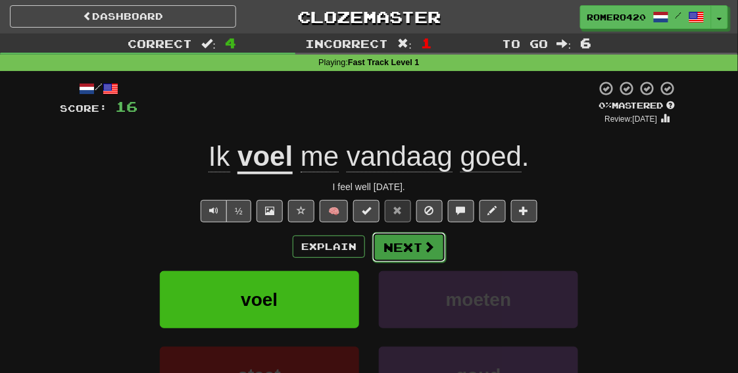
click at [398, 249] on button "Next" at bounding box center [409, 247] width 74 height 30
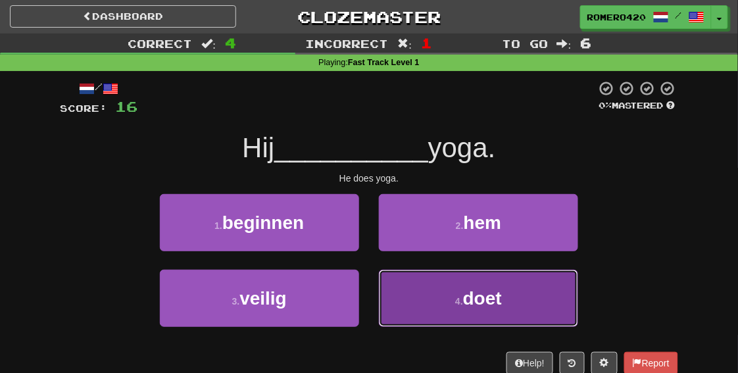
click at [501, 293] on span "doet" at bounding box center [482, 298] width 39 height 20
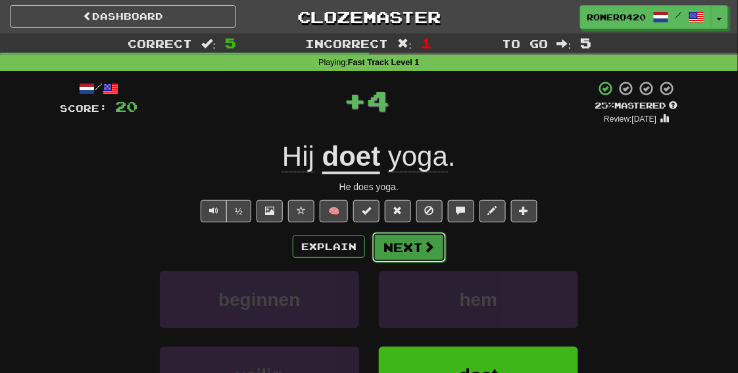
click at [411, 251] on button "Next" at bounding box center [409, 247] width 74 height 30
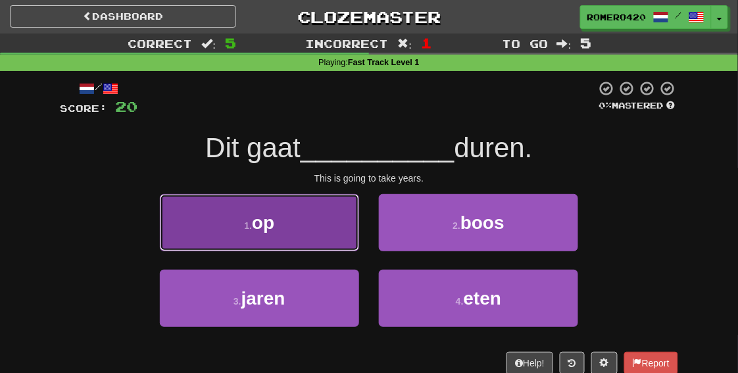
click at [311, 226] on button "1 . op" at bounding box center [259, 222] width 199 height 57
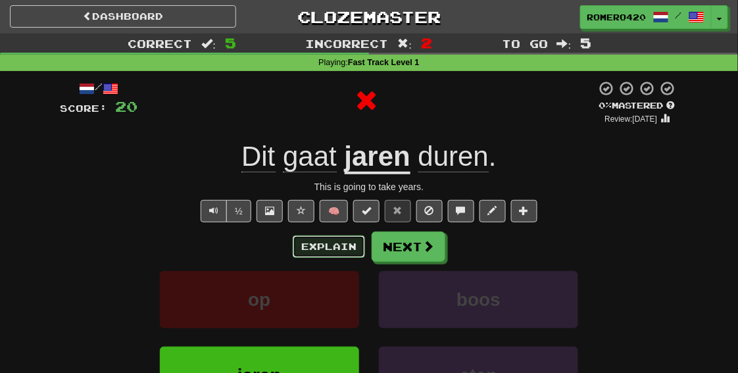
click at [326, 253] on button "Explain" at bounding box center [329, 247] width 72 height 22
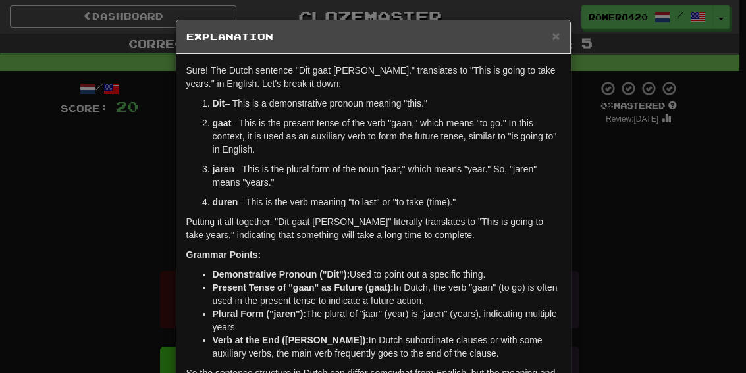
click at [611, 239] on div "× Explanation Sure! The Dutch sentence "Dit gaat jaren duren." translates to "T…" at bounding box center [373, 186] width 746 height 373
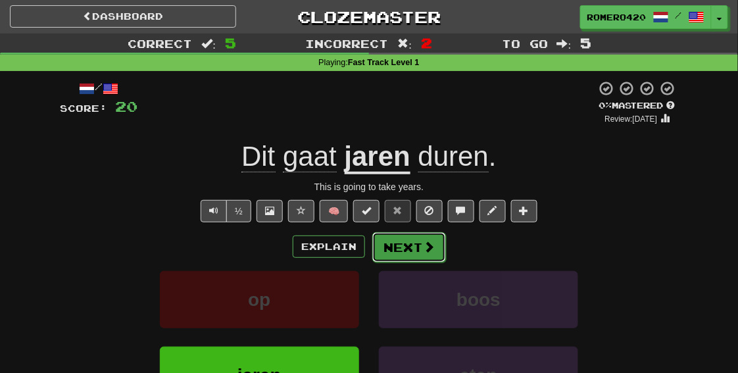
click at [426, 247] on span at bounding box center [429, 247] width 12 height 12
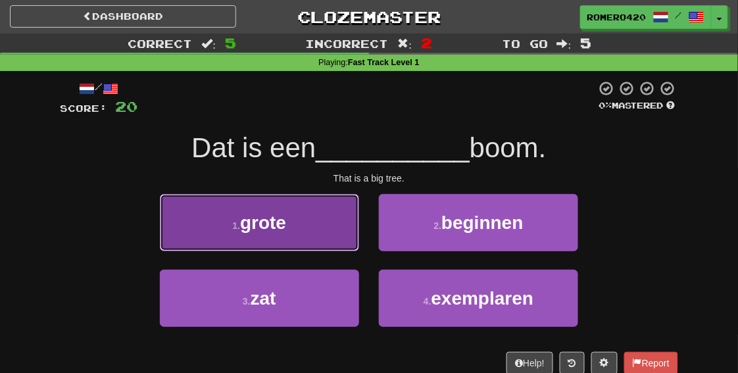
click at [342, 244] on button "1 . grote" at bounding box center [259, 222] width 199 height 57
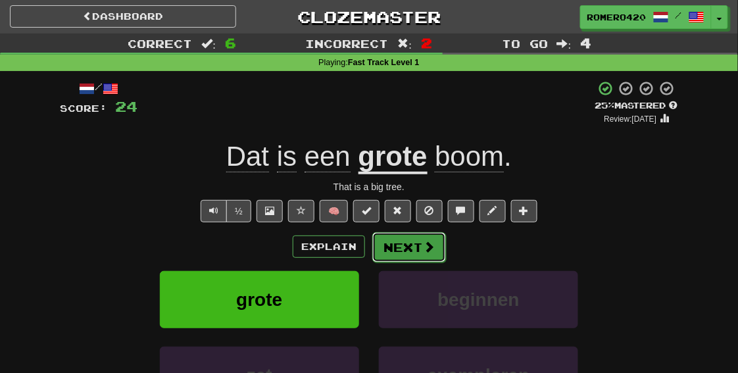
click at [423, 247] on span at bounding box center [429, 247] width 12 height 12
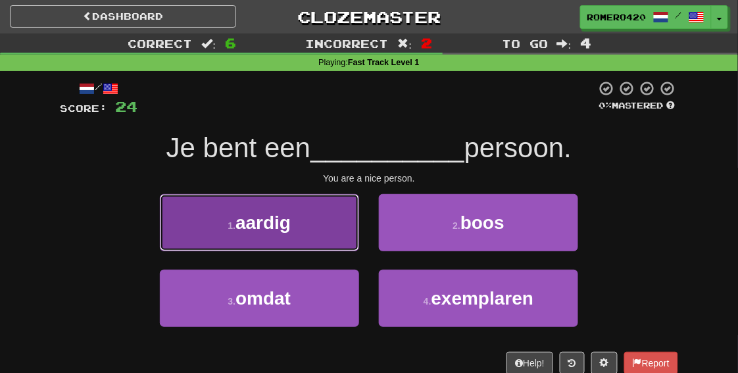
click at [253, 224] on span "aardig" at bounding box center [263, 223] width 55 height 20
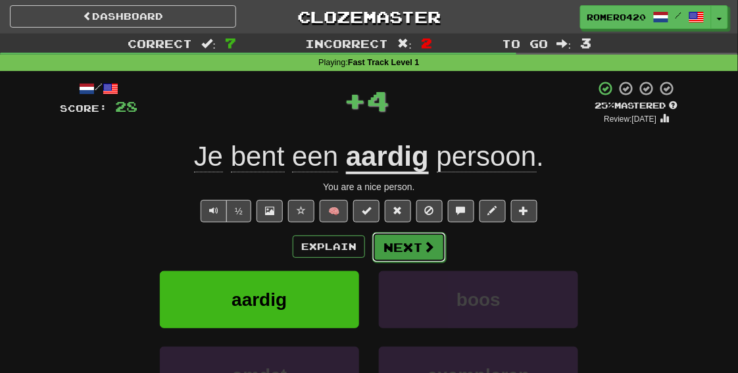
click at [413, 245] on button "Next" at bounding box center [409, 247] width 74 height 30
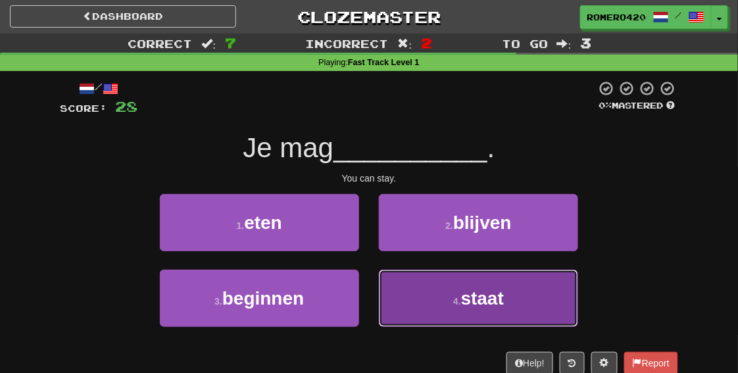
click at [463, 305] on span "staat" at bounding box center [482, 298] width 43 height 20
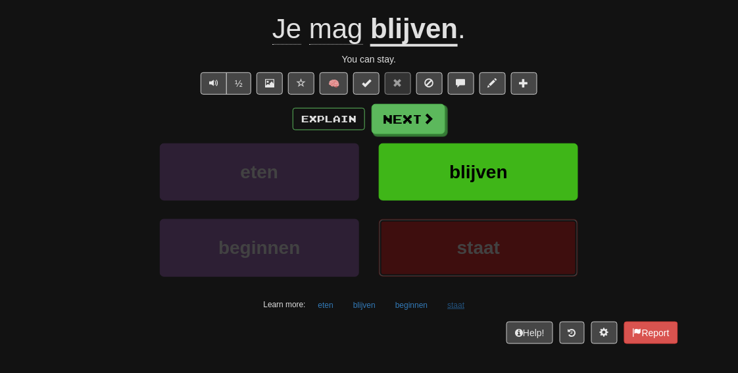
scroll to position [124, 0]
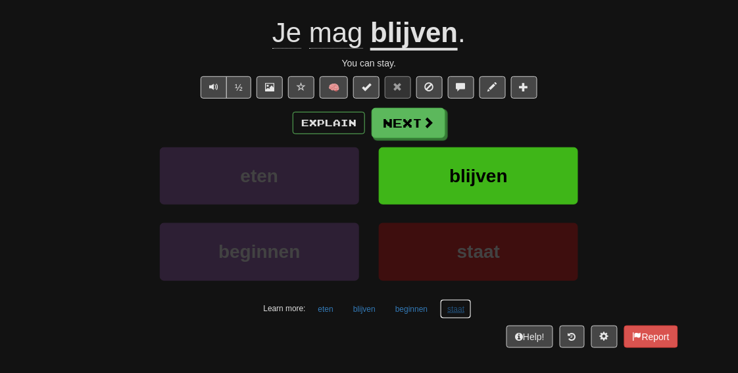
click at [454, 309] on button "staat" at bounding box center [456, 309] width 32 height 20
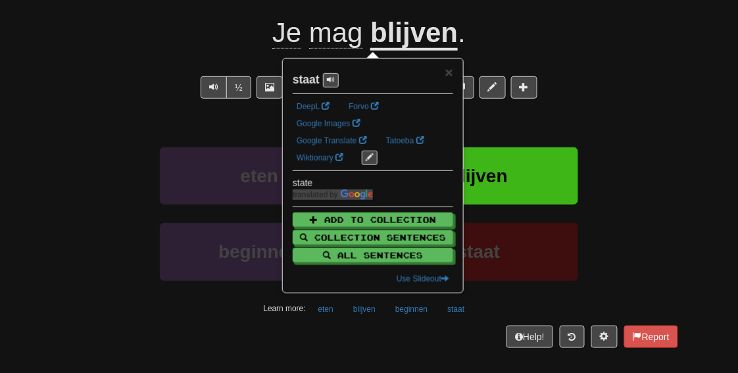
click at [515, 290] on div "staat" at bounding box center [478, 261] width 219 height 76
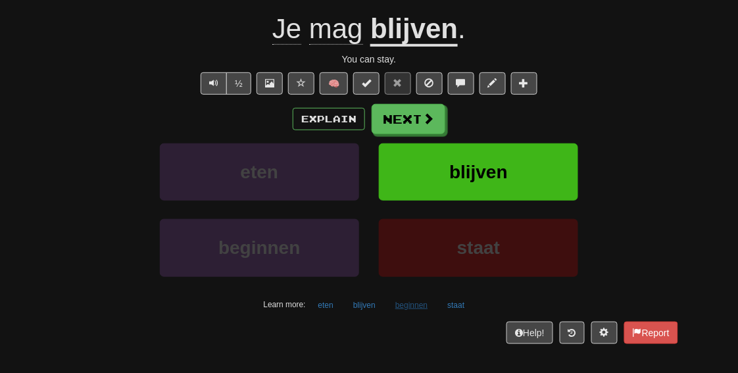
scroll to position [128, 0]
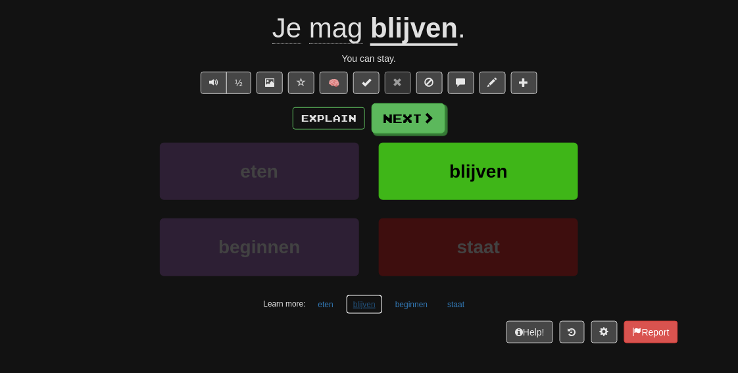
click at [369, 301] on button "blijven" at bounding box center [364, 305] width 37 height 20
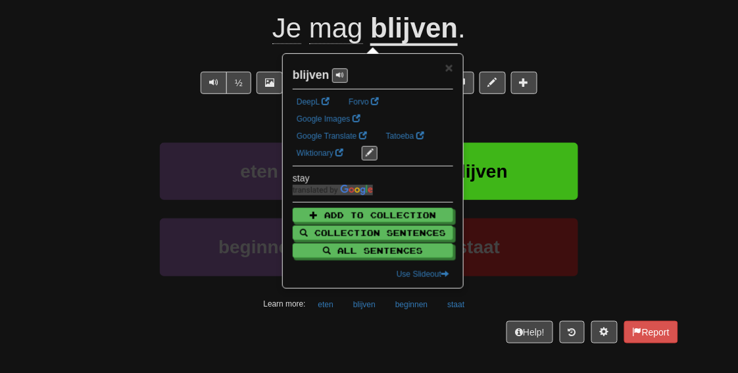
drag, startPoint x: 133, startPoint y: 293, endPoint x: 358, endPoint y: 136, distance: 274.2
click at [134, 293] on div "beginnen staat" at bounding box center [369, 256] width 658 height 76
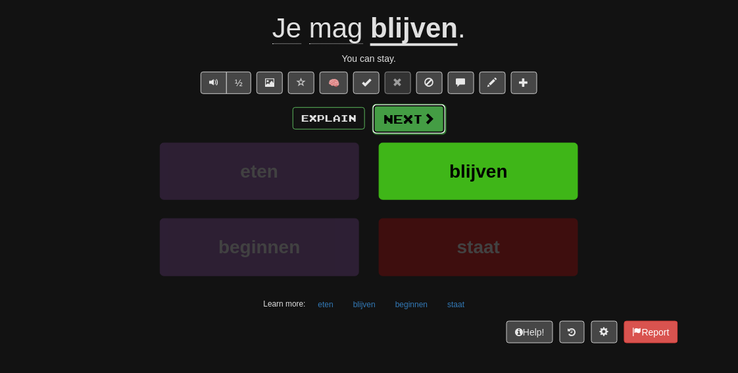
click at [426, 122] on span at bounding box center [429, 119] width 12 height 12
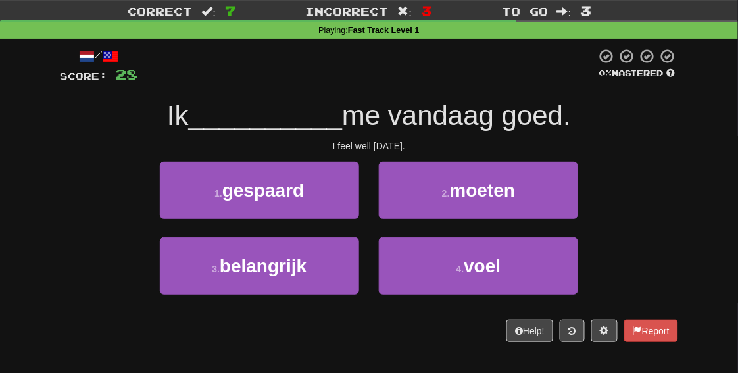
scroll to position [32, 0]
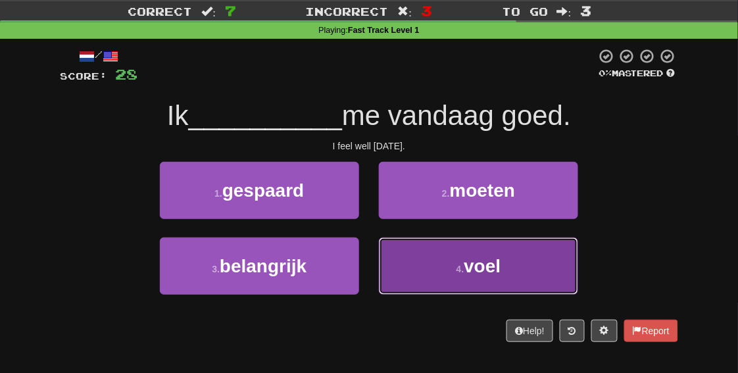
click at [457, 266] on small "4 ." at bounding box center [461, 269] width 8 height 11
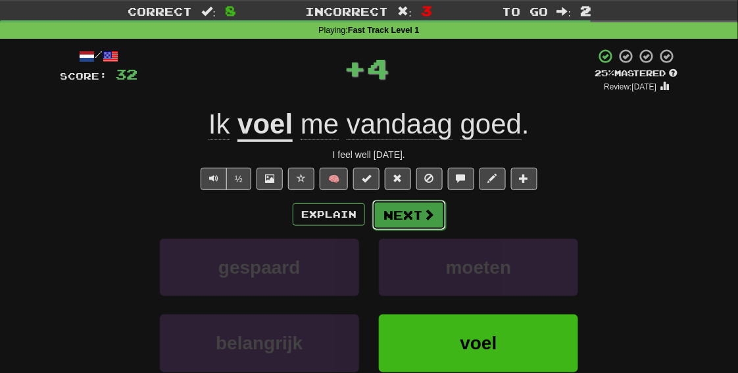
click at [424, 217] on span at bounding box center [429, 215] width 12 height 12
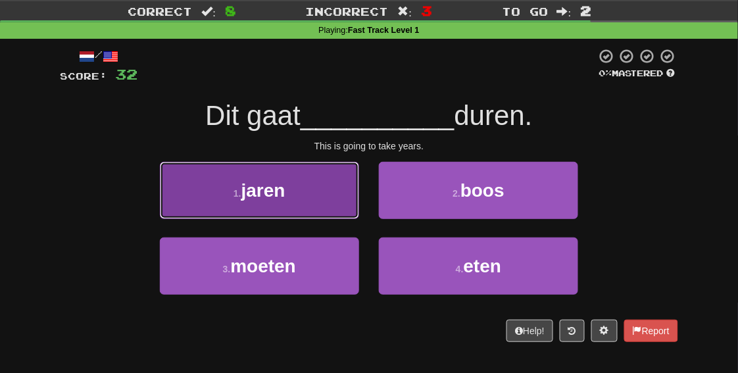
click at [309, 213] on button "1 . jaren" at bounding box center [259, 190] width 199 height 57
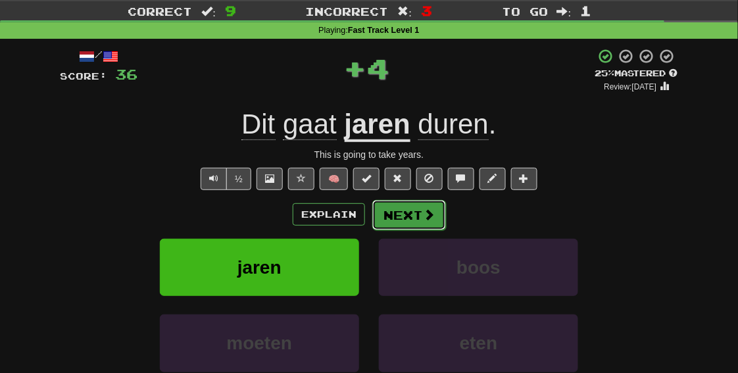
click at [402, 224] on button "Next" at bounding box center [409, 215] width 74 height 30
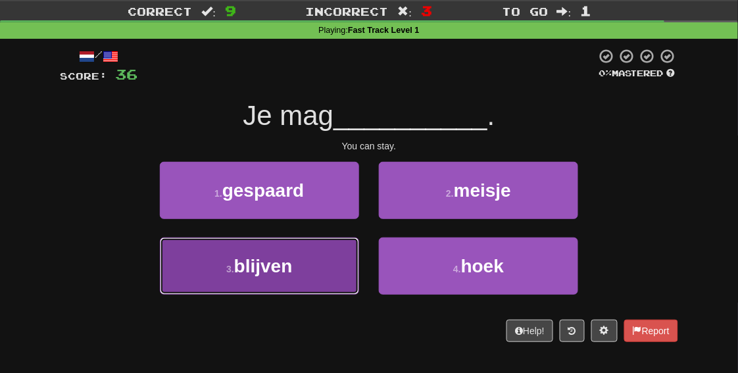
click at [268, 277] on button "3 . blijven" at bounding box center [259, 266] width 199 height 57
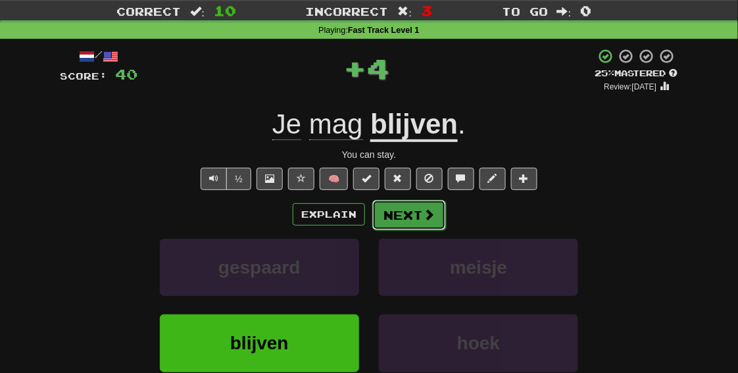
click at [411, 223] on button "Next" at bounding box center [409, 215] width 74 height 30
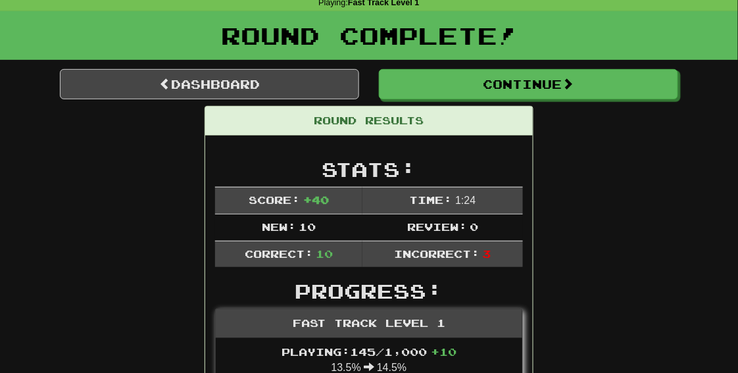
scroll to position [0, 0]
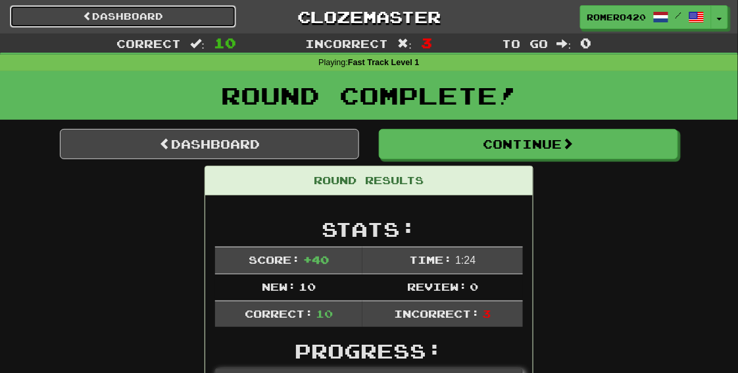
click at [168, 17] on link "Dashboard" at bounding box center [123, 16] width 226 height 22
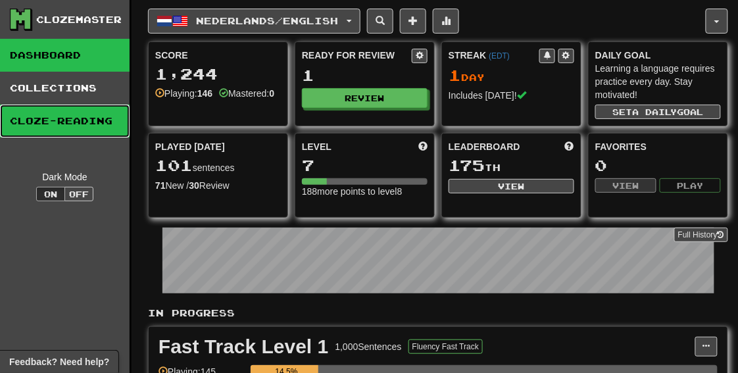
click at [42, 134] on link "Cloze-Reading" at bounding box center [65, 121] width 130 height 33
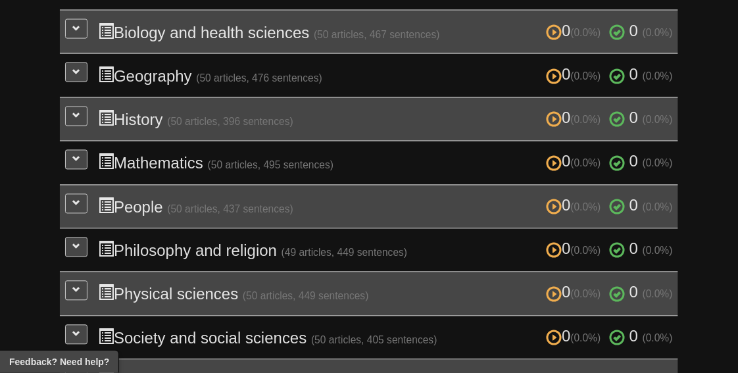
scroll to position [309, 0]
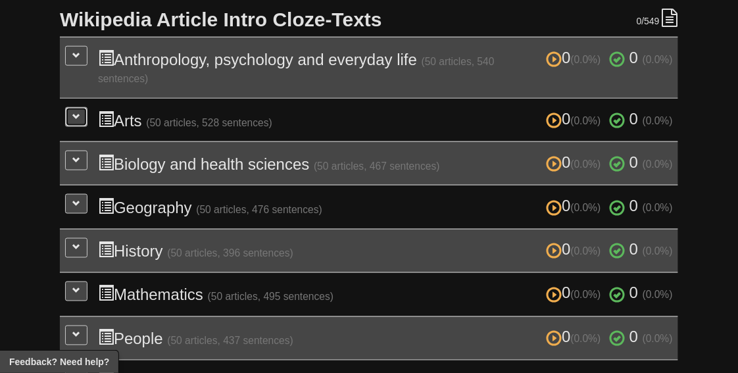
click at [73, 119] on span at bounding box center [76, 117] width 8 height 8
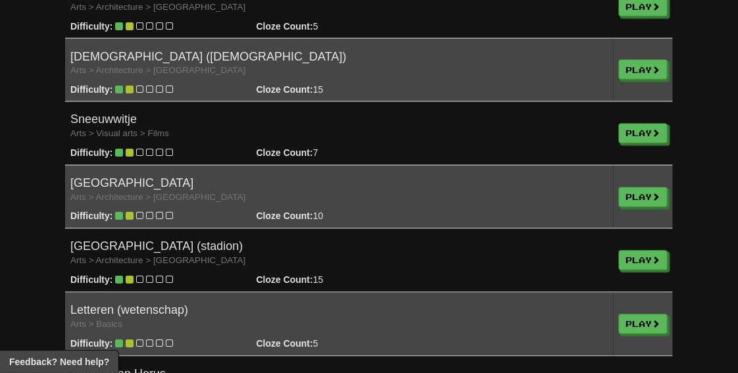
scroll to position [1552, 0]
click at [646, 195] on link "Play" at bounding box center [644, 198] width 49 height 20
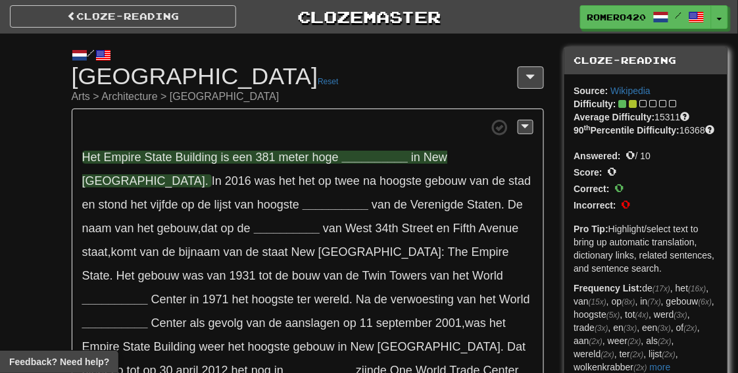
click at [153, 162] on span "State" at bounding box center [159, 157] width 28 height 13
click at [355, 156] on strong "__________" at bounding box center [375, 157] width 66 height 13
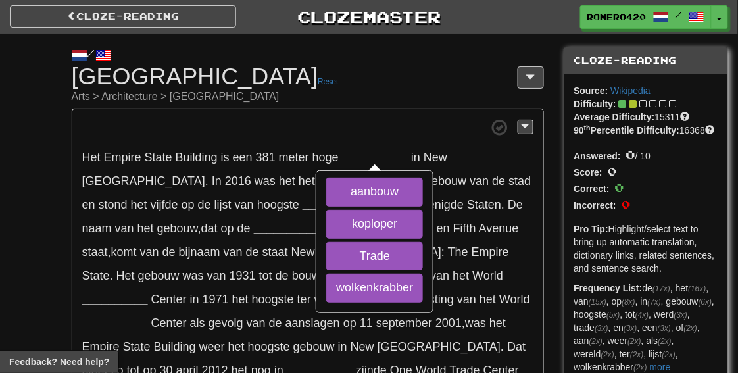
click at [305, 141] on p "Het [GEOGRAPHIC_DATA] is een 381 meter hoge __________ aanbouw koploper Trade w…" at bounding box center [308, 286] width 472 height 355
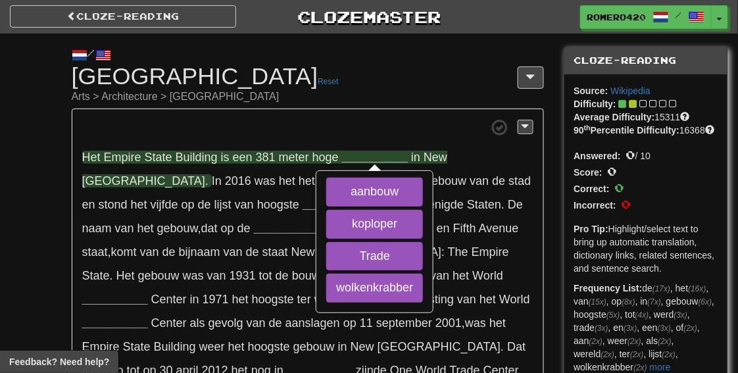
click at [317, 157] on span "hoge" at bounding box center [326, 157] width 26 height 13
click at [346, 161] on strong "__________" at bounding box center [375, 157] width 66 height 13
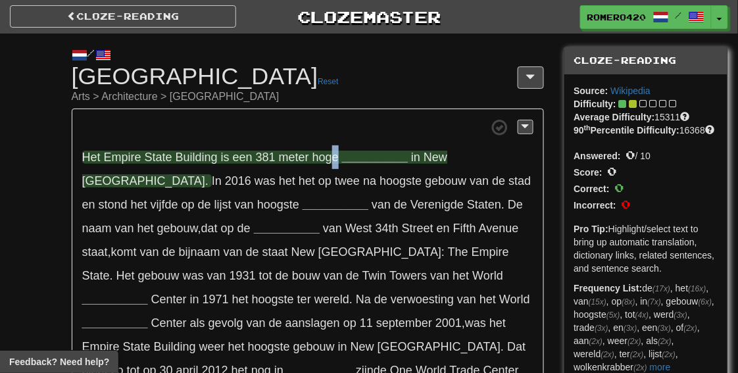
click at [336, 159] on span "hoge" at bounding box center [326, 157] width 26 height 13
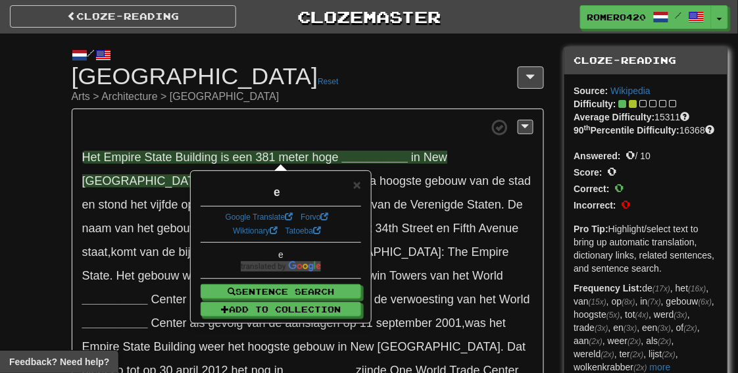
drag, startPoint x: 336, startPoint y: 159, endPoint x: 287, endPoint y: 157, distance: 48.7
click at [287, 157] on span "meter" at bounding box center [294, 157] width 30 height 13
click at [289, 155] on span "meter" at bounding box center [294, 157] width 30 height 13
click at [290, 156] on span "meter" at bounding box center [294, 157] width 30 height 13
drag, startPoint x: 290, startPoint y: 156, endPoint x: 326, endPoint y: 158, distance: 36.9
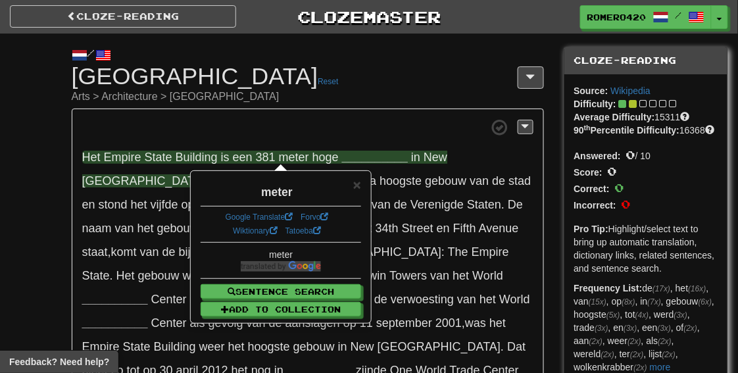
click at [326, 158] on span "hoge" at bounding box center [326, 157] width 26 height 13
drag, startPoint x: 326, startPoint y: 158, endPoint x: 332, endPoint y: 147, distance: 11.8
click at [303, 140] on p "Het Empire State Building is een 381 meter hoge __________ in New York . In 201…" at bounding box center [308, 286] width 472 height 355
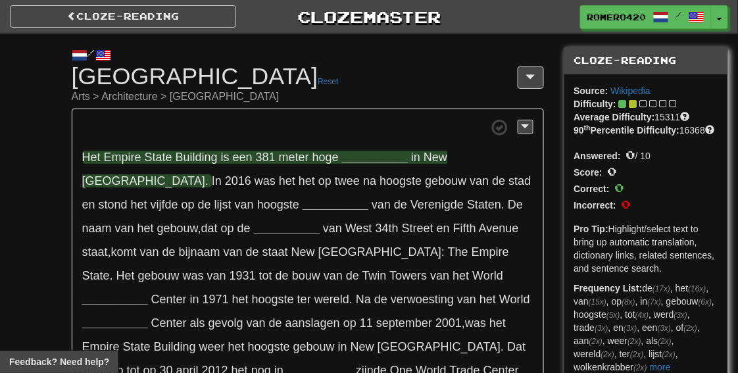
click at [359, 161] on strong "__________" at bounding box center [375, 157] width 66 height 13
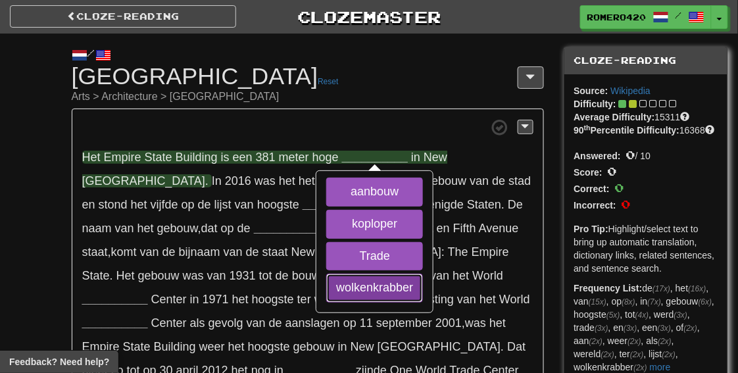
click at [401, 294] on button "wolkenkrabber" at bounding box center [374, 288] width 97 height 29
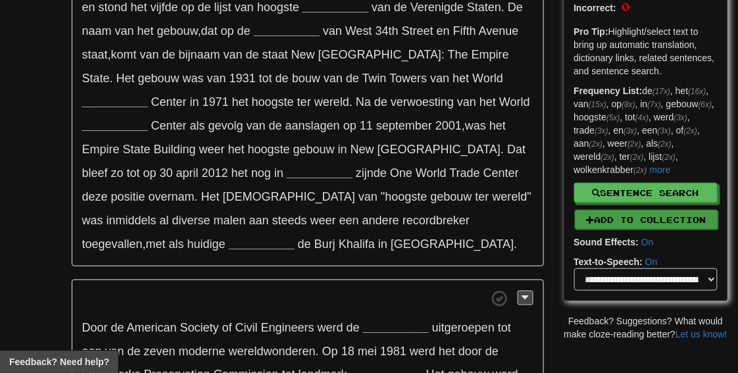
scroll to position [199, 0]
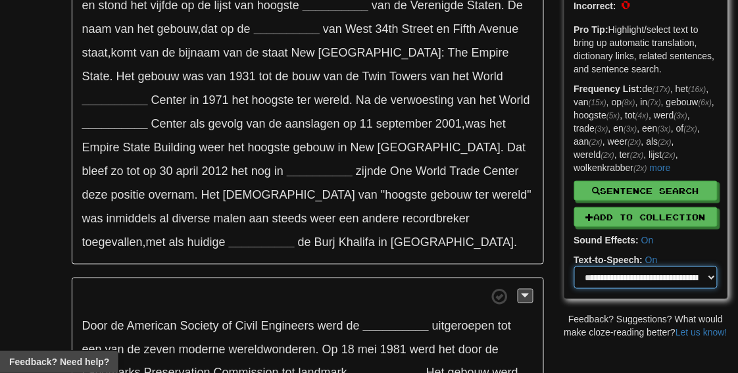
click at [625, 289] on select "**********" at bounding box center [646, 278] width 144 height 22
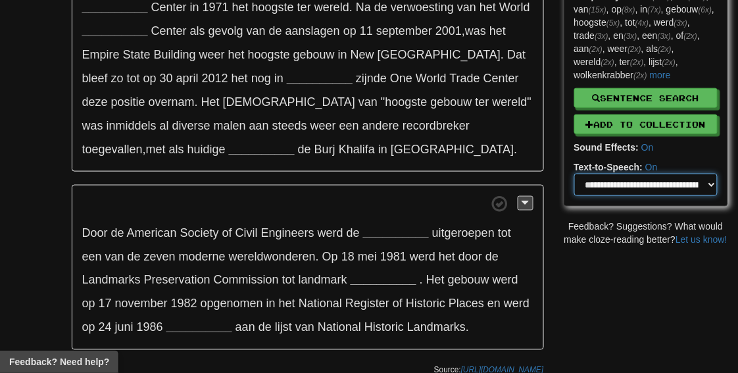
scroll to position [293, 0]
click at [683, 191] on select "**********" at bounding box center [646, 184] width 144 height 22
click at [682, 195] on select "**********" at bounding box center [646, 184] width 144 height 22
select select "**********"
click at [574, 185] on select "**********" at bounding box center [646, 184] width 144 height 22
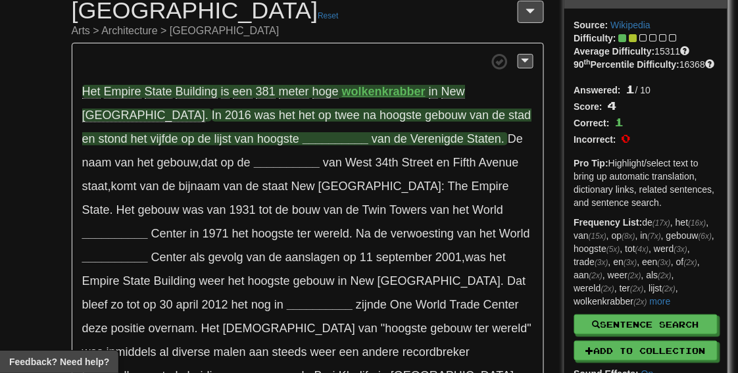
scroll to position [0, 0]
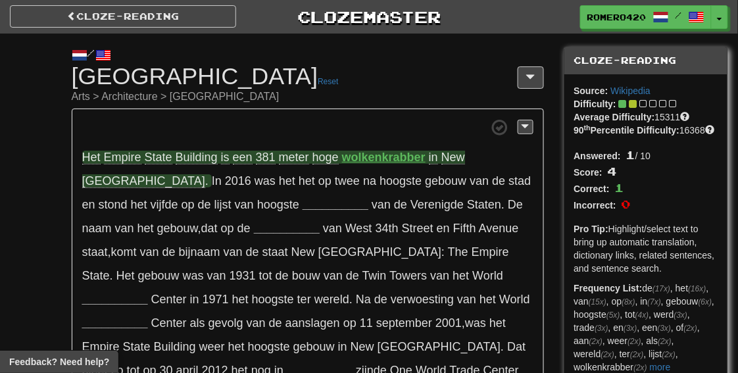
click at [92, 155] on span "Het" at bounding box center [91, 158] width 18 height 14
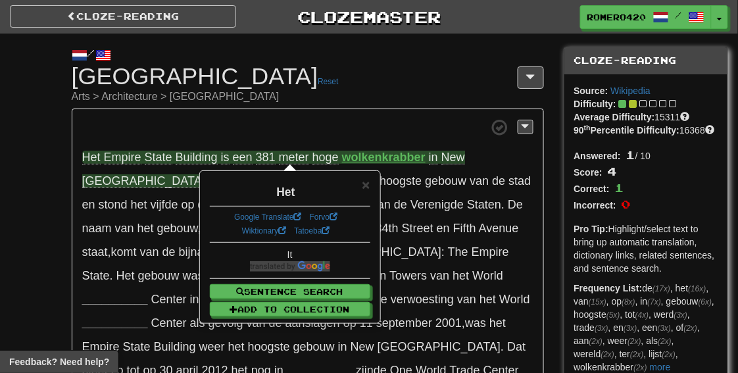
click at [207, 132] on span at bounding box center [307, 127] width 451 height 16
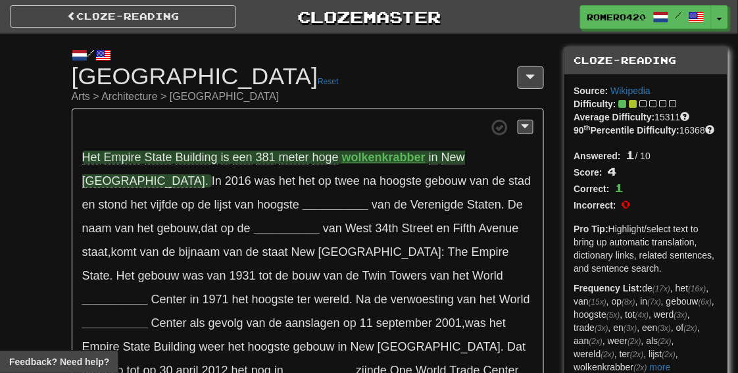
click at [332, 157] on span "hoge" at bounding box center [326, 158] width 26 height 14
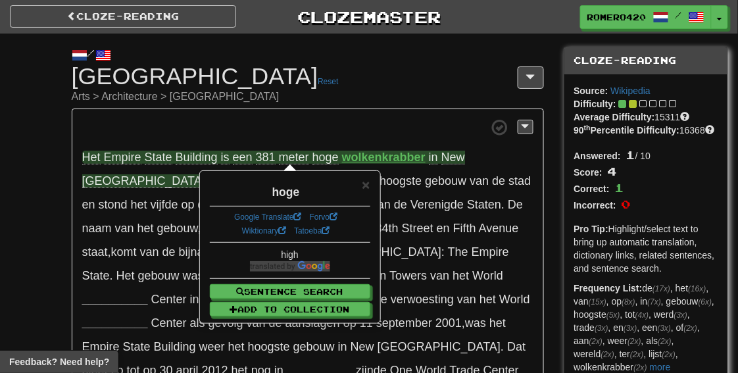
click at [329, 130] on span at bounding box center [307, 127] width 451 height 16
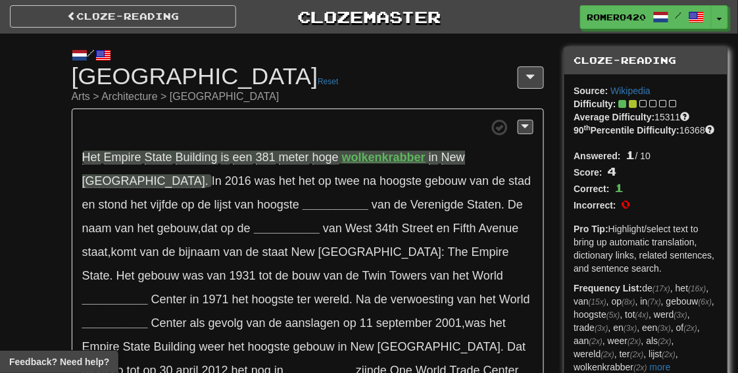
click at [202, 212] on p "Het Empire State Building is een 381 meter hoge wolkenkrabber in New York . In …" at bounding box center [308, 286] width 472 height 355
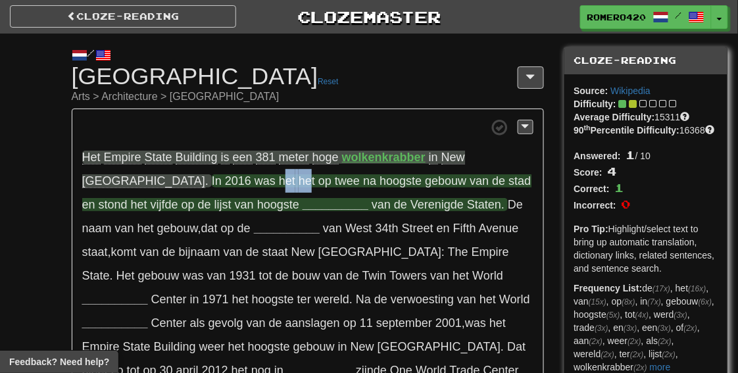
drag, startPoint x: 139, startPoint y: 180, endPoint x: 168, endPoint y: 186, distance: 29.4
click at [168, 186] on span "In 2016 was het het op twee na hoogste gebouw van de stad en stond het vijfde o…" at bounding box center [306, 192] width 449 height 37
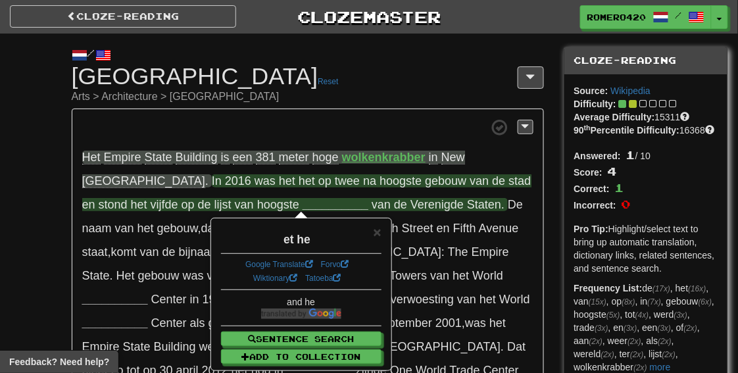
drag, startPoint x: 168, startPoint y: 186, endPoint x: 137, endPoint y: 181, distance: 31.3
click at [279, 181] on span "het" at bounding box center [287, 180] width 16 height 13
drag, startPoint x: 135, startPoint y: 181, endPoint x: 172, endPoint y: 183, distance: 37.6
click at [172, 183] on span "In 2016 was het het op twee na hoogste gebouw van de stad en stond het vijfde o…" at bounding box center [306, 192] width 449 height 37
click at [303, 204] on strong "__________" at bounding box center [336, 204] width 66 height 13
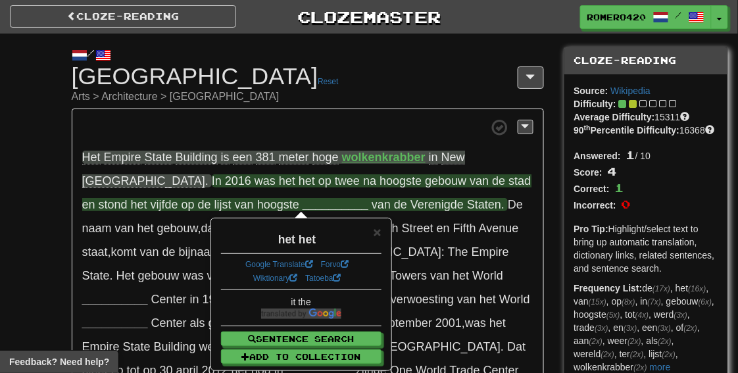
click at [305, 193] on p "Het Empire State Building is een 381 meter hoge wolkenkrabber in New York . In …" at bounding box center [308, 286] width 472 height 355
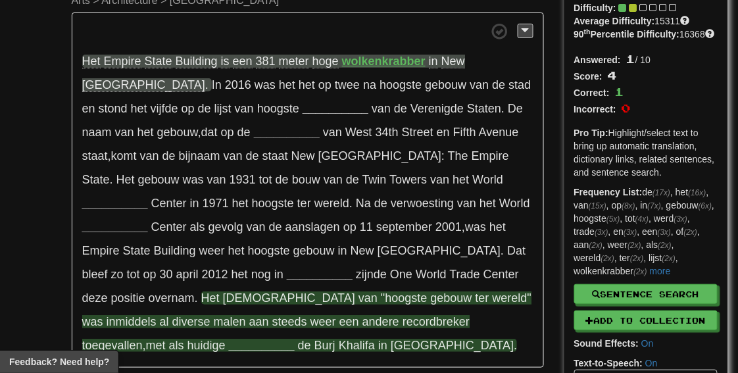
scroll to position [97, 0]
click at [229, 338] on strong "__________" at bounding box center [262, 344] width 66 height 13
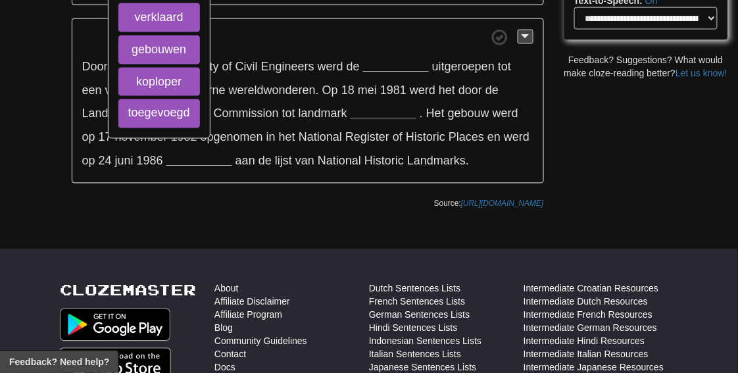
click at [224, 201] on body "Cloze-Reading Clozemaster Romero420 / Toggle Dropdown Dashboard Leaderboard Act…" at bounding box center [369, 112] width 738 height 1142
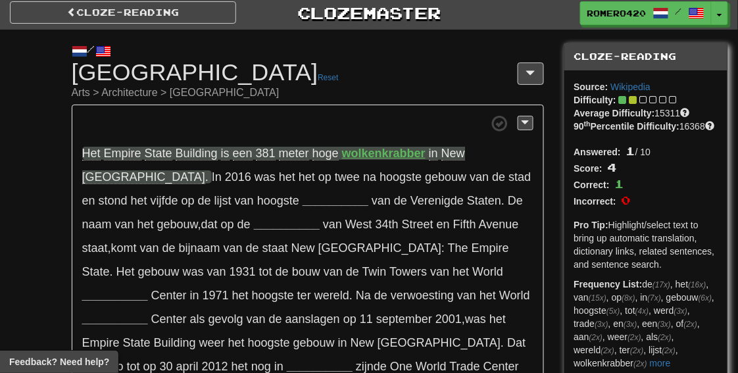
scroll to position [0, 0]
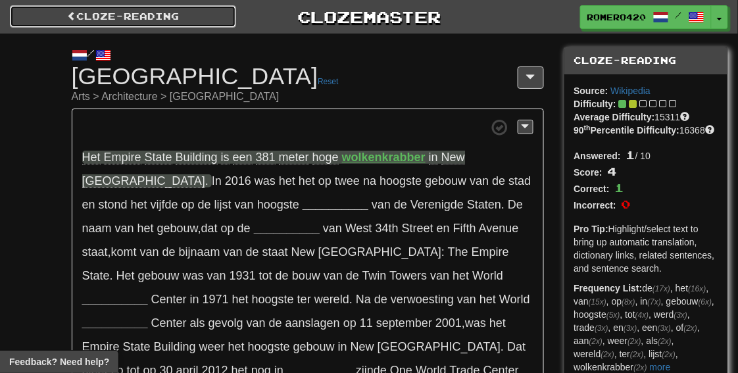
click at [76, 14] on link "Cloze-Reading" at bounding box center [123, 16] width 226 height 22
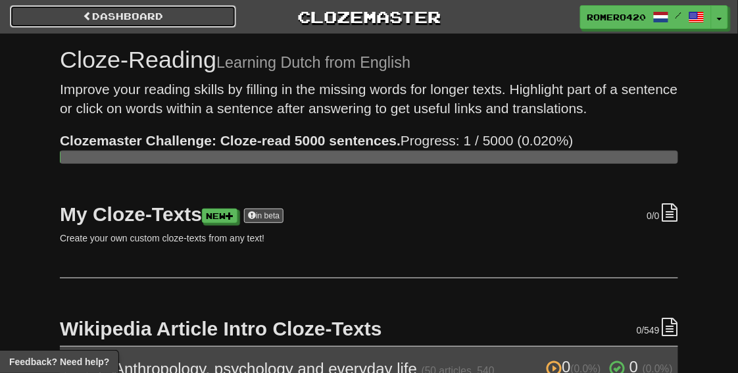
click at [143, 19] on link "Dashboard" at bounding box center [123, 16] width 226 height 22
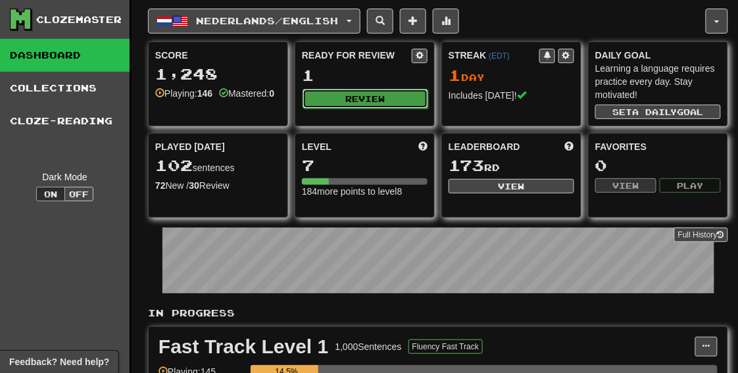
click at [419, 99] on button "Review" at bounding box center [366, 99] width 126 height 20
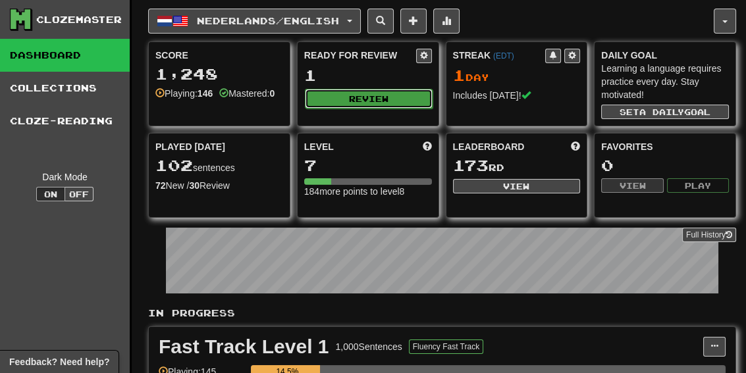
select select "**"
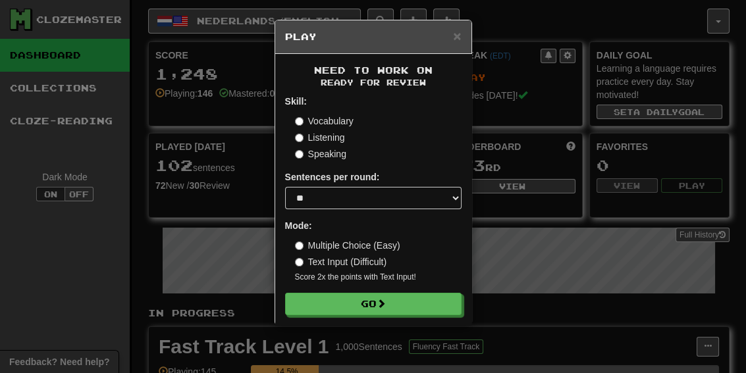
click at [645, 249] on div "× Play Need to work on Ready for Review Skill: Vocabulary Listening Speaking Se…" at bounding box center [373, 186] width 746 height 373
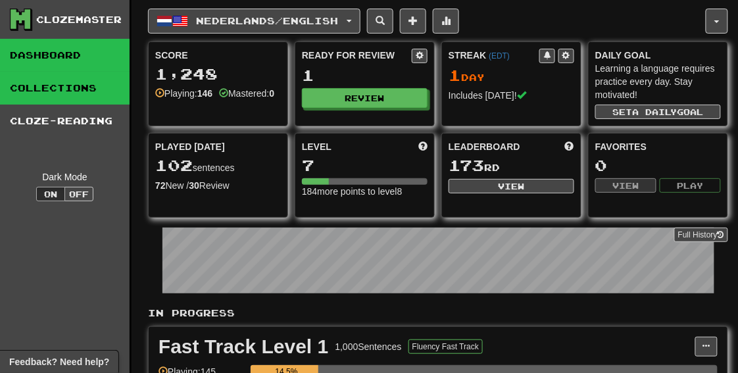
click at [88, 100] on link "Collections" at bounding box center [65, 88] width 130 height 33
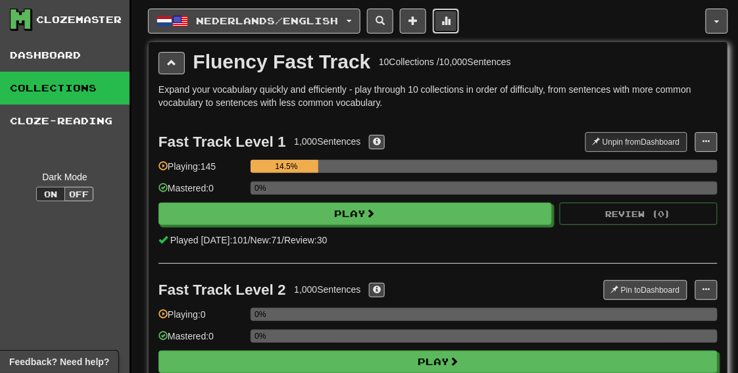
click at [453, 33] on button at bounding box center [446, 21] width 26 height 25
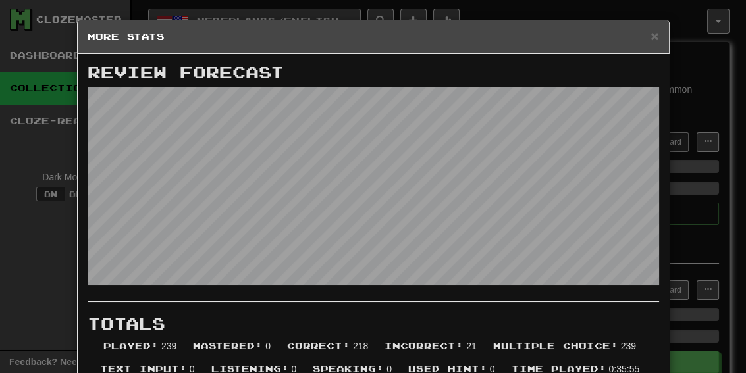
click at [22, 266] on div "× More Stats Review Forecast Totals Played : 239 Mastered : 0 Correct : 218 Inc…" at bounding box center [373, 186] width 746 height 373
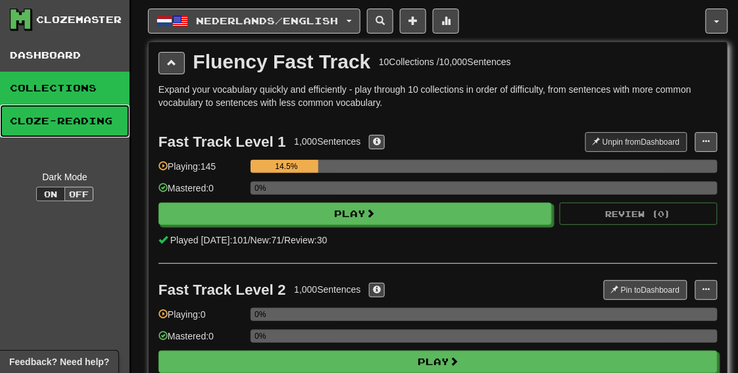
click at [99, 112] on link "Cloze-Reading" at bounding box center [65, 121] width 130 height 33
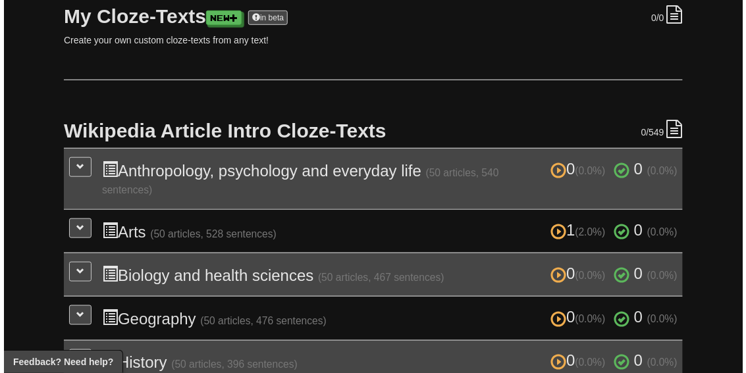
scroll to position [199, 0]
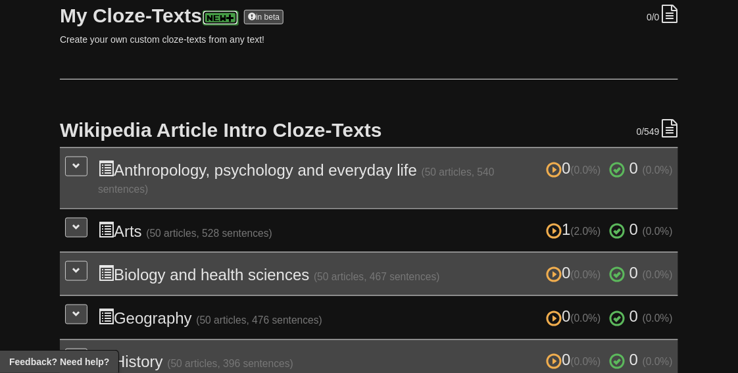
click at [234, 16] on span at bounding box center [230, 18] width 8 height 8
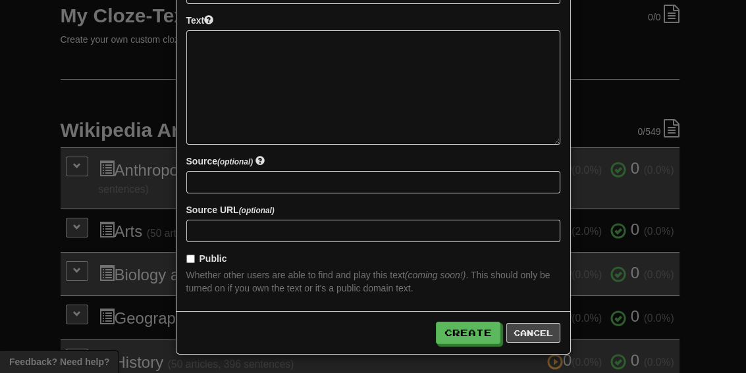
scroll to position [0, 0]
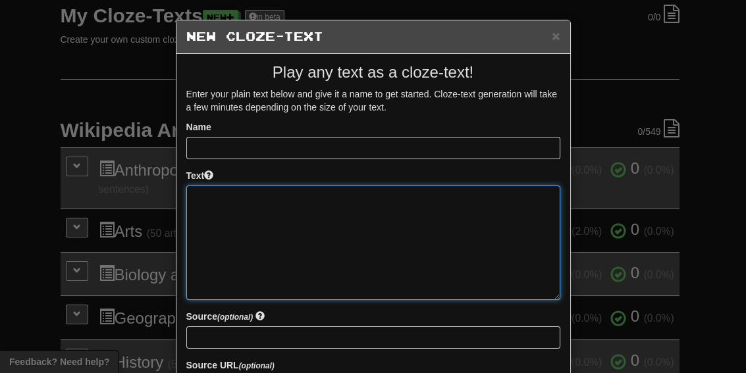
click at [296, 189] on textarea at bounding box center [373, 243] width 374 height 115
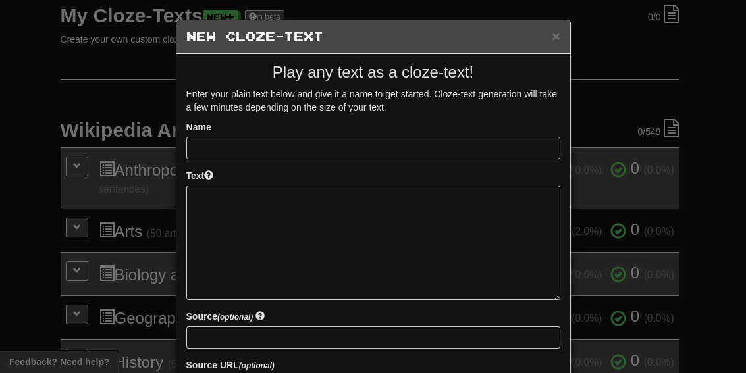
click at [215, 174] on div "Text" at bounding box center [373, 234] width 374 height 131
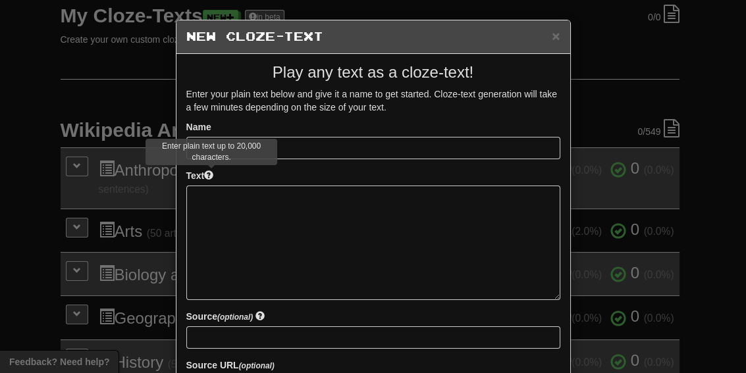
click at [208, 173] on span at bounding box center [208, 174] width 9 height 9
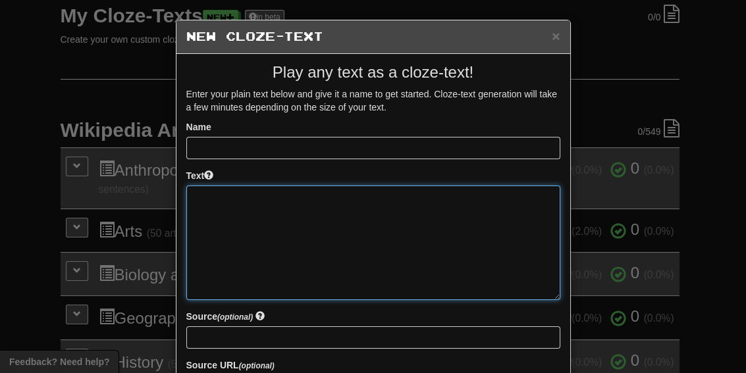
click at [245, 212] on textarea at bounding box center [373, 243] width 374 height 115
type textarea "**********"
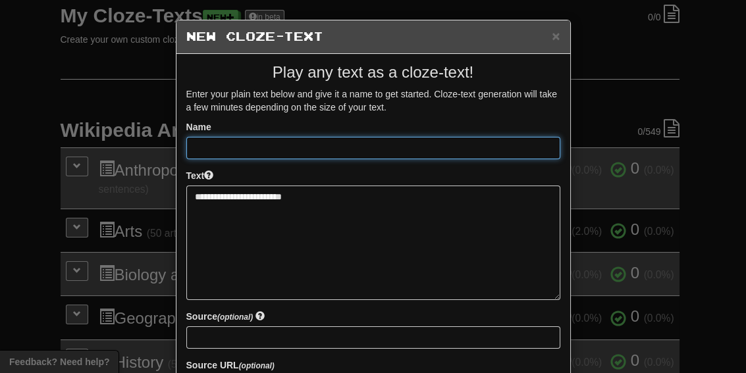
click at [274, 151] on input at bounding box center [373, 148] width 374 height 22
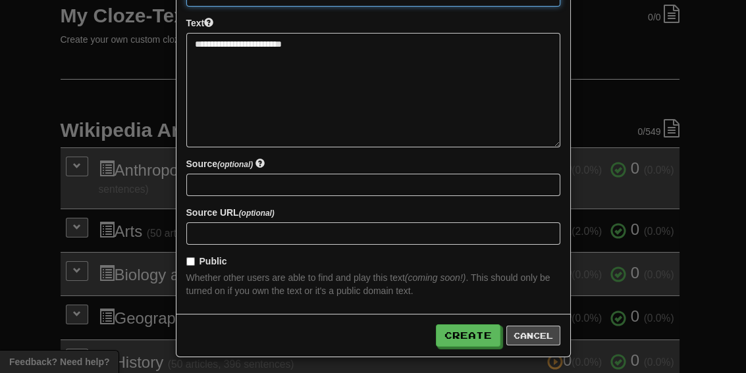
scroll to position [155, 0]
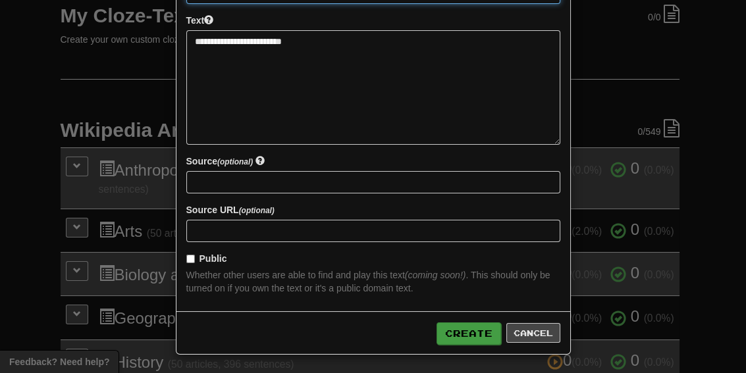
type input "*******"
click at [466, 342] on button "Create" at bounding box center [468, 333] width 64 height 22
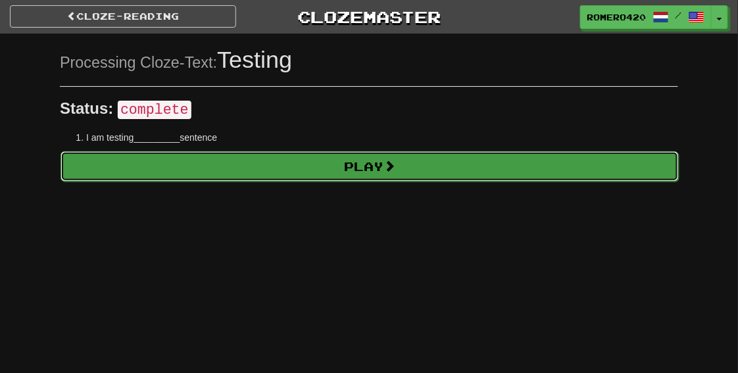
click at [221, 162] on link "Play" at bounding box center [370, 166] width 619 height 30
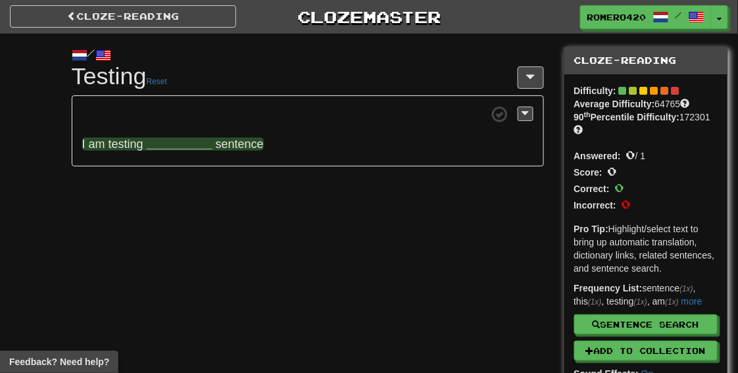
click at [258, 145] on span "sentence" at bounding box center [240, 144] width 48 height 13
click at [204, 143] on strong "__________" at bounding box center [180, 144] width 66 height 13
click at [188, 178] on button "this" at bounding box center [180, 179] width 38 height 29
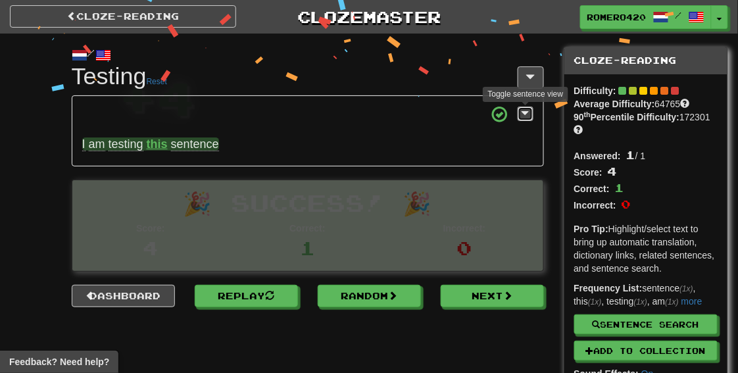
click at [524, 116] on span at bounding box center [526, 113] width 8 height 9
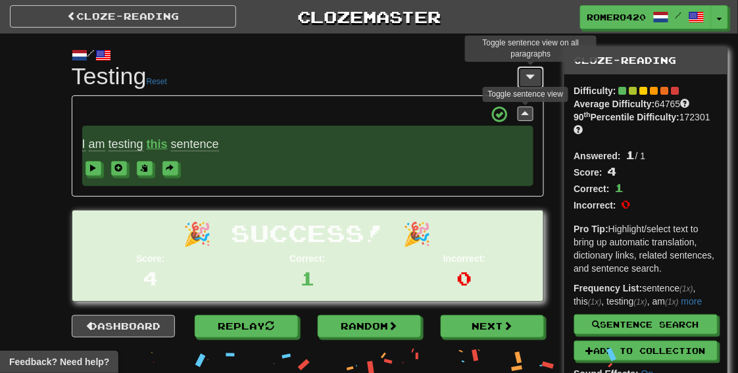
click at [537, 78] on button at bounding box center [531, 77] width 26 height 22
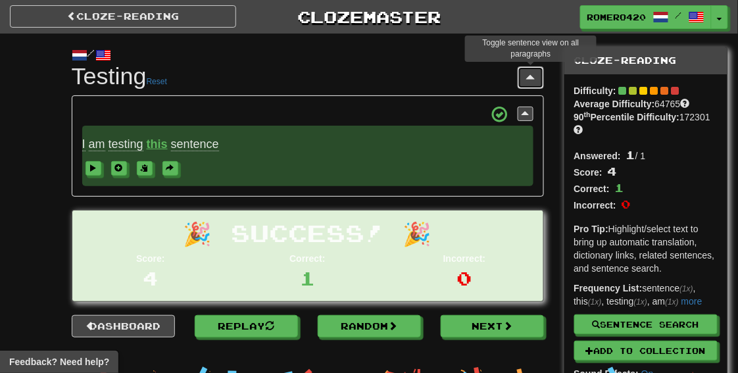
click at [537, 78] on button at bounding box center [531, 77] width 26 height 22
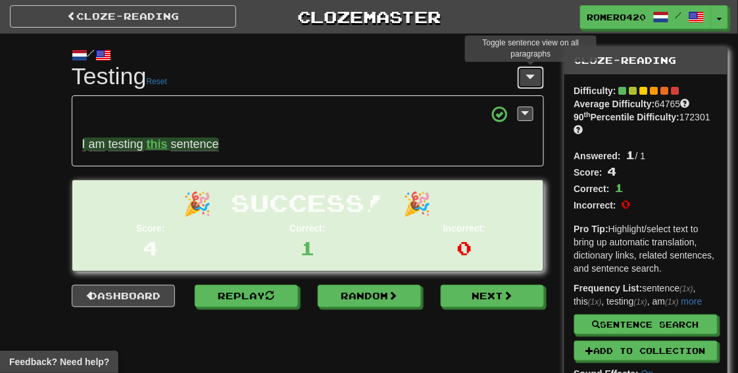
click at [537, 78] on button at bounding box center [531, 77] width 26 height 22
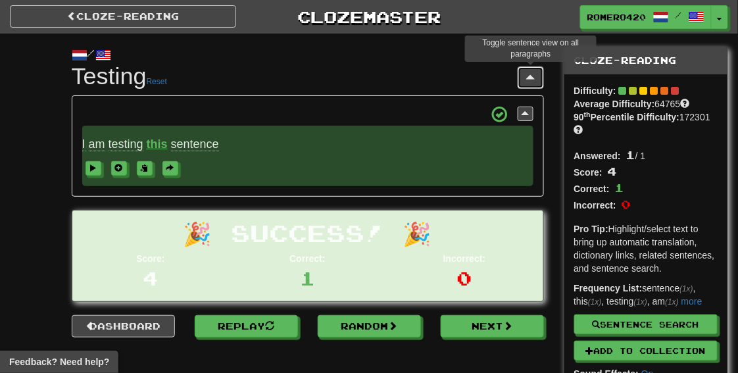
click at [537, 78] on button at bounding box center [531, 77] width 26 height 22
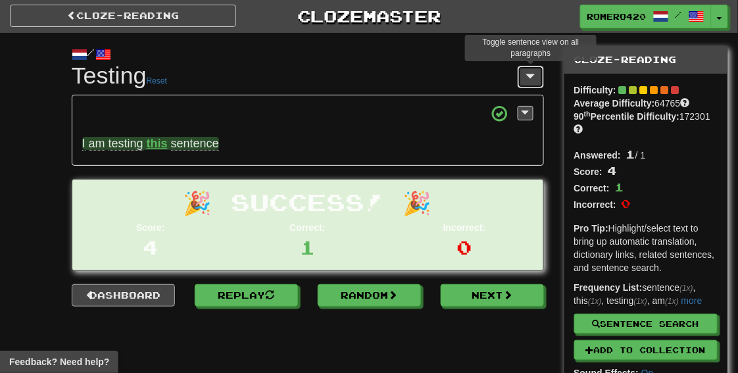
scroll to position [1, 0]
click at [138, 297] on link "Dashboard" at bounding box center [123, 295] width 103 height 22
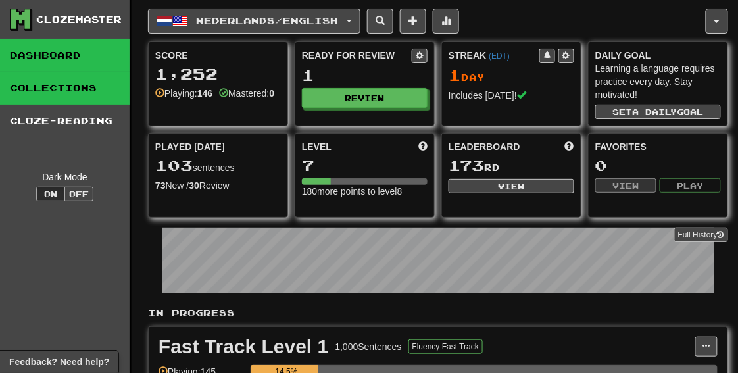
click at [105, 95] on link "Collections" at bounding box center [65, 88] width 130 height 33
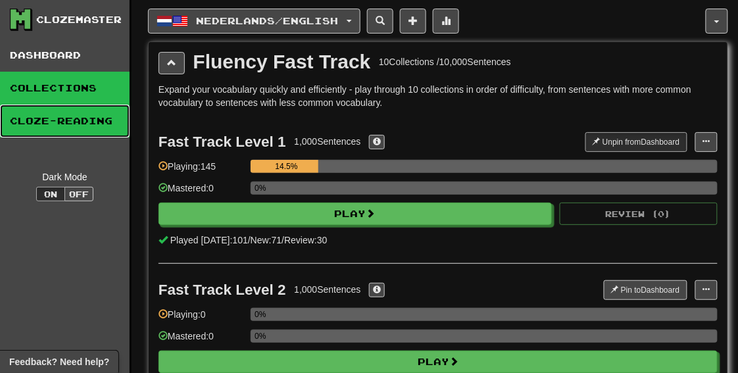
click at [88, 118] on link "Cloze-Reading" at bounding box center [65, 121] width 130 height 33
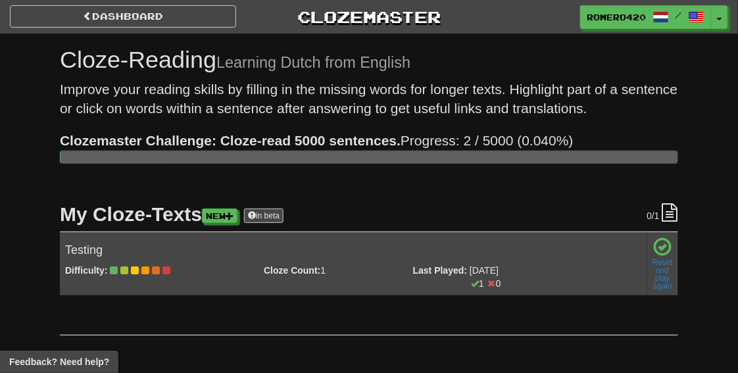
drag, startPoint x: 575, startPoint y: 267, endPoint x: 672, endPoint y: 324, distance: 112.4
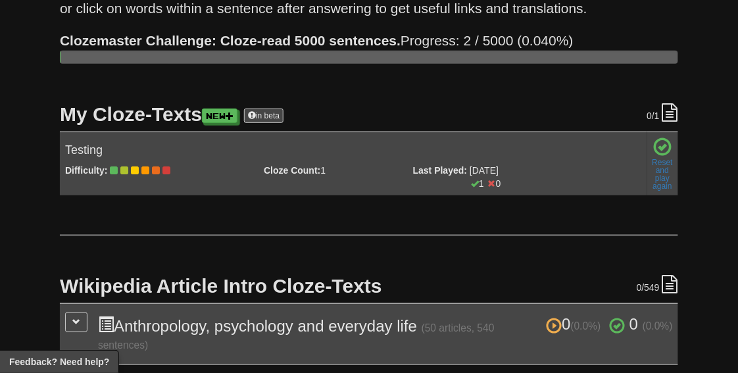
drag, startPoint x: 155, startPoint y: 162, endPoint x: 140, endPoint y: 173, distance: 18.8
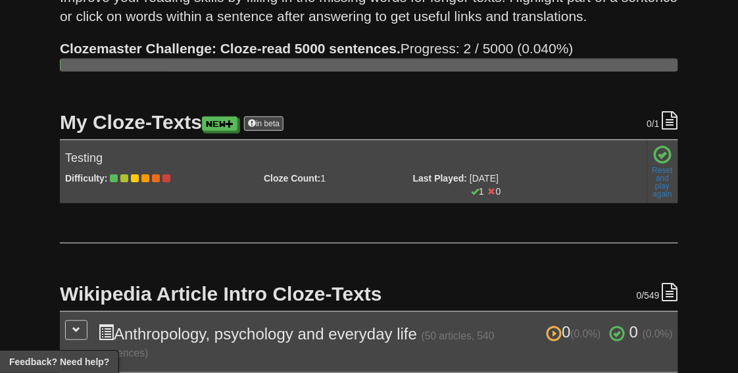
scroll to position [92, 0]
drag, startPoint x: 105, startPoint y: 164, endPoint x: 540, endPoint y: 142, distance: 435.5
click at [536, 142] on td "Testing Difficulty: Cloze Count: 1 Last Played: [DATE] 1 0 Reset and play again" at bounding box center [354, 172] width 588 height 64
click at [672, 118] on icon at bounding box center [671, 120] width 16 height 18
drag, startPoint x: 665, startPoint y: 152, endPoint x: 347, endPoint y: 172, distance: 317.8
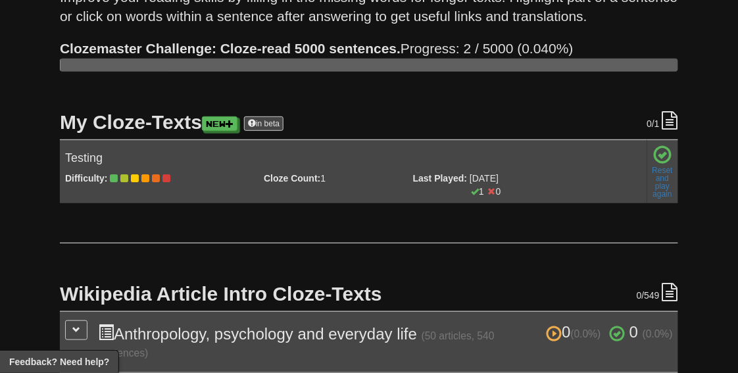
click at [347, 172] on tr "Testing Difficulty: Cloze Count: 1 Last Played: [DATE] 1 0 Reset and play again…" at bounding box center [369, 172] width 619 height 64
click at [82, 170] on td "Testing Difficulty: Cloze Count: 1 Last Played: [DATE] 1 0 Reset and play again" at bounding box center [354, 172] width 588 height 64
click at [82, 156] on h4 "Testing" at bounding box center [353, 158] width 577 height 13
click at [126, 115] on h2 "My Cloze-Texts New in beta" at bounding box center [369, 122] width 619 height 22
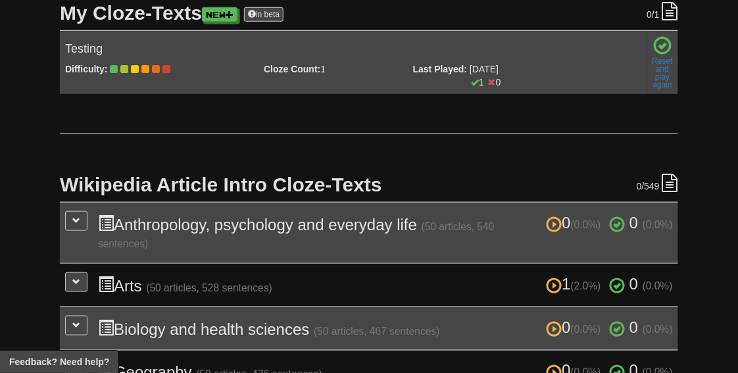
scroll to position [202, 0]
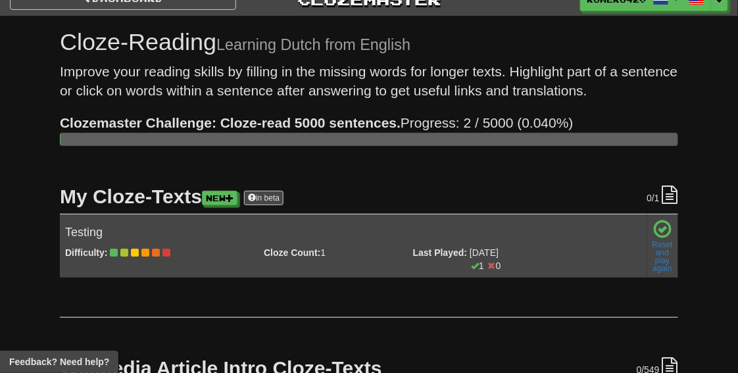
click at [245, 222] on td "Testing Difficulty: Cloze Count: 1 Last Played: [DATE] 1 0 Reset and play again" at bounding box center [354, 246] width 588 height 64
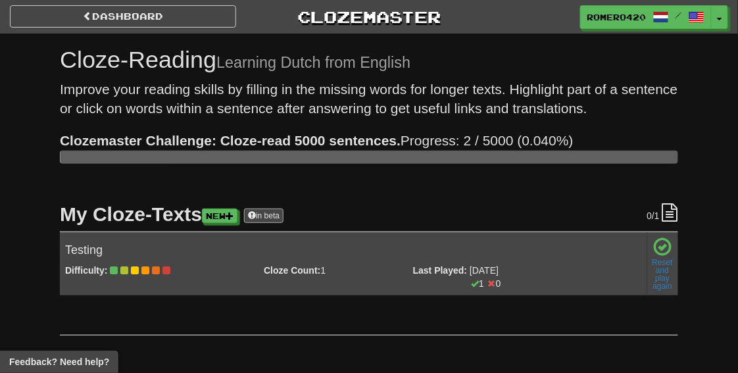
scroll to position [0, 0]
click at [656, 255] on span at bounding box center [662, 247] width 18 height 18
click at [667, 273] on link "Reset and play again" at bounding box center [663, 275] width 20 height 32
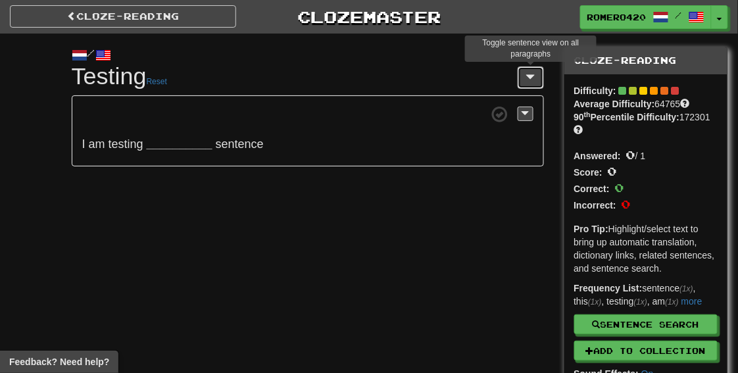
click at [532, 70] on button at bounding box center [531, 77] width 26 height 22
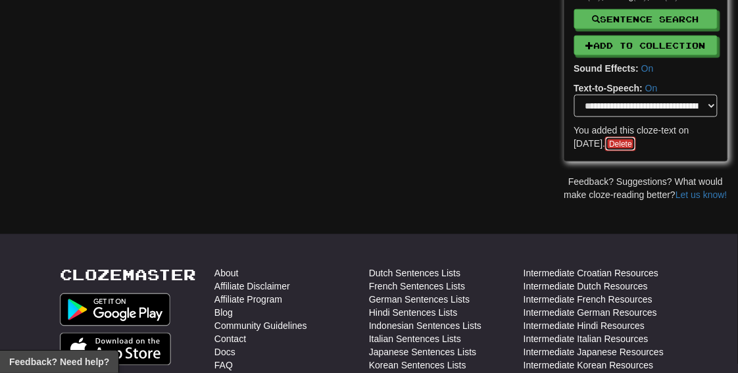
scroll to position [305, 0]
click at [636, 147] on link "Delete" at bounding box center [620, 144] width 31 height 14
